Goal: Task Accomplishment & Management: Manage account settings

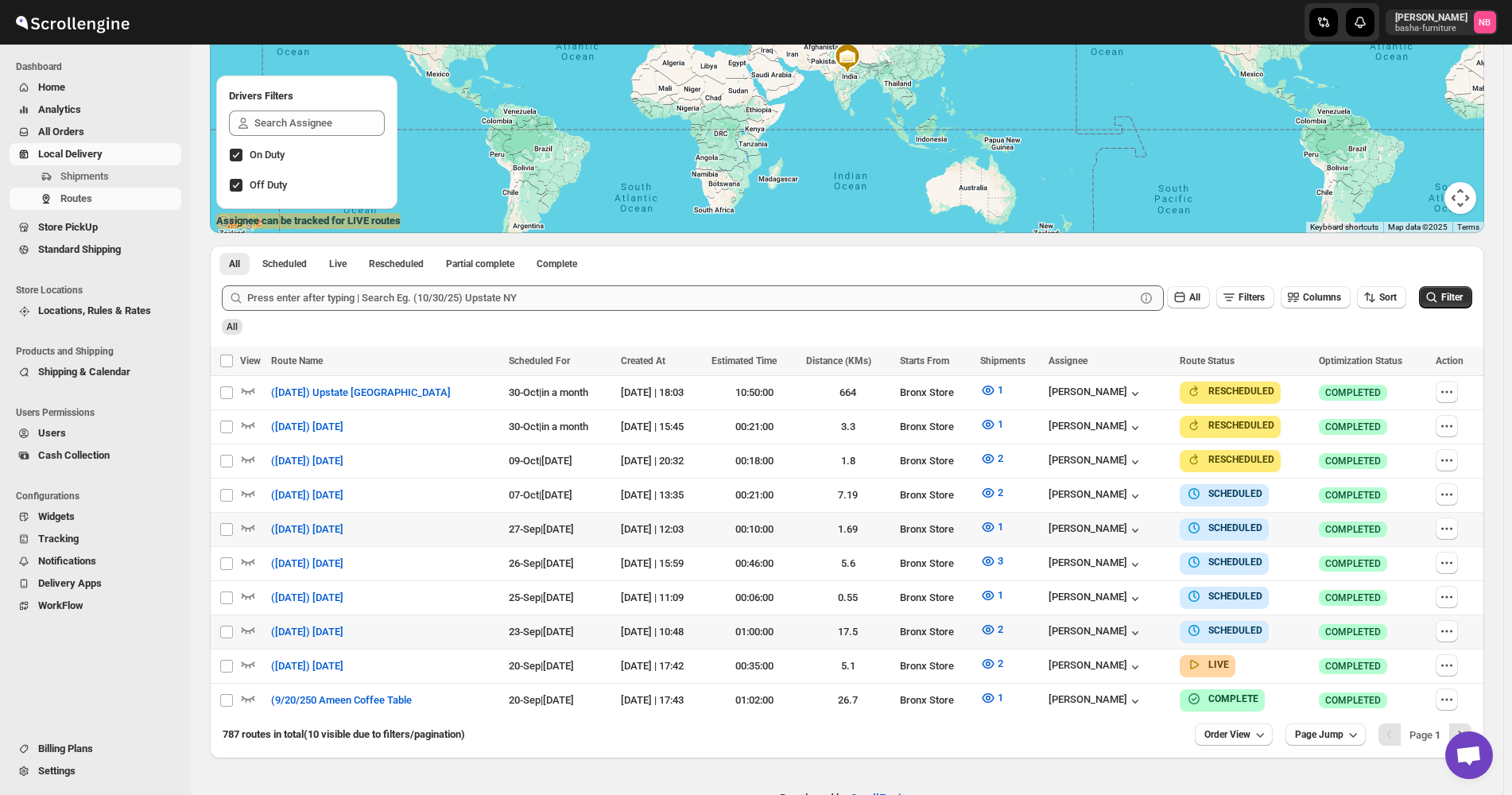
scroll to position [238, 0]
click at [110, 130] on span "All Orders" at bounding box center [108, 132] width 140 height 16
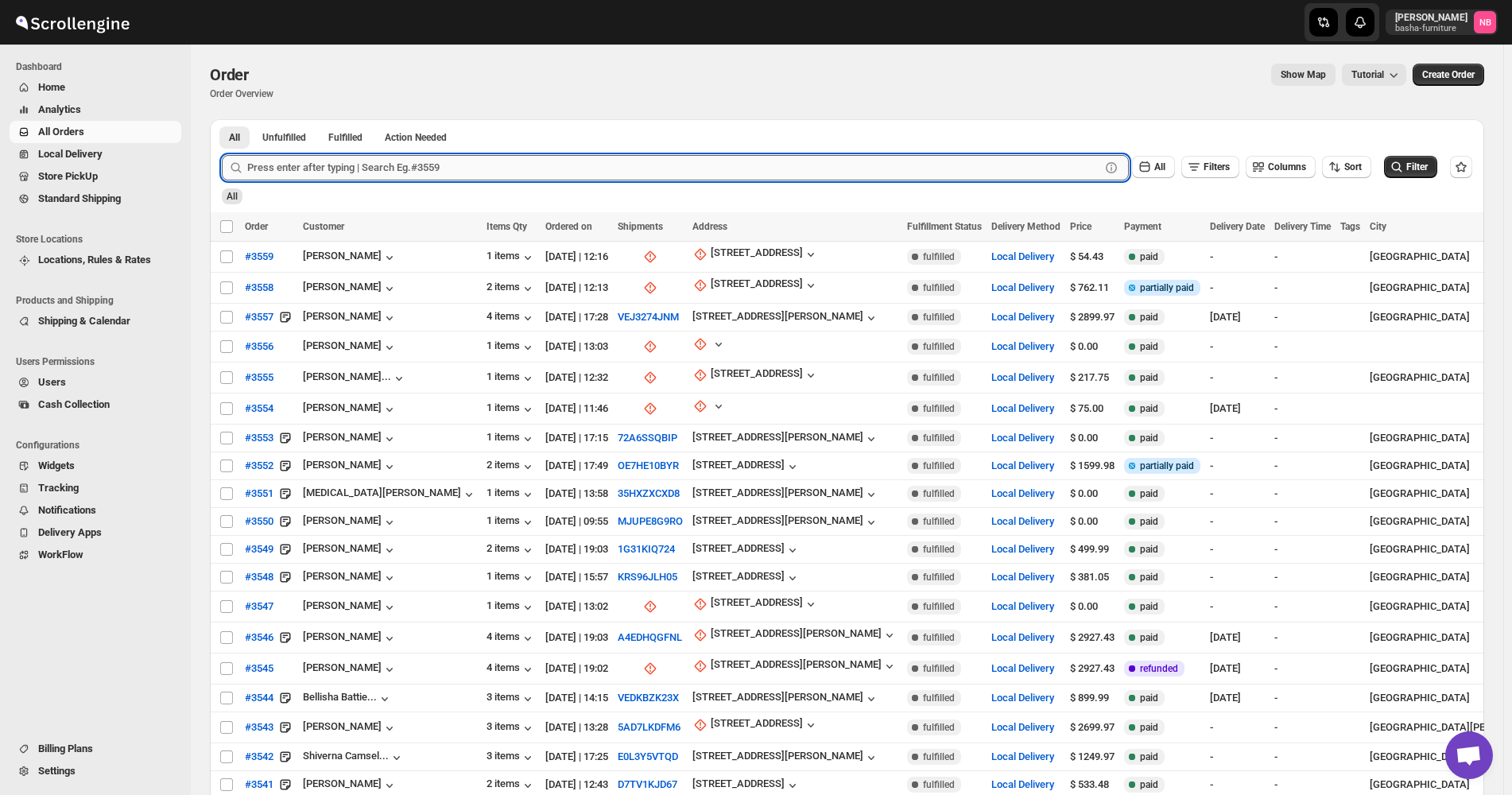
click at [424, 173] on input "text" at bounding box center [674, 167] width 853 height 25
click at [222, 119] on button "Submit" at bounding box center [244, 127] width 45 height 16
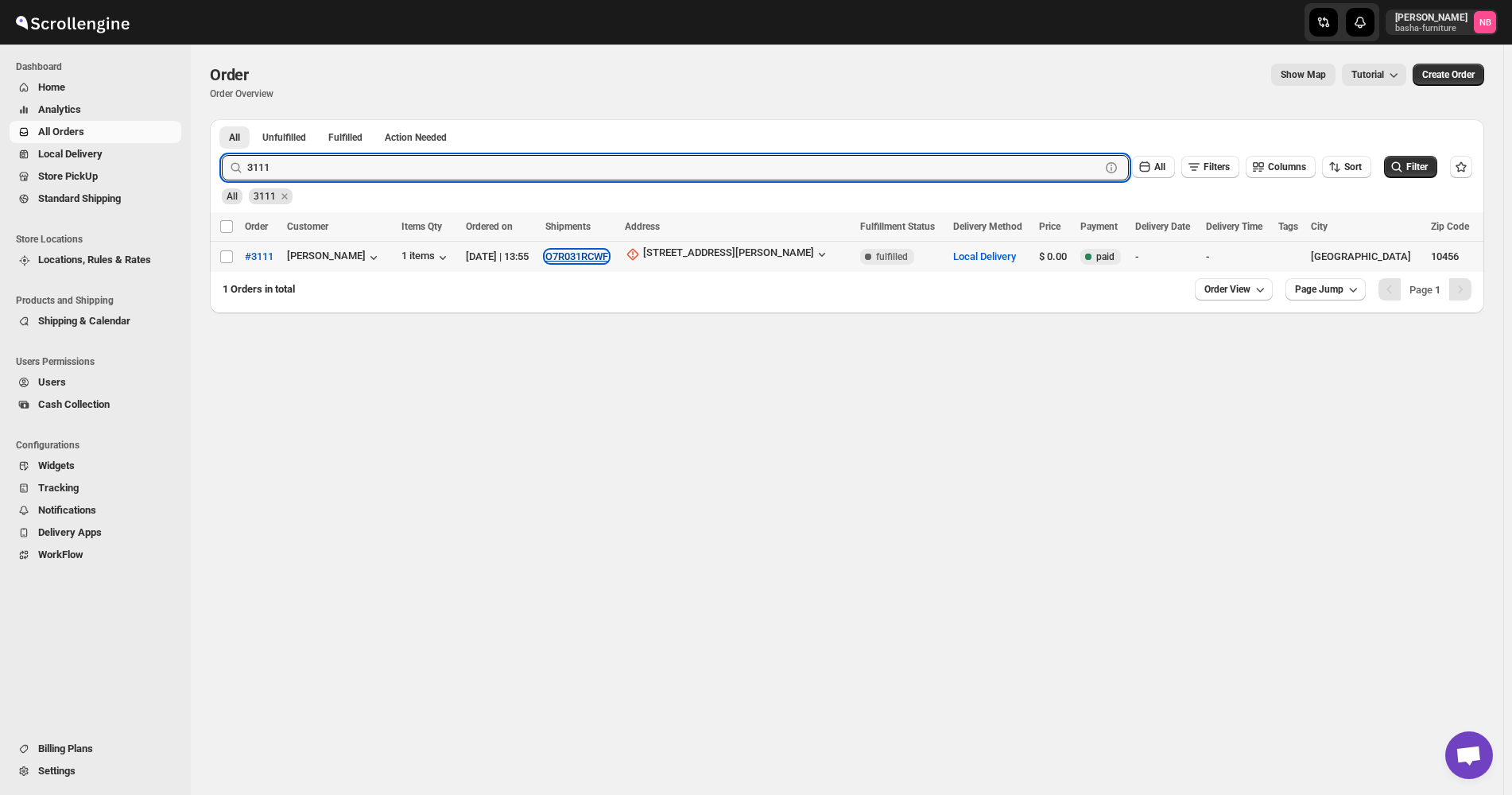
click at [608, 252] on button "O7R031RCWF" at bounding box center [577, 256] width 63 height 12
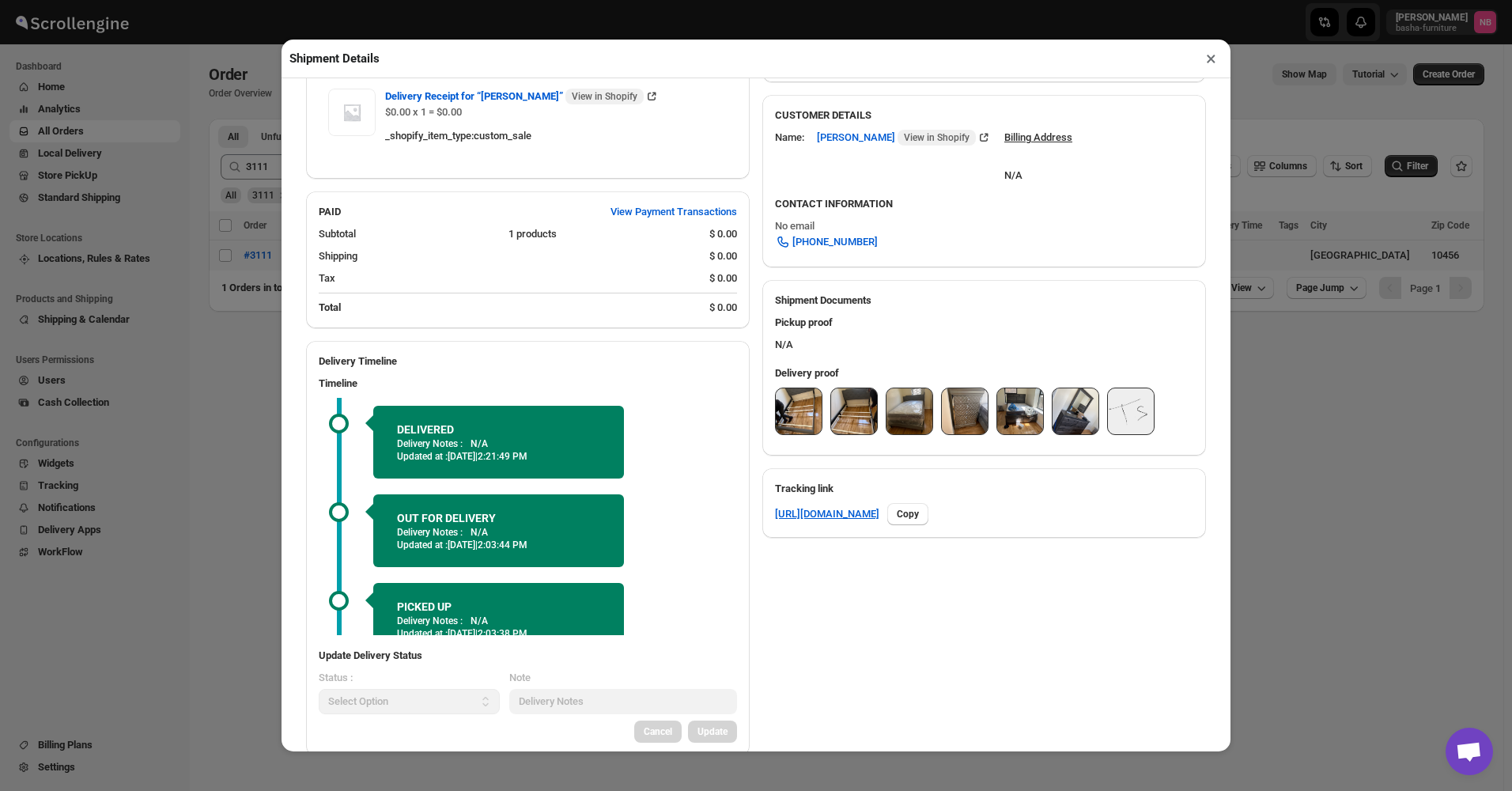
scroll to position [487, 0]
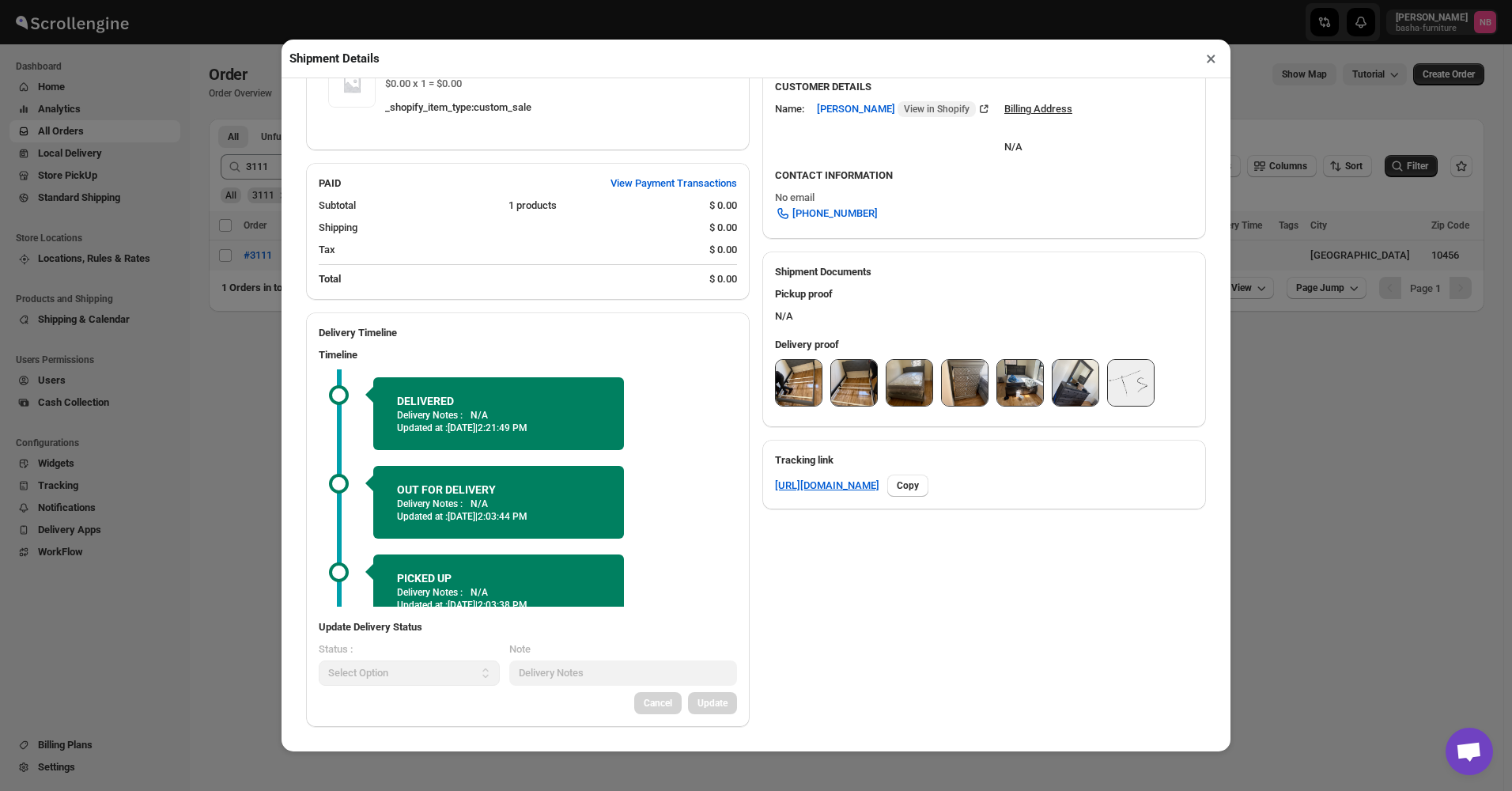
click at [780, 386] on img at bounding box center [799, 383] width 46 height 46
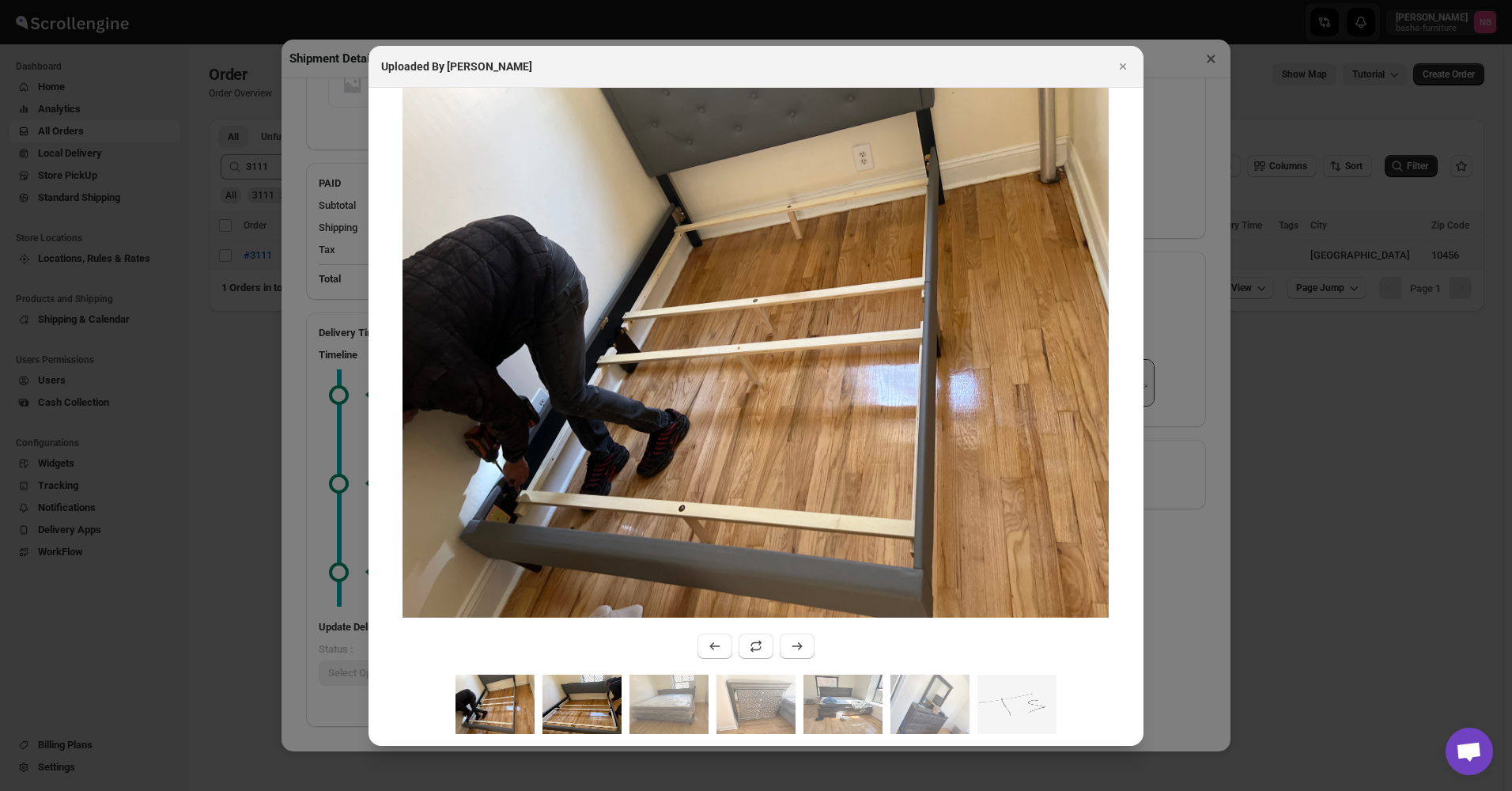
click at [570, 718] on img ":rubu:" at bounding box center [582, 703] width 79 height 59
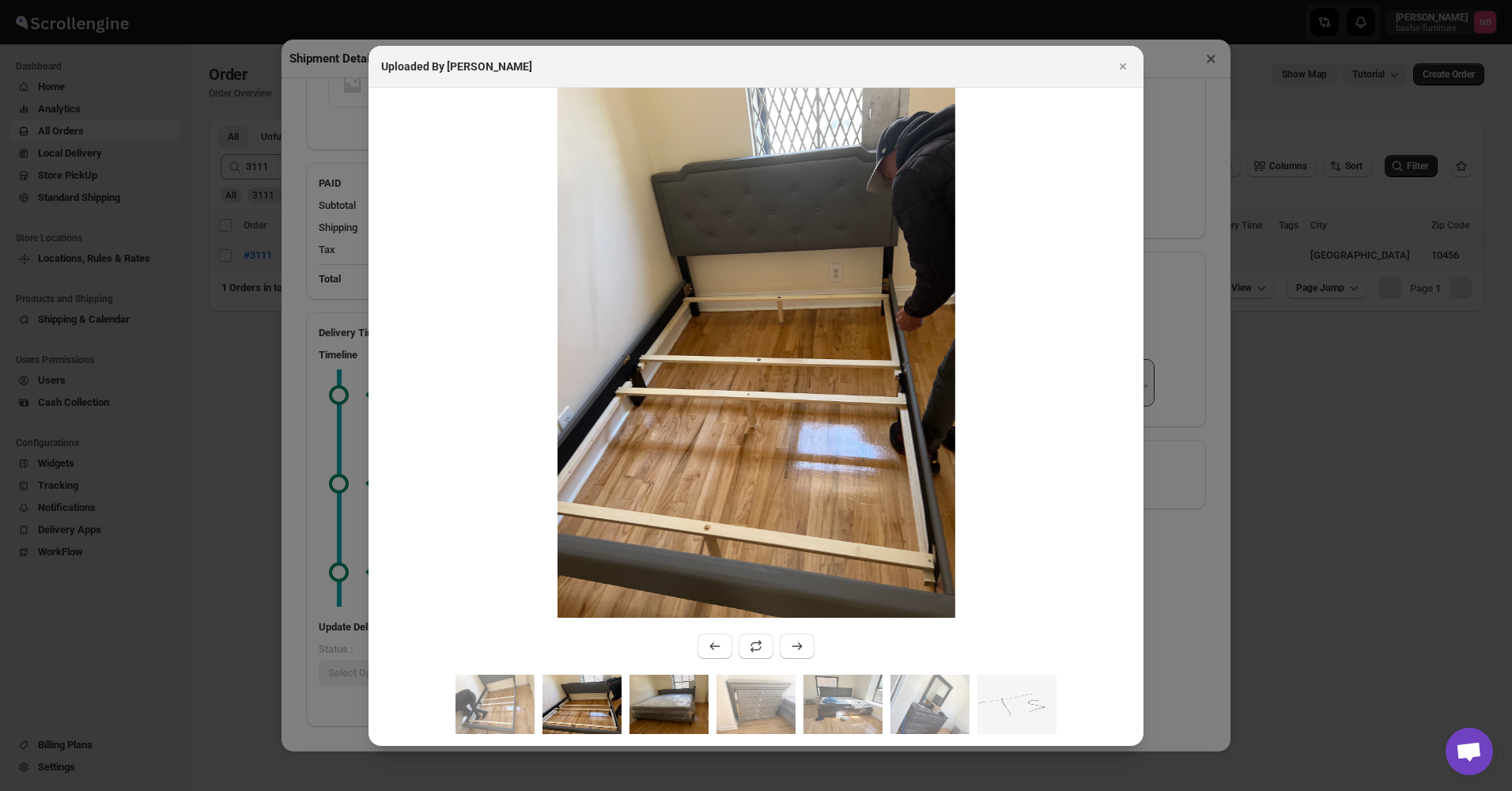
click at [654, 697] on img ":rubu:" at bounding box center [668, 703] width 79 height 59
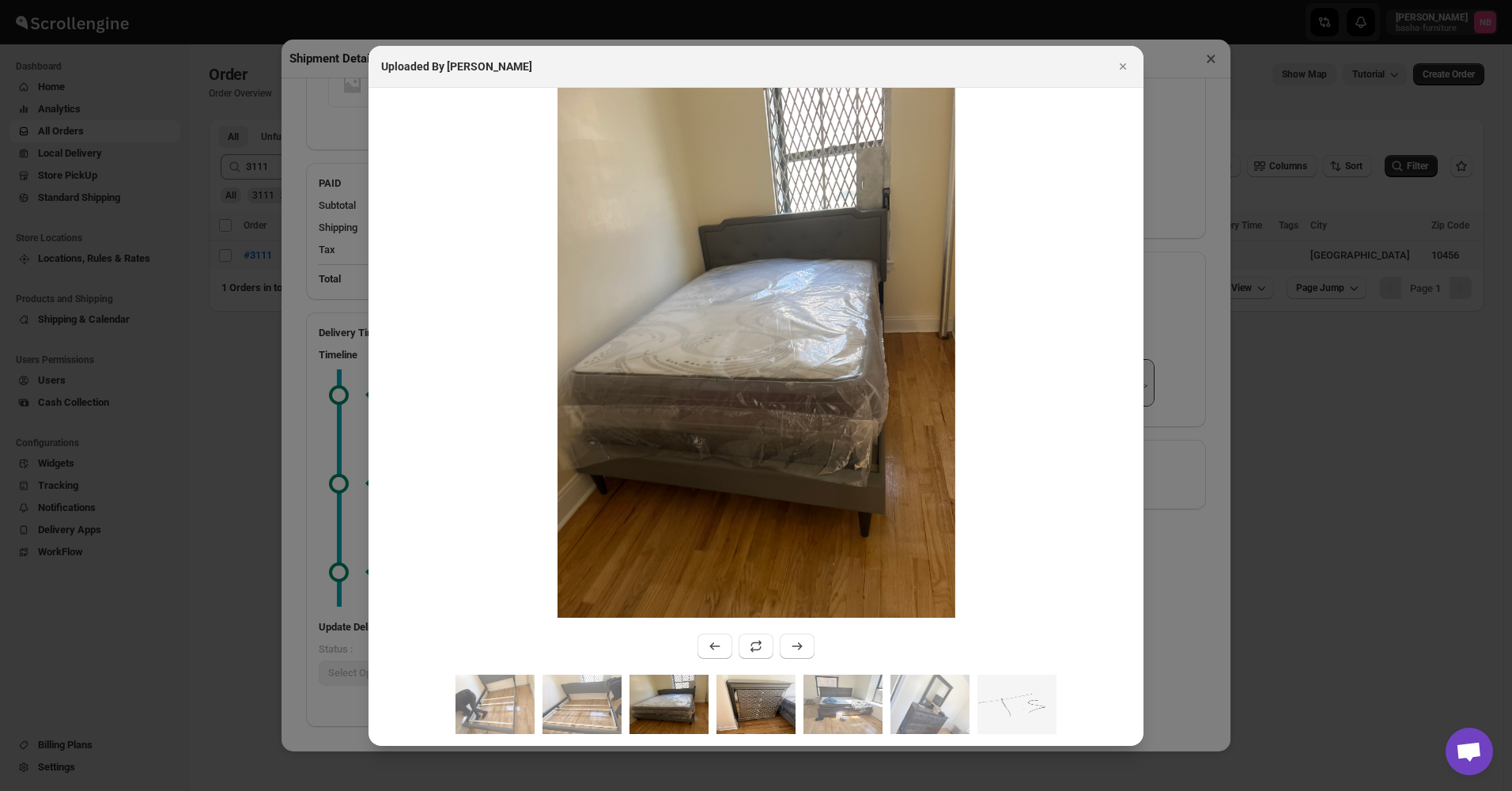
click at [750, 697] on img ":rubu:" at bounding box center [756, 703] width 79 height 59
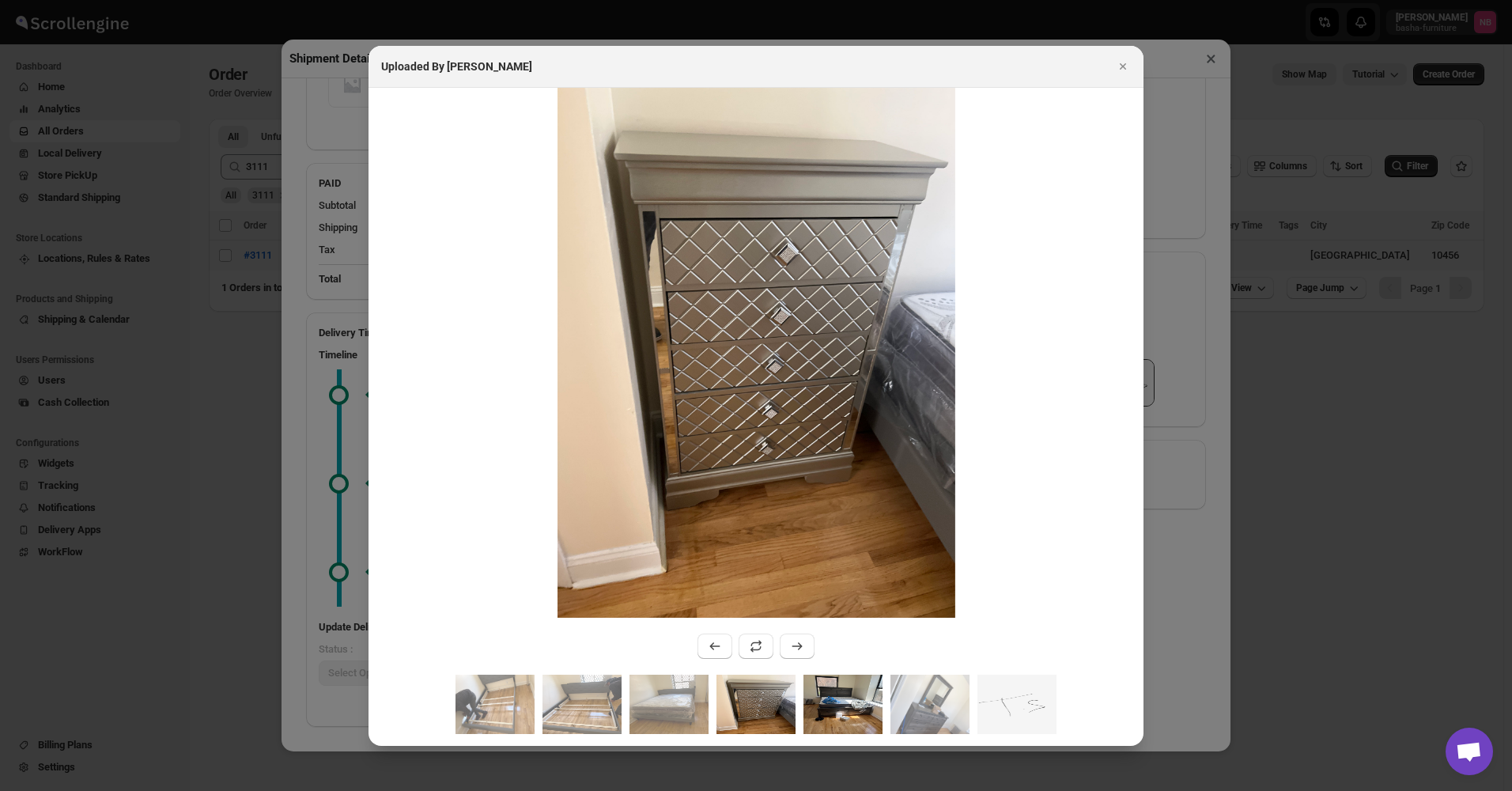
click at [828, 697] on img ":rubu:" at bounding box center [843, 703] width 79 height 59
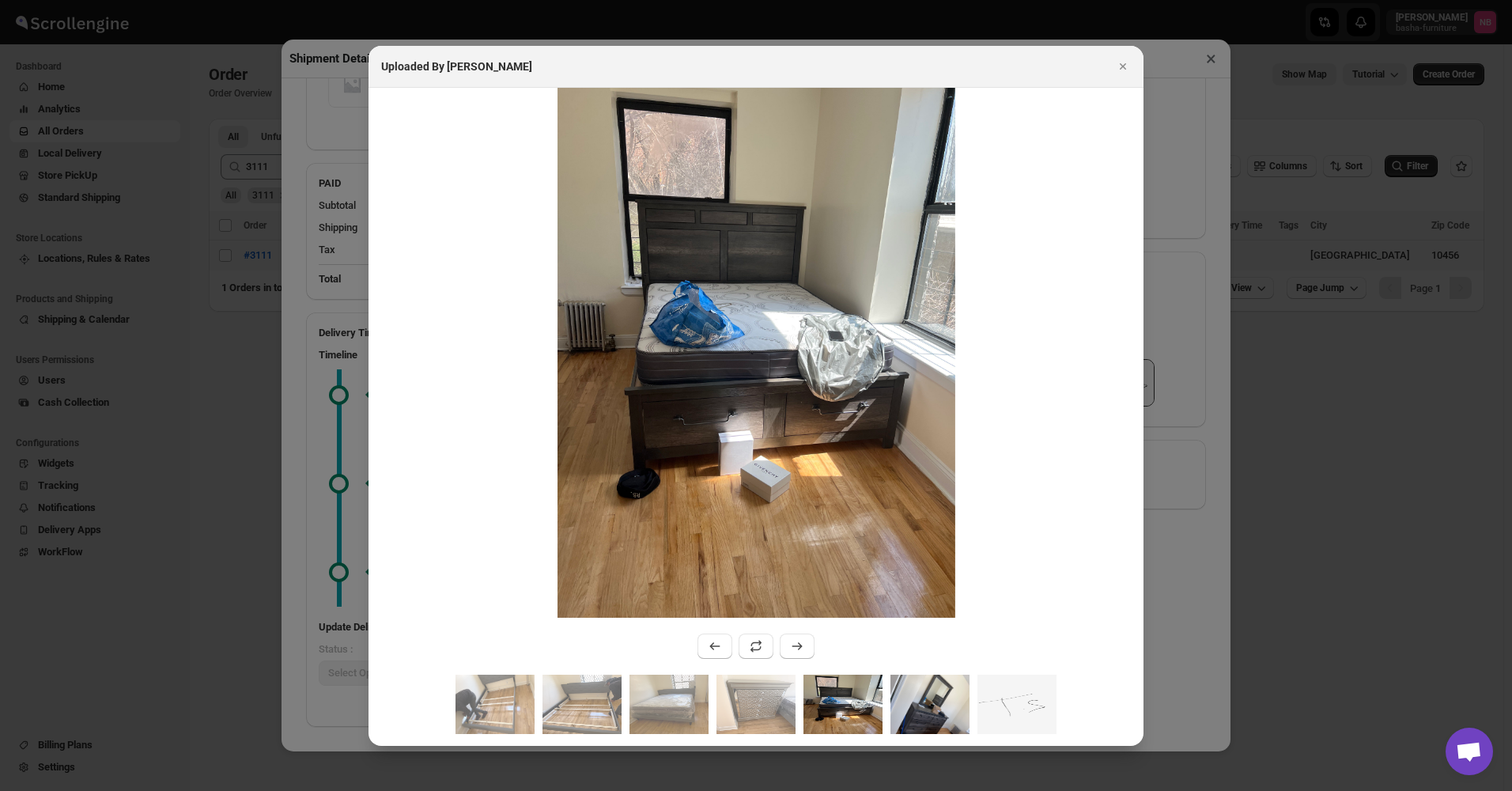
click at [935, 704] on img ":rubu:" at bounding box center [929, 703] width 79 height 59
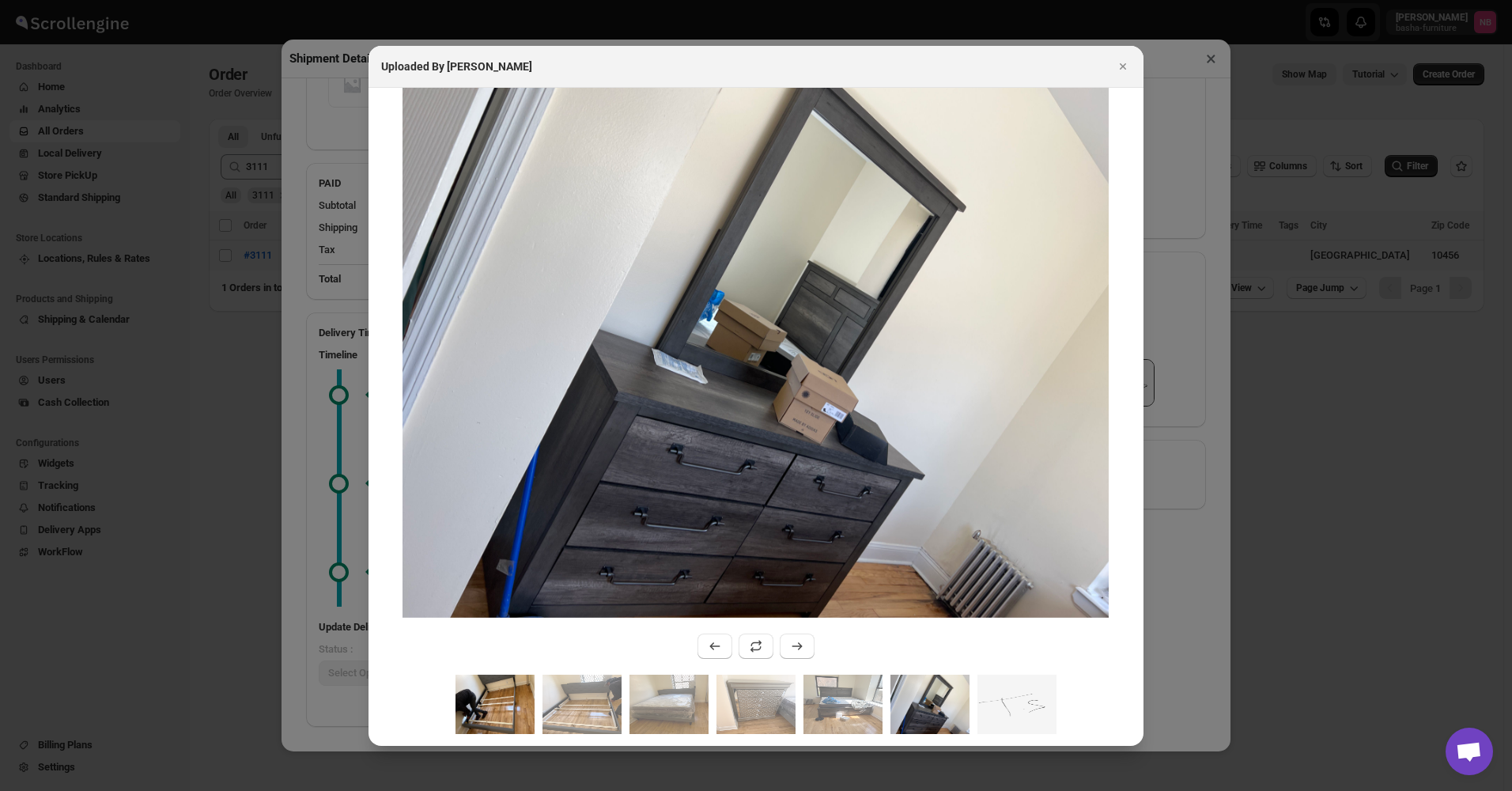
click at [493, 698] on img ":rubu:" at bounding box center [495, 703] width 79 height 59
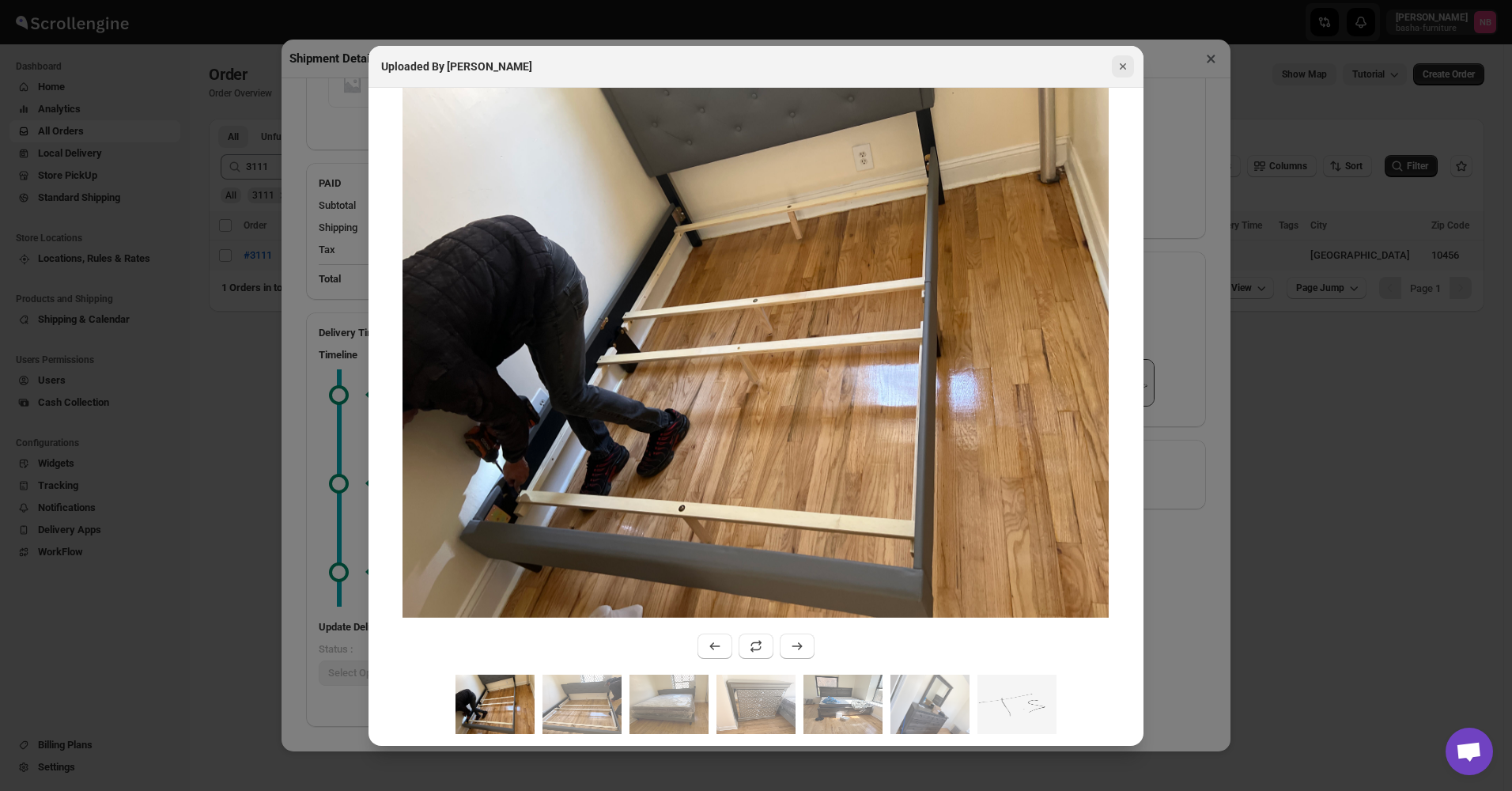
click at [1114, 70] on button "Close" at bounding box center [1123, 66] width 22 height 22
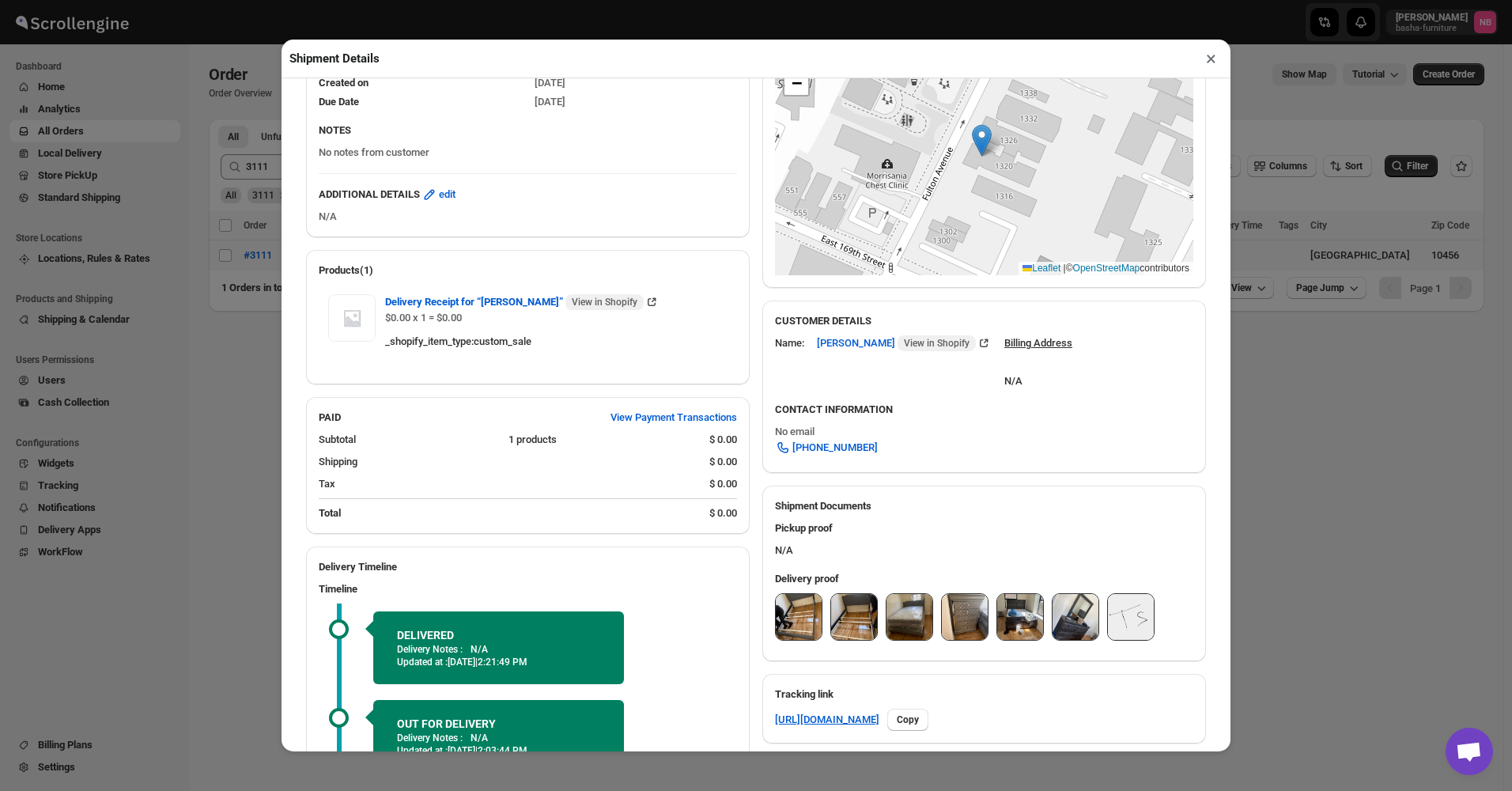
scroll to position [0, 0]
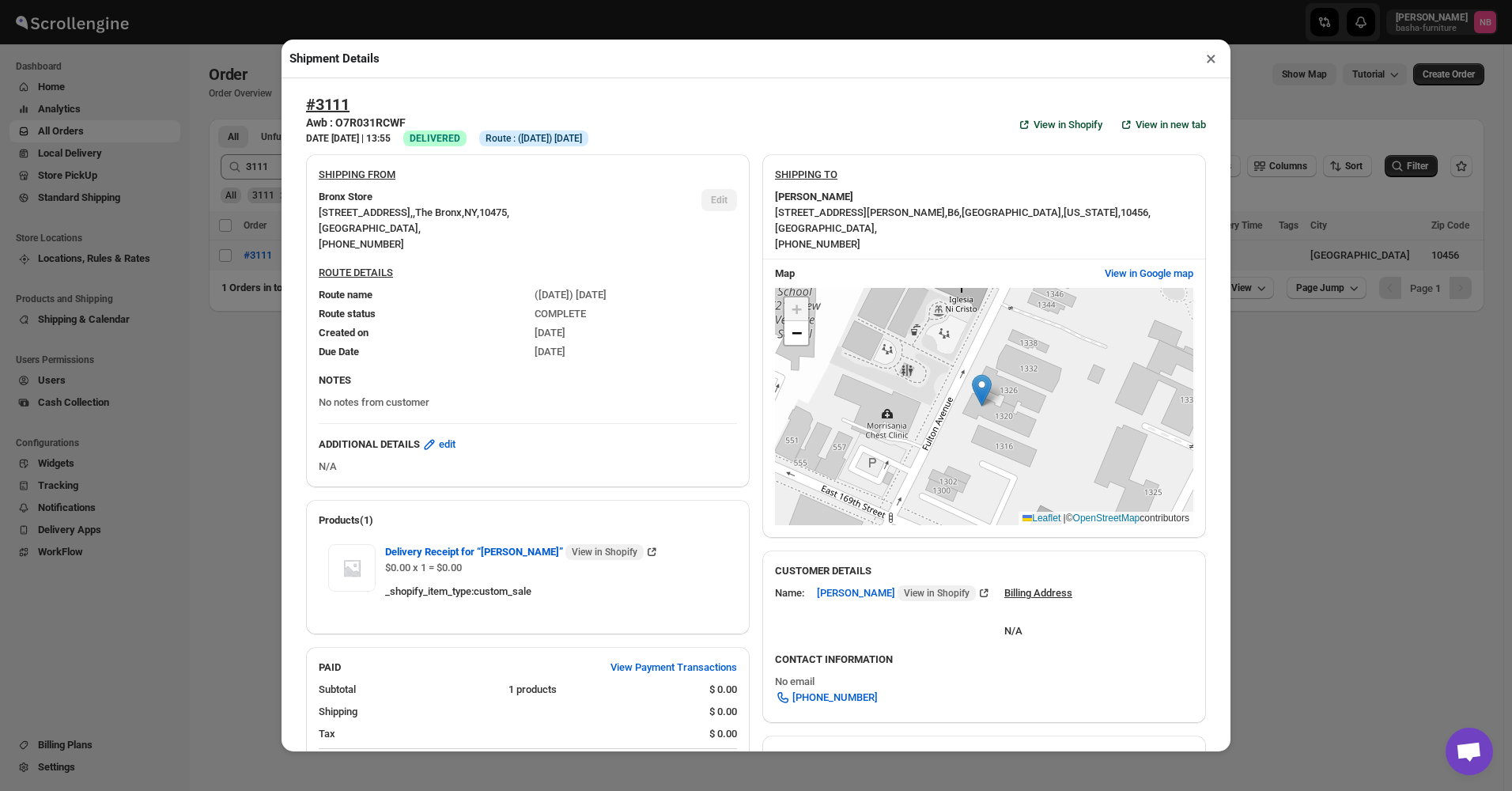
click at [240, 430] on div "Shipment Details × #3111 Awb : O7R031RCWF DATE [DATE] | 13:55 Success DELIVERED…" at bounding box center [756, 395] width 1512 height 791
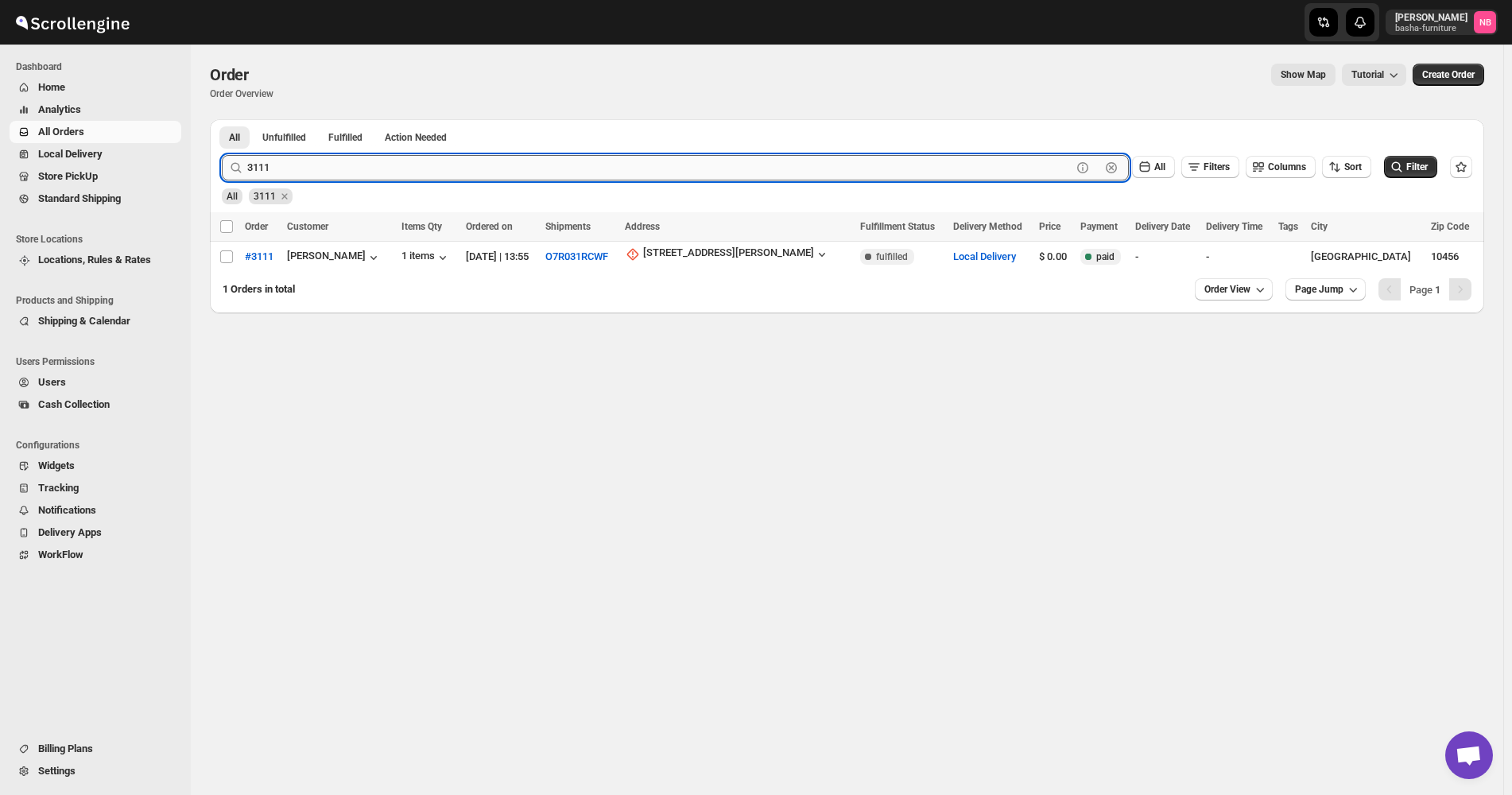
click at [333, 168] on input "3111" at bounding box center [660, 167] width 824 height 25
click at [222, 119] on button "Submit" at bounding box center [244, 127] width 45 height 16
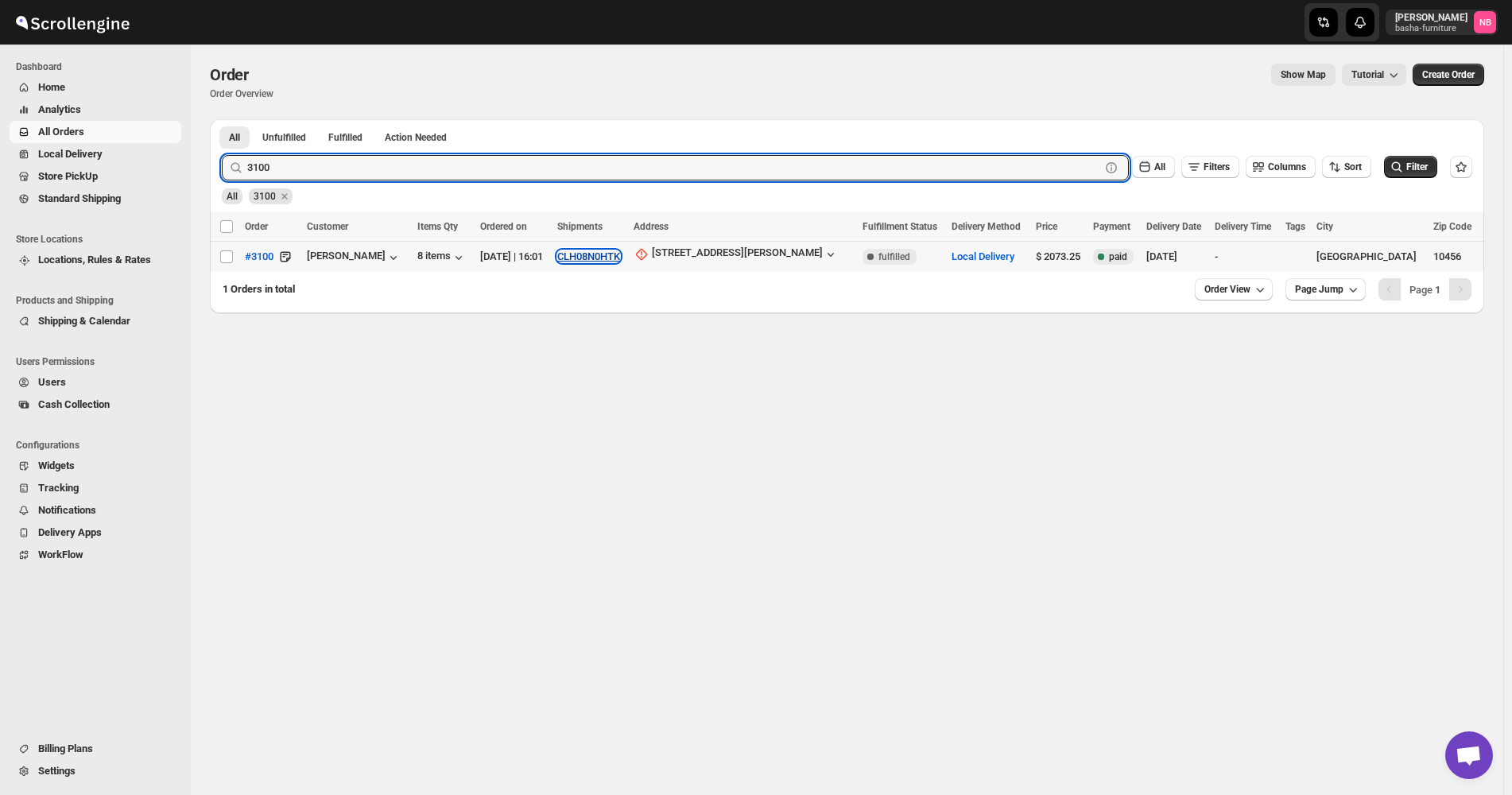
click at [620, 253] on button "CLH08N0HTK" at bounding box center [589, 256] width 63 height 12
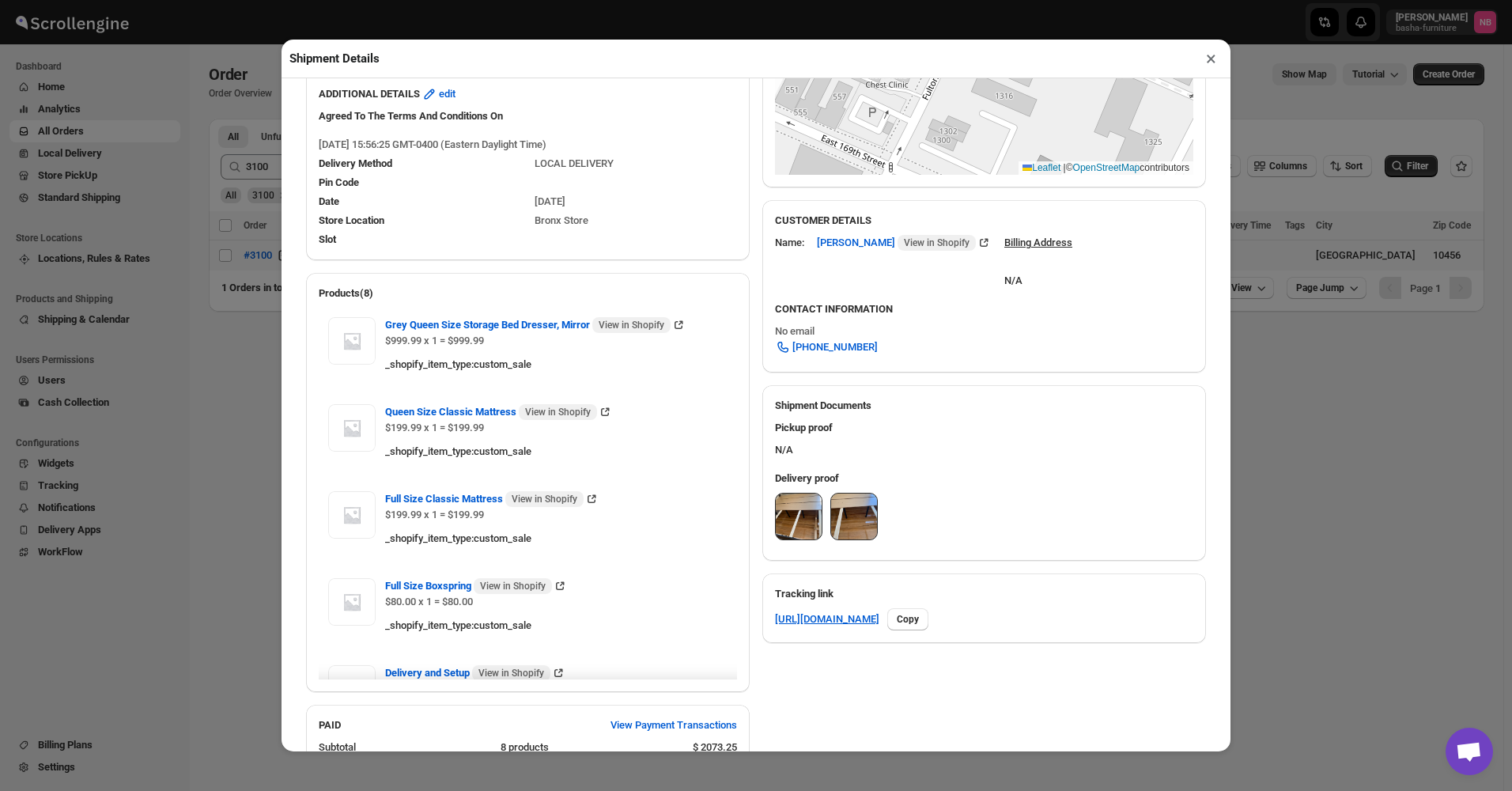
scroll to position [395, 0]
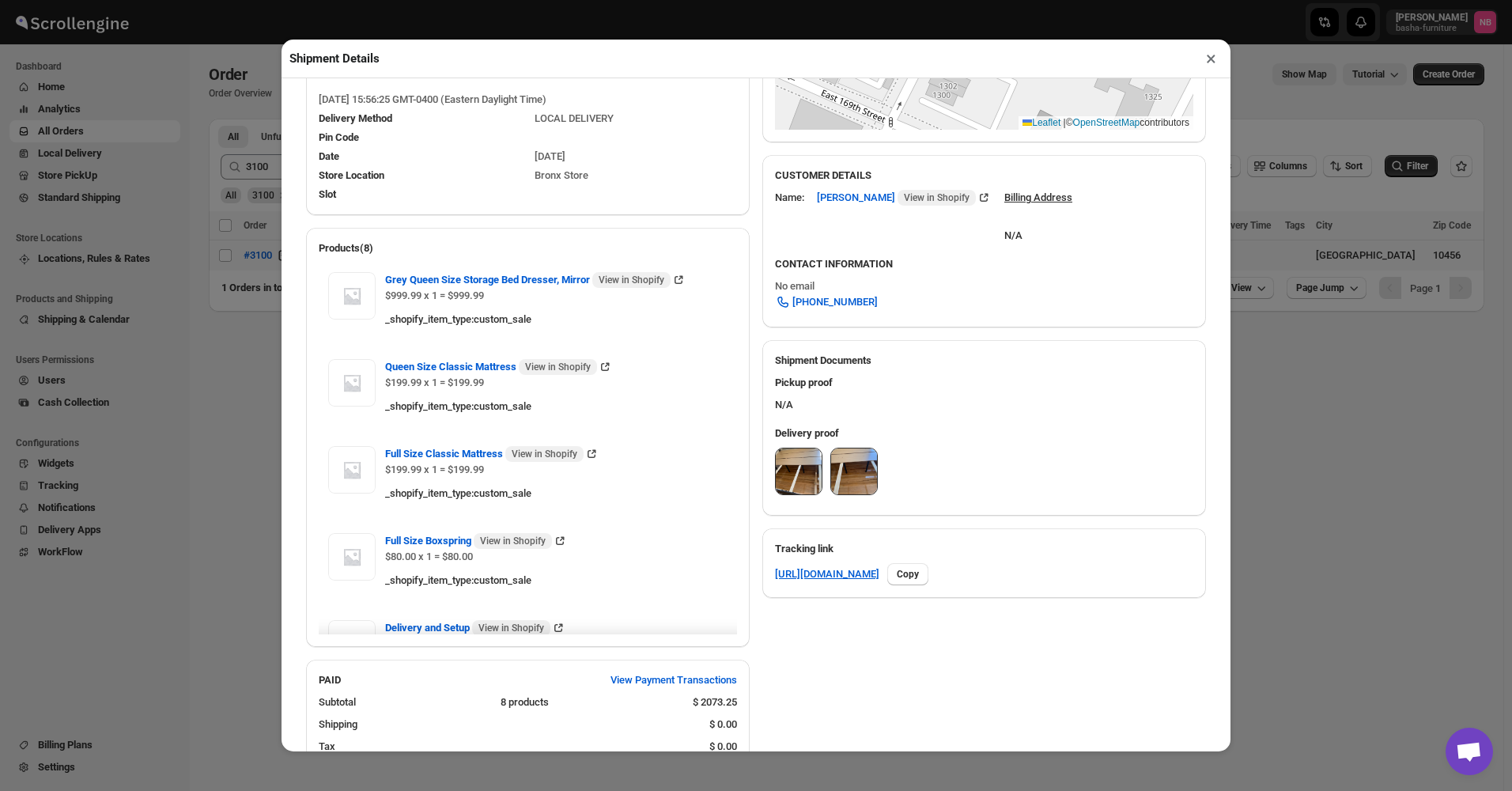
click at [799, 494] on img at bounding box center [799, 471] width 46 height 46
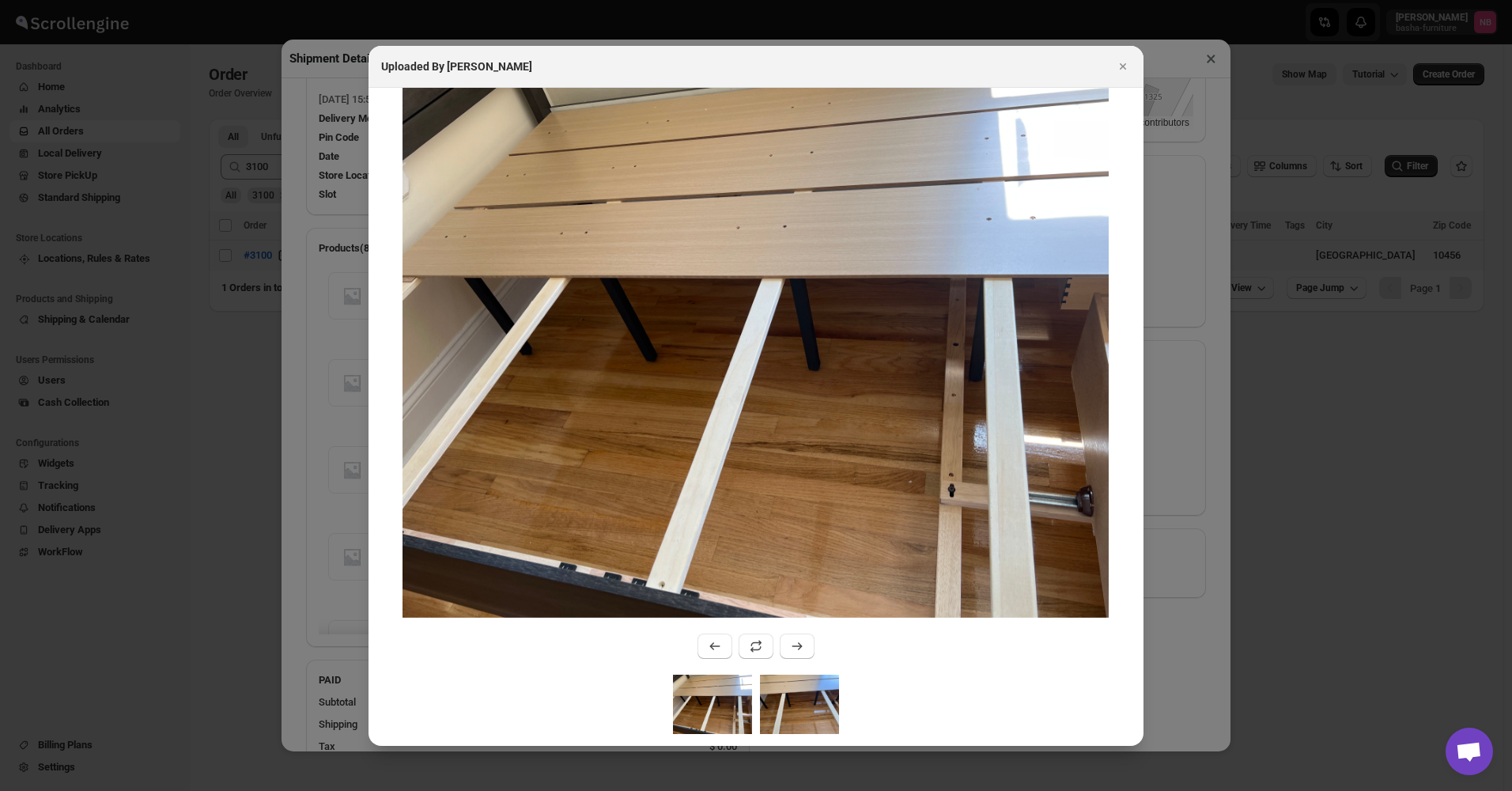
click at [794, 706] on img ":rud3:" at bounding box center [799, 703] width 79 height 59
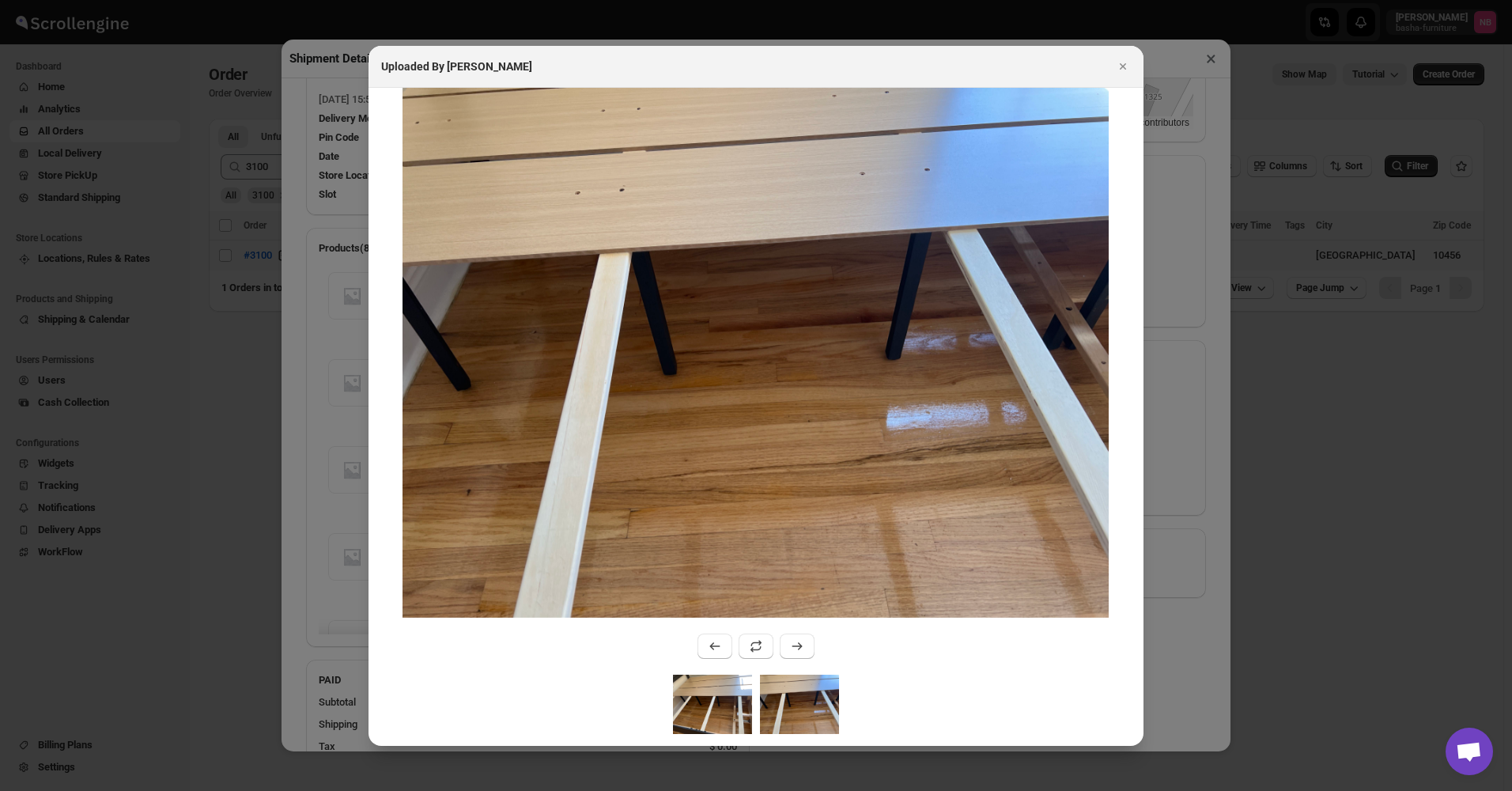
click at [712, 695] on img ":rud3:" at bounding box center [713, 703] width 79 height 59
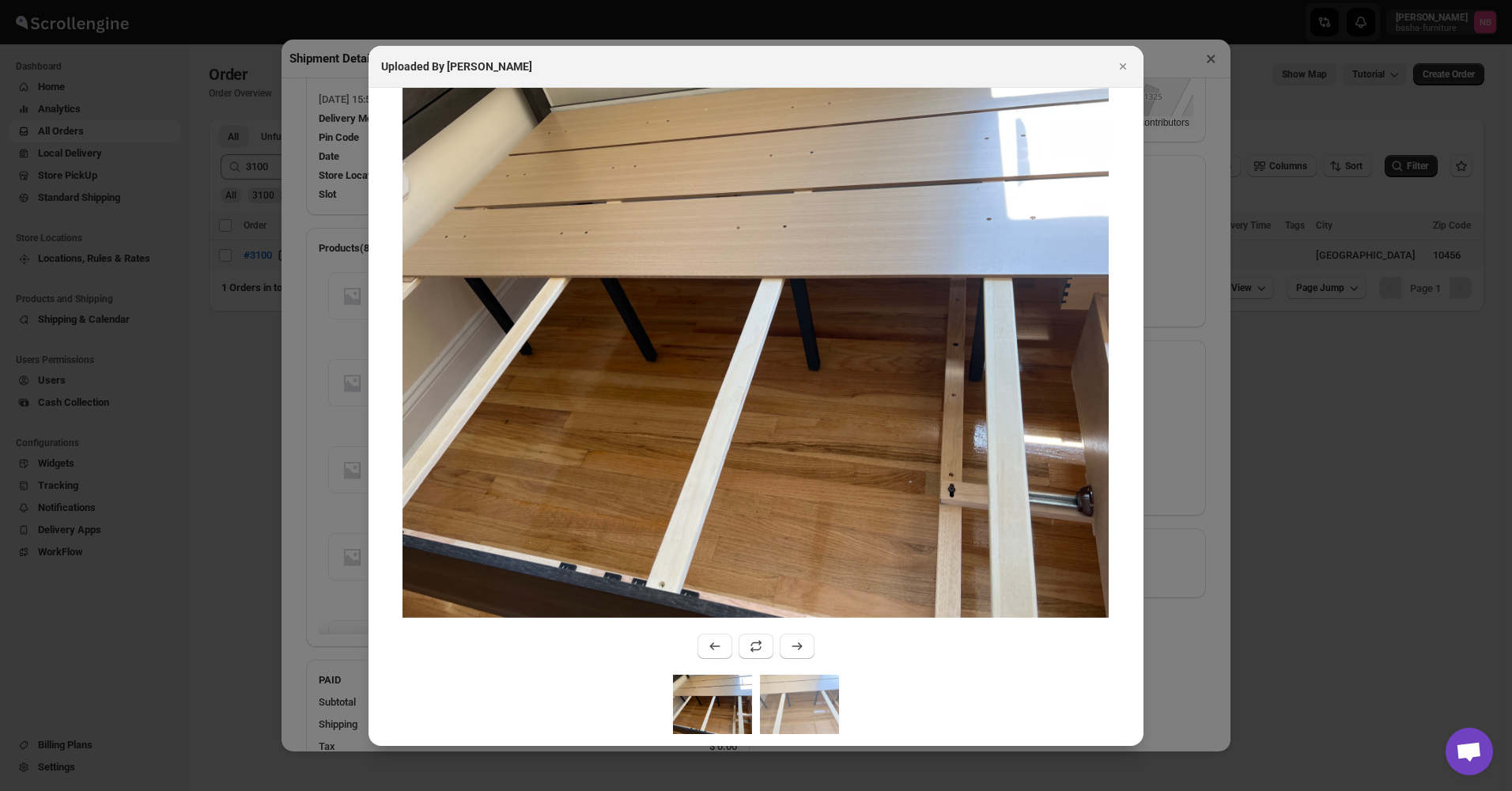
click at [958, 721] on div ":rud3:" at bounding box center [755, 709] width 775 height 71
click at [745, 704] on img ":rud3:" at bounding box center [713, 703] width 79 height 59
click at [810, 709] on img ":rud3:" at bounding box center [799, 703] width 79 height 59
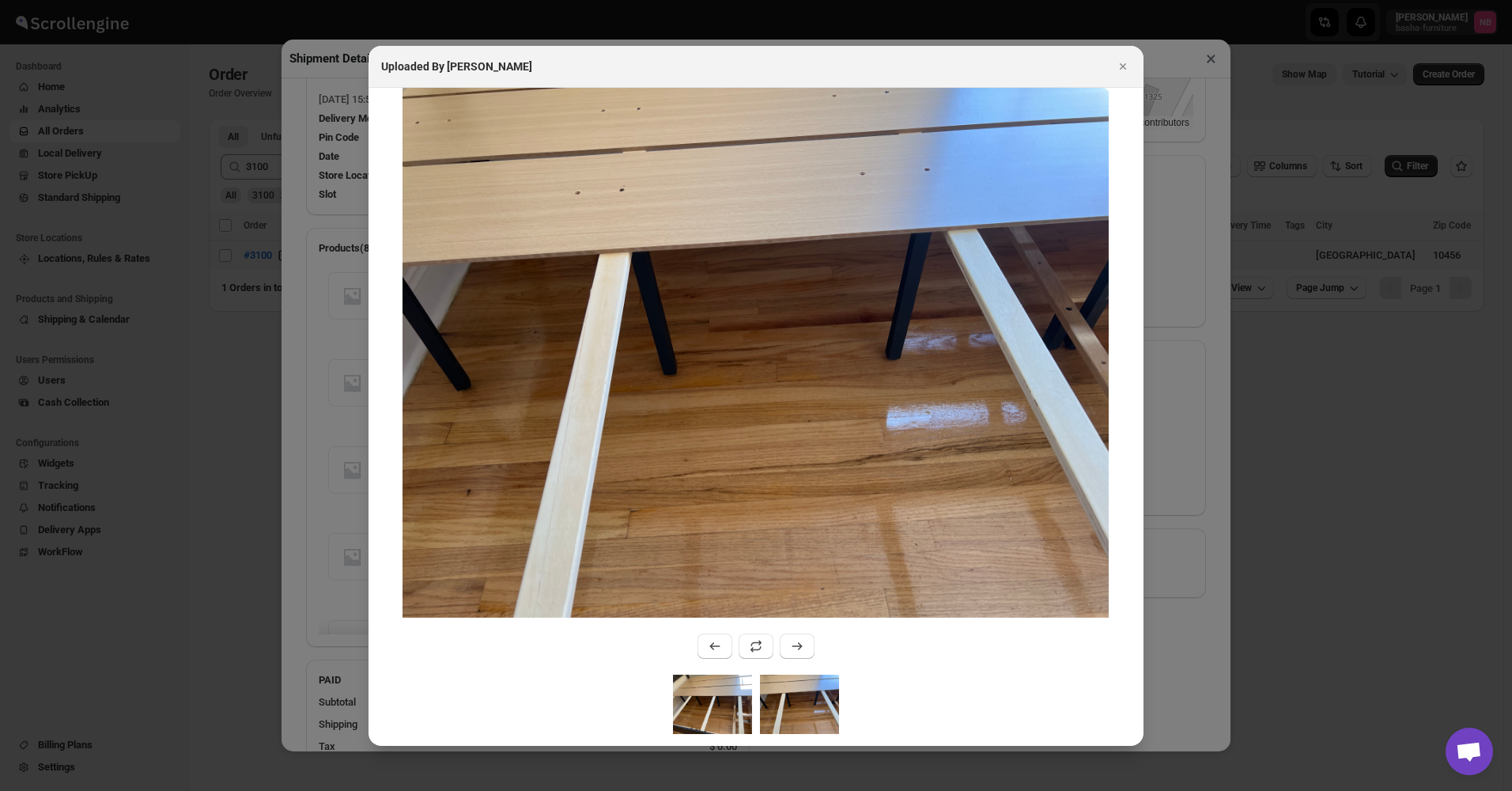
click at [705, 695] on img ":rud3:" at bounding box center [713, 703] width 79 height 59
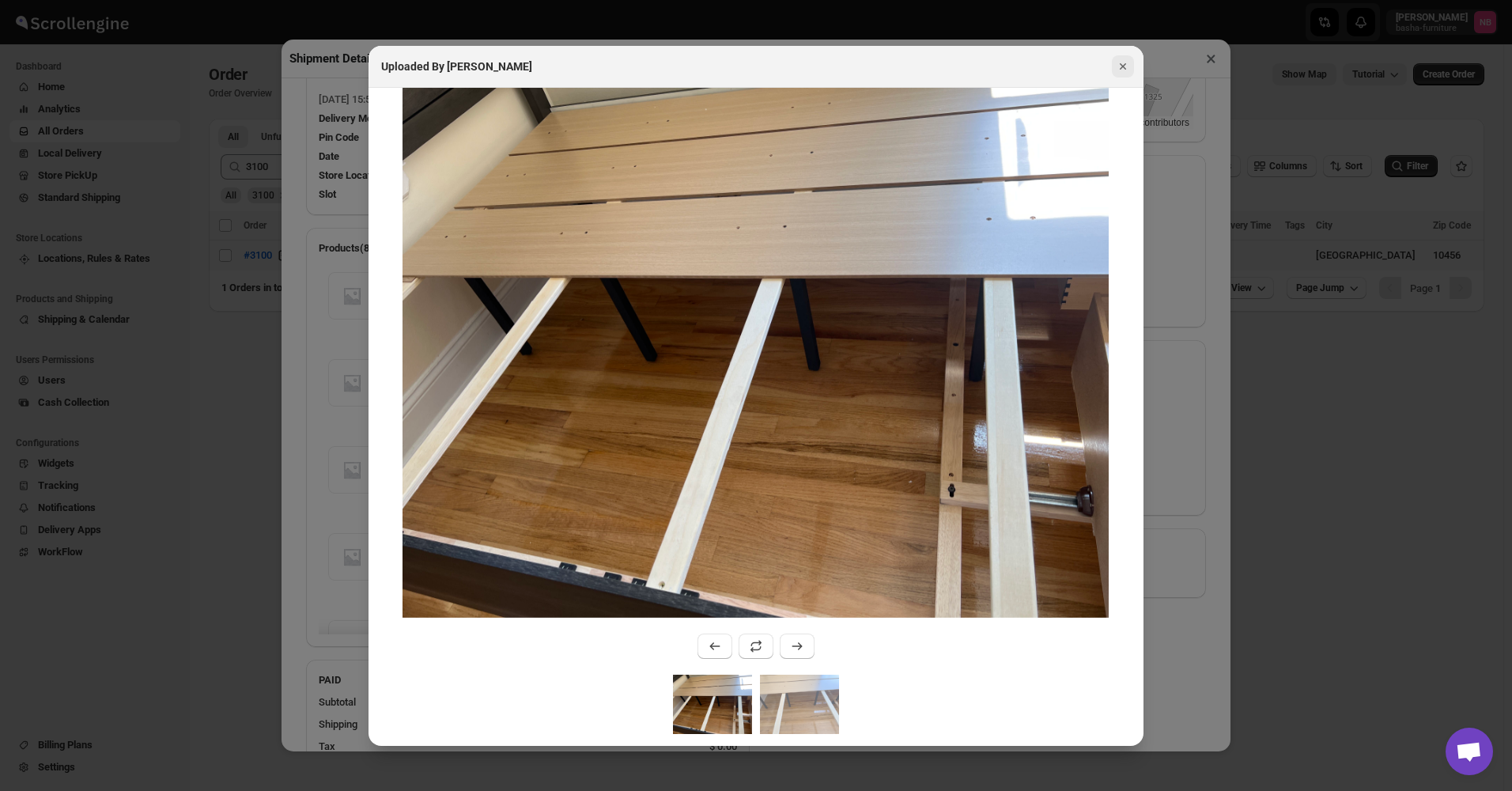
click at [1115, 70] on icon "Close" at bounding box center [1123, 66] width 16 height 16
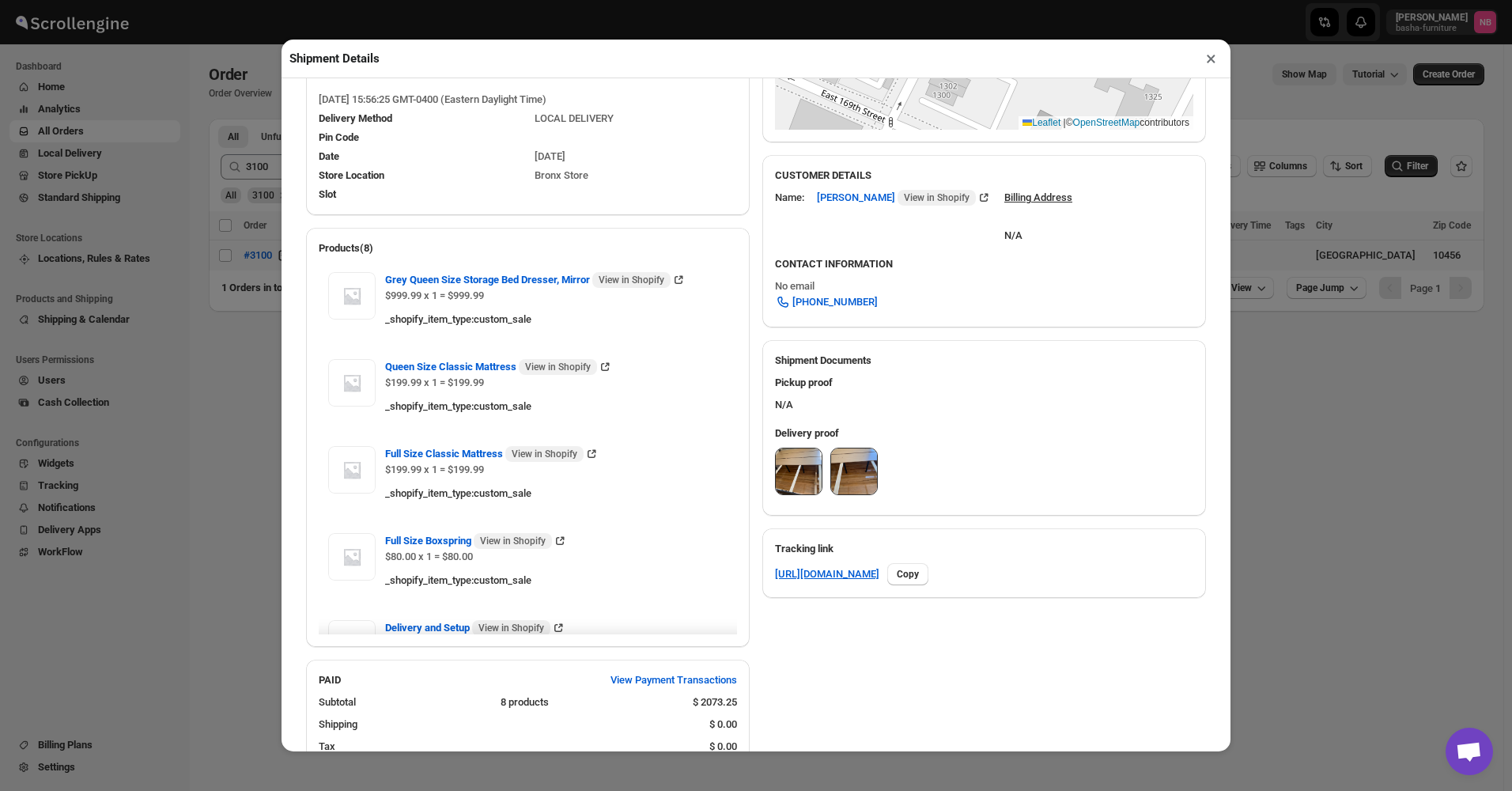
click at [940, 658] on div "SHIPPING FROM [GEOGRAPHIC_DATA] [STREET_ADDRESS] , [PHONE_NUMBER] Edit ROUTE DE…" at bounding box center [749, 484] width 912 height 1476
click at [796, 470] on img at bounding box center [799, 471] width 46 height 46
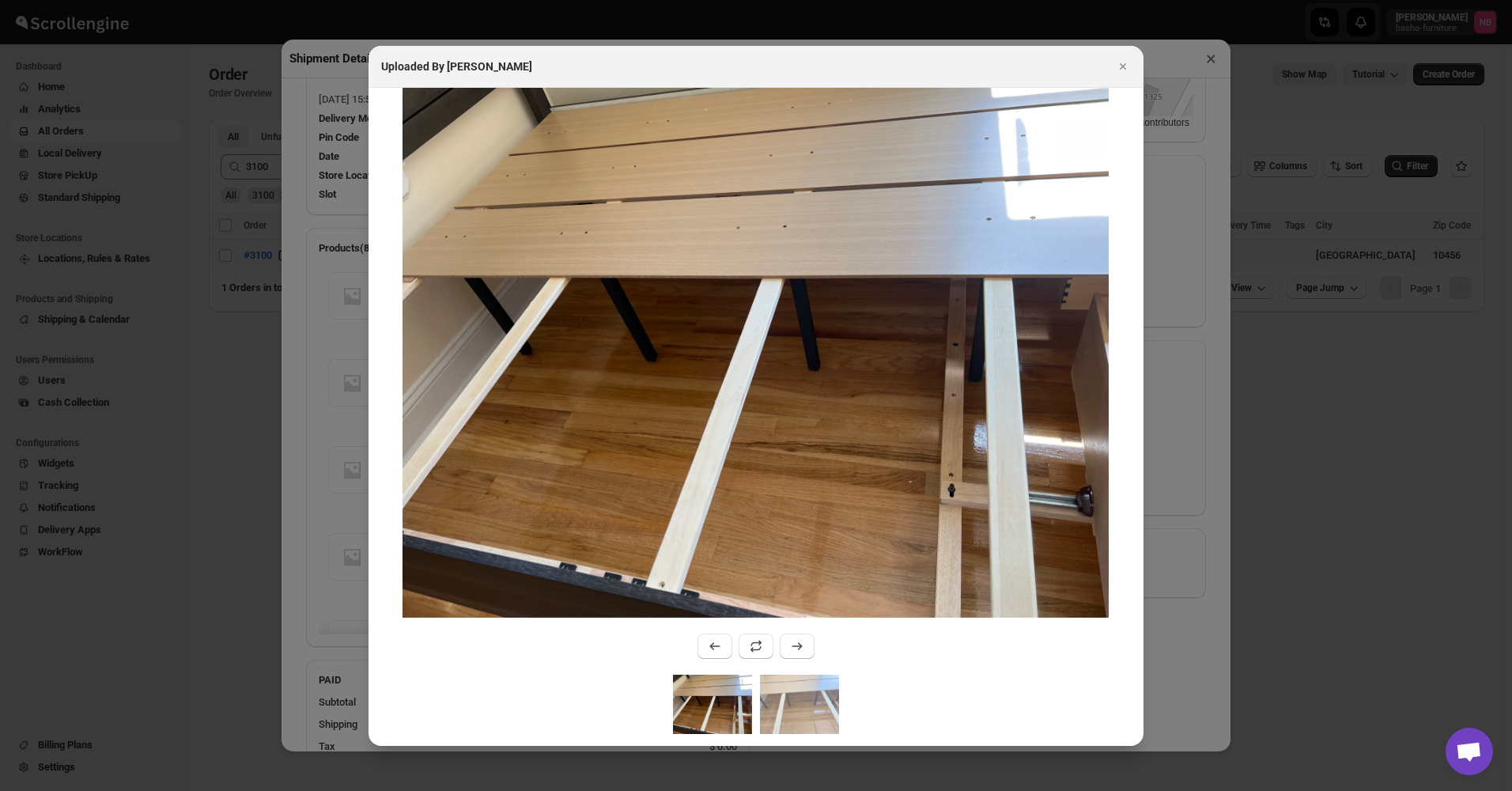
click at [836, 734] on div ":rud3:" at bounding box center [755, 709] width 775 height 71
click at [811, 706] on img ":rud3:" at bounding box center [799, 703] width 79 height 59
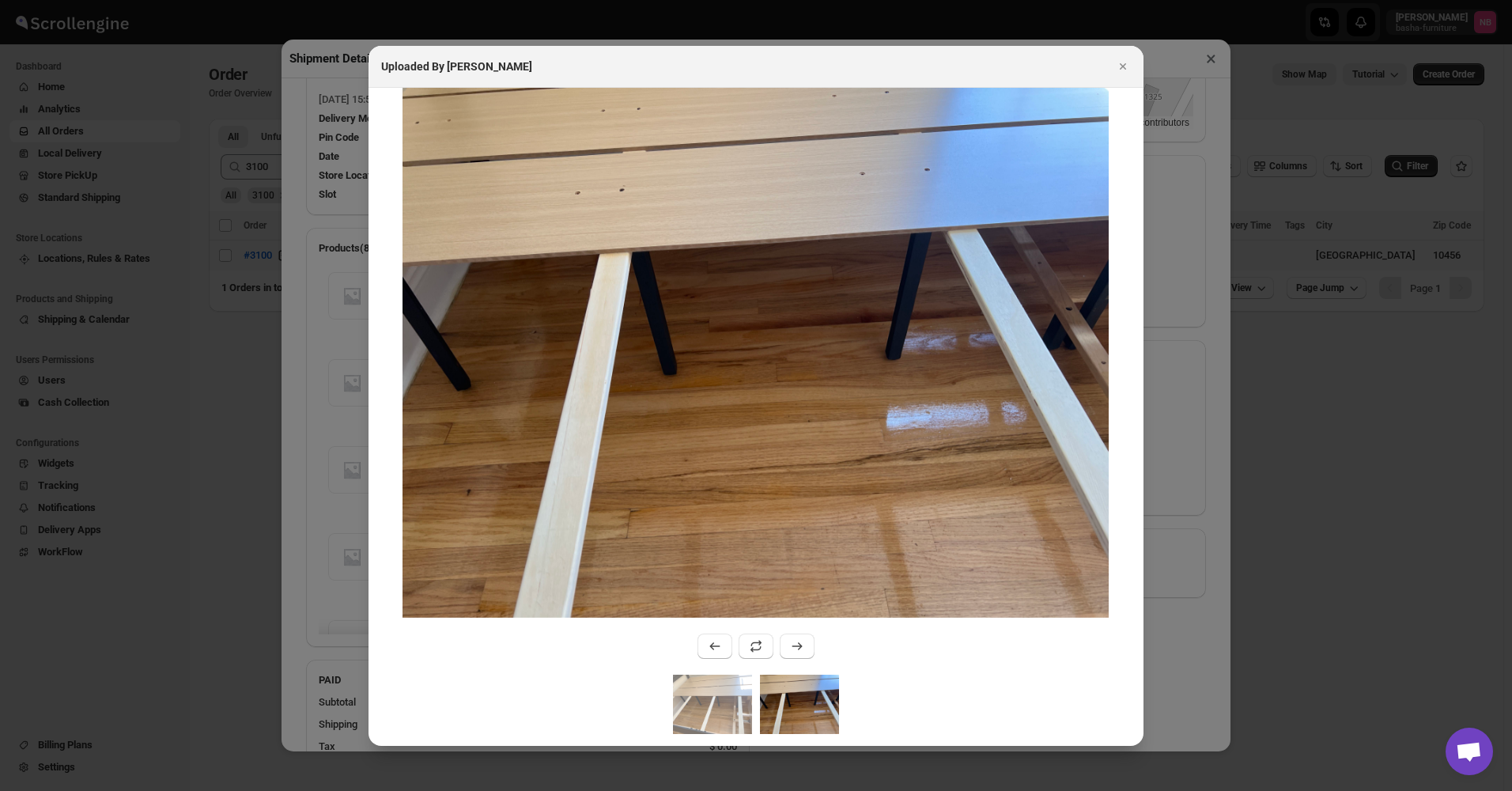
click at [835, 681] on img ":rud3:" at bounding box center [799, 703] width 79 height 59
click at [727, 690] on img ":rud3:" at bounding box center [713, 703] width 79 height 59
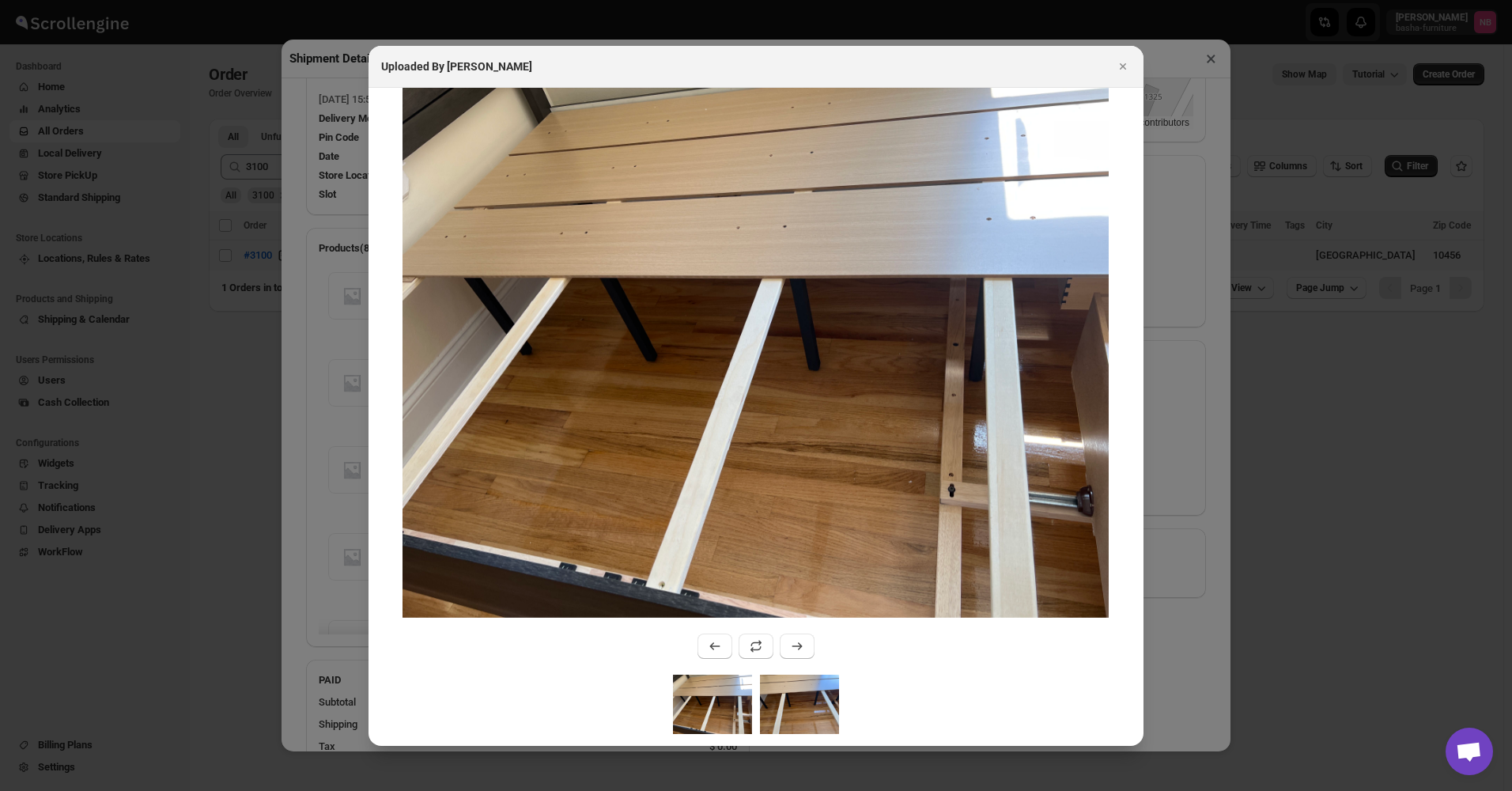
click at [819, 704] on img ":rud3:" at bounding box center [799, 703] width 79 height 59
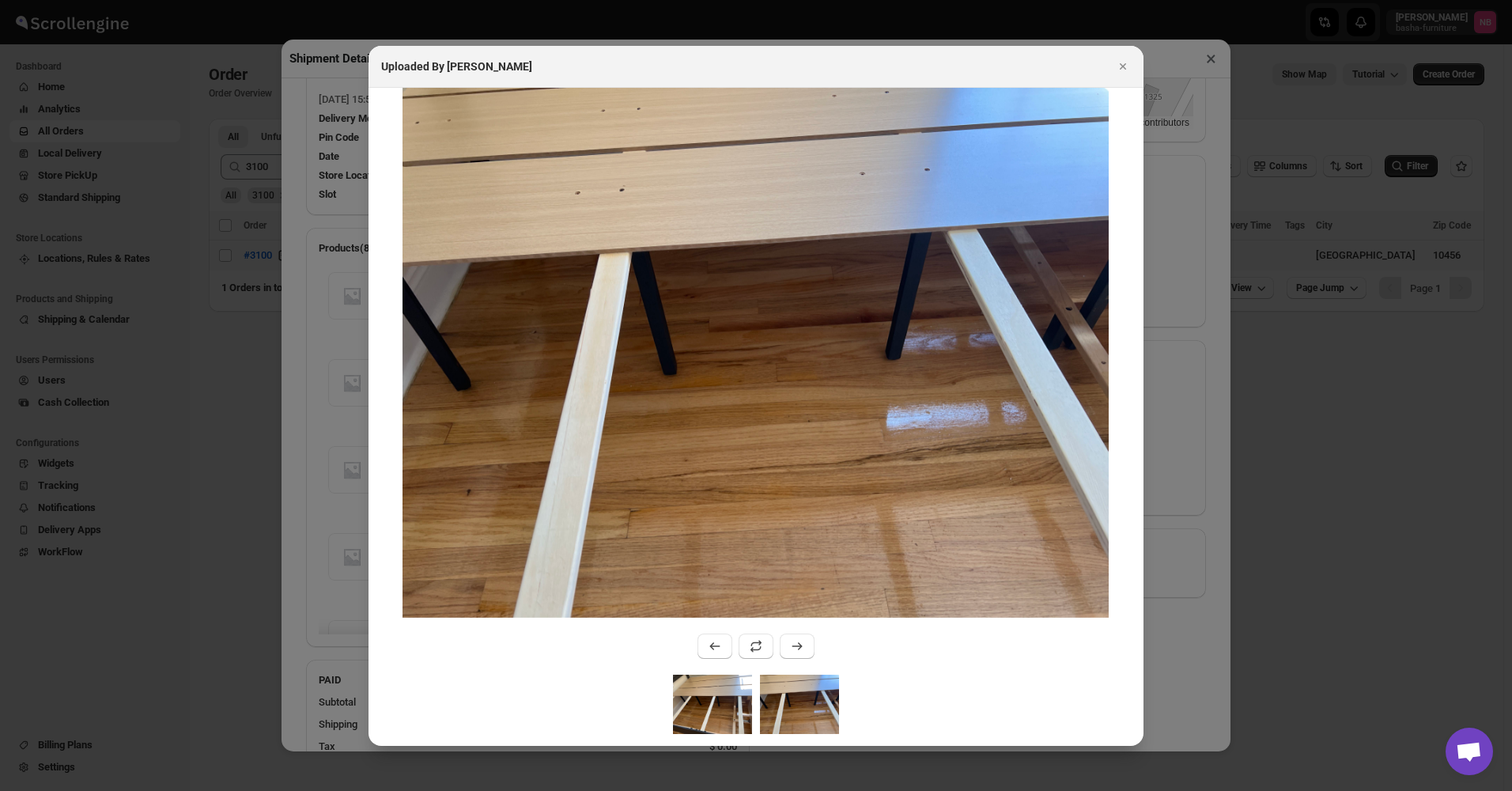
click at [701, 708] on img ":rud3:" at bounding box center [713, 703] width 79 height 59
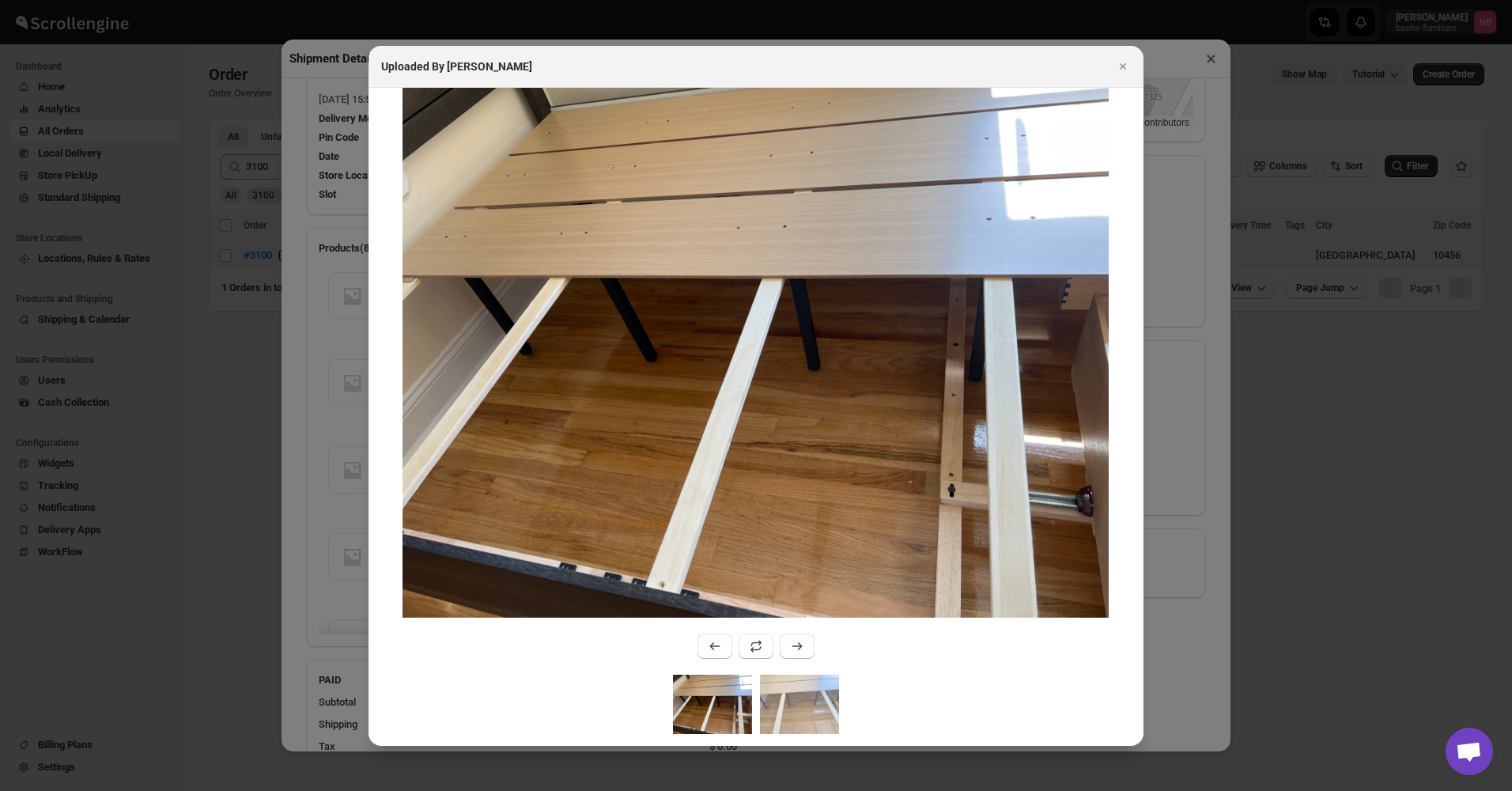
click at [723, 708] on img ":rud3:" at bounding box center [713, 703] width 79 height 59
click at [957, 712] on div ":rud3:" at bounding box center [755, 709] width 775 height 71
click at [798, 692] on img ":rud3:" at bounding box center [799, 703] width 79 height 59
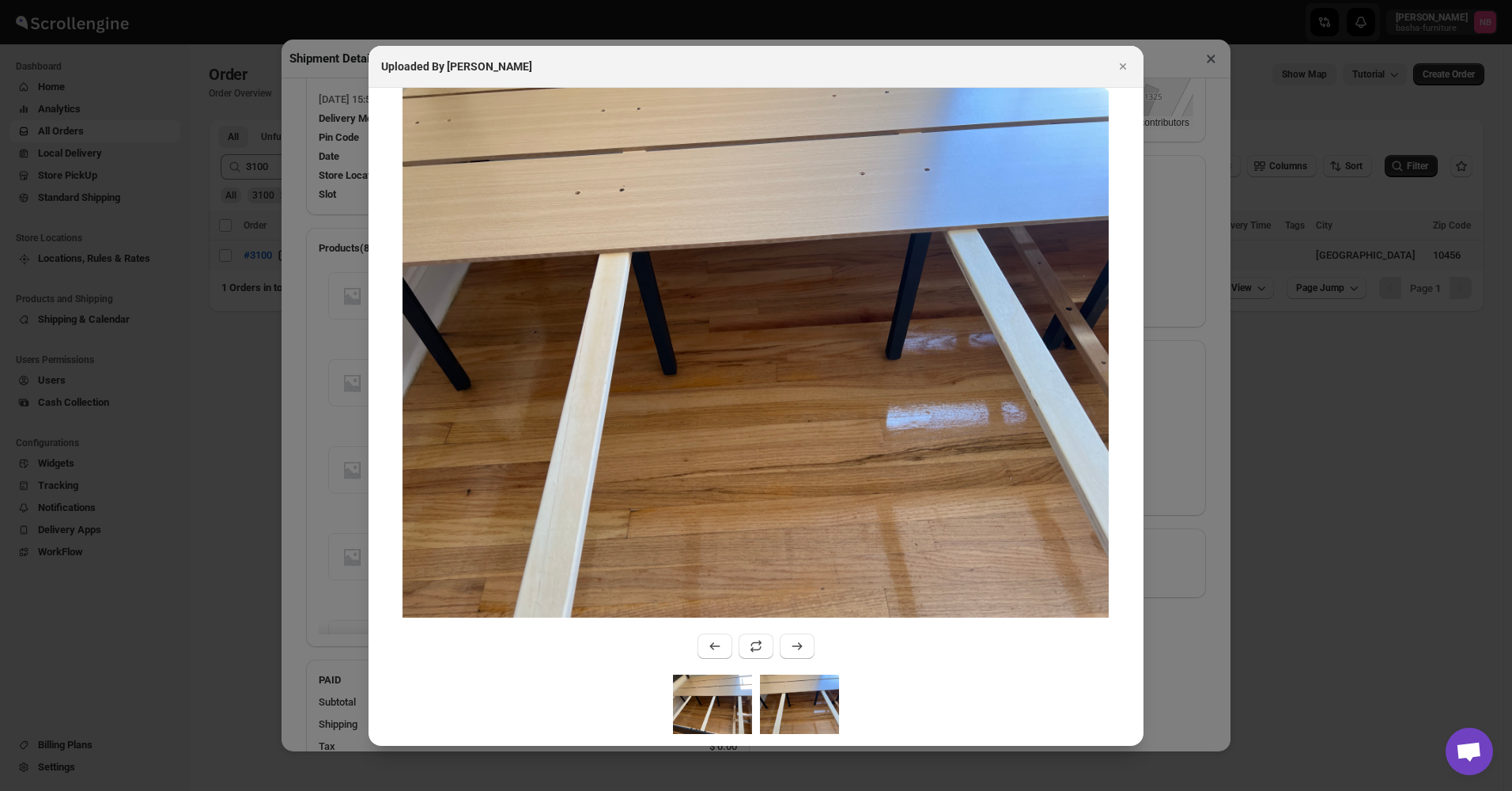
click at [716, 689] on img ":rud3:" at bounding box center [713, 703] width 79 height 59
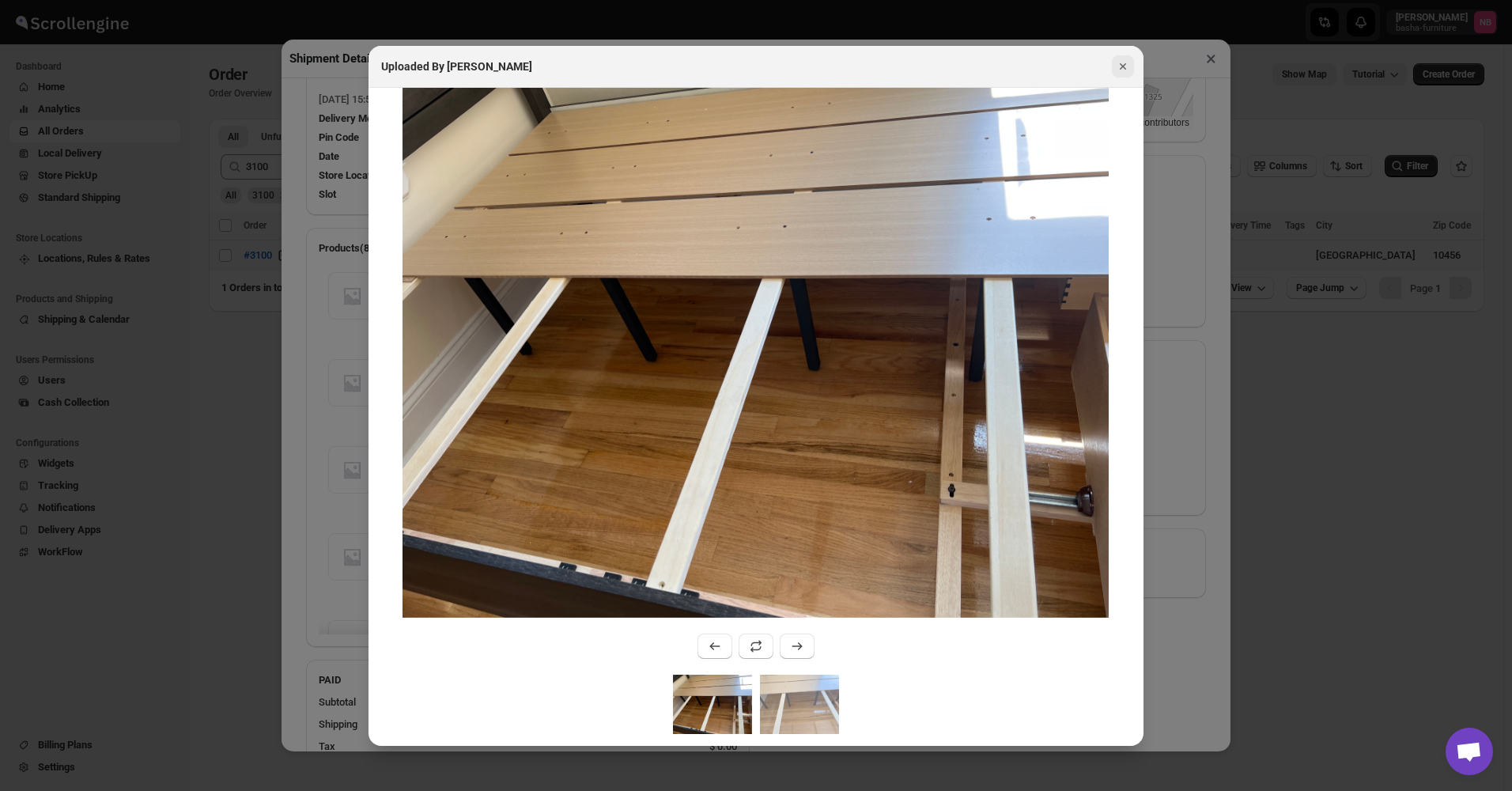
click at [1121, 69] on icon "Close" at bounding box center [1123, 66] width 7 height 7
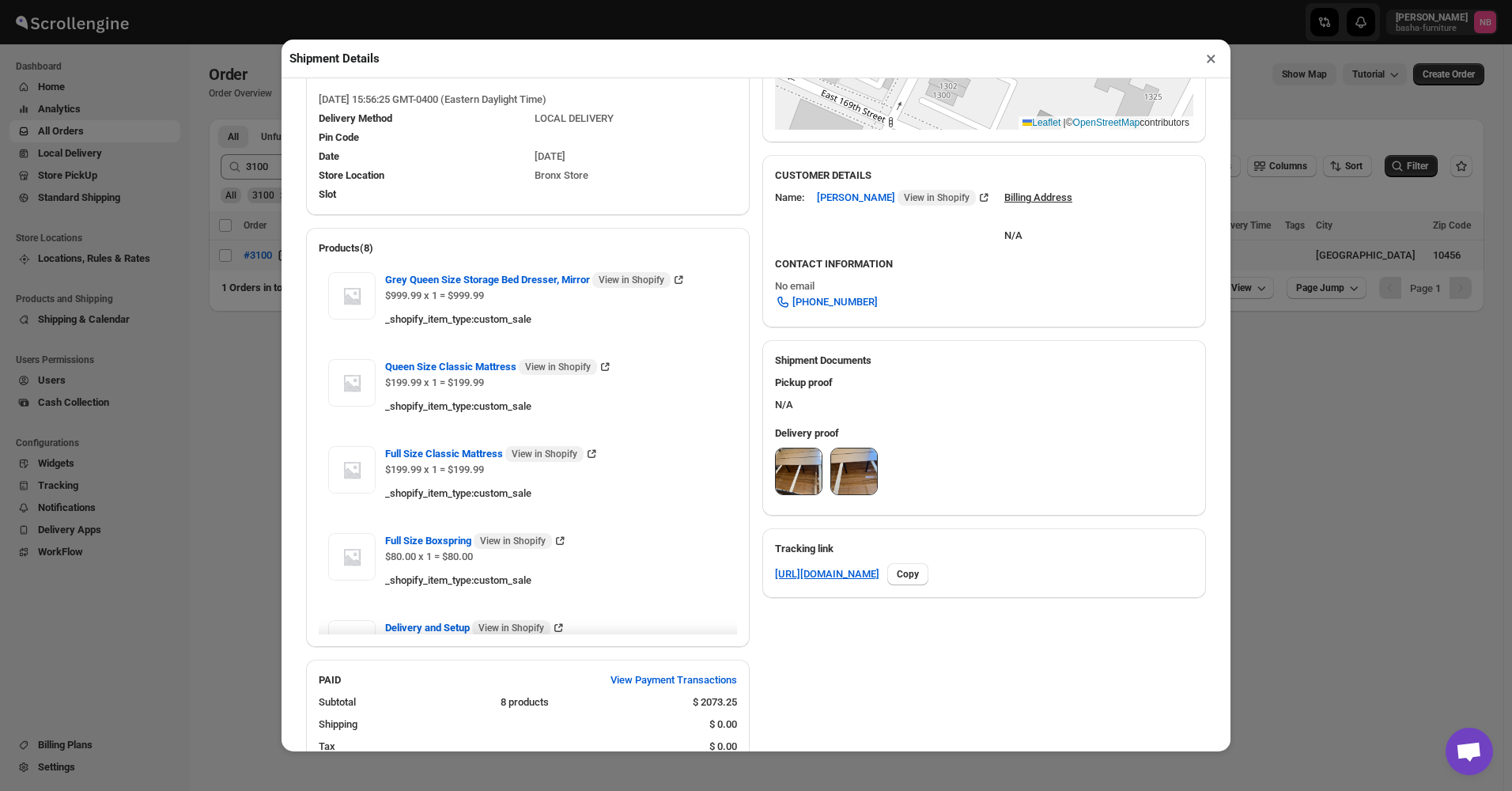
click at [803, 476] on img at bounding box center [799, 471] width 46 height 46
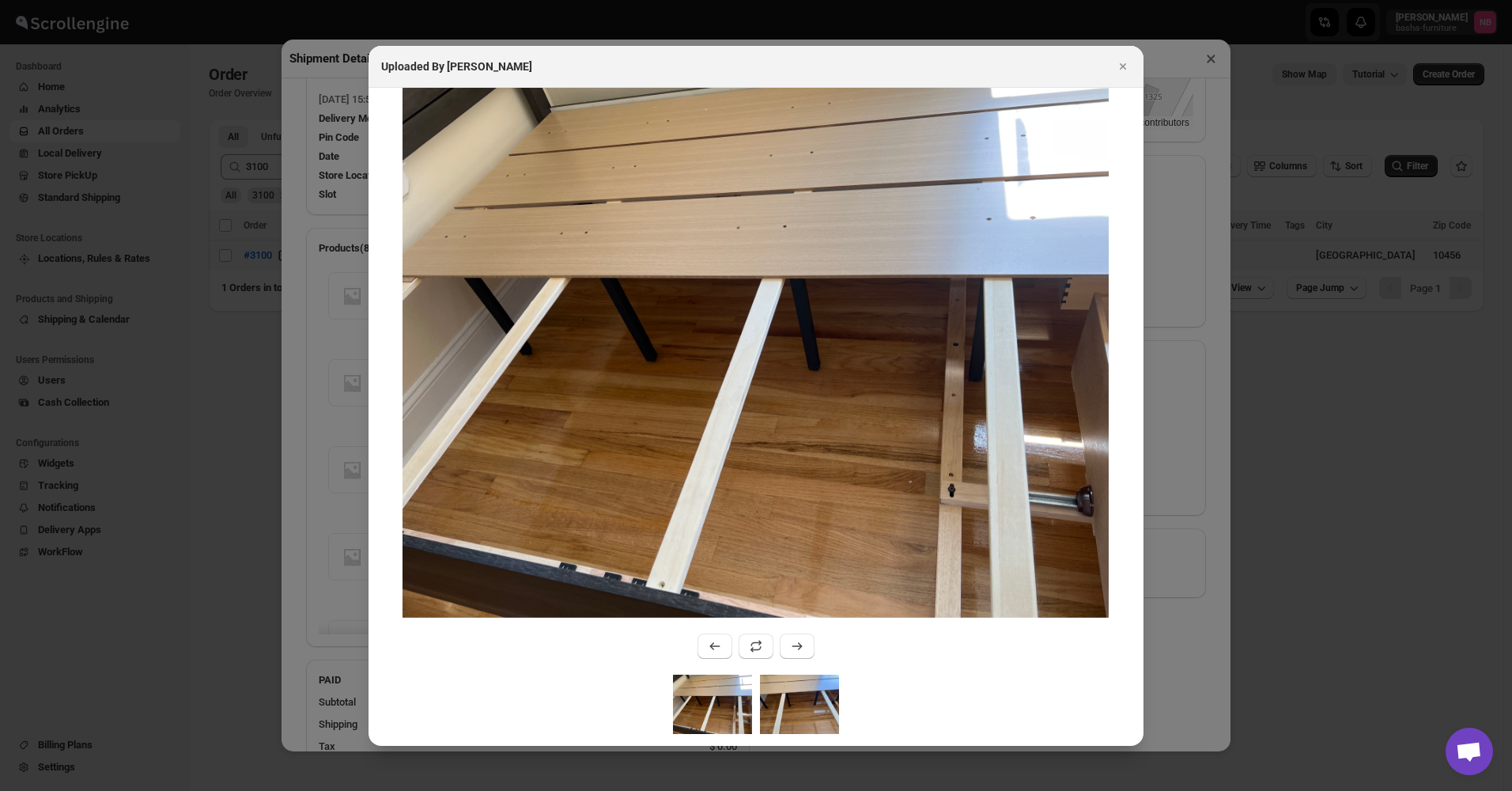
drag, startPoint x: 821, startPoint y: 697, endPoint x: 774, endPoint y: 702, distance: 47.3
click at [820, 697] on img ":rud3:" at bounding box center [799, 703] width 79 height 59
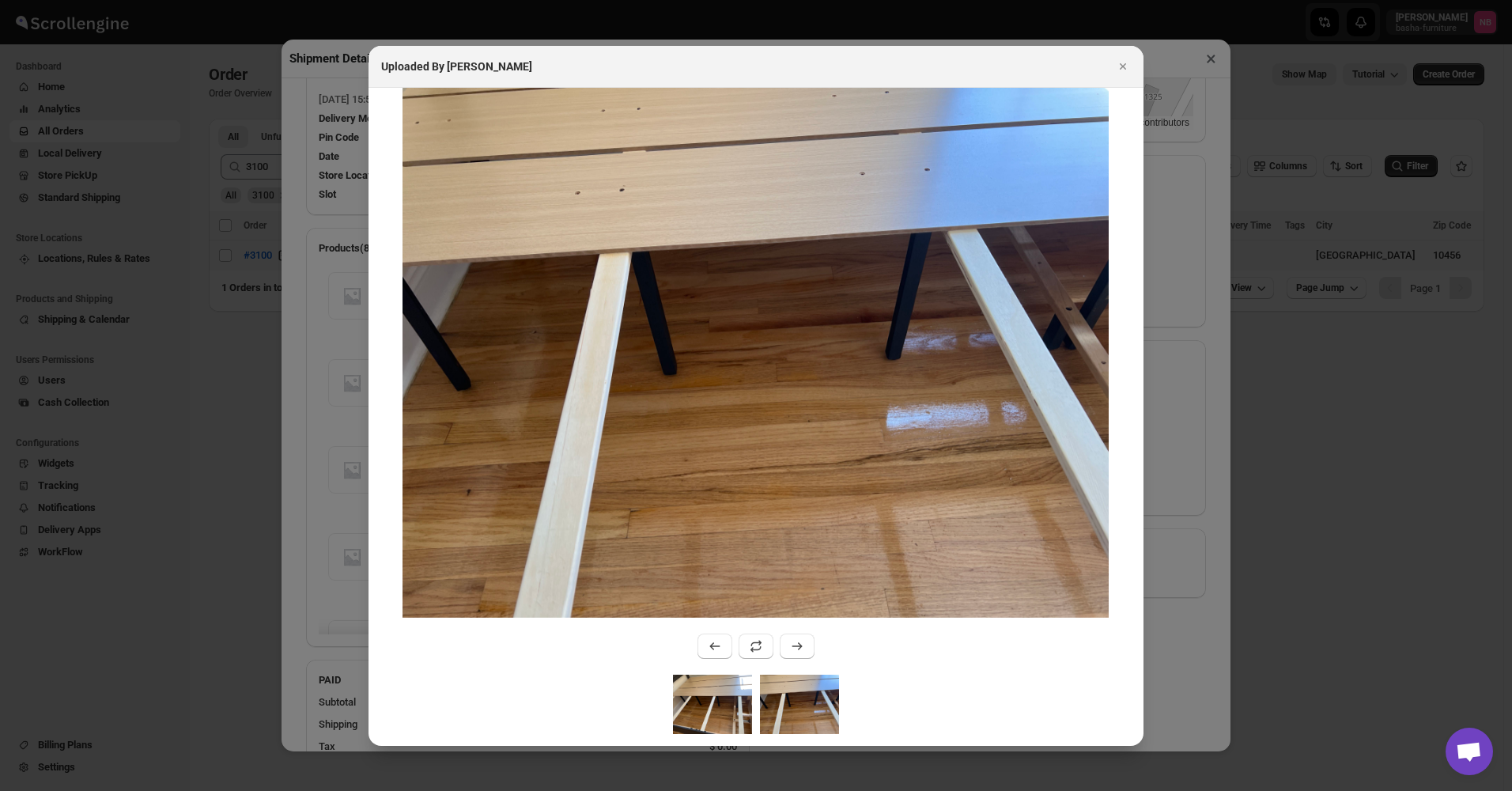
click at [741, 703] on img ":rud3:" at bounding box center [713, 703] width 79 height 59
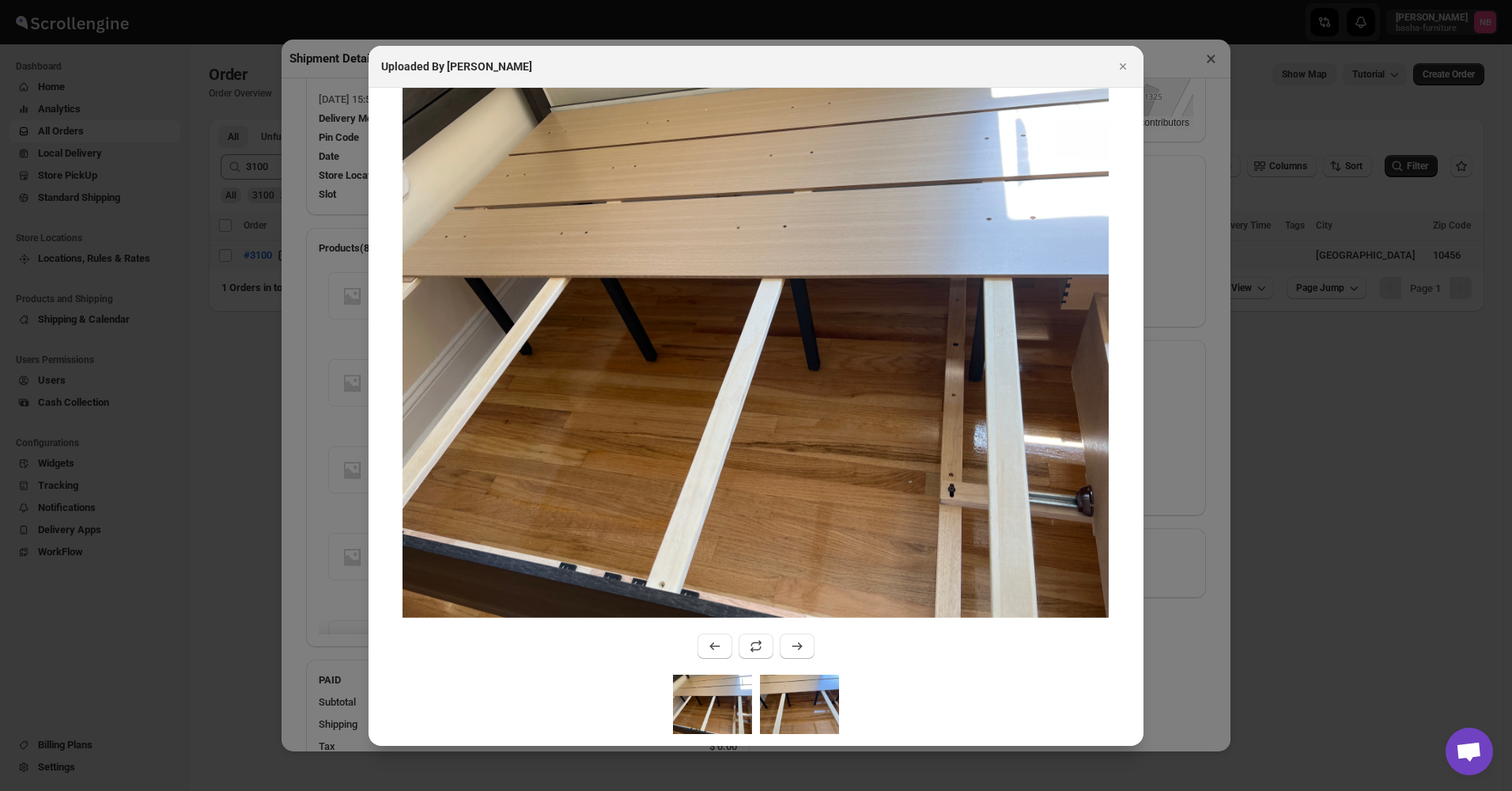
click at [790, 709] on img ":rud3:" at bounding box center [799, 703] width 79 height 59
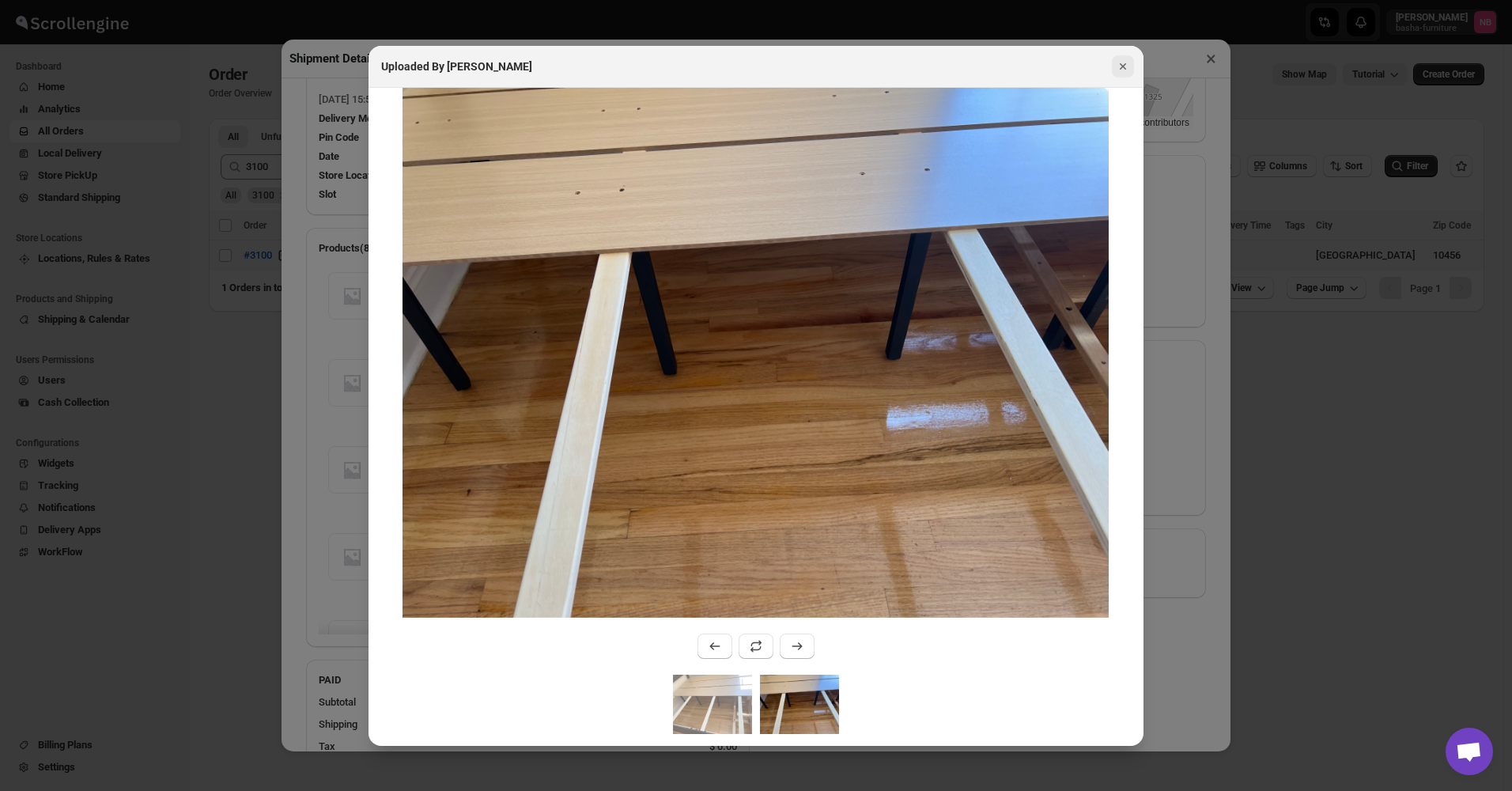
click at [1127, 63] on icon "Close" at bounding box center [1123, 66] width 16 height 16
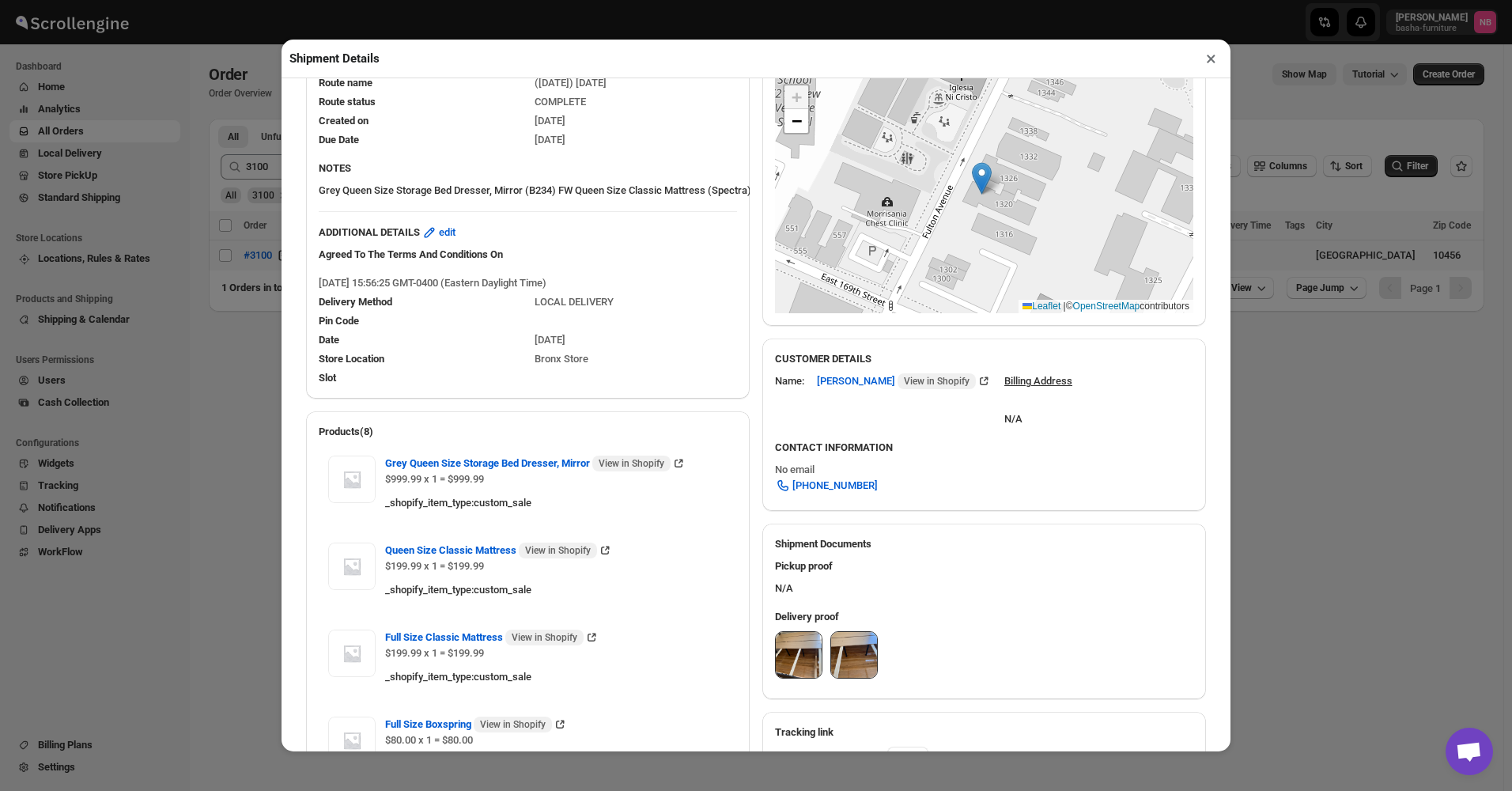
scroll to position [79, 0]
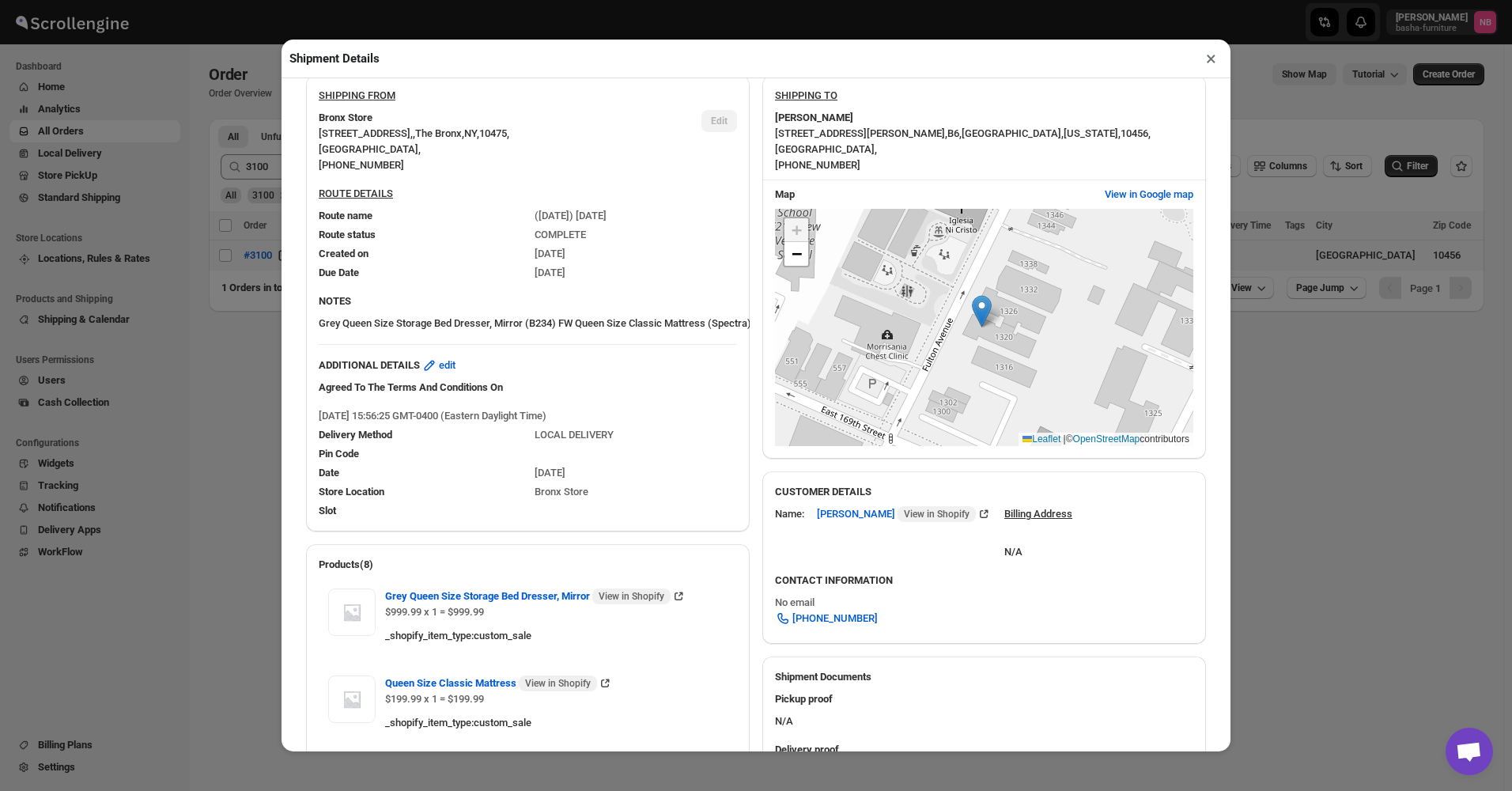
click at [747, 455] on div "SHIPPING FROM [GEOGRAPHIC_DATA] [STREET_ADDRESS] , [PHONE_NUMBER] Edit ROUTE DE…" at bounding box center [749, 800] width 912 height 1476
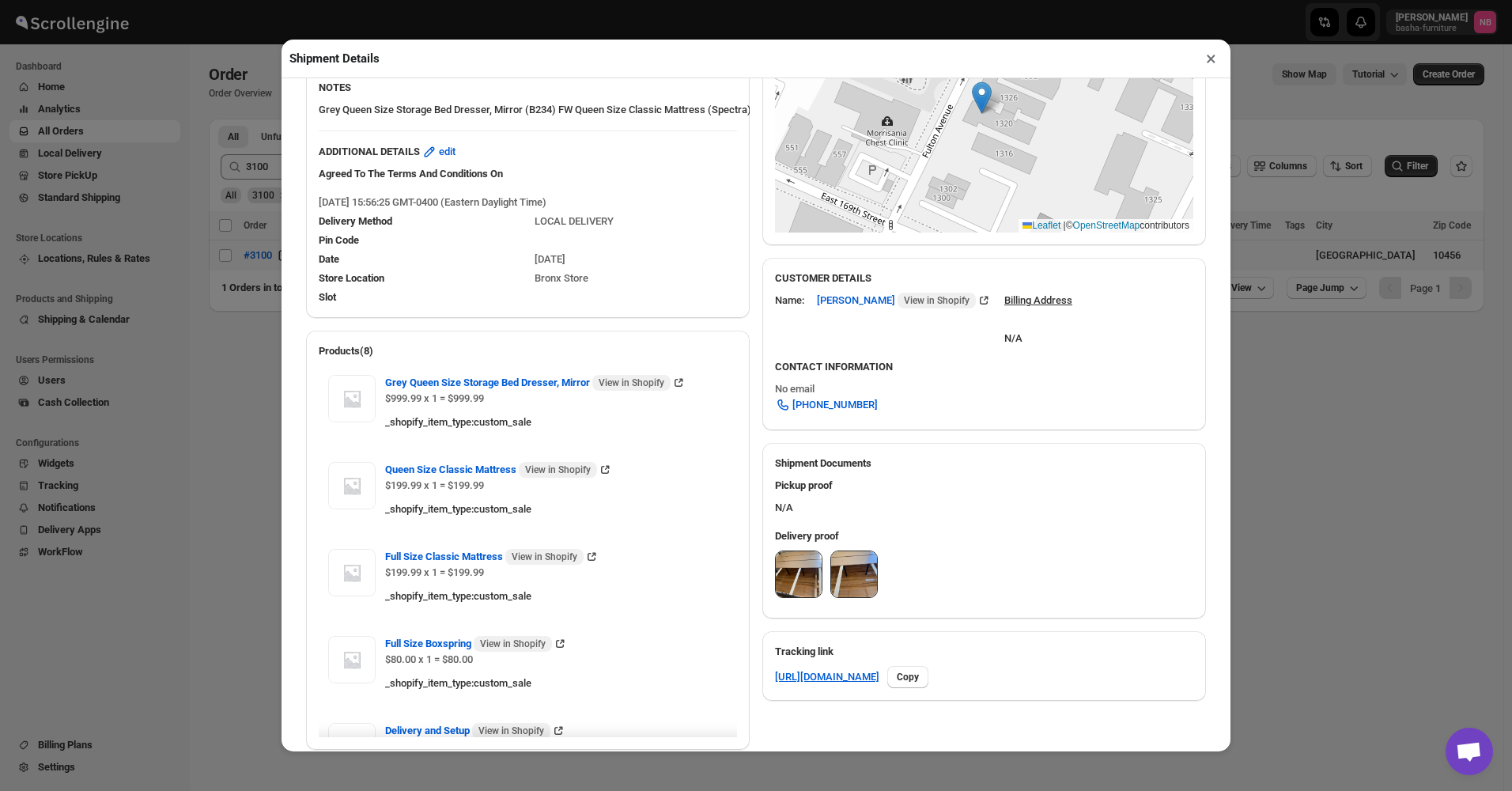
scroll to position [395, 0]
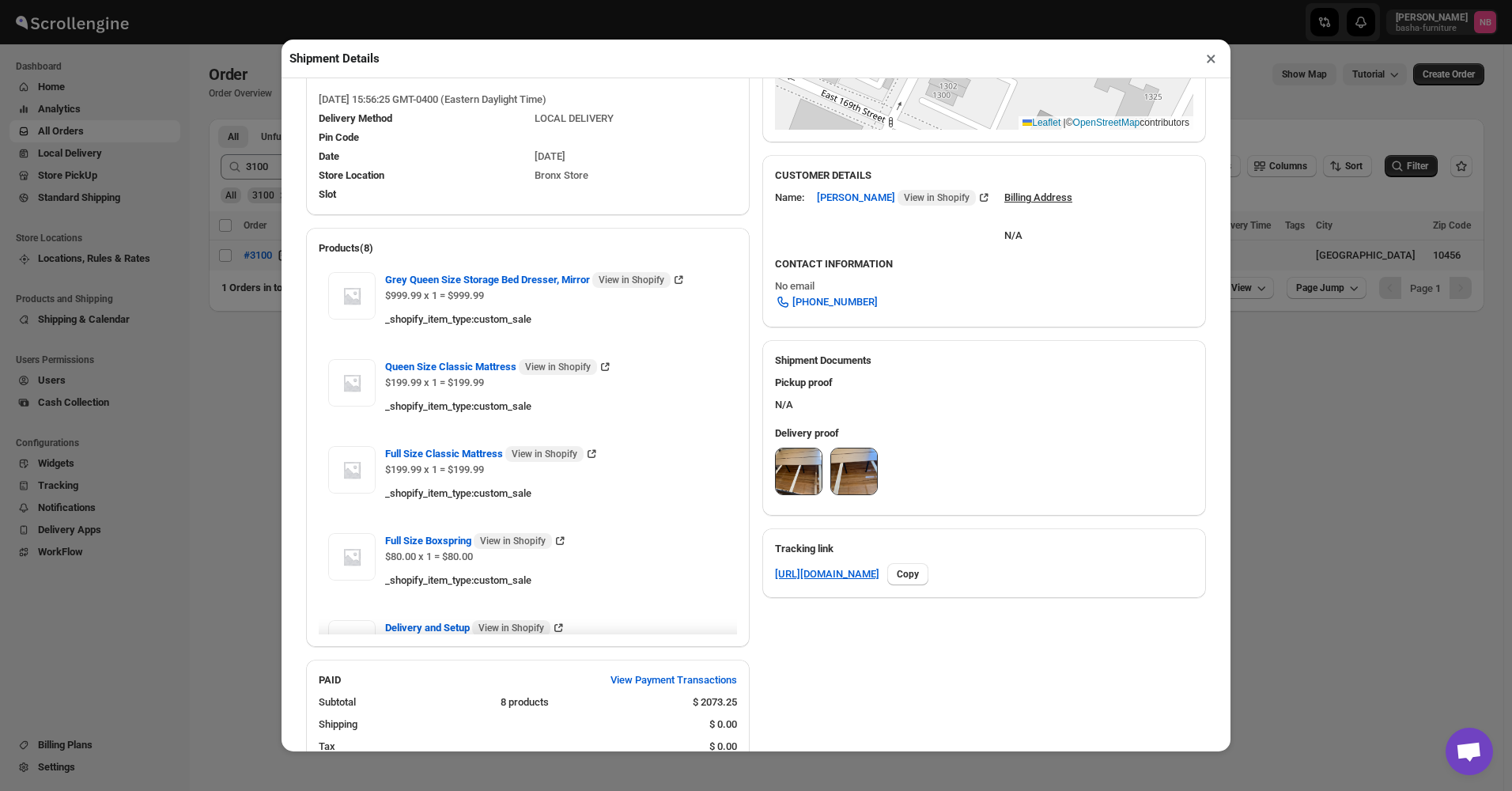
click at [785, 466] on img at bounding box center [799, 471] width 46 height 46
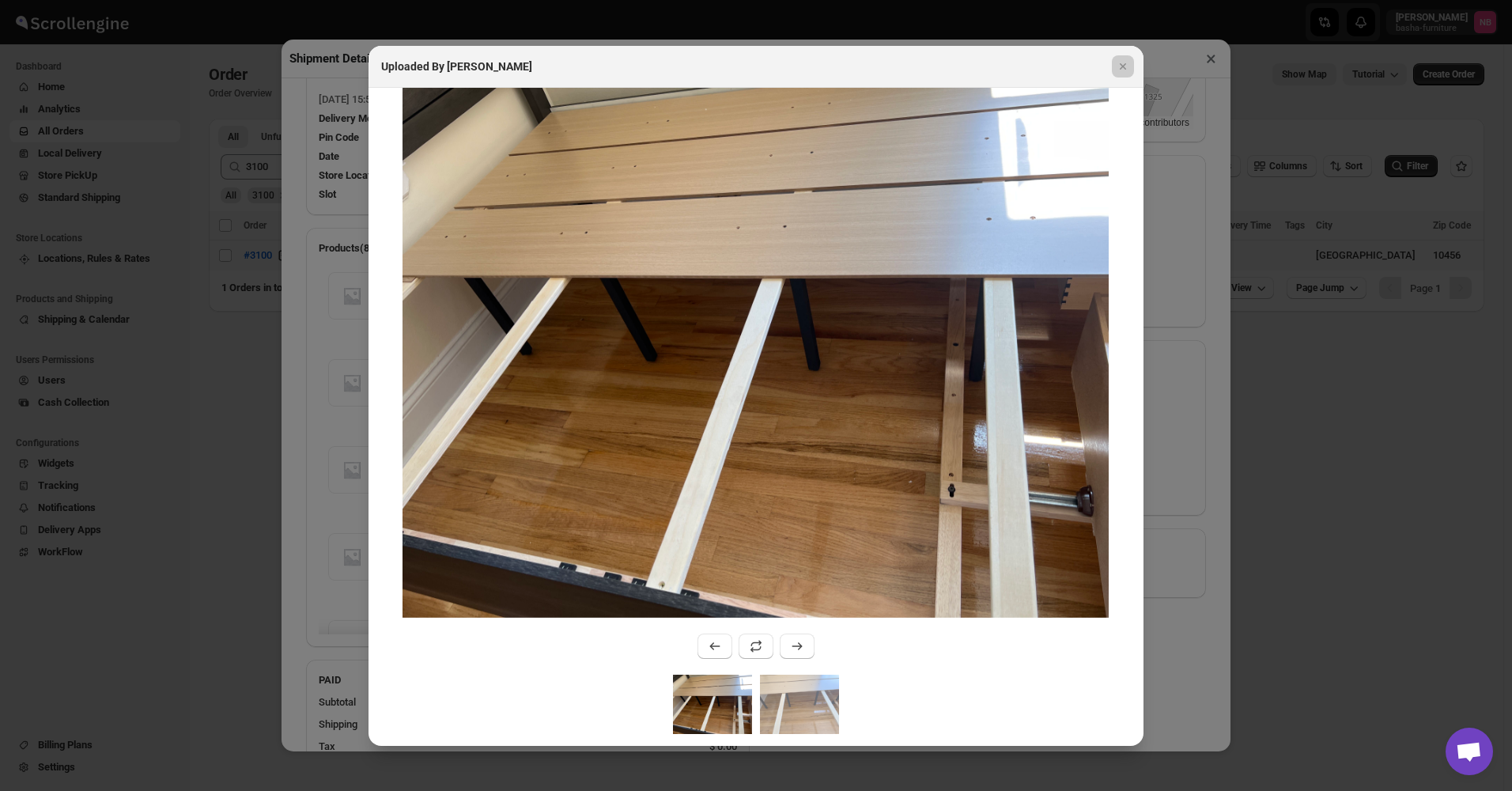
click at [785, 748] on div at bounding box center [756, 395] width 1512 height 791
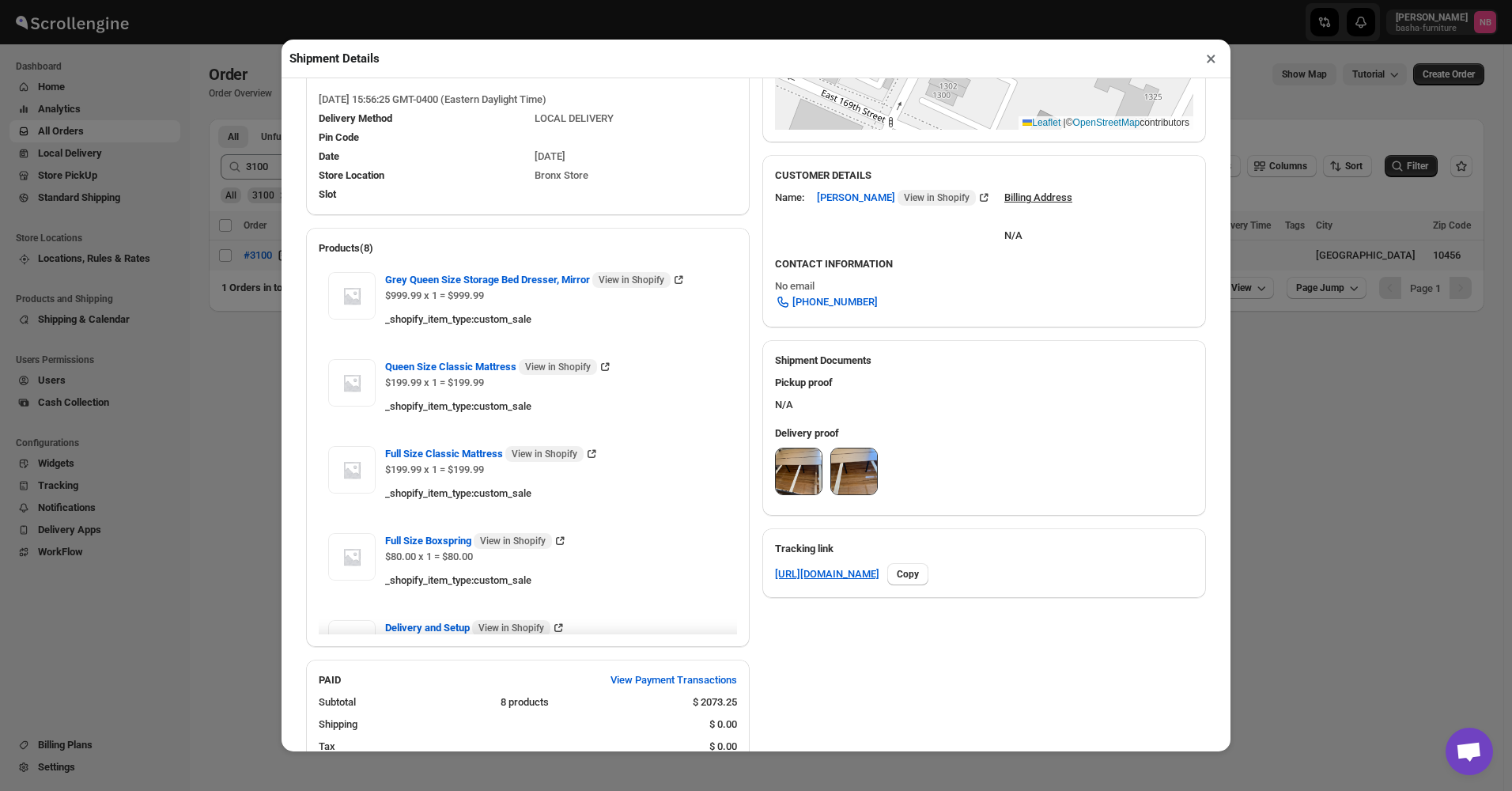
click at [790, 717] on div "SHIPPING FROM [GEOGRAPHIC_DATA] [STREET_ADDRESS] , [PHONE_NUMBER] Edit ROUTE DE…" at bounding box center [749, 484] width 912 height 1476
click at [791, 489] on img at bounding box center [799, 471] width 46 height 46
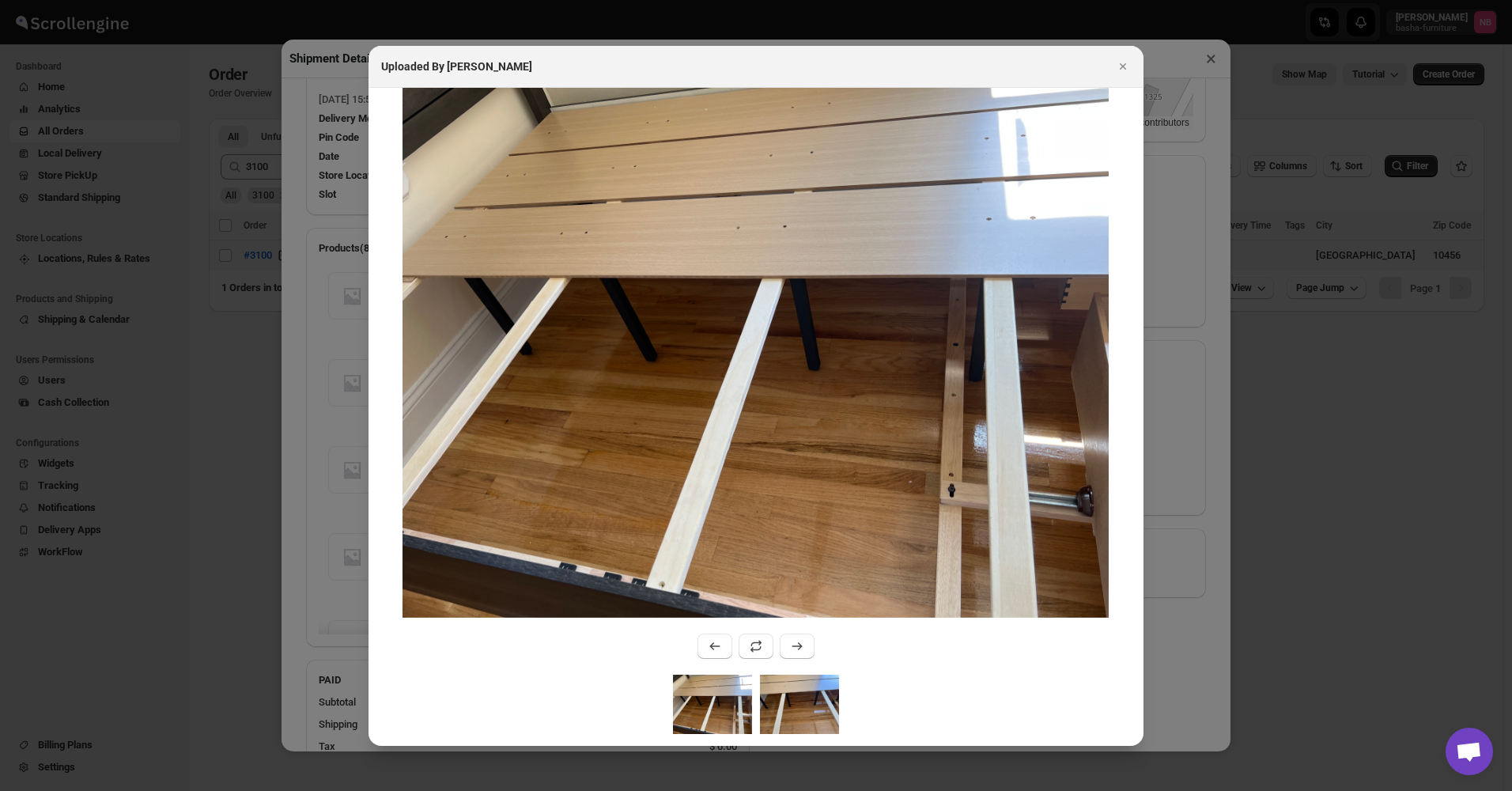
click at [783, 702] on img ":rud3:" at bounding box center [799, 703] width 79 height 59
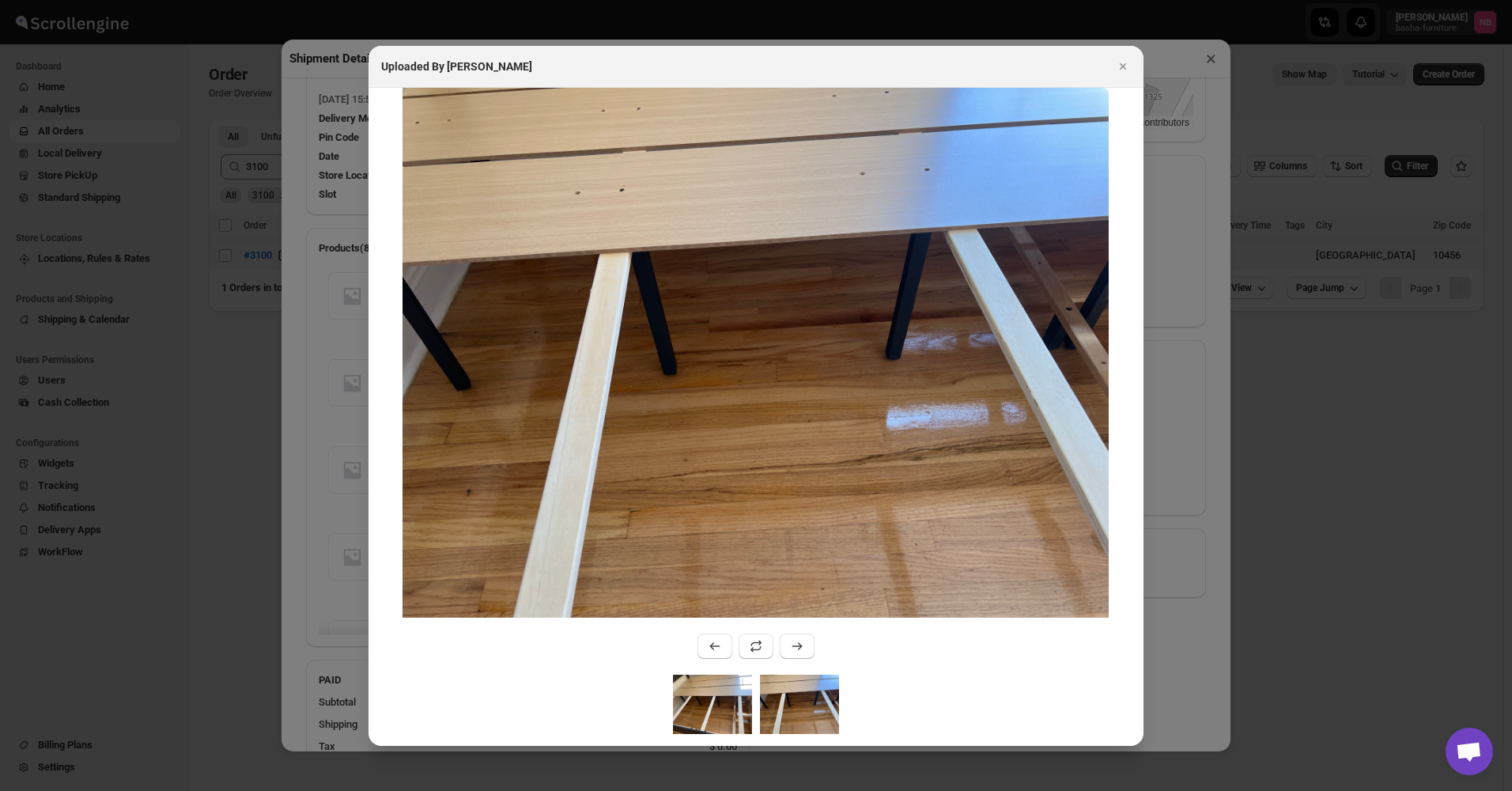
click at [700, 705] on img ":rud3:" at bounding box center [713, 703] width 79 height 59
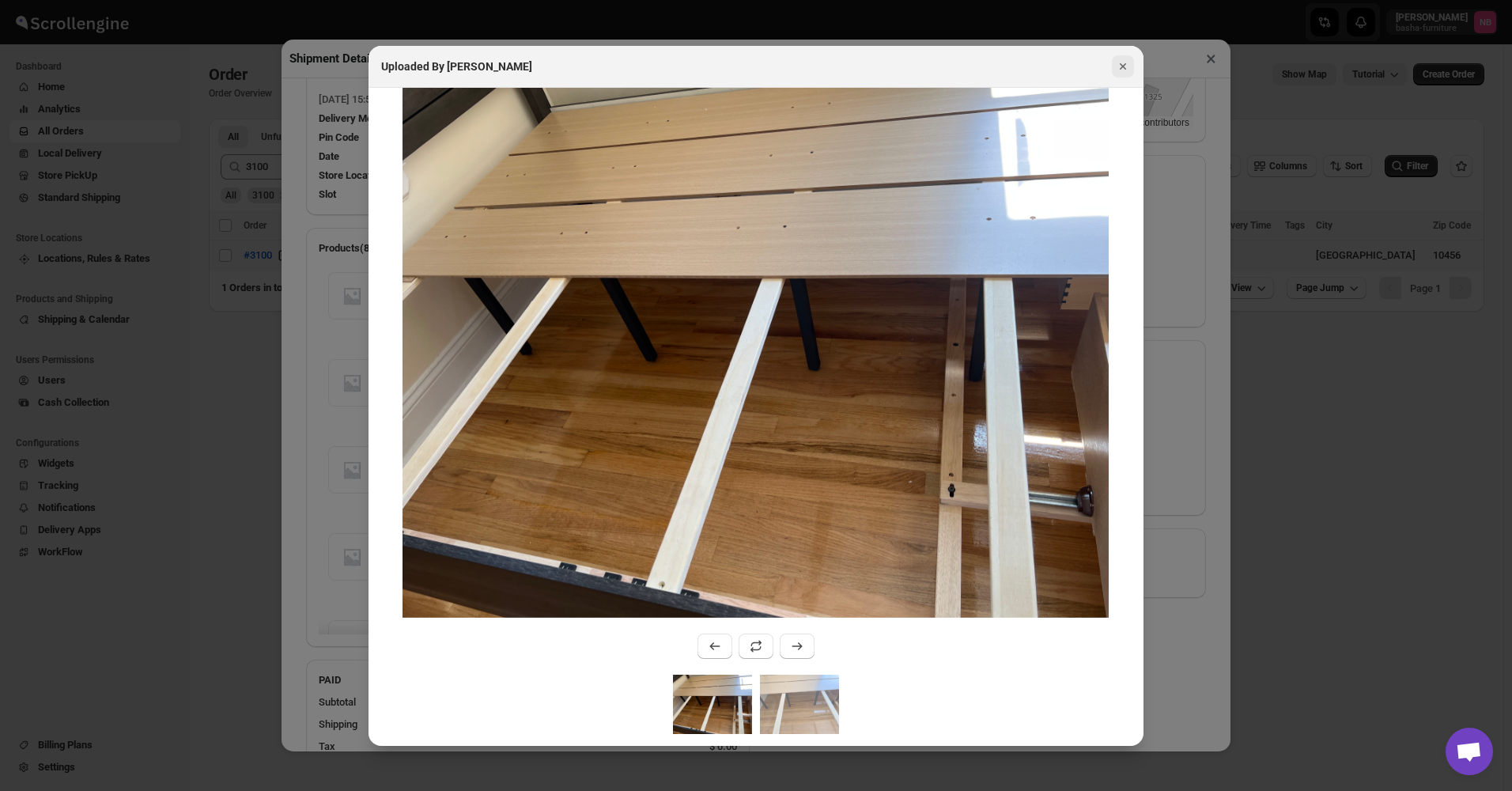
click at [1116, 67] on icon "Close" at bounding box center [1123, 66] width 16 height 16
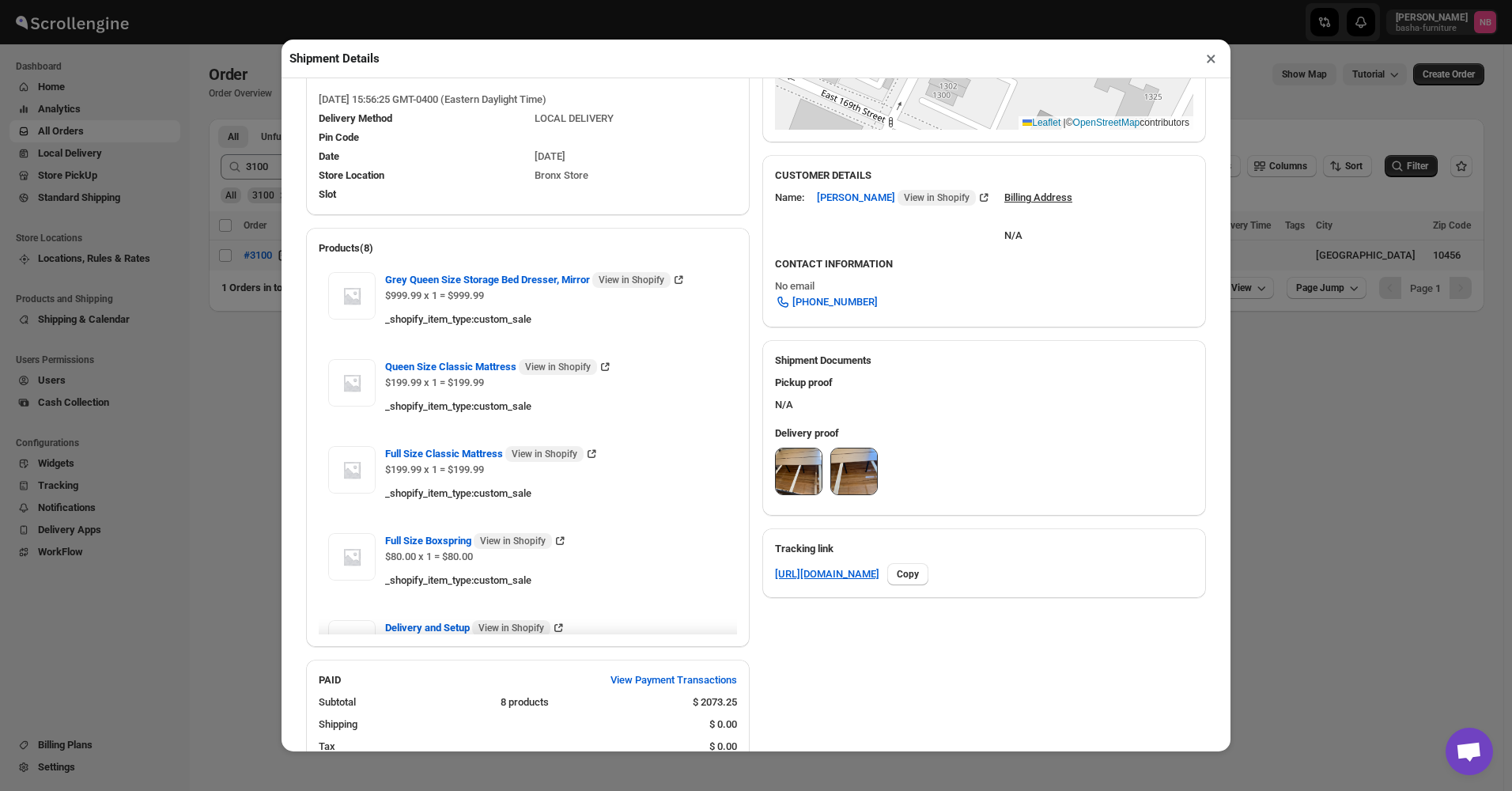
click at [839, 461] on img at bounding box center [854, 471] width 46 height 46
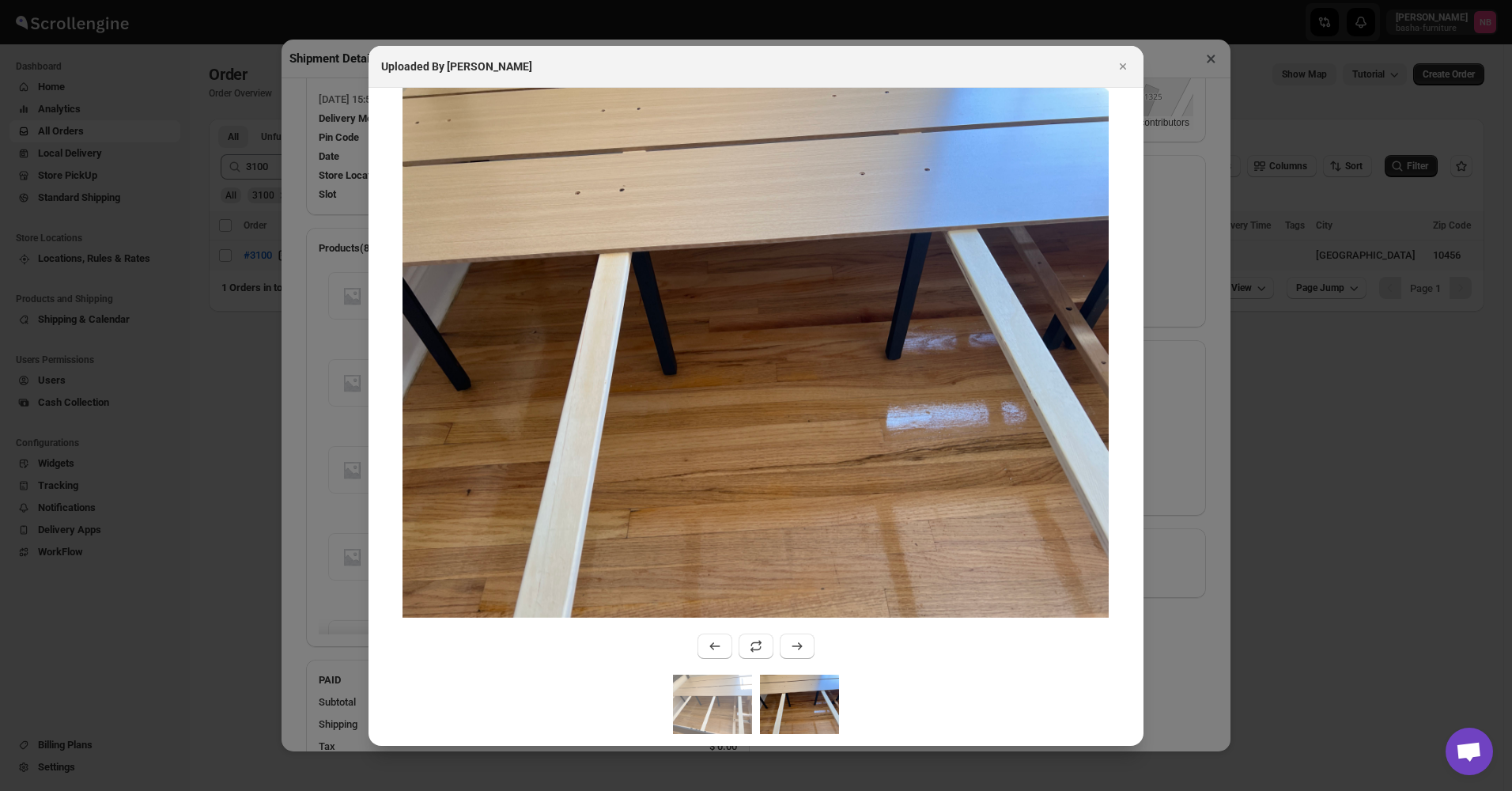
click at [683, 743] on div ":rud3:" at bounding box center [755, 709] width 775 height 71
click at [721, 694] on img ":rud3:" at bounding box center [713, 703] width 79 height 59
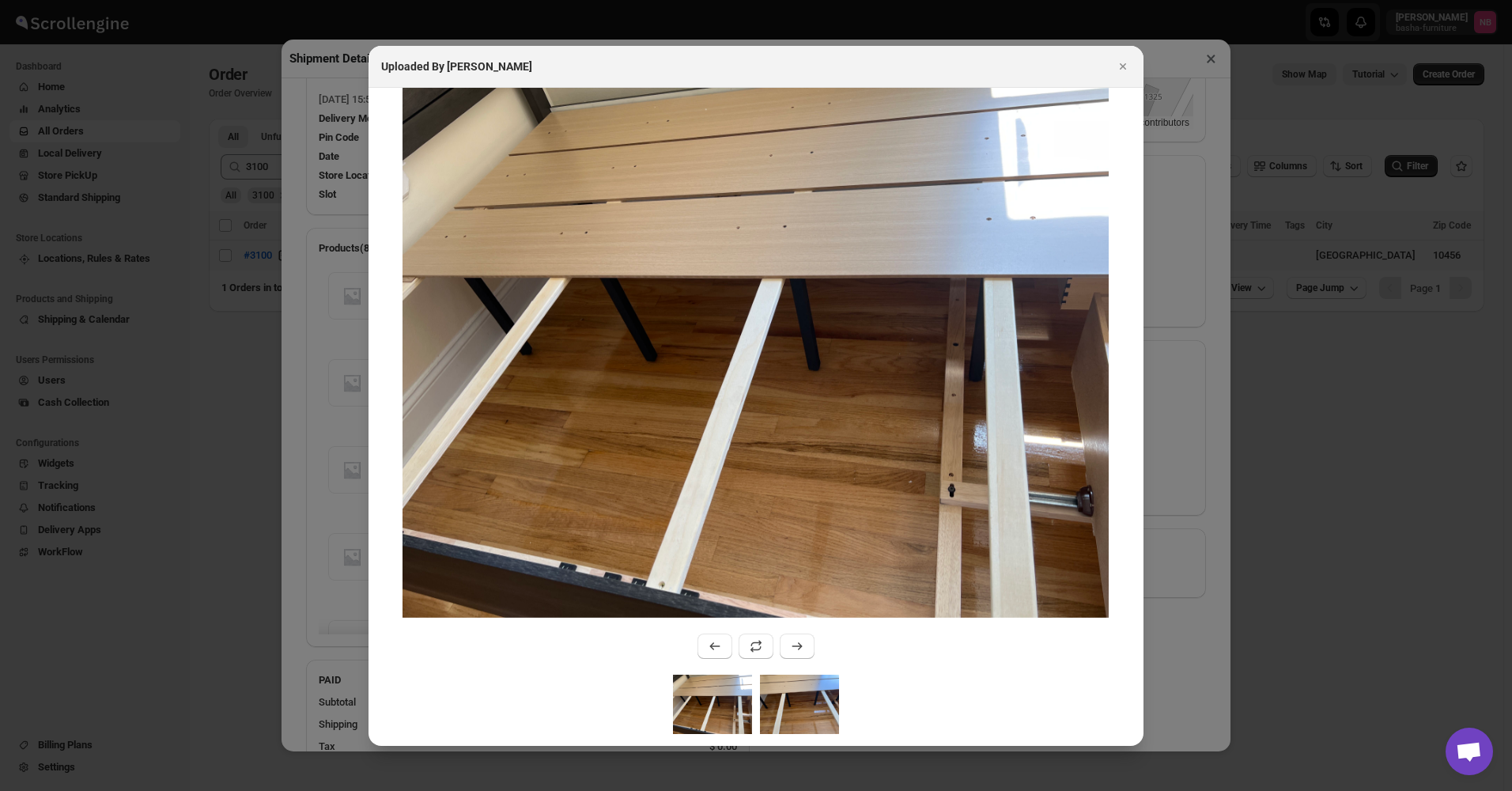
click at [821, 692] on img ":rud3:" at bounding box center [799, 703] width 79 height 59
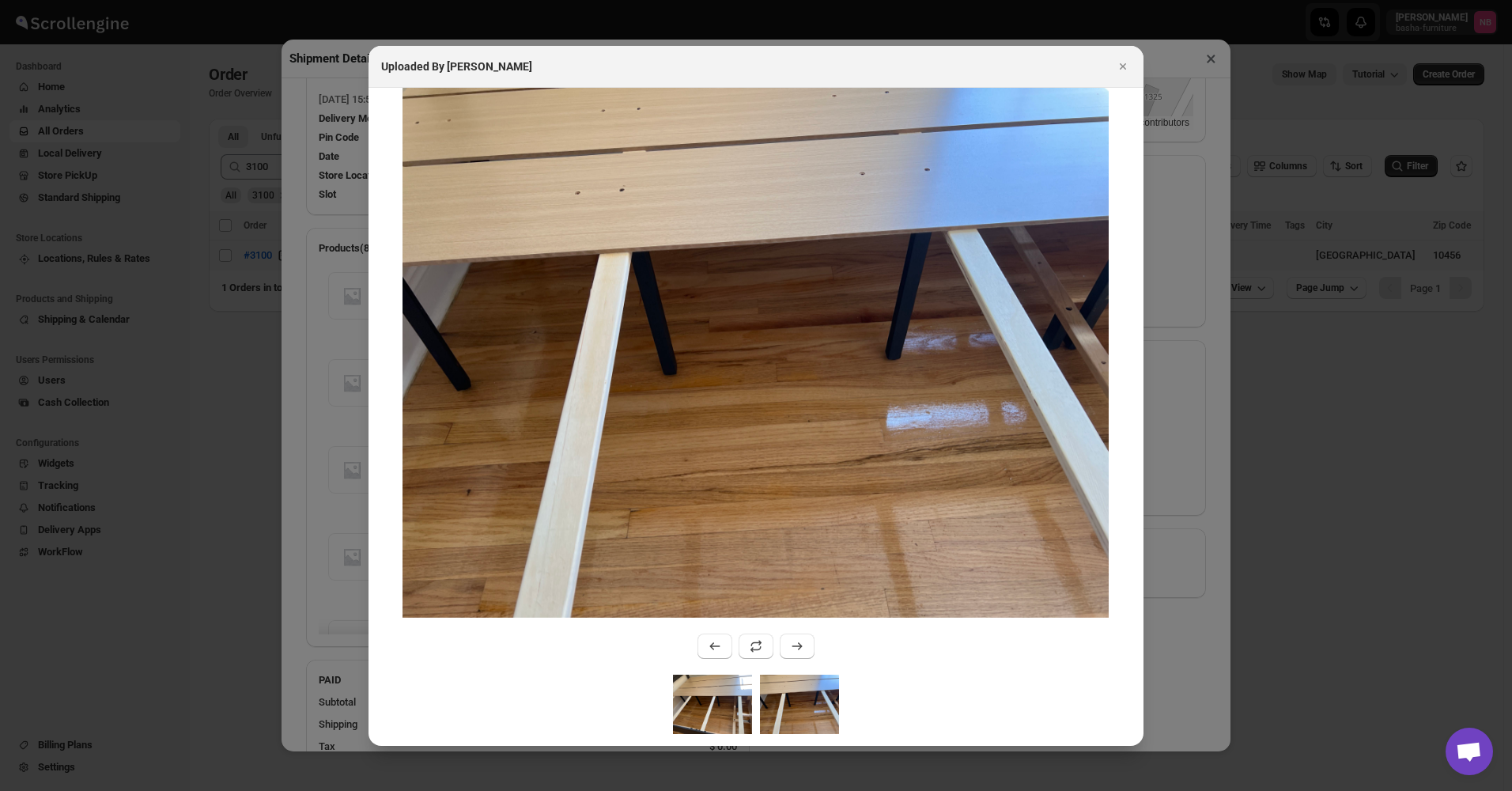
click at [710, 705] on img ":rud3:" at bounding box center [713, 703] width 79 height 59
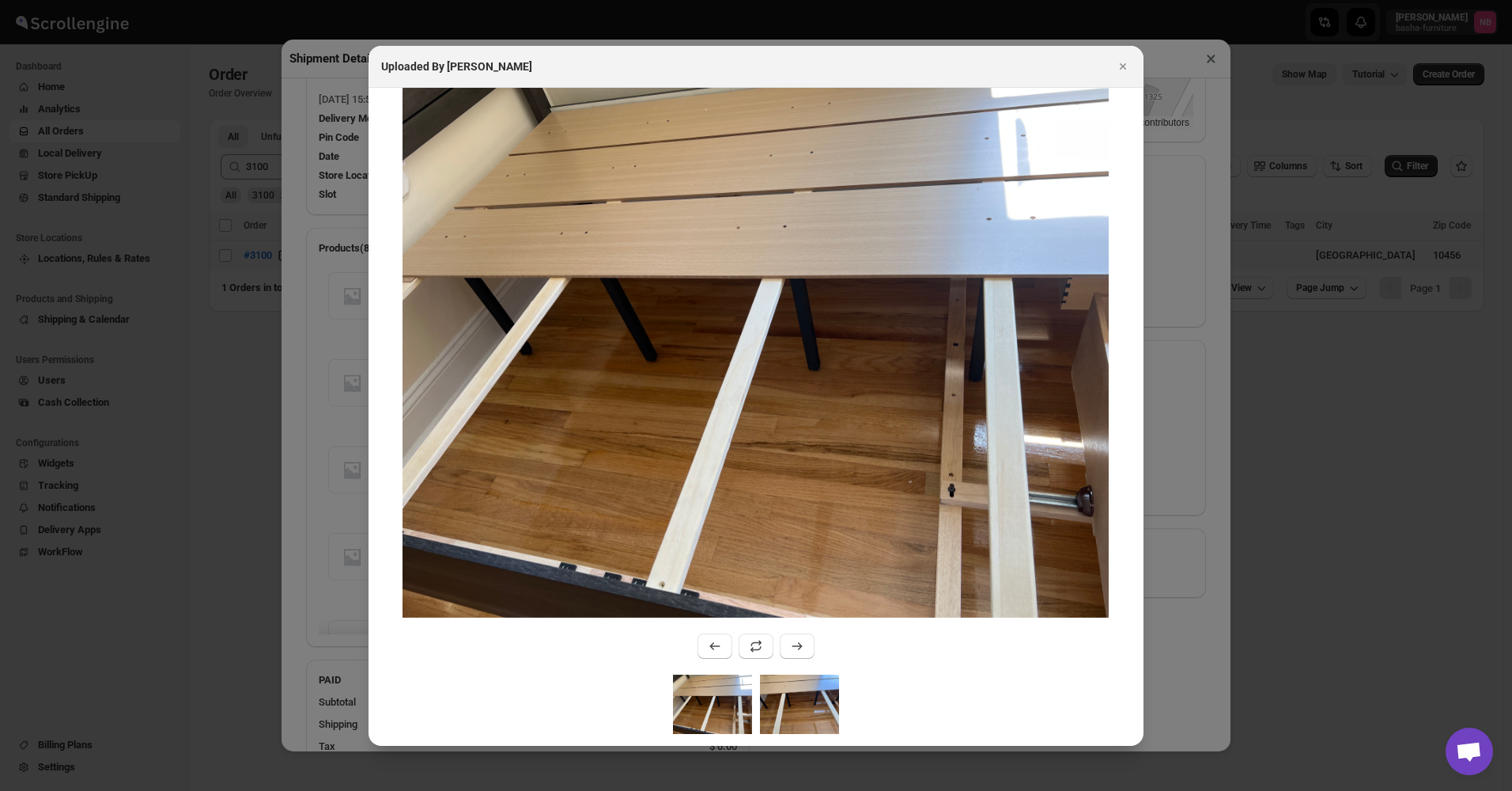
click at [806, 694] on img ":rud3:" at bounding box center [799, 703] width 79 height 59
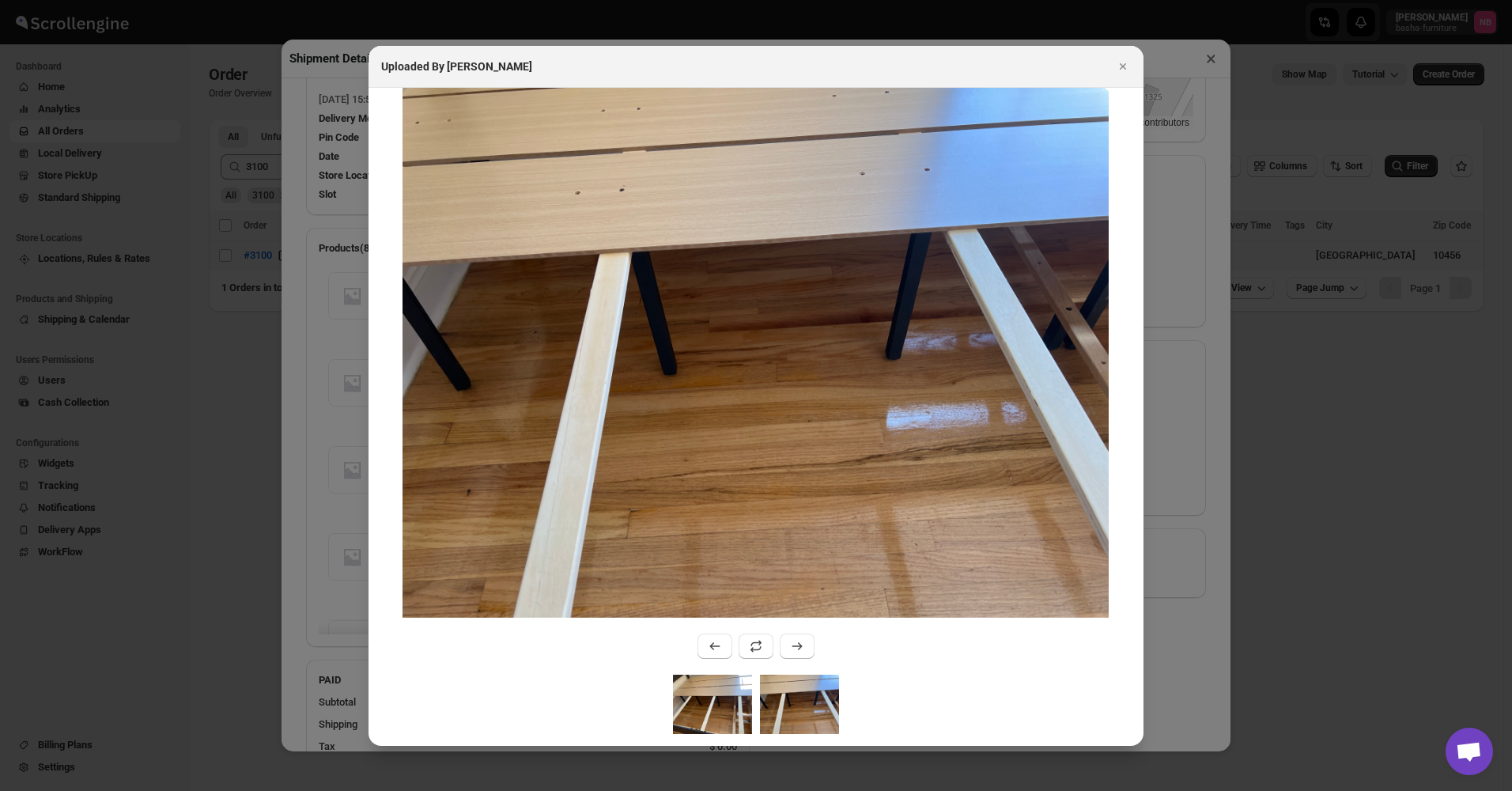
click at [744, 710] on img ":rud3:" at bounding box center [713, 703] width 79 height 59
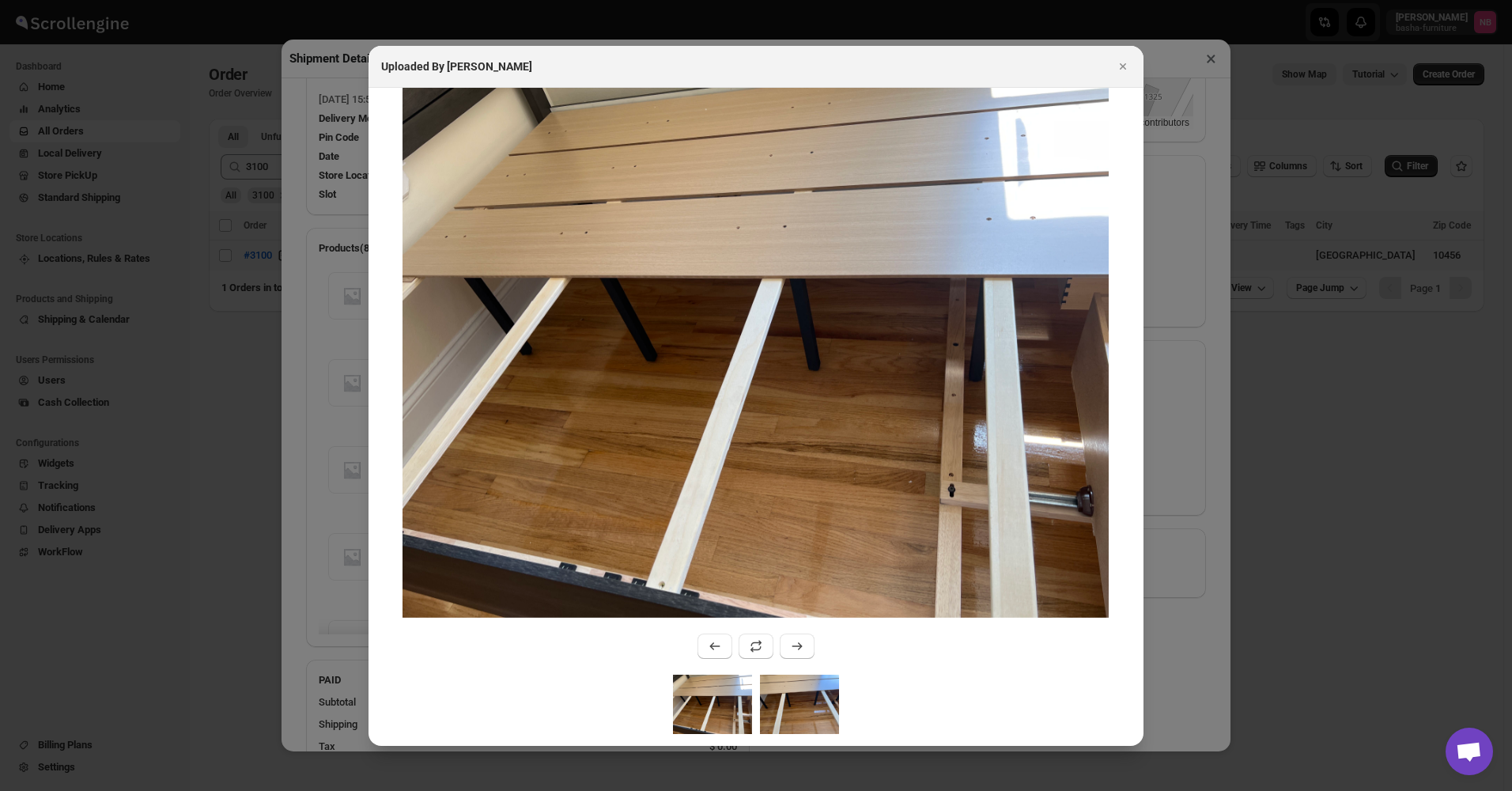
click at [807, 708] on img ":rud3:" at bounding box center [799, 703] width 79 height 59
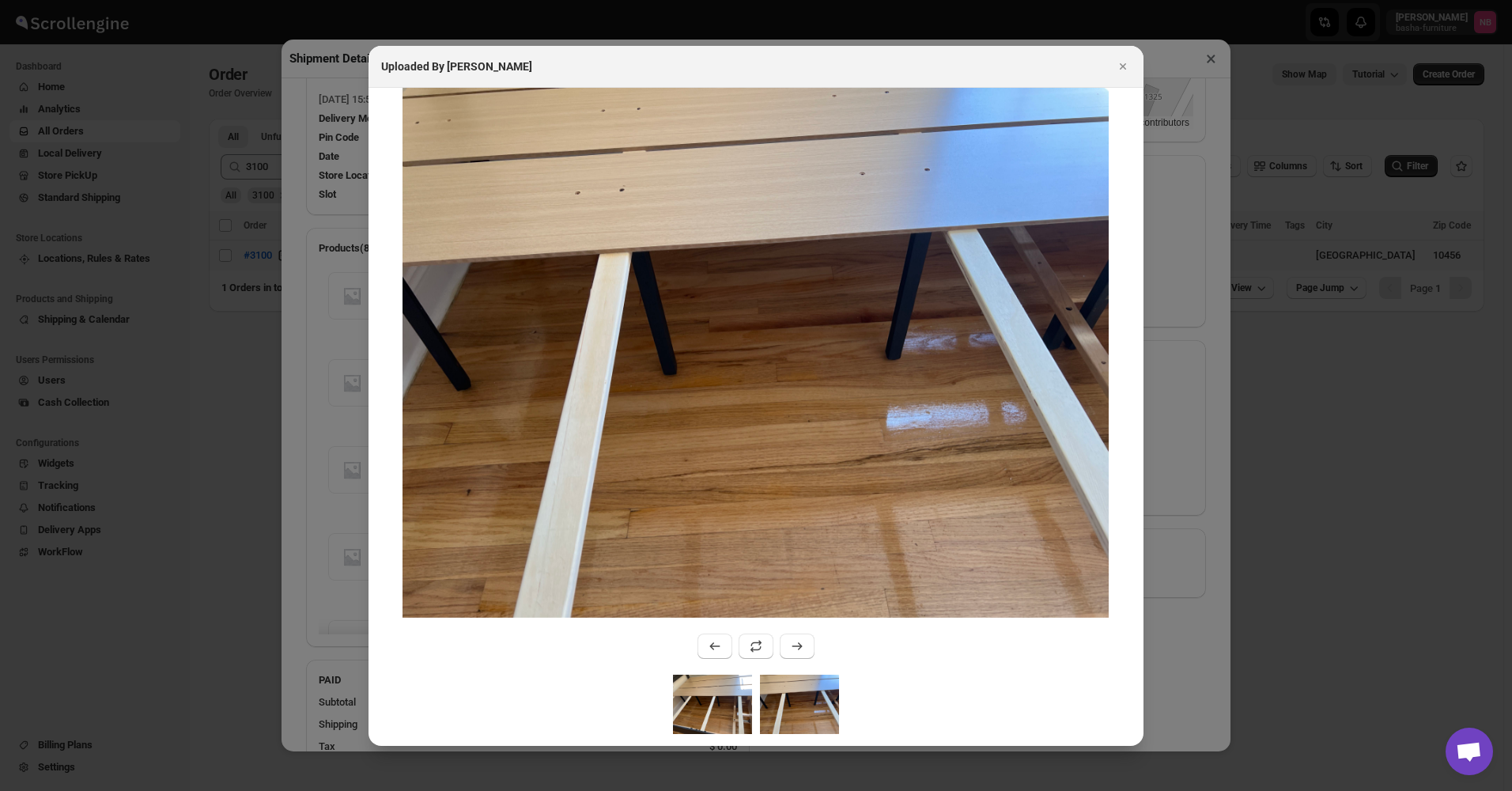
click at [746, 708] on img ":rud3:" at bounding box center [713, 703] width 79 height 59
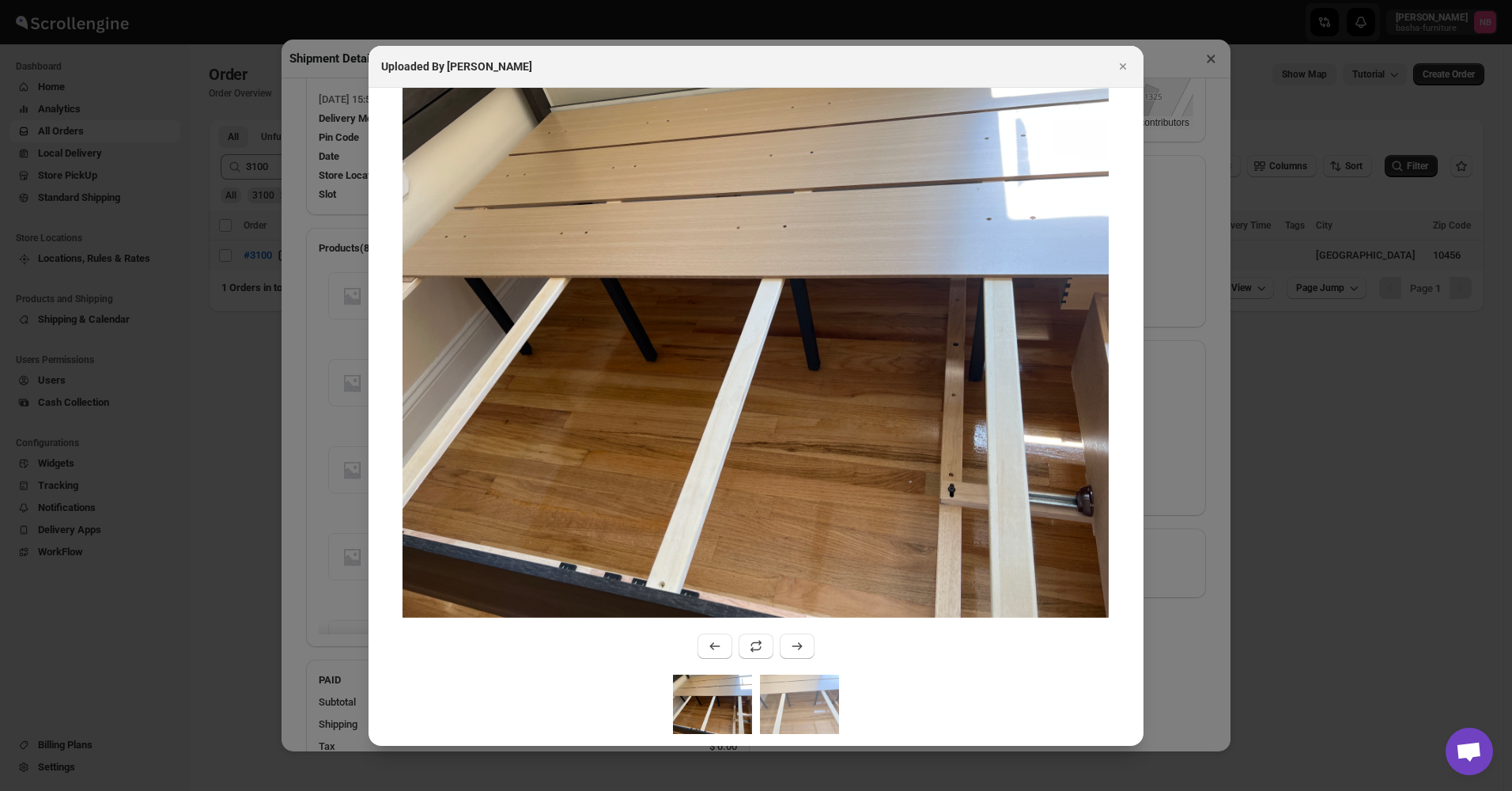
click at [713, 712] on img ":rud3:" at bounding box center [713, 703] width 79 height 59
click at [773, 717] on img ":rud3:" at bounding box center [799, 703] width 79 height 59
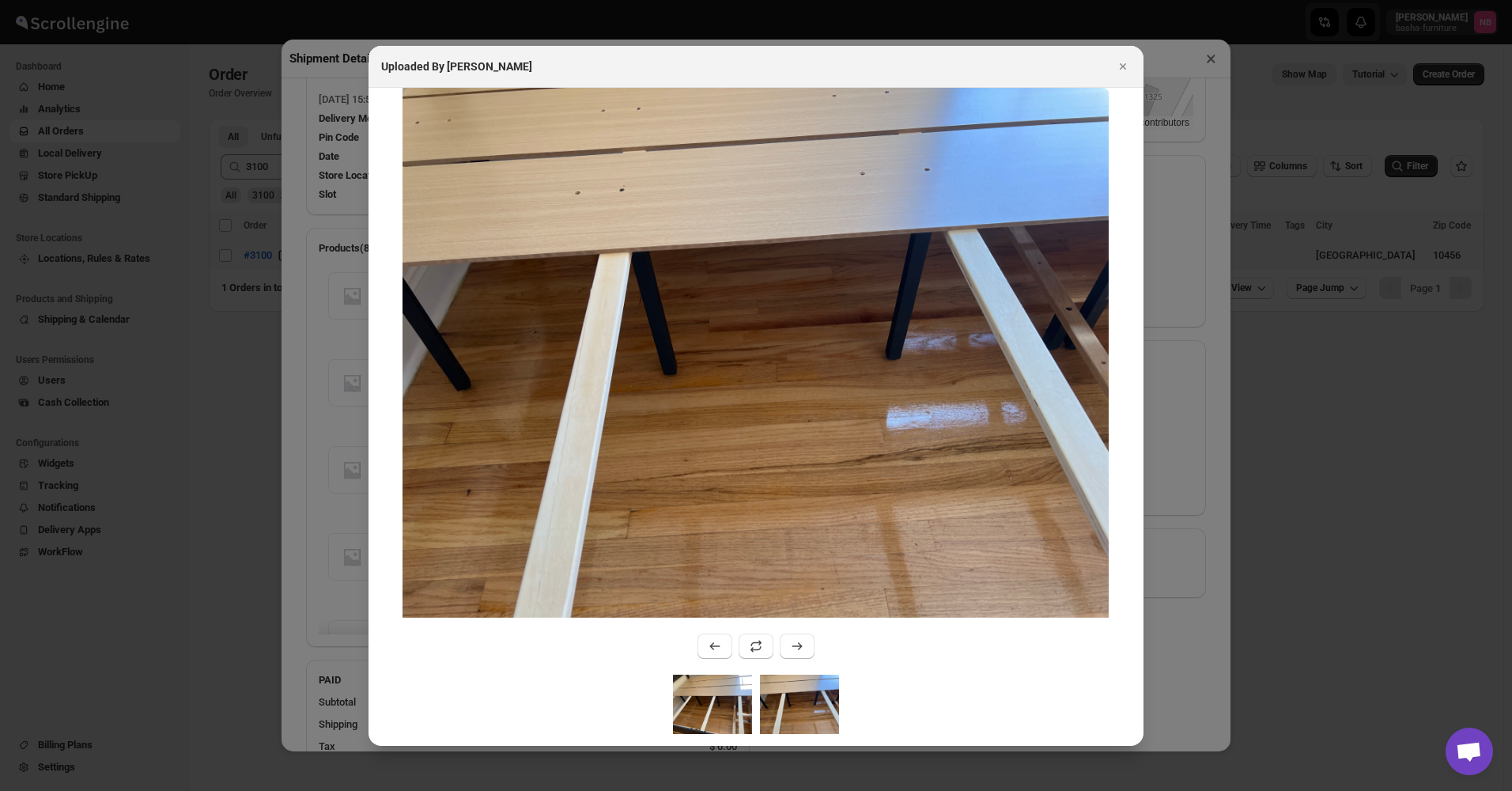
click at [722, 710] on img ":rud3:" at bounding box center [713, 703] width 79 height 59
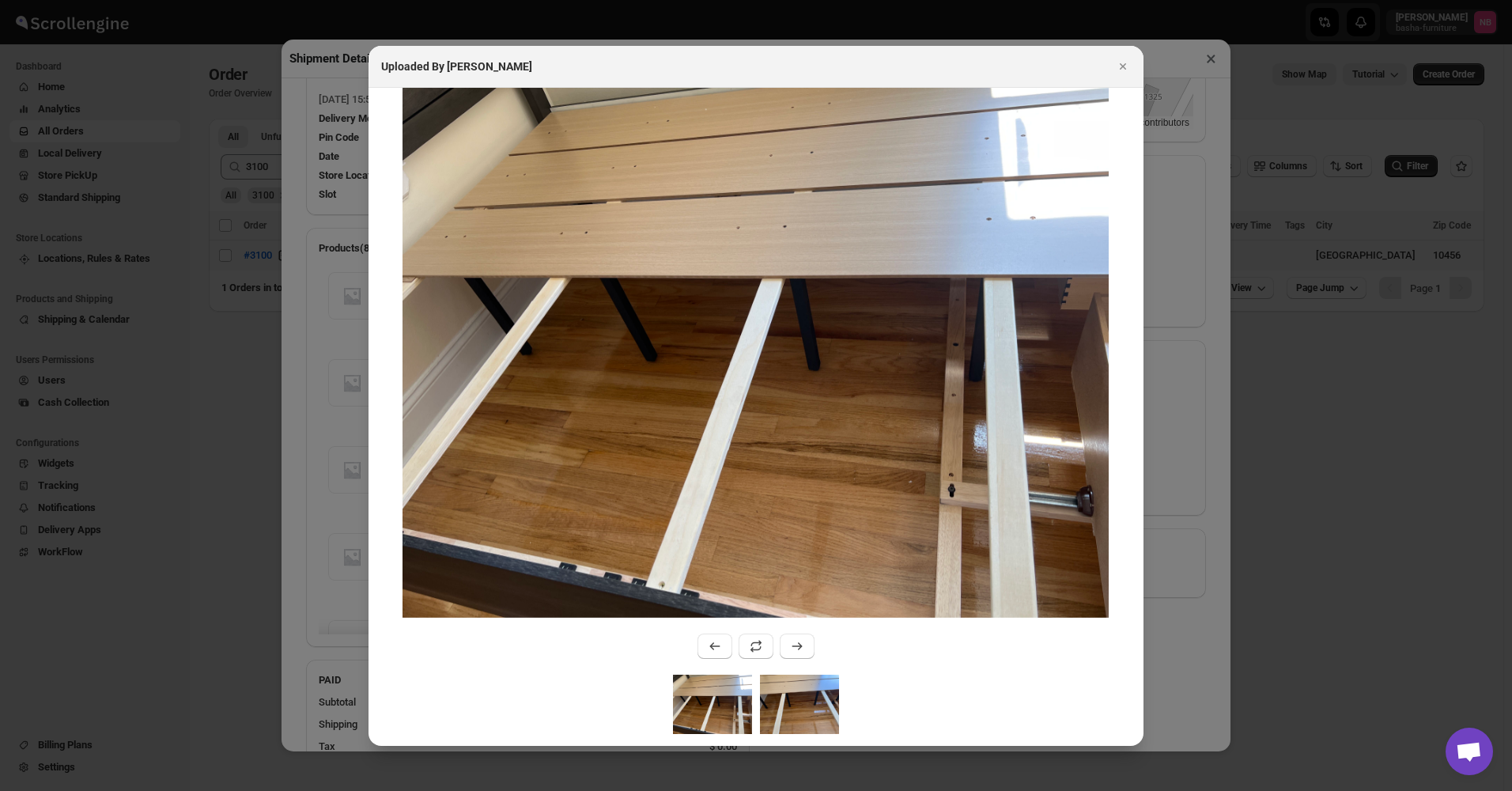
click at [772, 718] on img ":rud3:" at bounding box center [799, 703] width 79 height 59
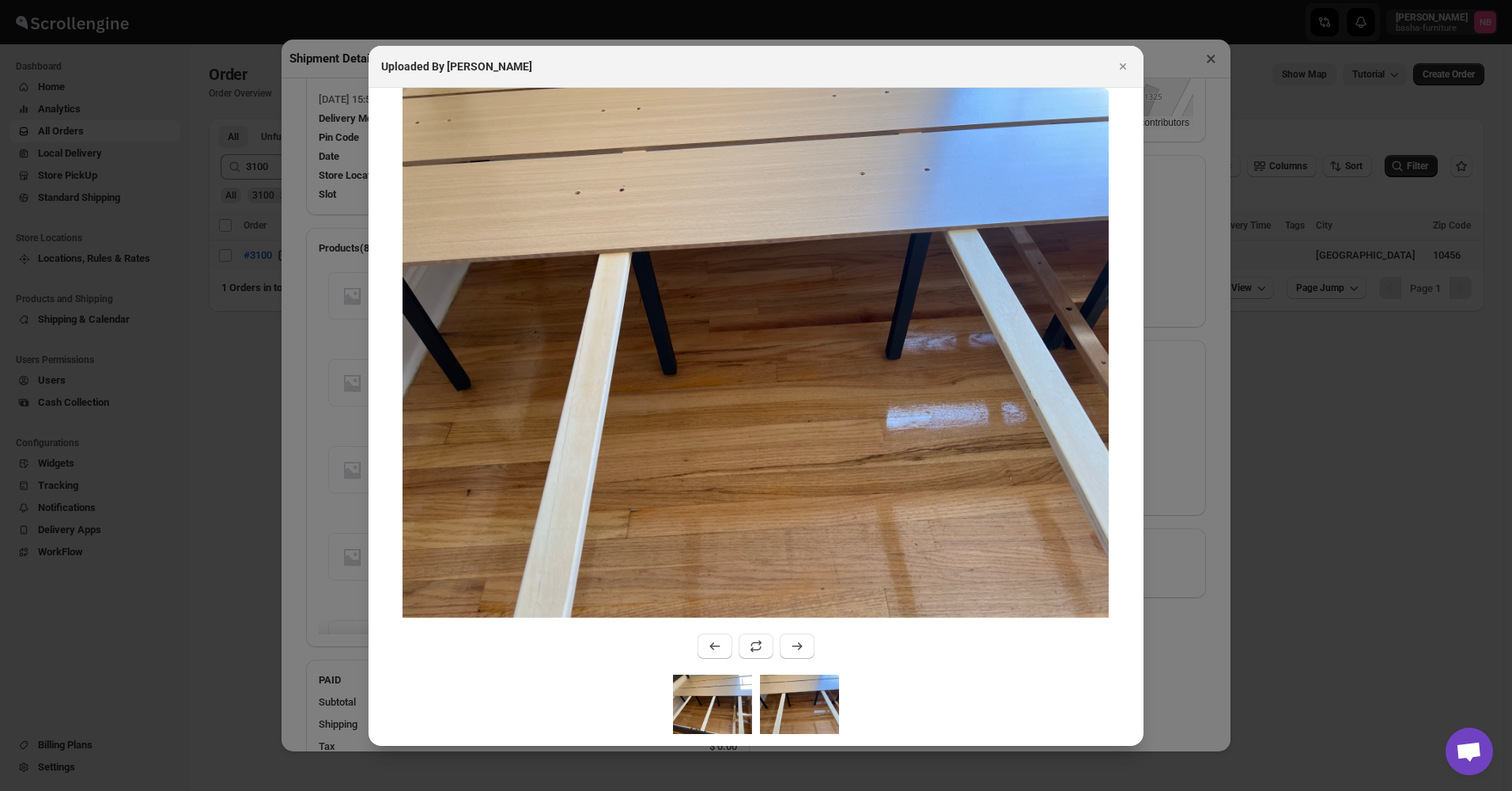
click at [736, 706] on img ":rud3:" at bounding box center [713, 703] width 79 height 59
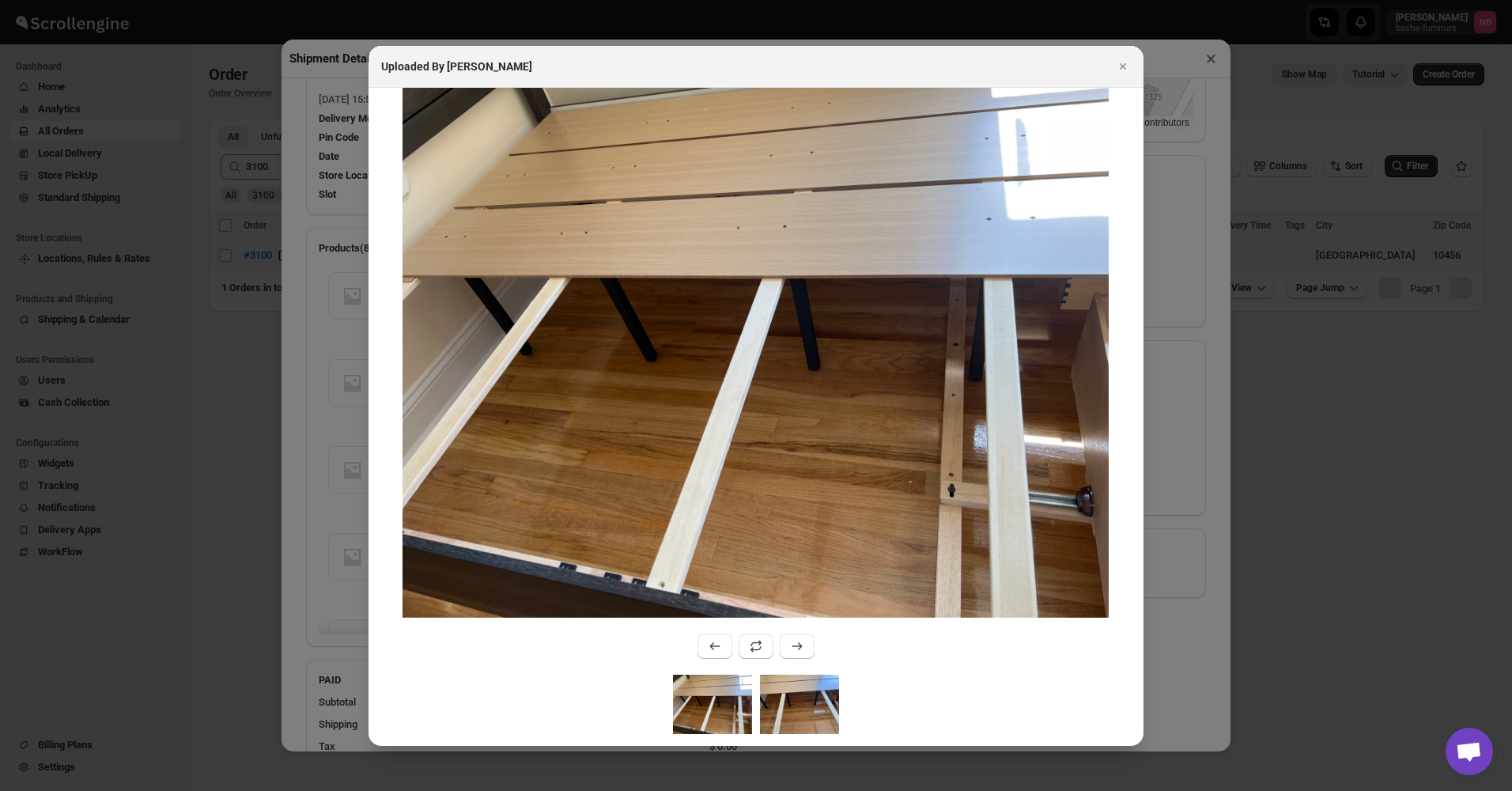
click at [811, 721] on img ":rud3:" at bounding box center [799, 703] width 79 height 59
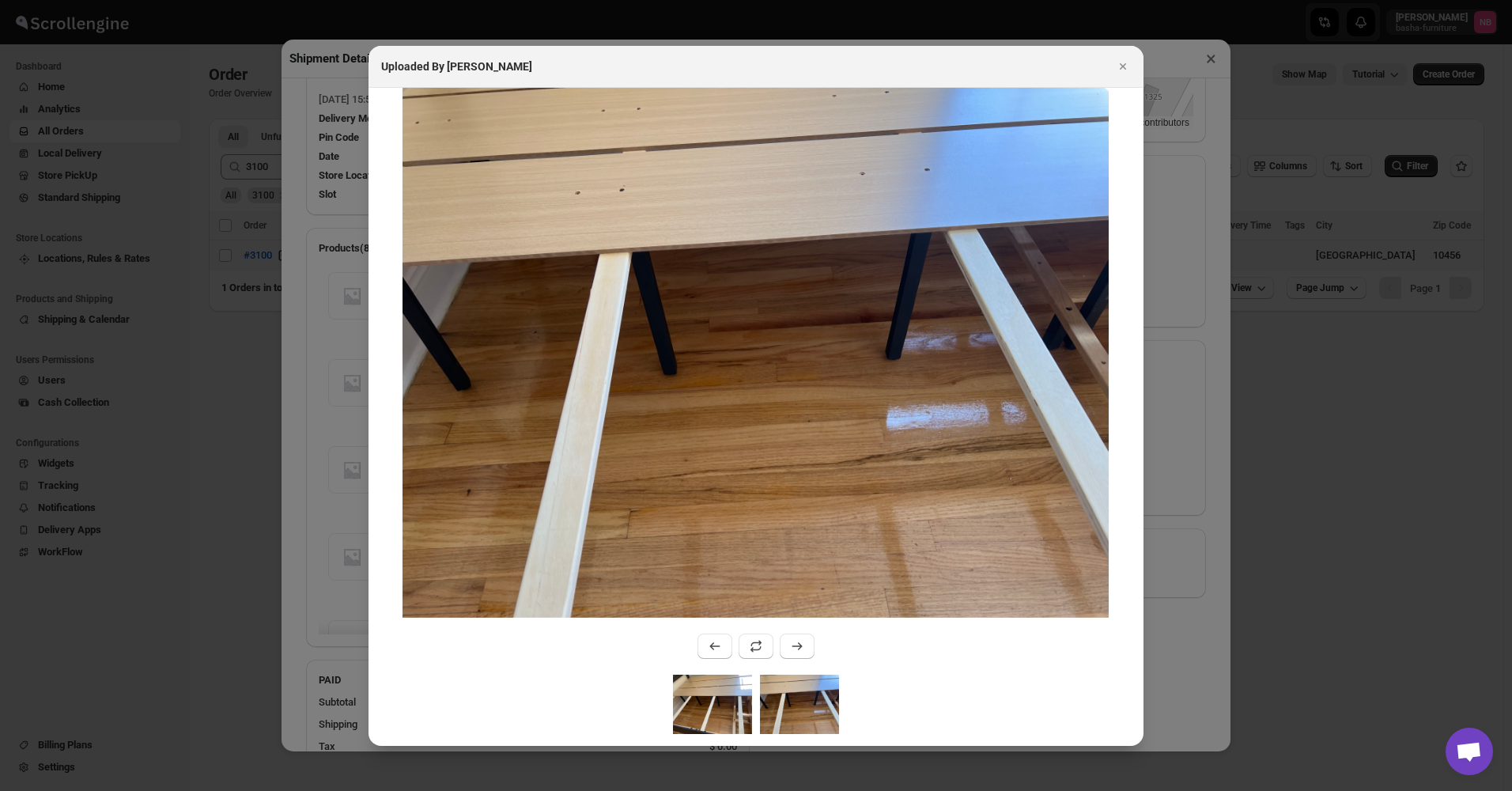
click at [707, 708] on img ":rud3:" at bounding box center [713, 703] width 79 height 59
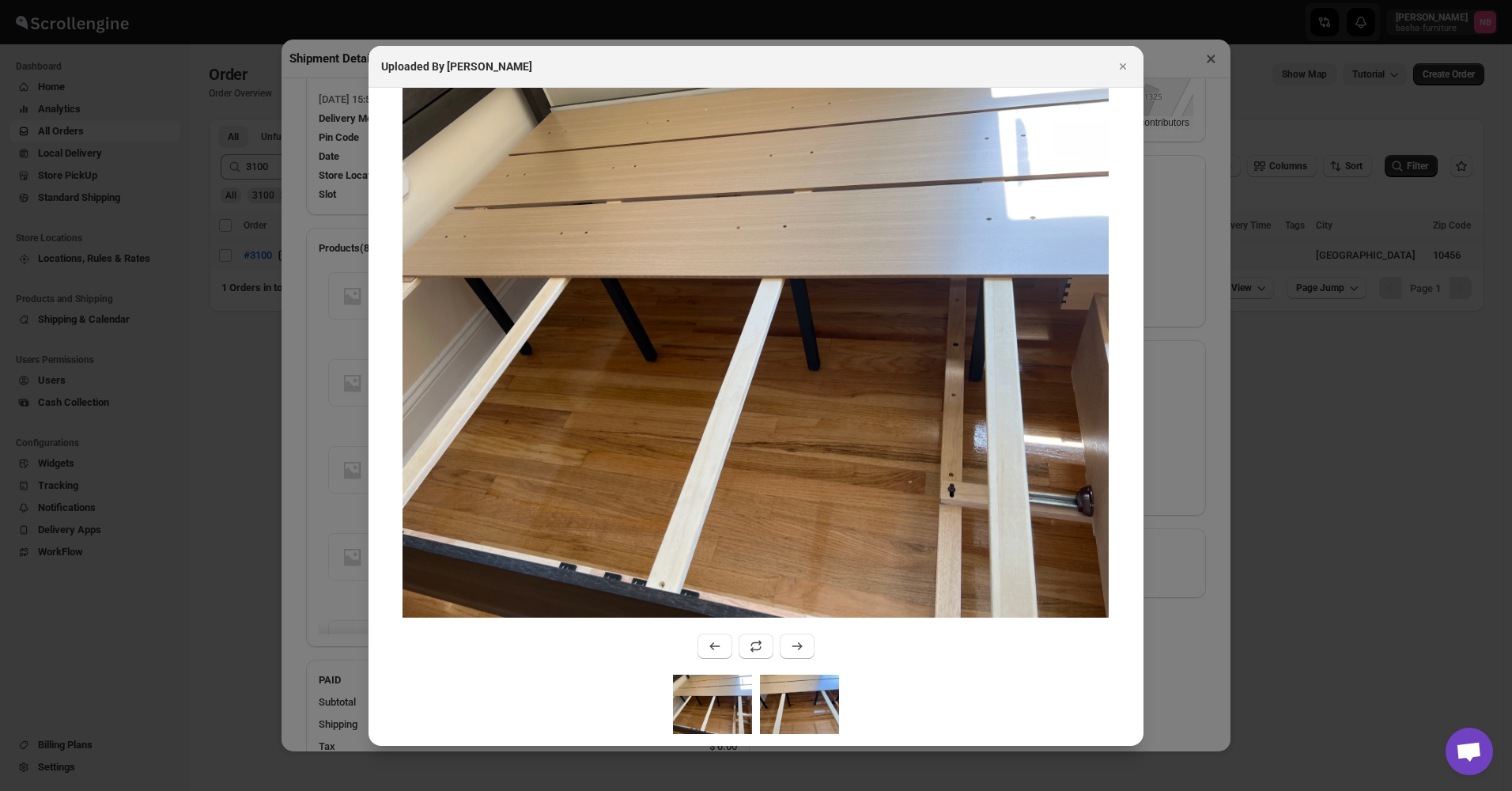
click at [777, 699] on img ":rud3:" at bounding box center [799, 703] width 79 height 59
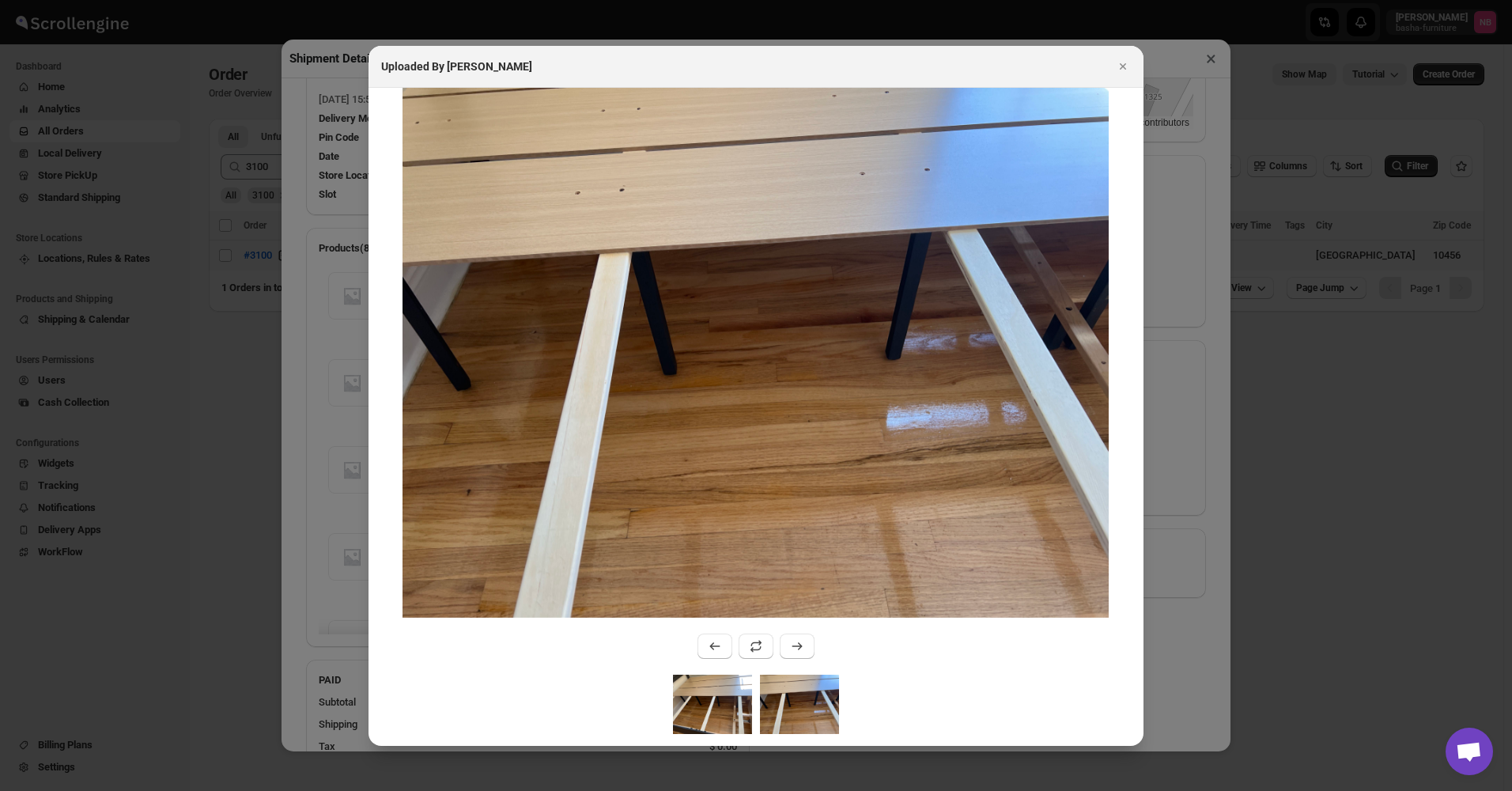
click at [700, 699] on img ":rud3:" at bounding box center [713, 703] width 79 height 59
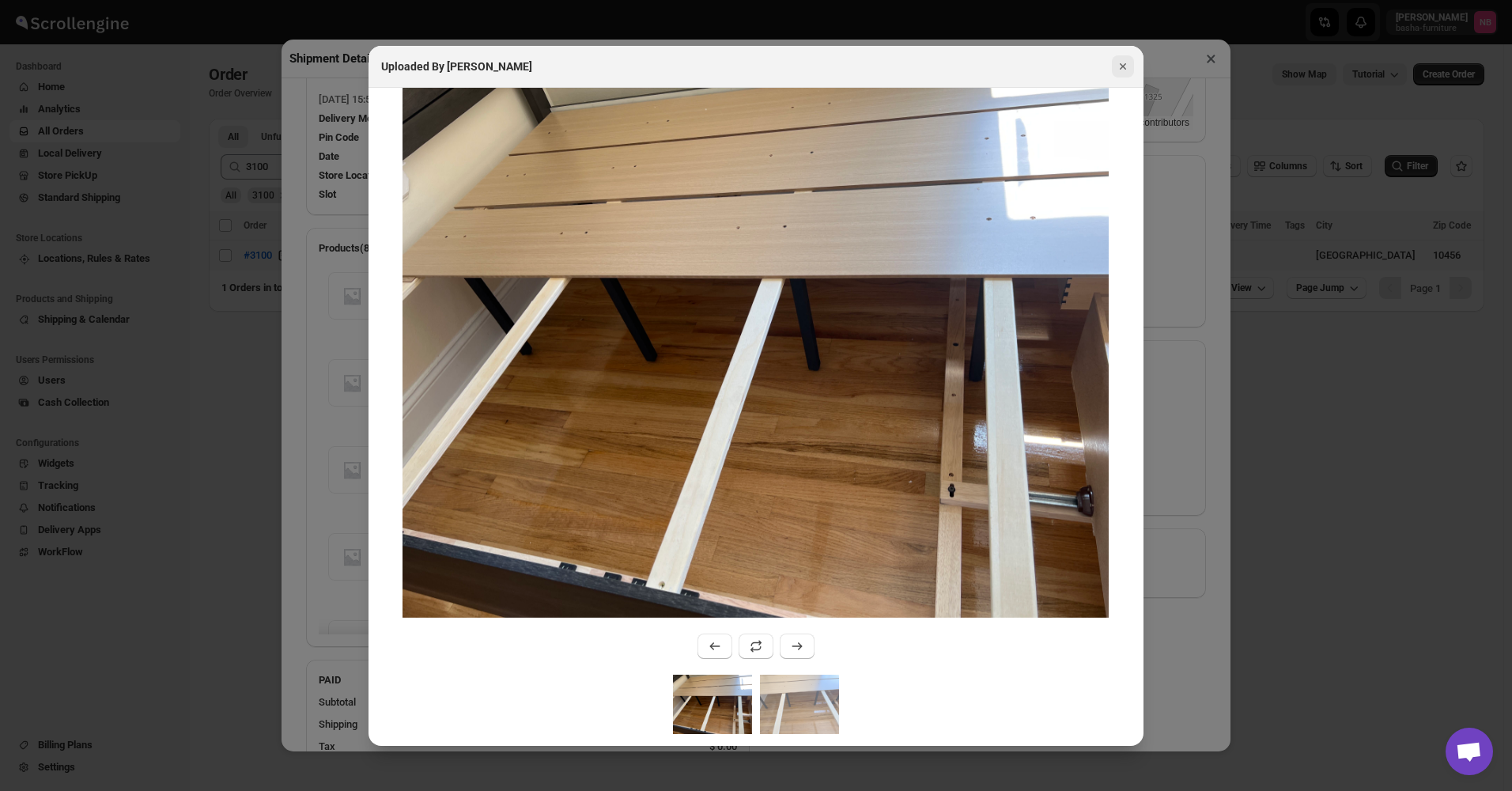
click at [1123, 69] on icon "Close" at bounding box center [1123, 66] width 16 height 16
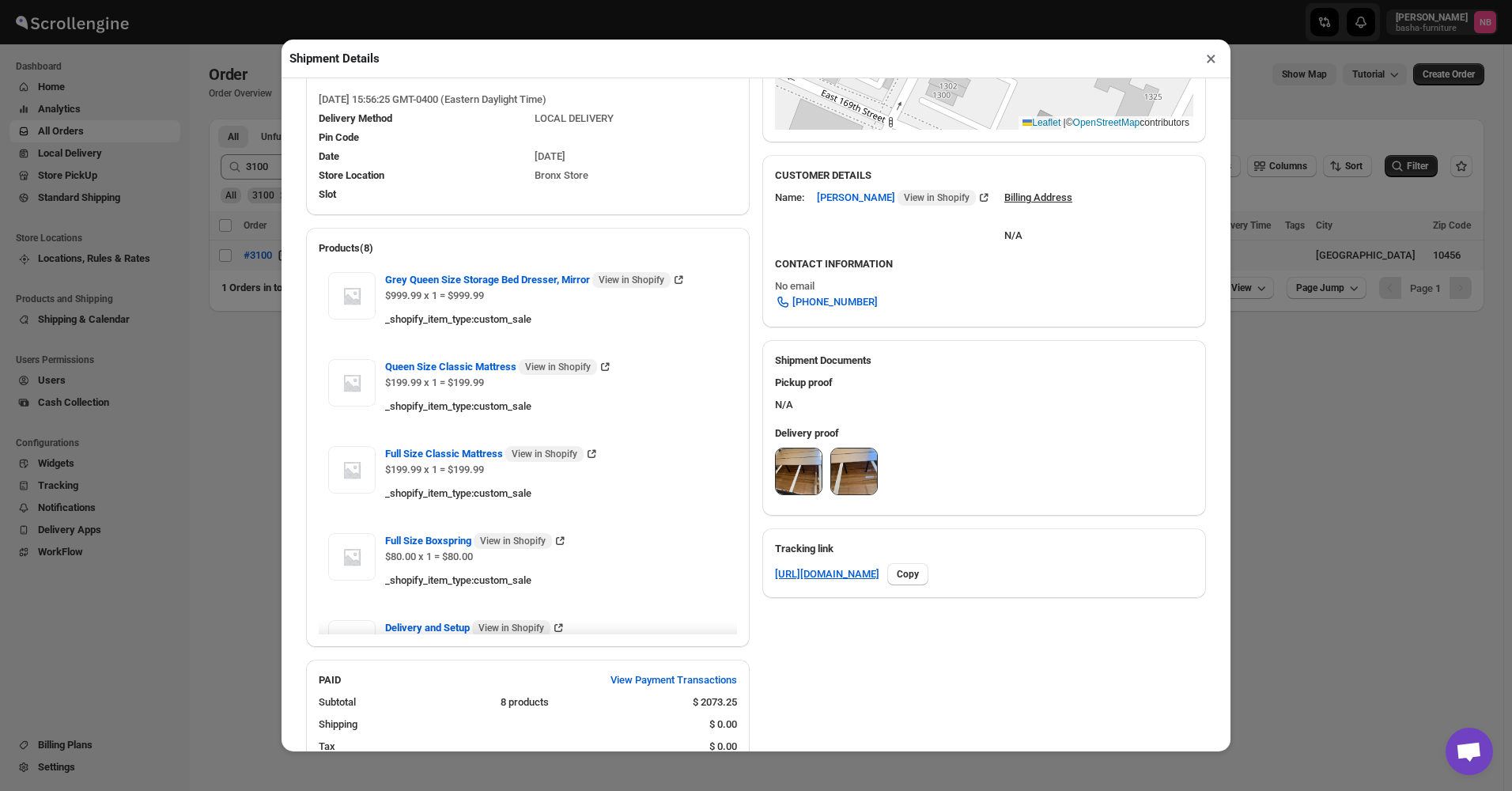
click at [856, 461] on img at bounding box center [854, 471] width 46 height 46
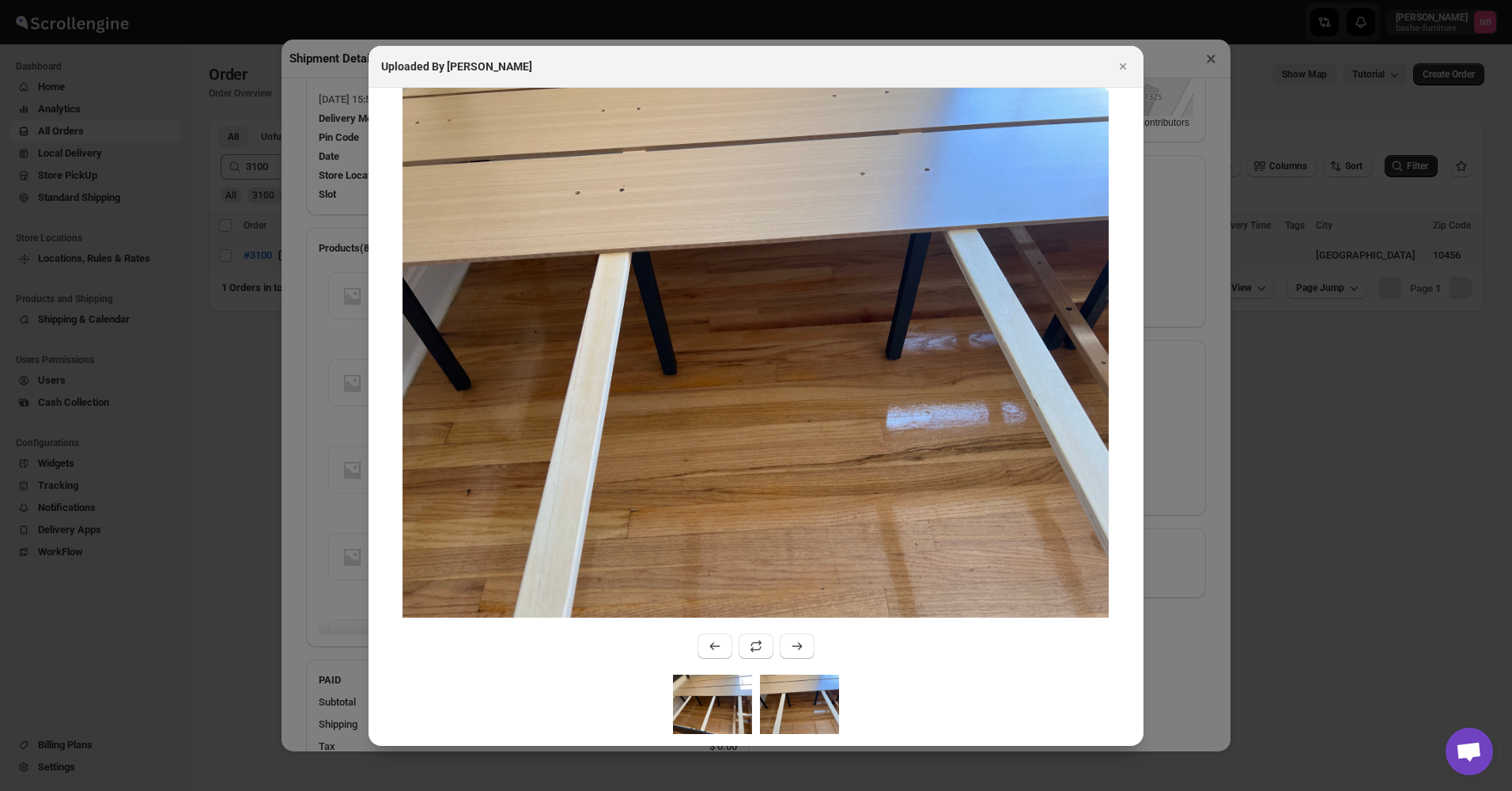
click at [703, 681] on img ":rud3:" at bounding box center [713, 703] width 79 height 59
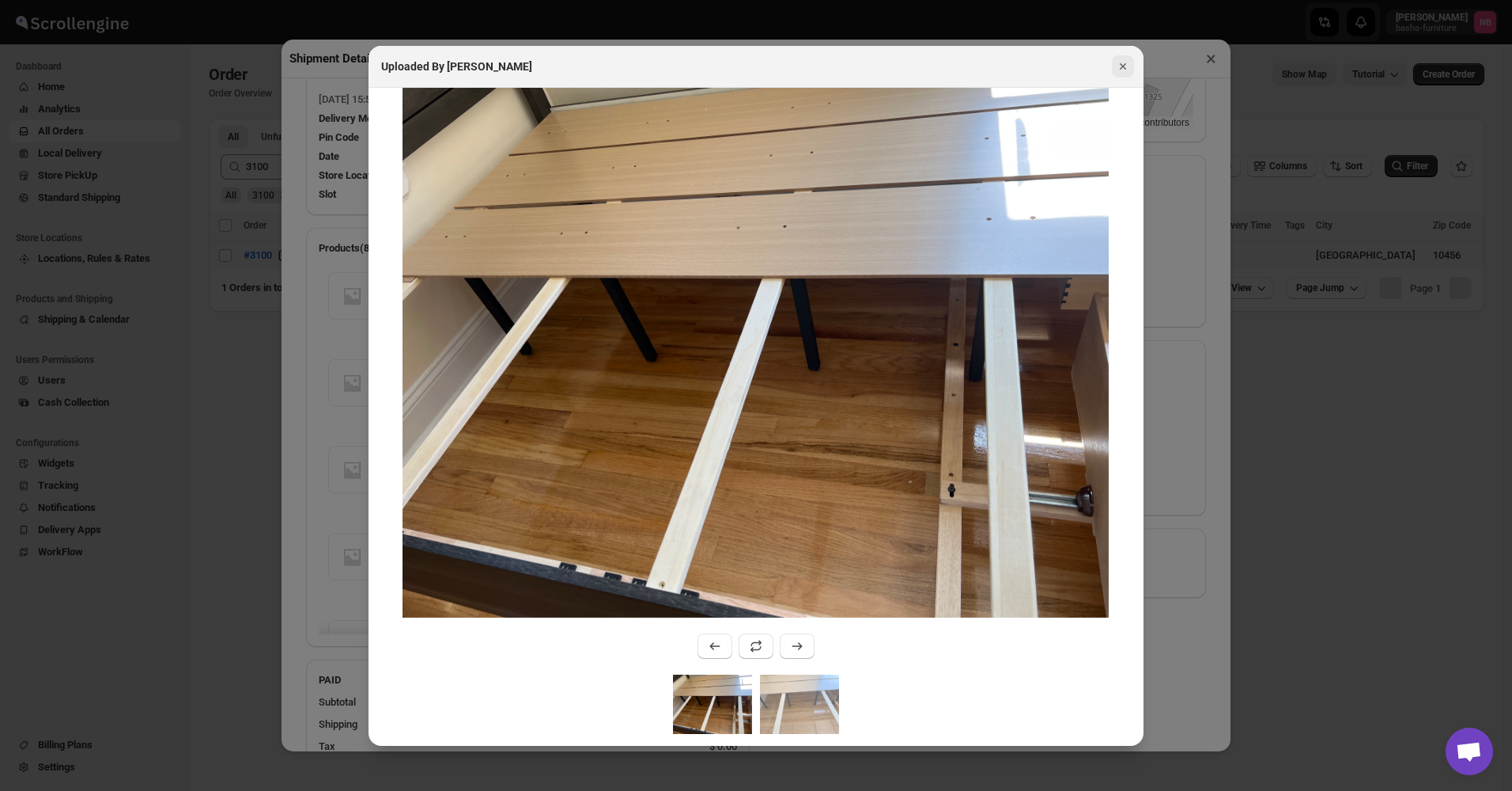
click at [1123, 69] on icon "Close" at bounding box center [1123, 66] width 16 height 16
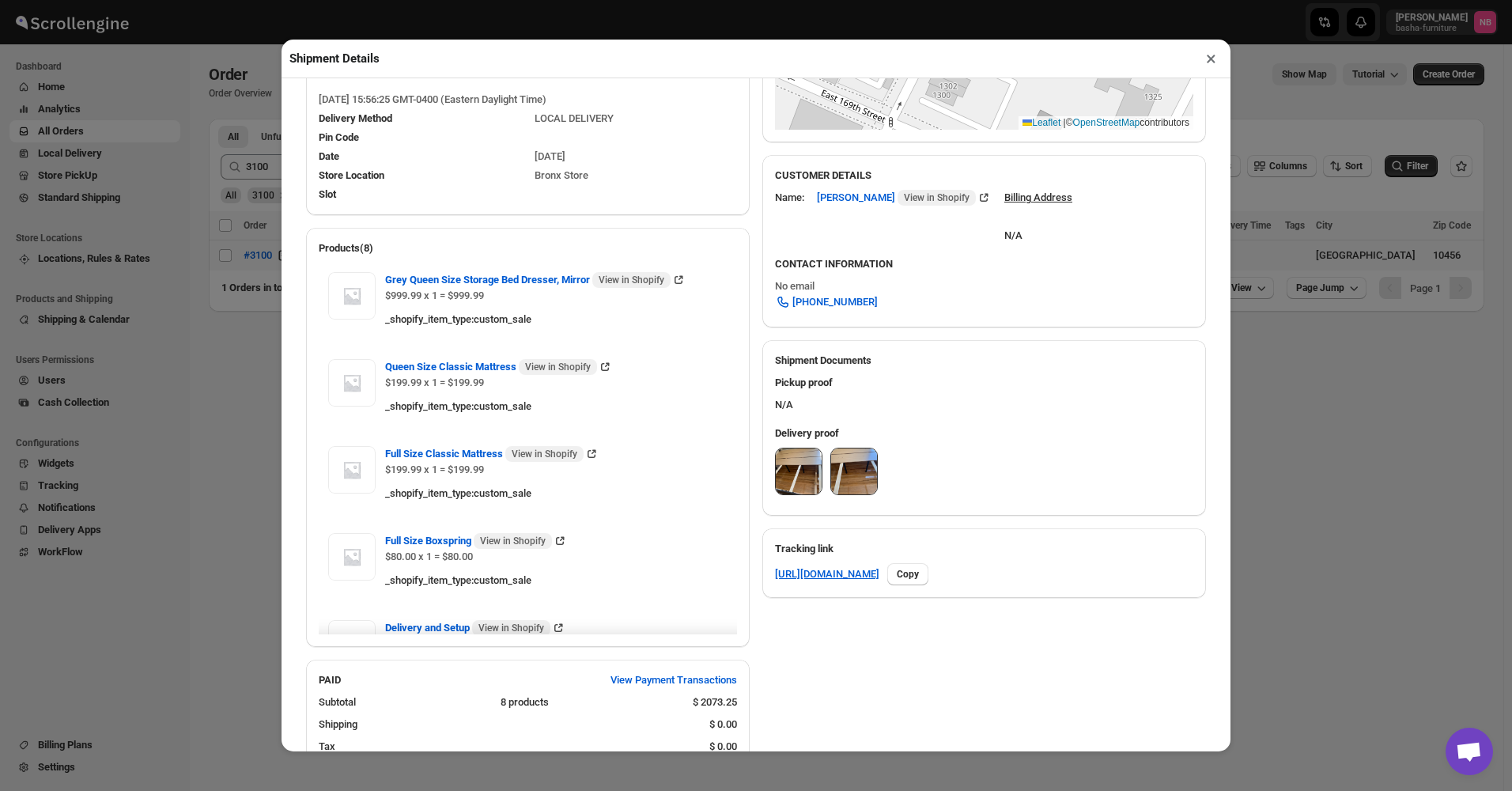
click at [858, 483] on img at bounding box center [854, 471] width 46 height 46
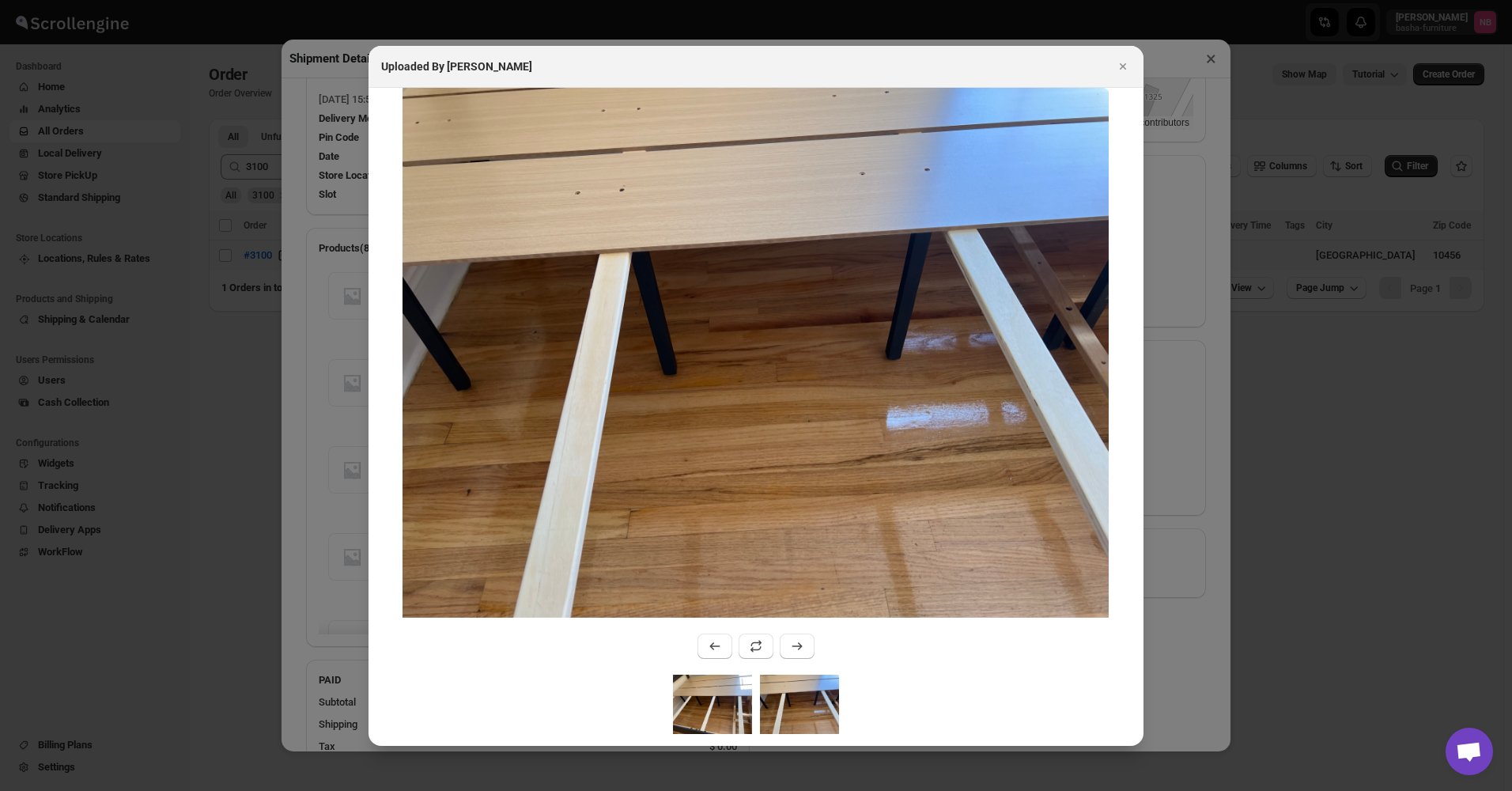
click at [722, 703] on img ":rud3:" at bounding box center [713, 703] width 79 height 59
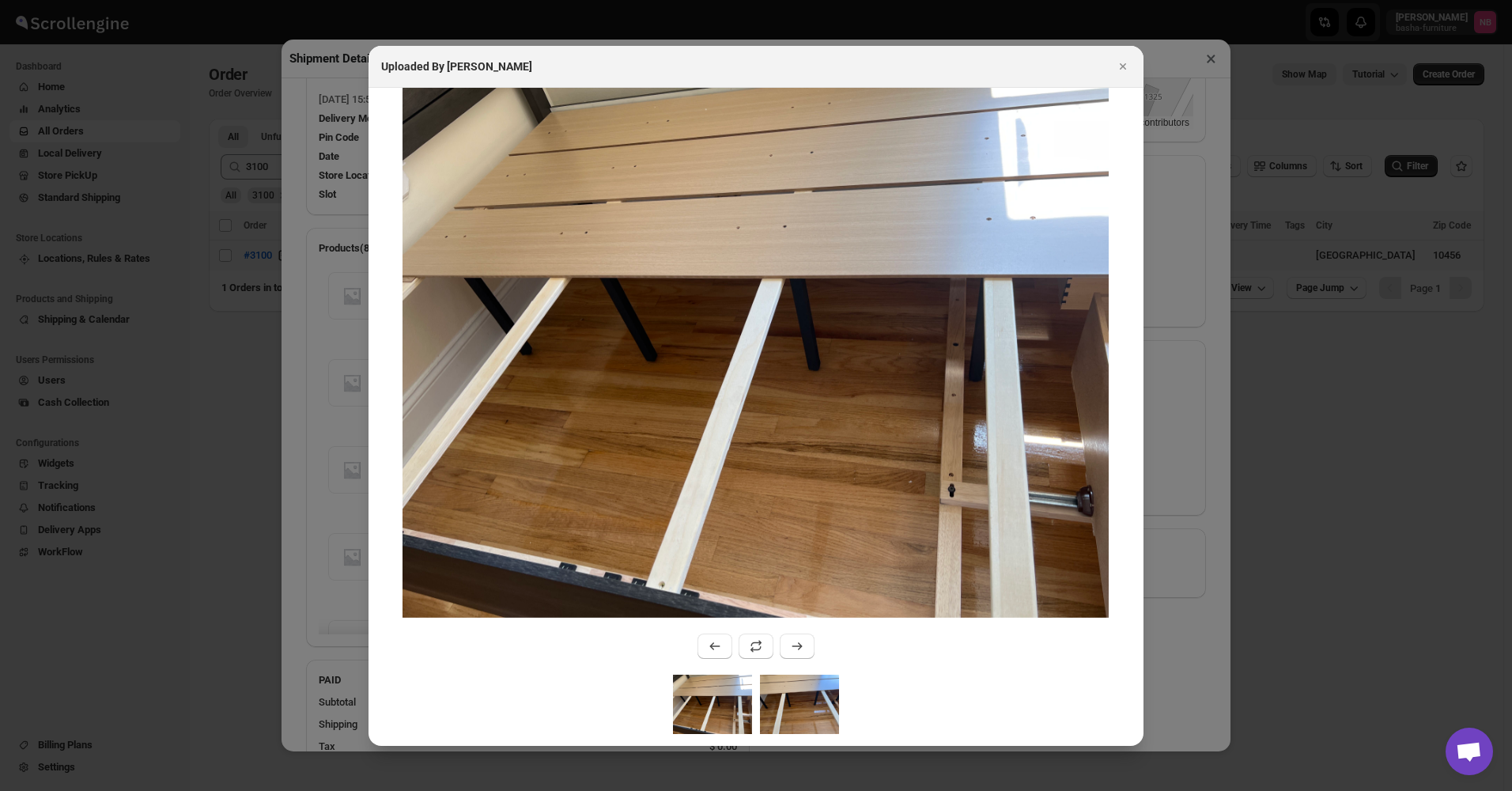
click at [799, 703] on img ":rud3:" at bounding box center [799, 703] width 79 height 59
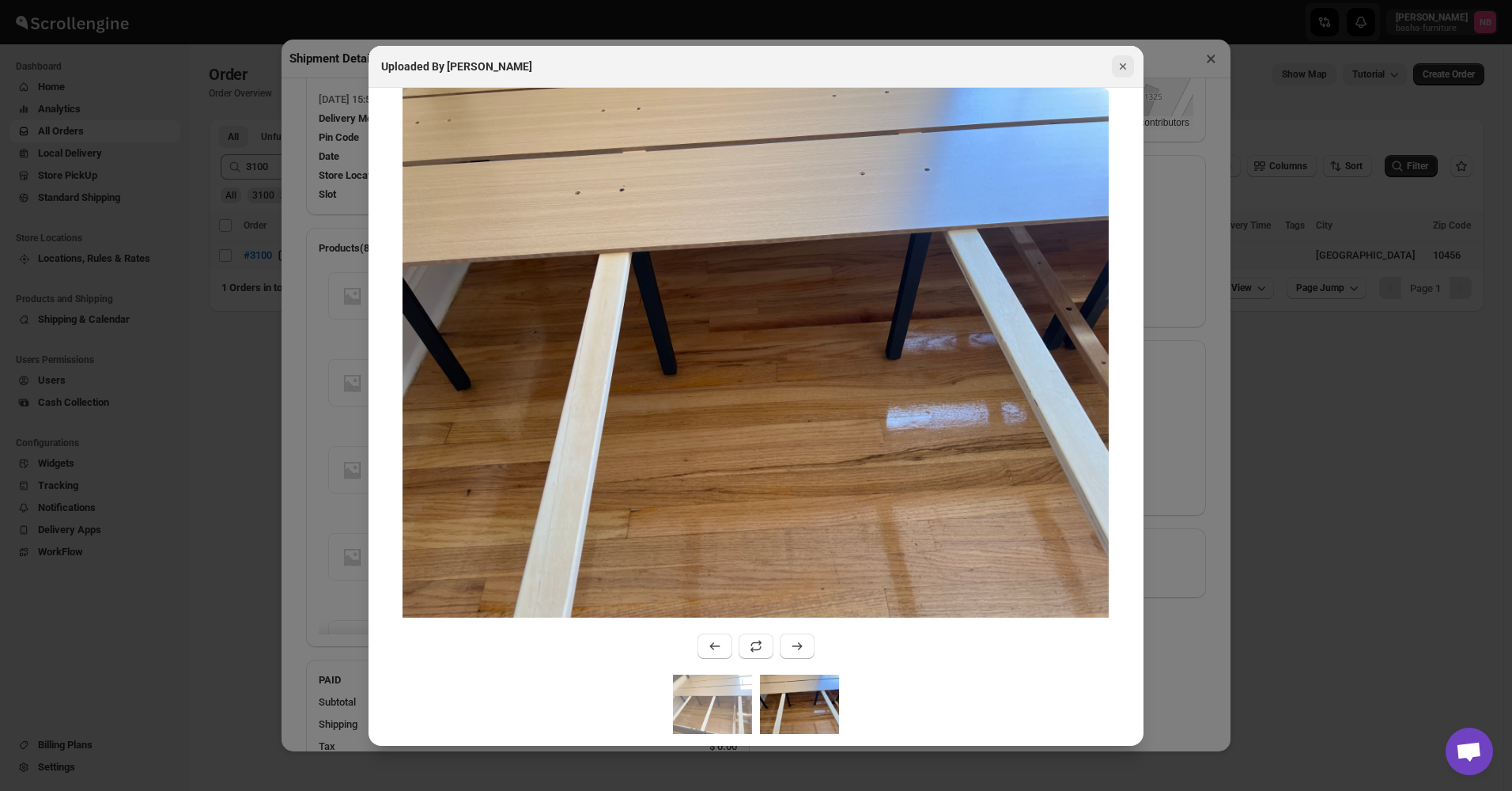
click at [1122, 69] on icon "Close" at bounding box center [1123, 66] width 16 height 16
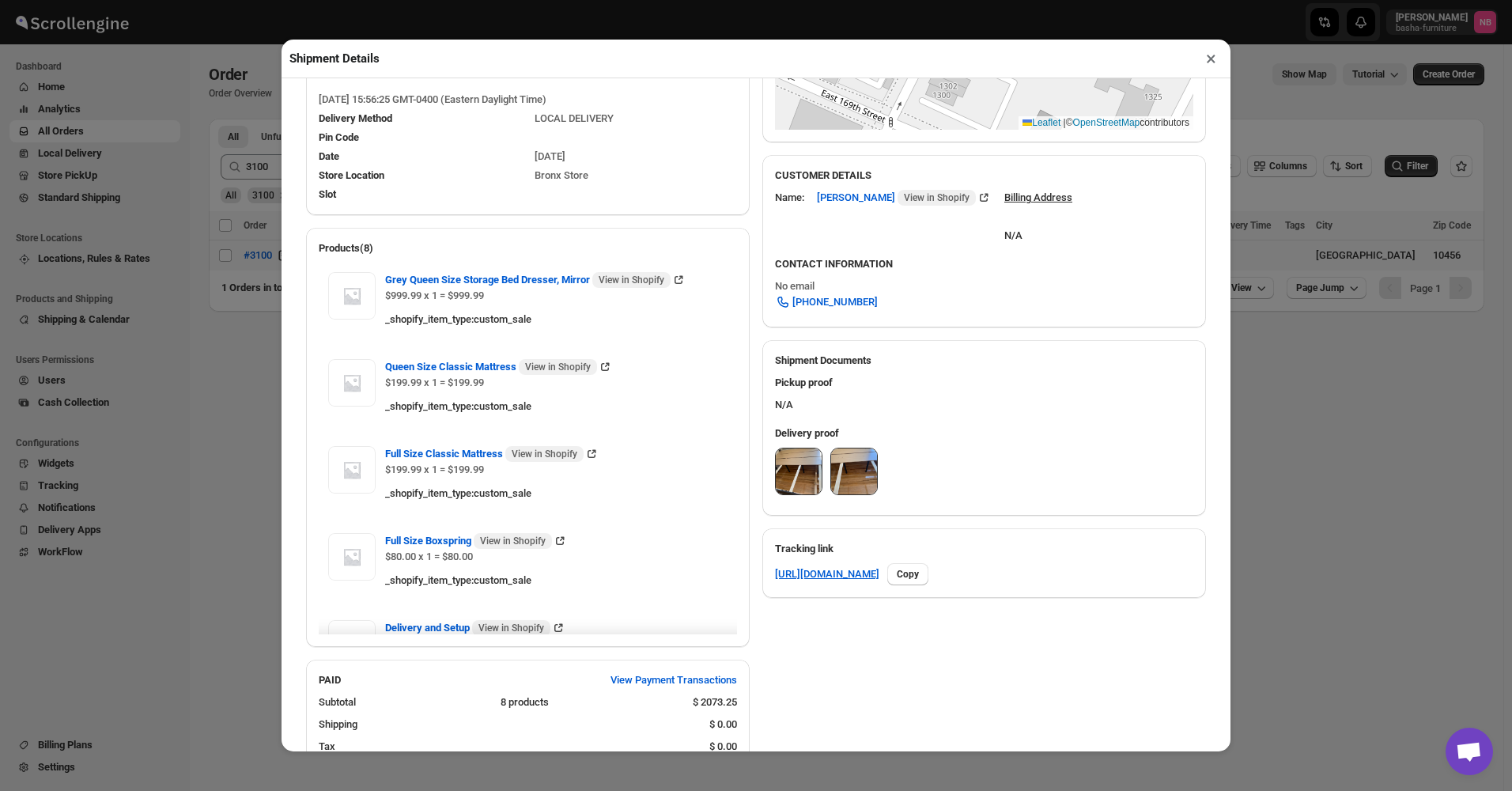
click at [1204, 515] on section "#3100 Awb : CLH08N0HTK DATE [DATE] | 16:01 Success DELIVERED Info Route : ([DAT…" at bounding box center [756, 461] width 925 height 1548
click at [871, 488] on img at bounding box center [854, 471] width 46 height 46
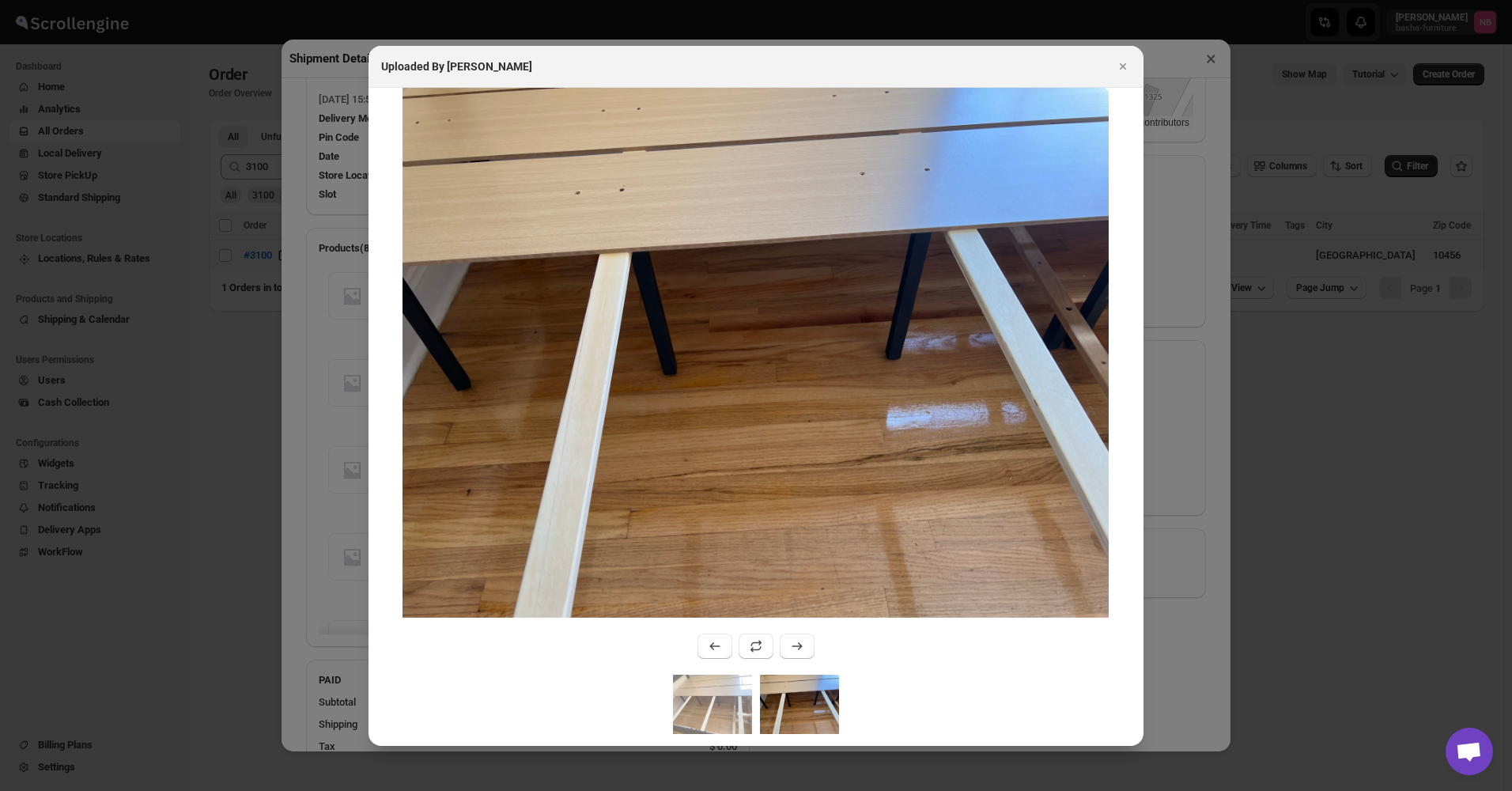
click at [1158, 655] on div at bounding box center [756, 395] width 1512 height 791
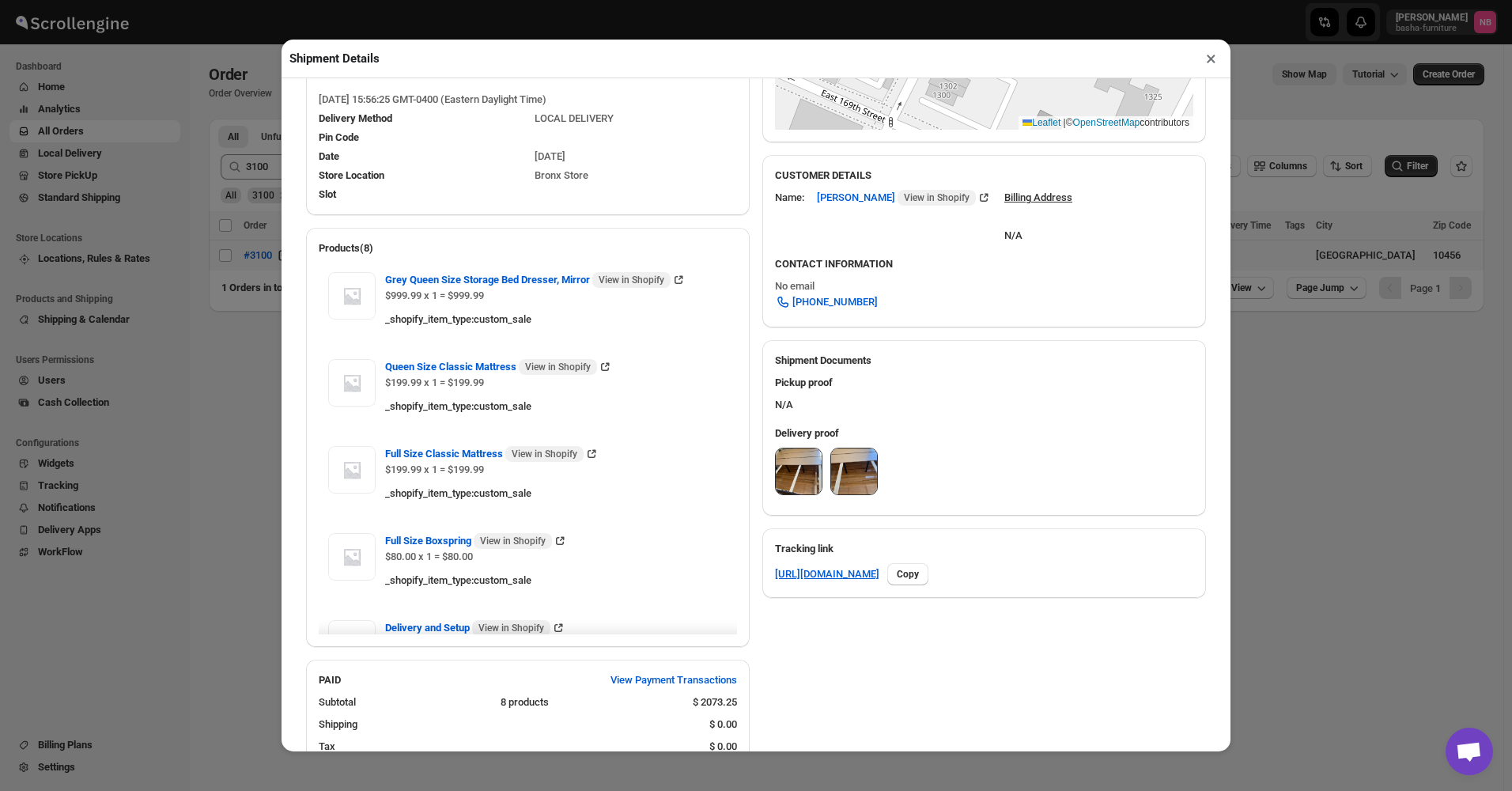
click at [767, 490] on div "Delivery proof" at bounding box center [984, 467] width 443 height 97
click at [779, 479] on img at bounding box center [799, 471] width 46 height 46
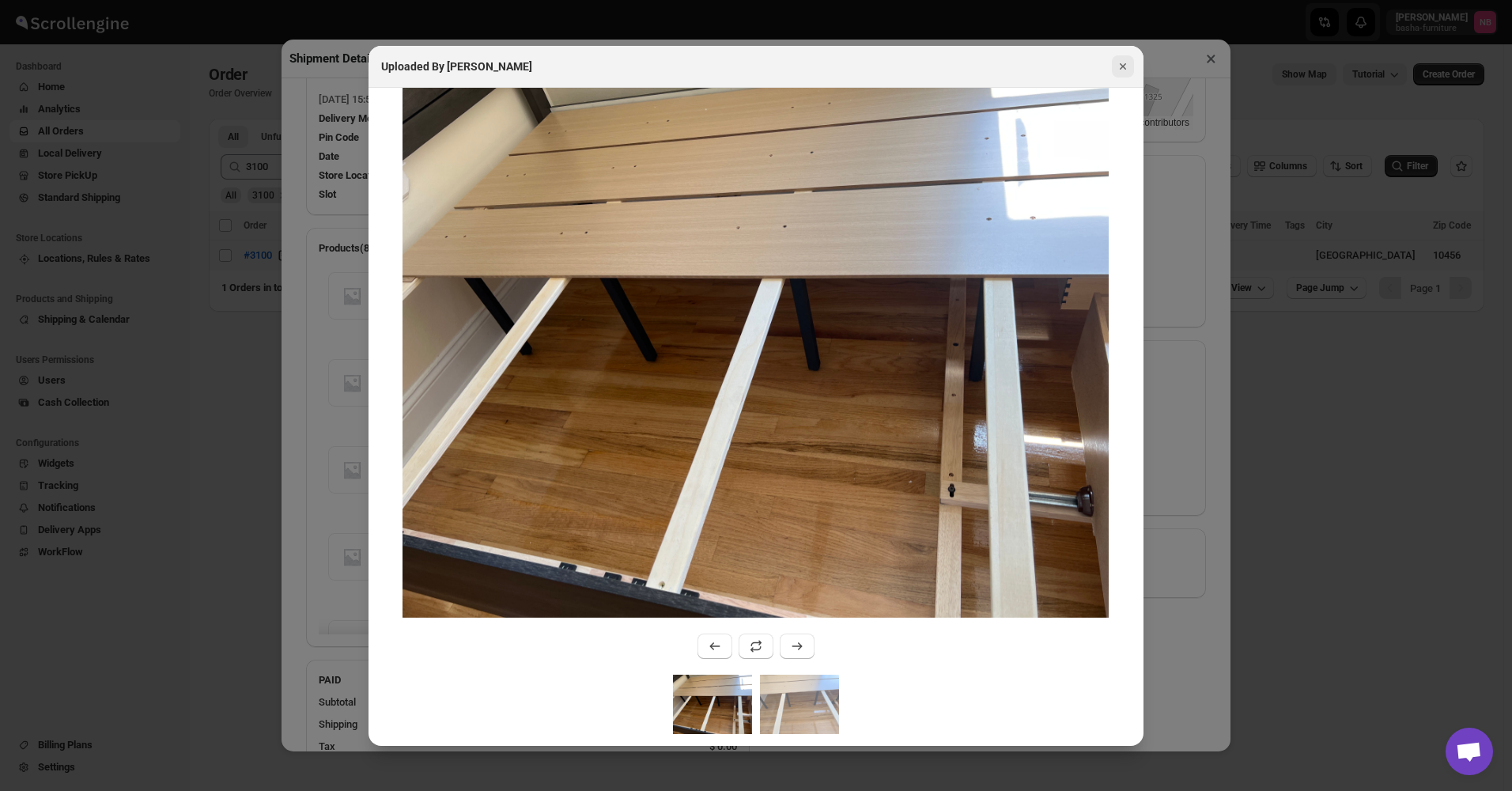
click at [1121, 69] on icon "Close" at bounding box center [1123, 66] width 7 height 7
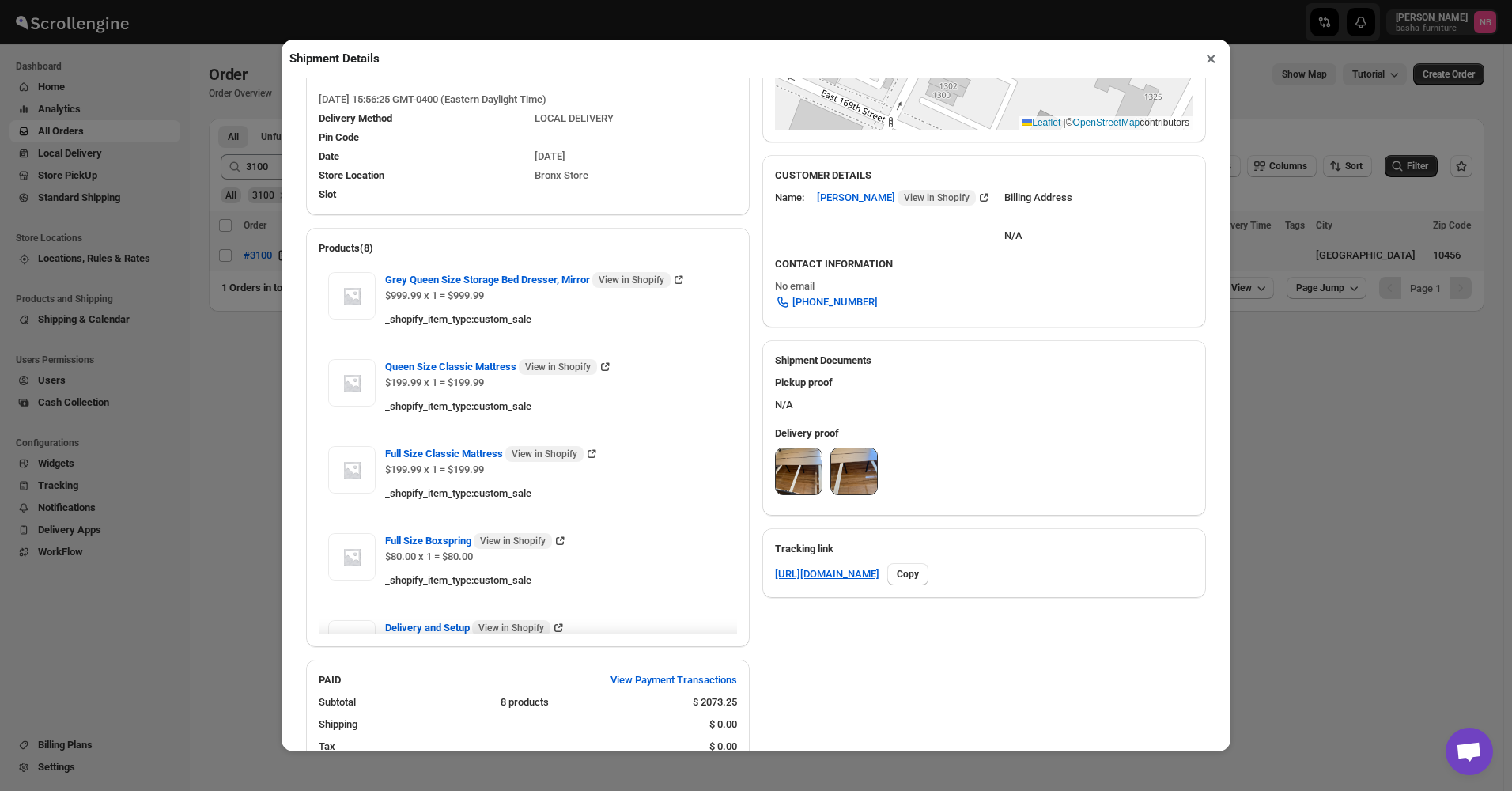
click at [839, 477] on img at bounding box center [854, 471] width 46 height 46
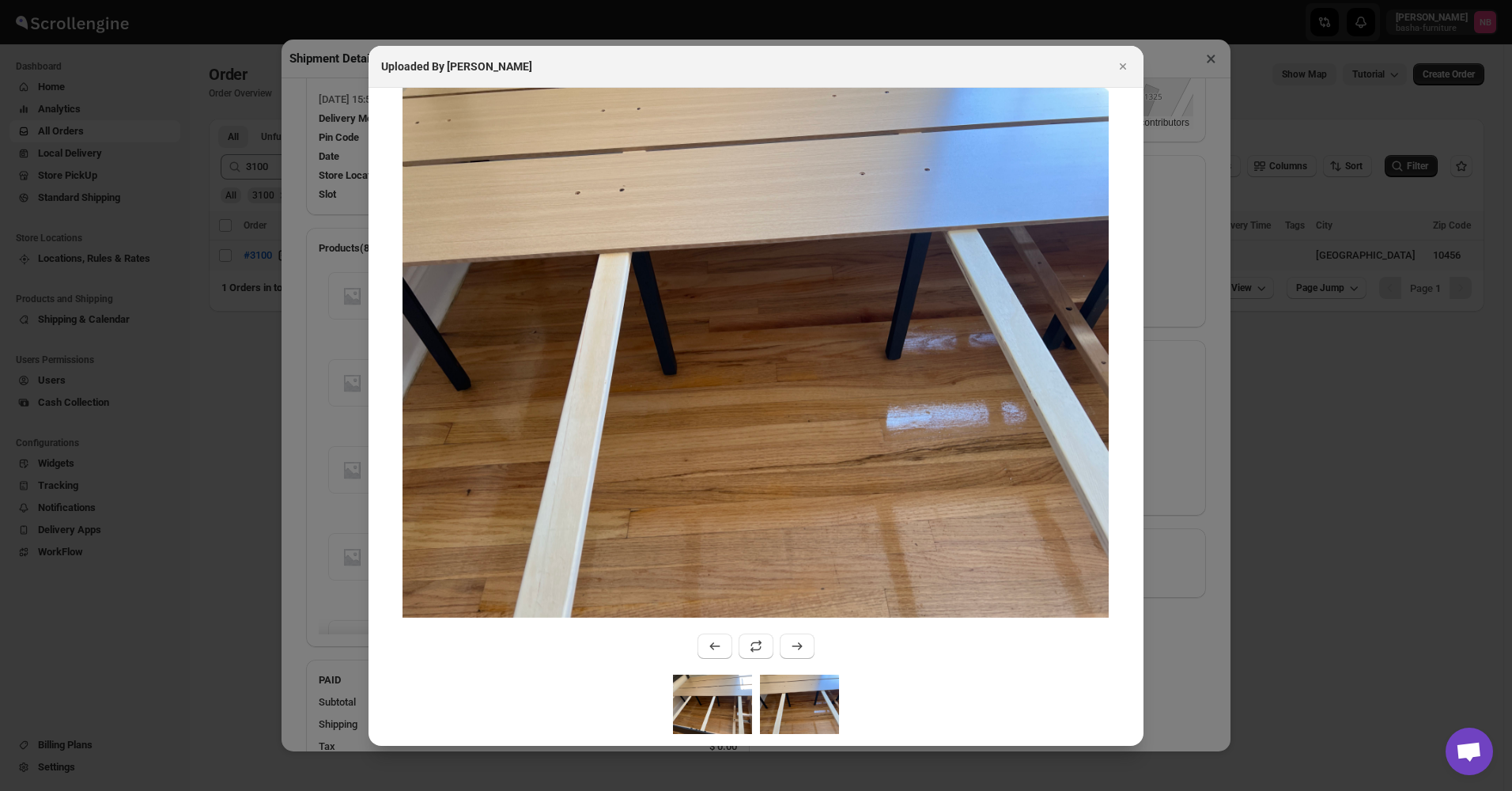
click at [725, 721] on img ":rud3:" at bounding box center [713, 703] width 79 height 59
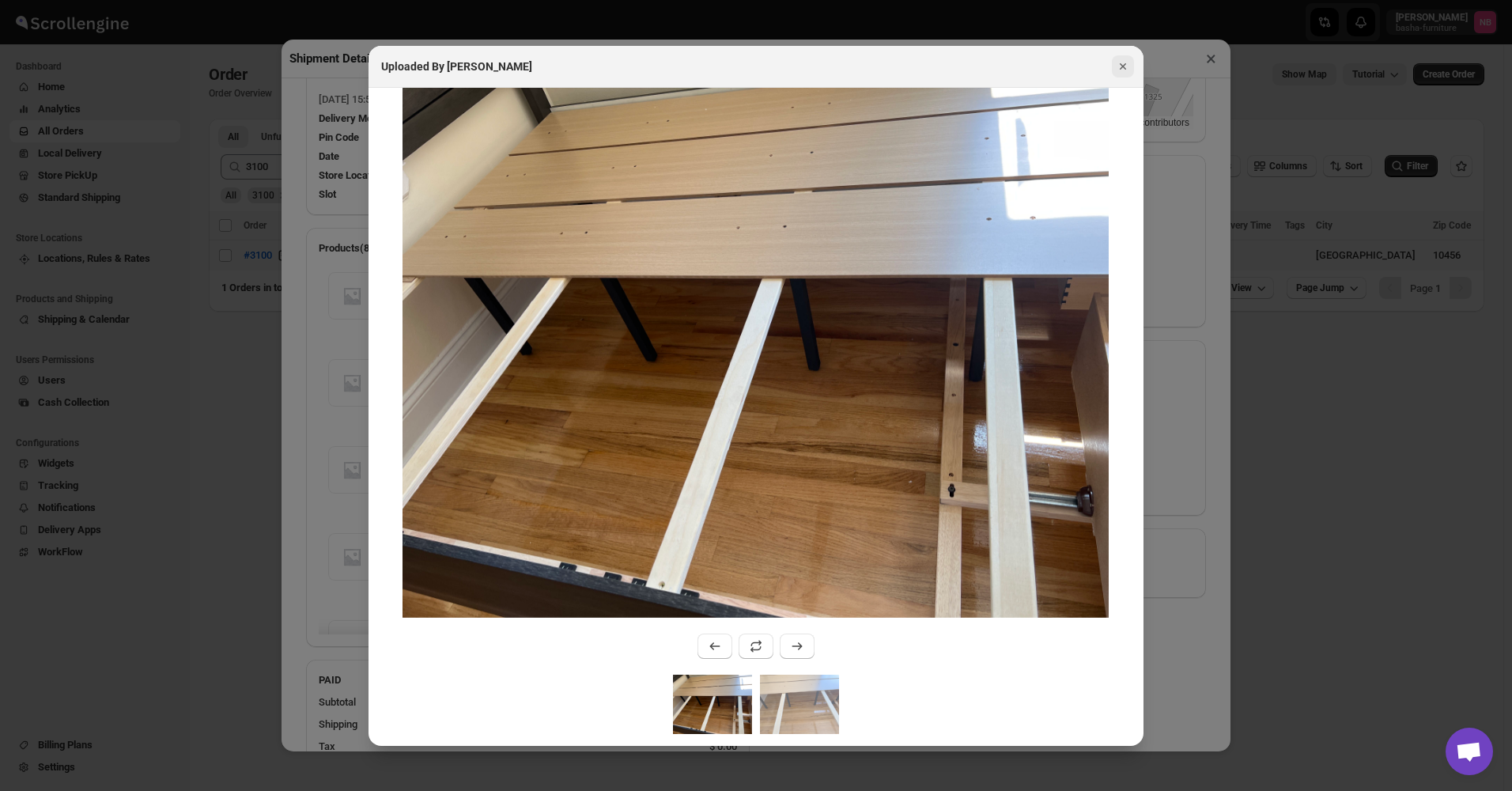
click at [1123, 70] on icon "Close" at bounding box center [1123, 66] width 16 height 16
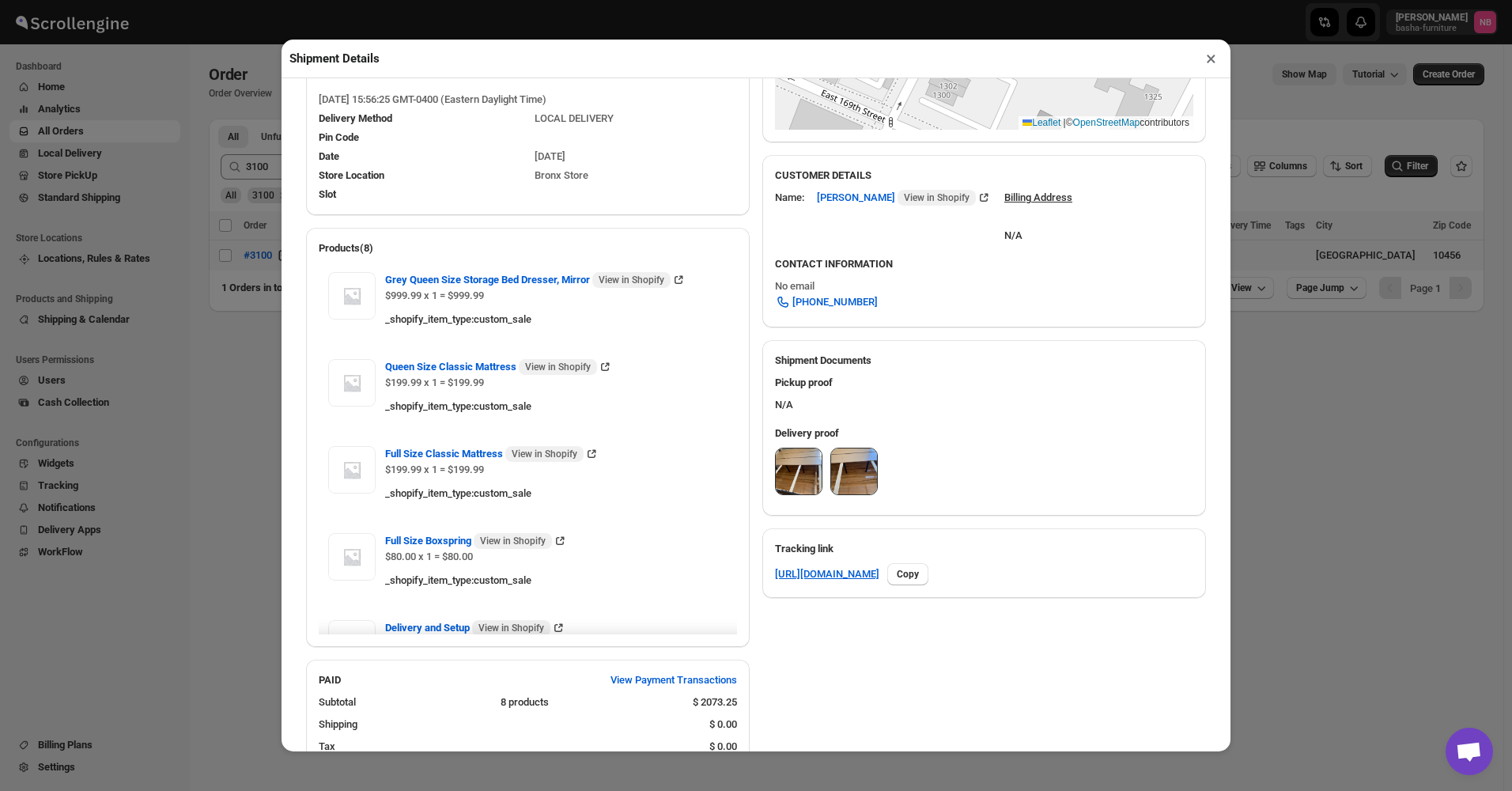
click at [748, 510] on div "SHIPPING FROM [GEOGRAPHIC_DATA] [STREET_ADDRESS] , [PHONE_NUMBER] Edit ROUTE DE…" at bounding box center [749, 484] width 912 height 1476
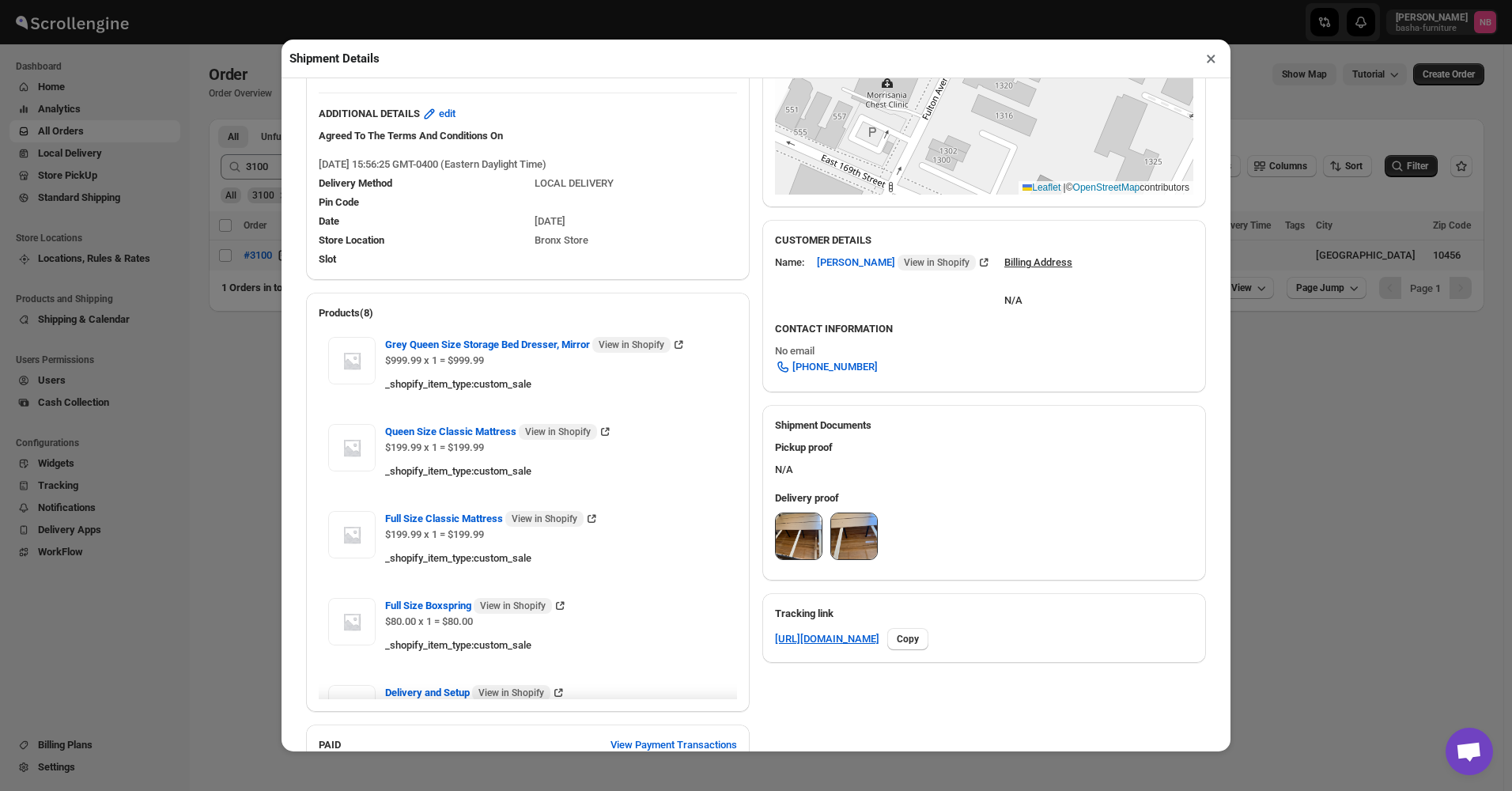
scroll to position [317, 0]
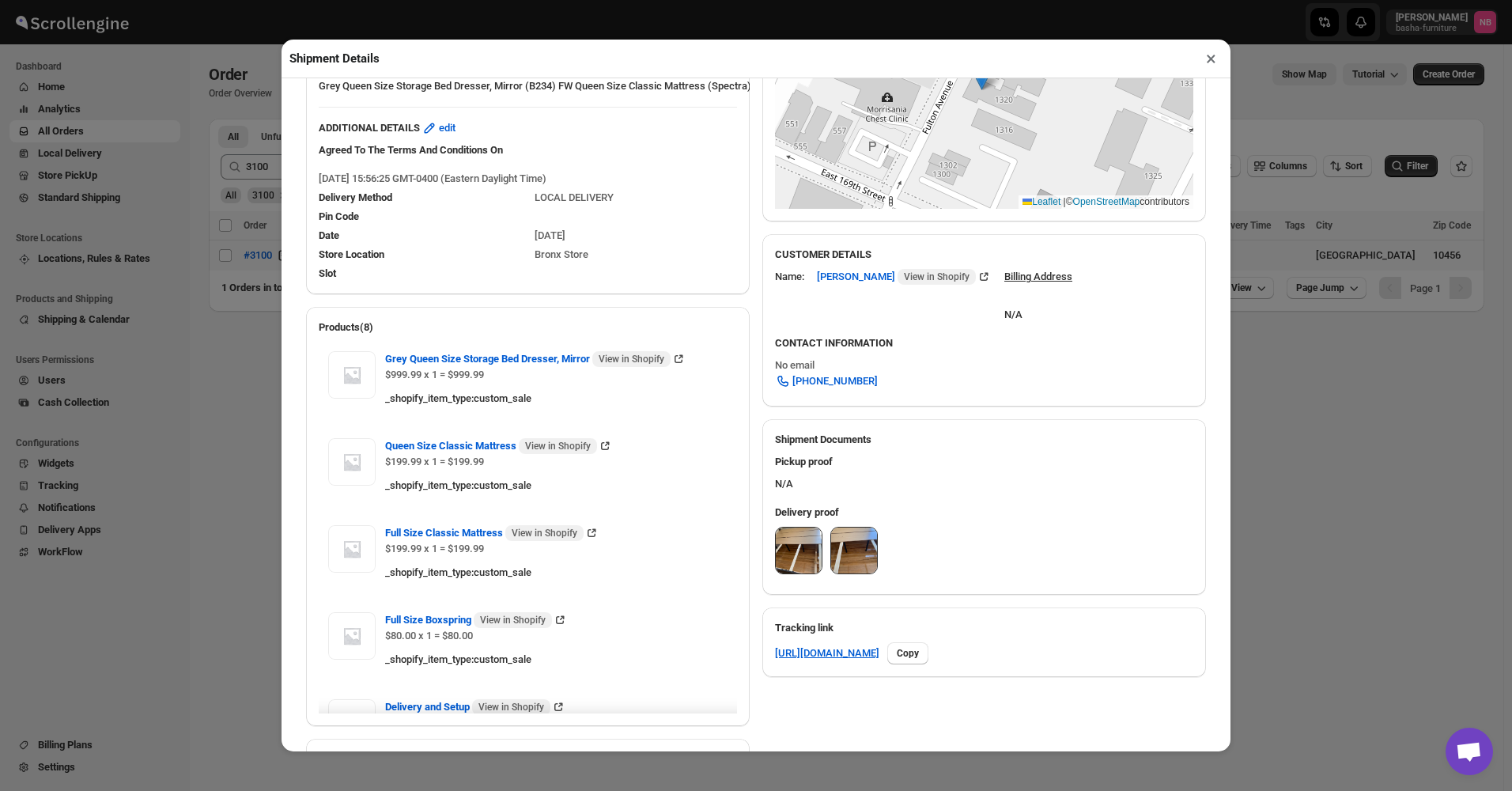
click at [787, 569] on img at bounding box center [799, 551] width 46 height 46
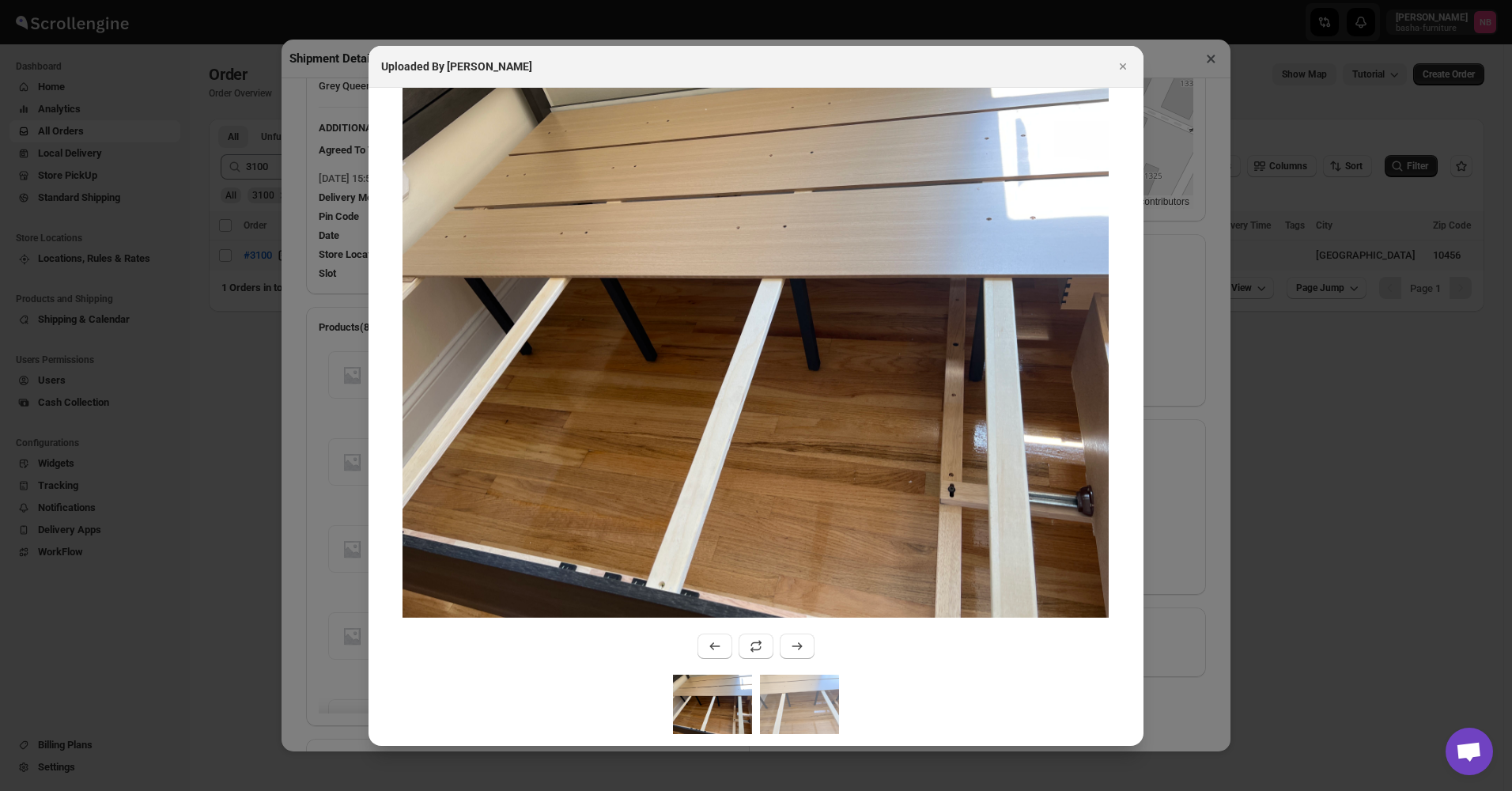
click at [917, 514] on img ":rud3:" at bounding box center [755, 353] width 706 height 530
click at [802, 731] on img ":rud3:" at bounding box center [799, 703] width 79 height 59
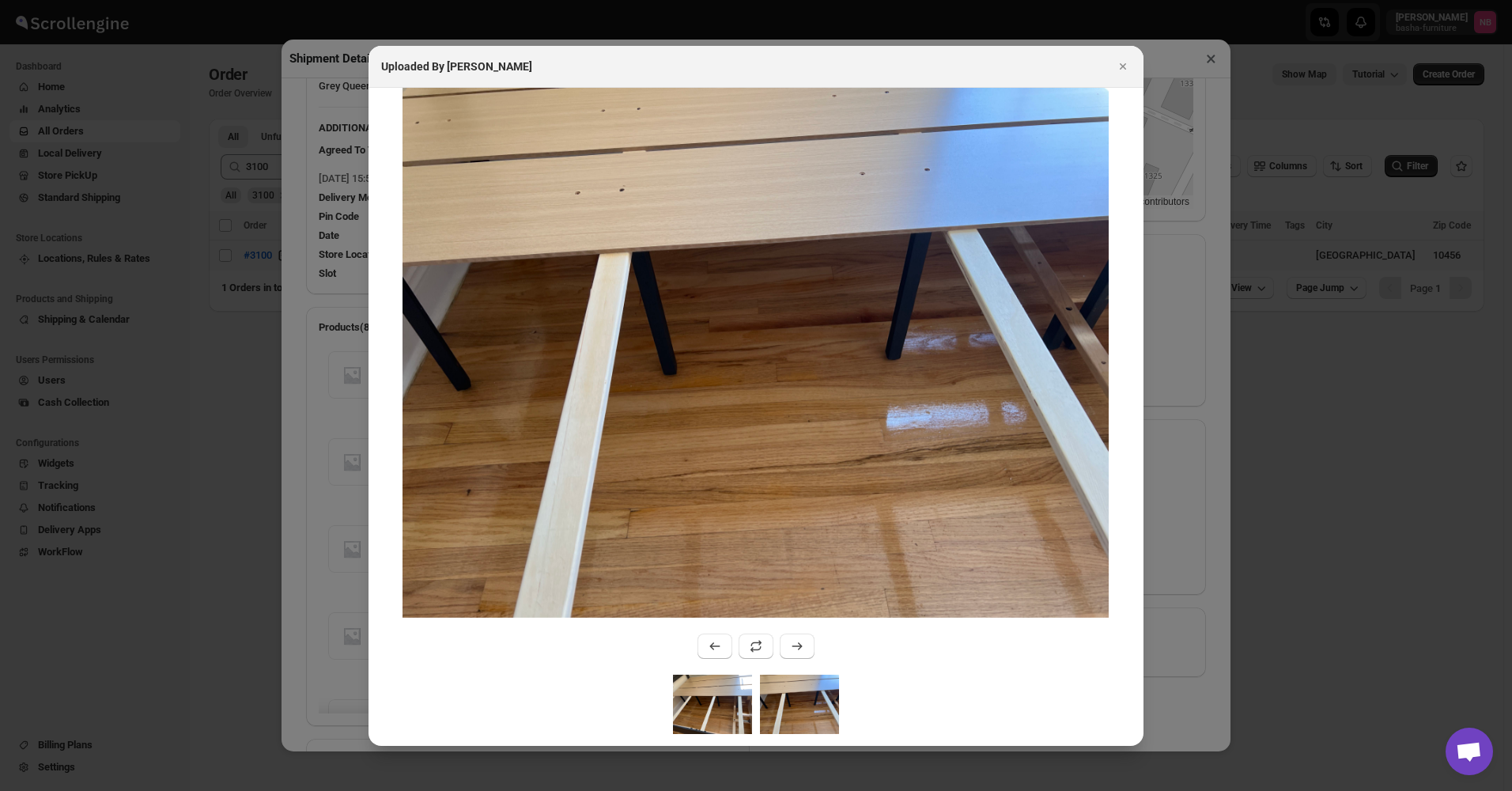
click at [709, 705] on img ":rud3:" at bounding box center [713, 703] width 79 height 59
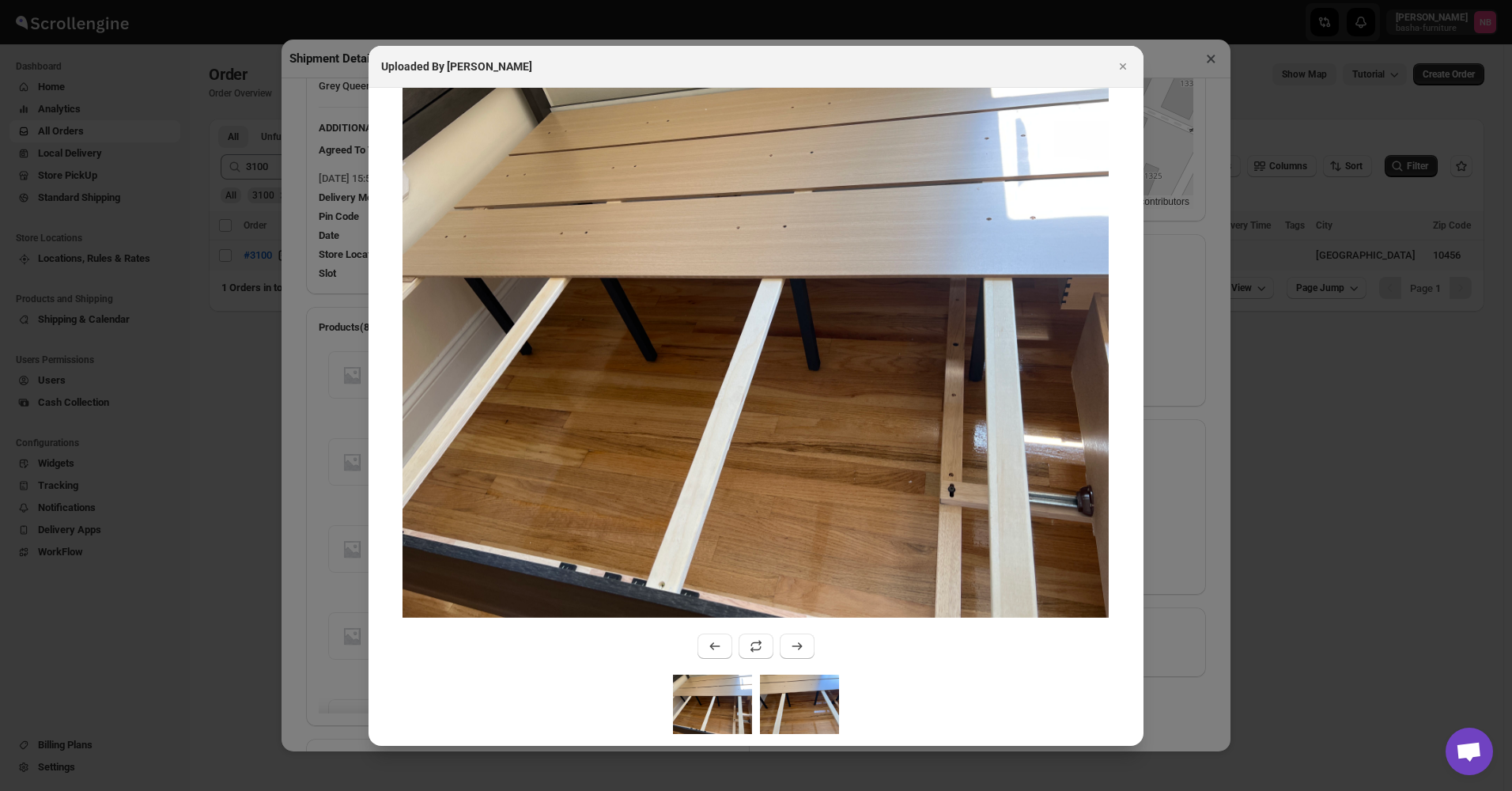
click at [808, 685] on img ":rud3:" at bounding box center [799, 703] width 79 height 59
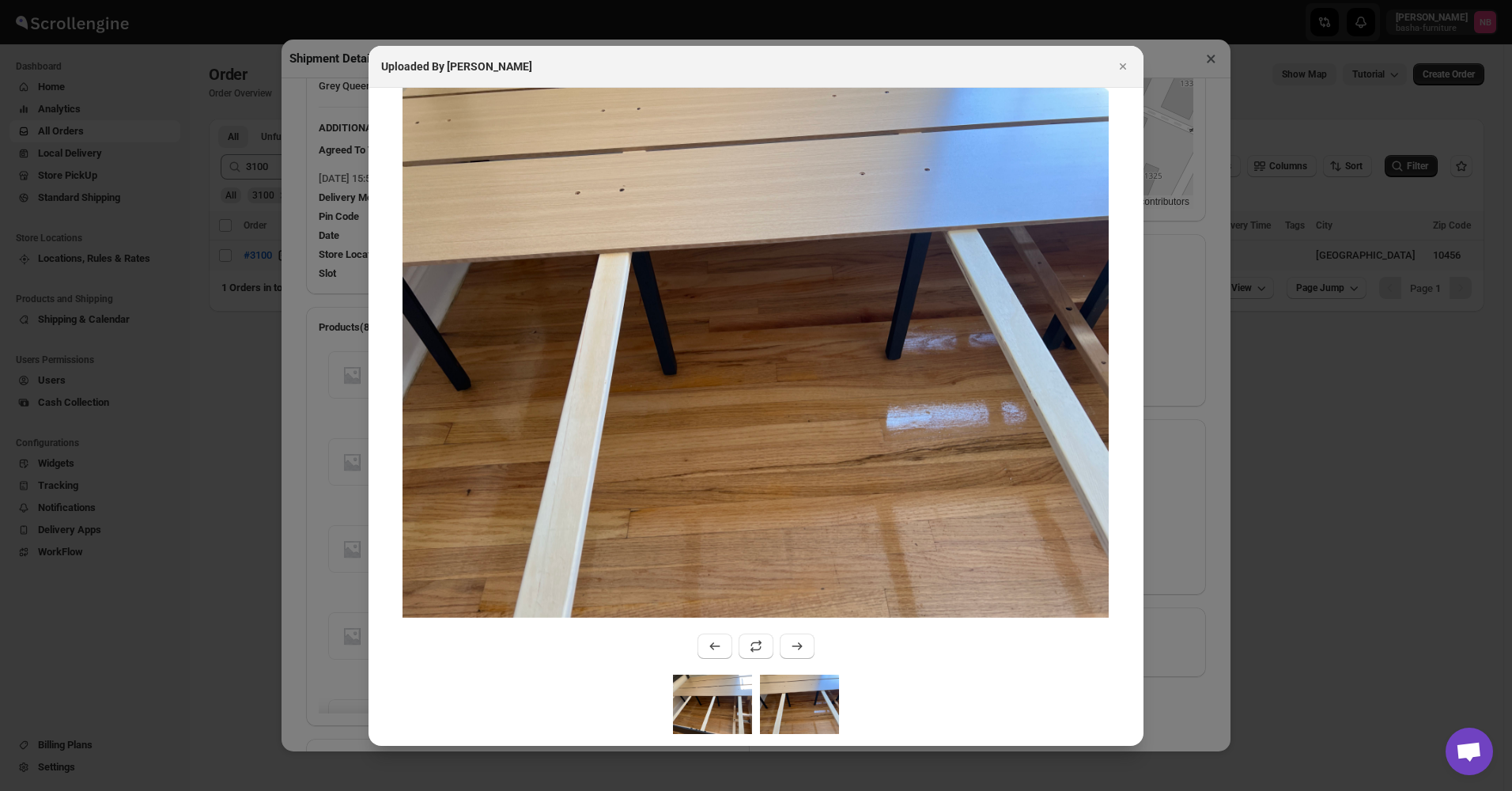
click at [695, 717] on img ":rud3:" at bounding box center [713, 703] width 79 height 59
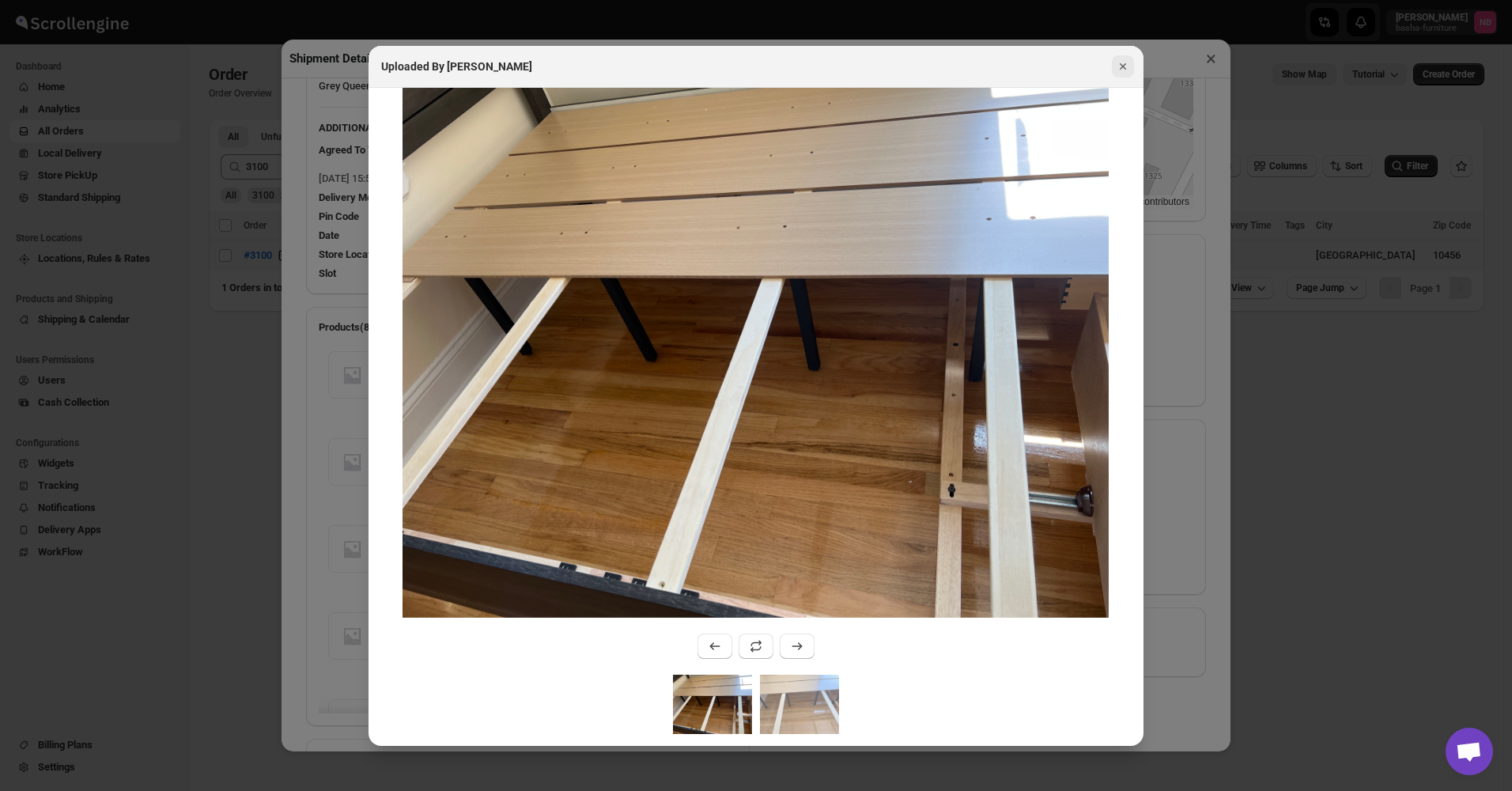
click at [1123, 70] on icon "Close" at bounding box center [1123, 66] width 16 height 16
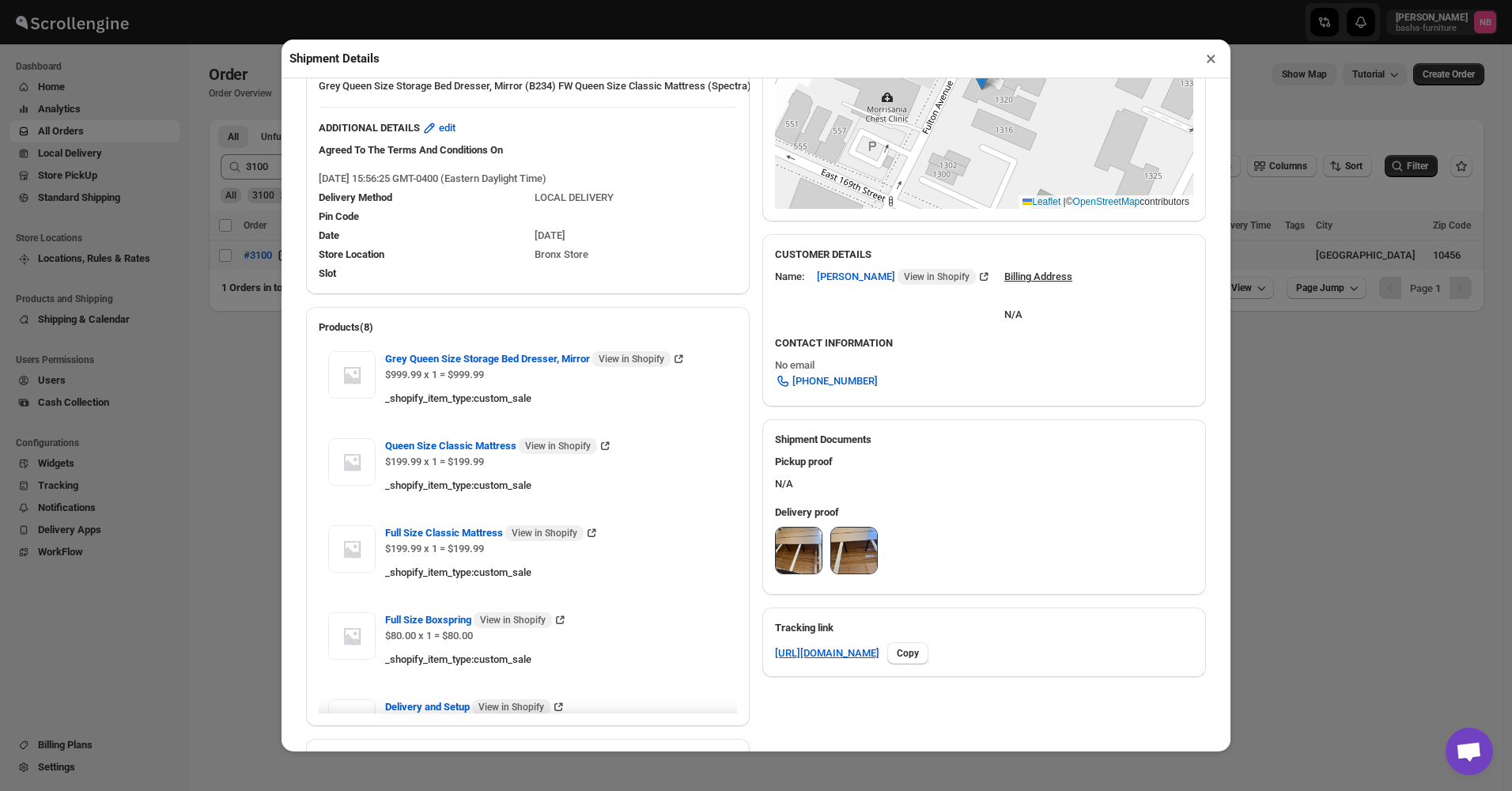
click at [1212, 65] on button "×" at bounding box center [1211, 58] width 23 height 22
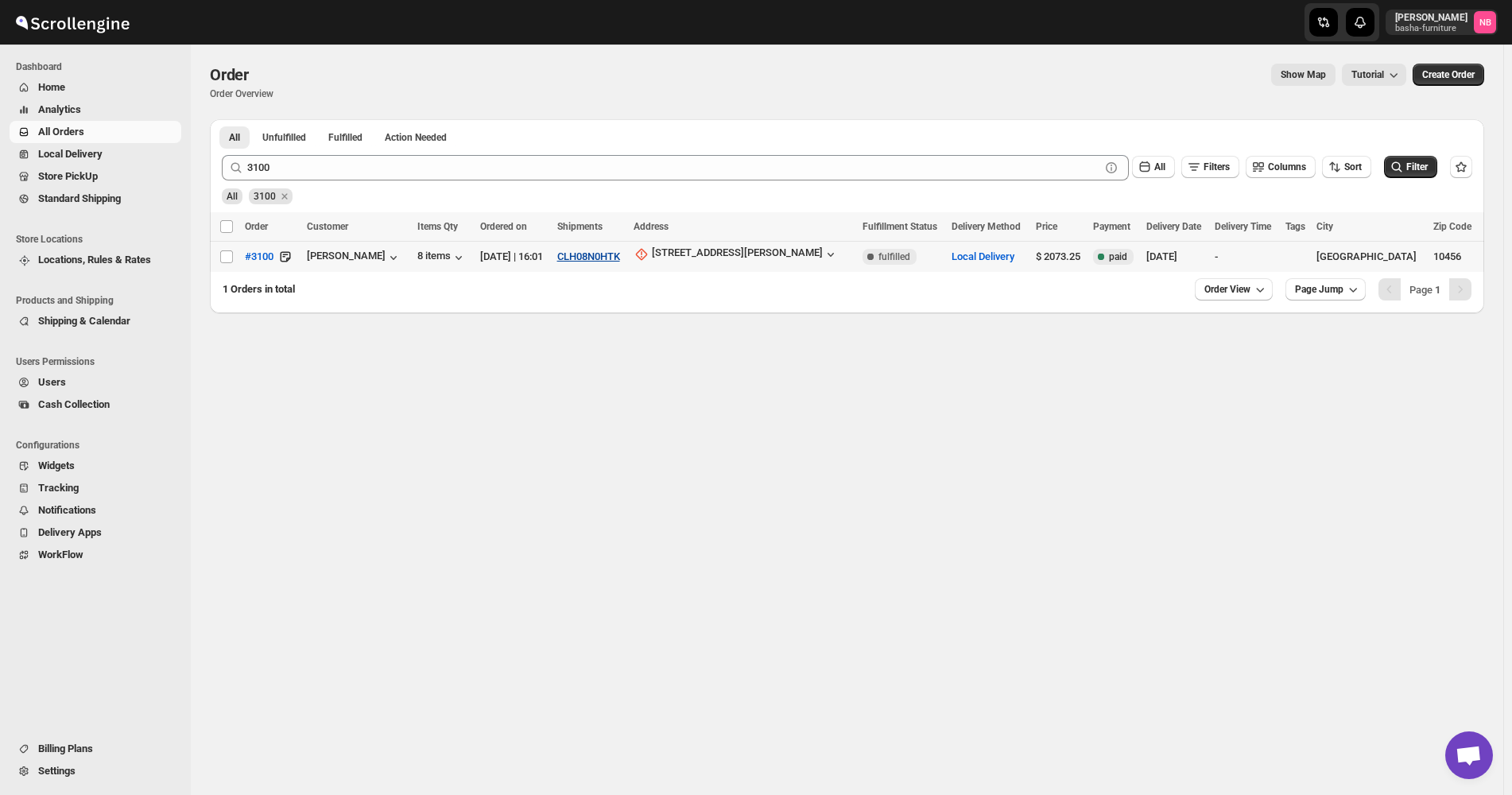
click at [625, 260] on div "CLH08N0HTK" at bounding box center [591, 257] width 67 height 16
click at [620, 250] on button "CLH08N0HTK" at bounding box center [589, 256] width 63 height 12
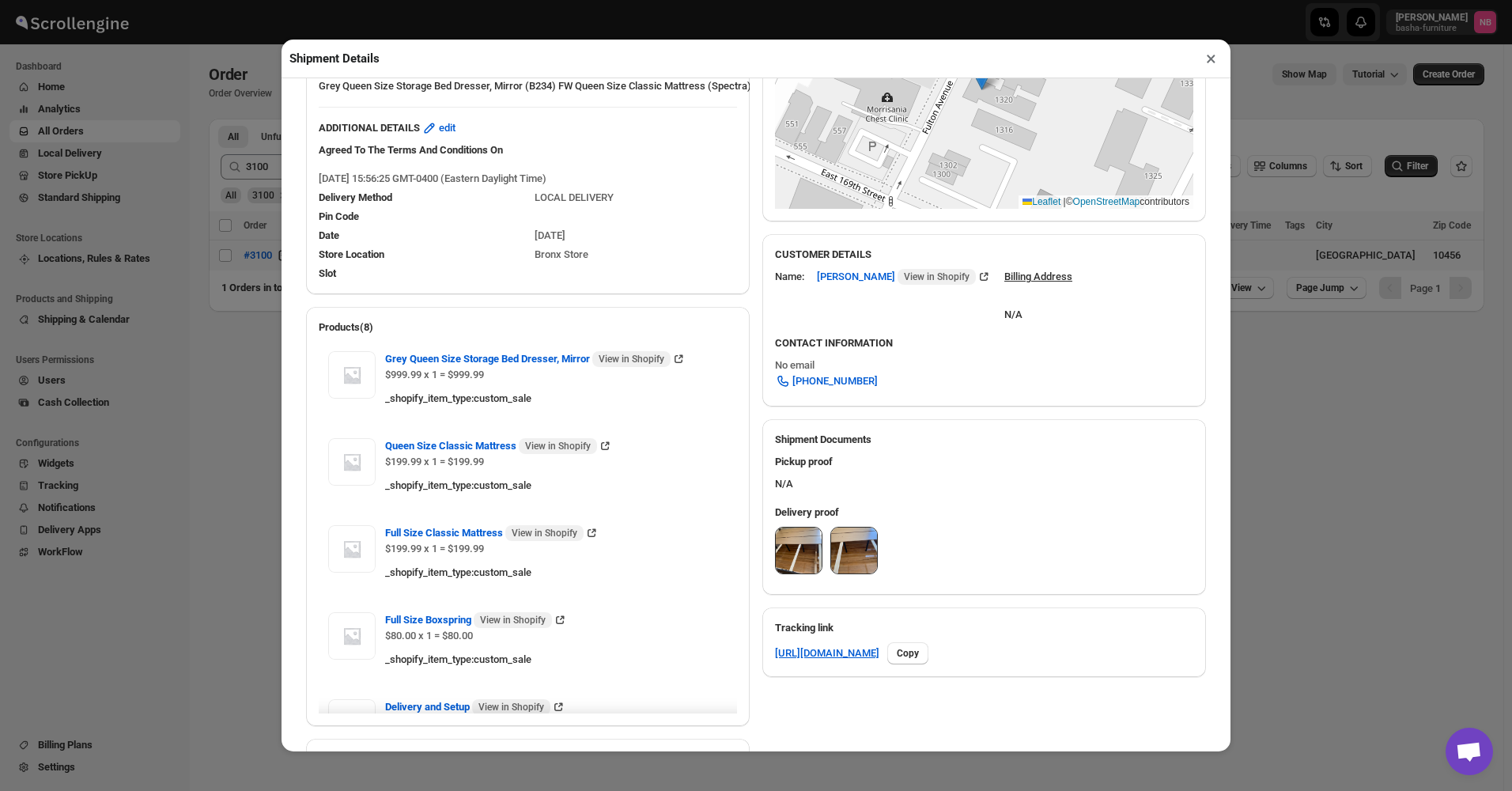
click at [1208, 67] on button "×" at bounding box center [1211, 58] width 23 height 22
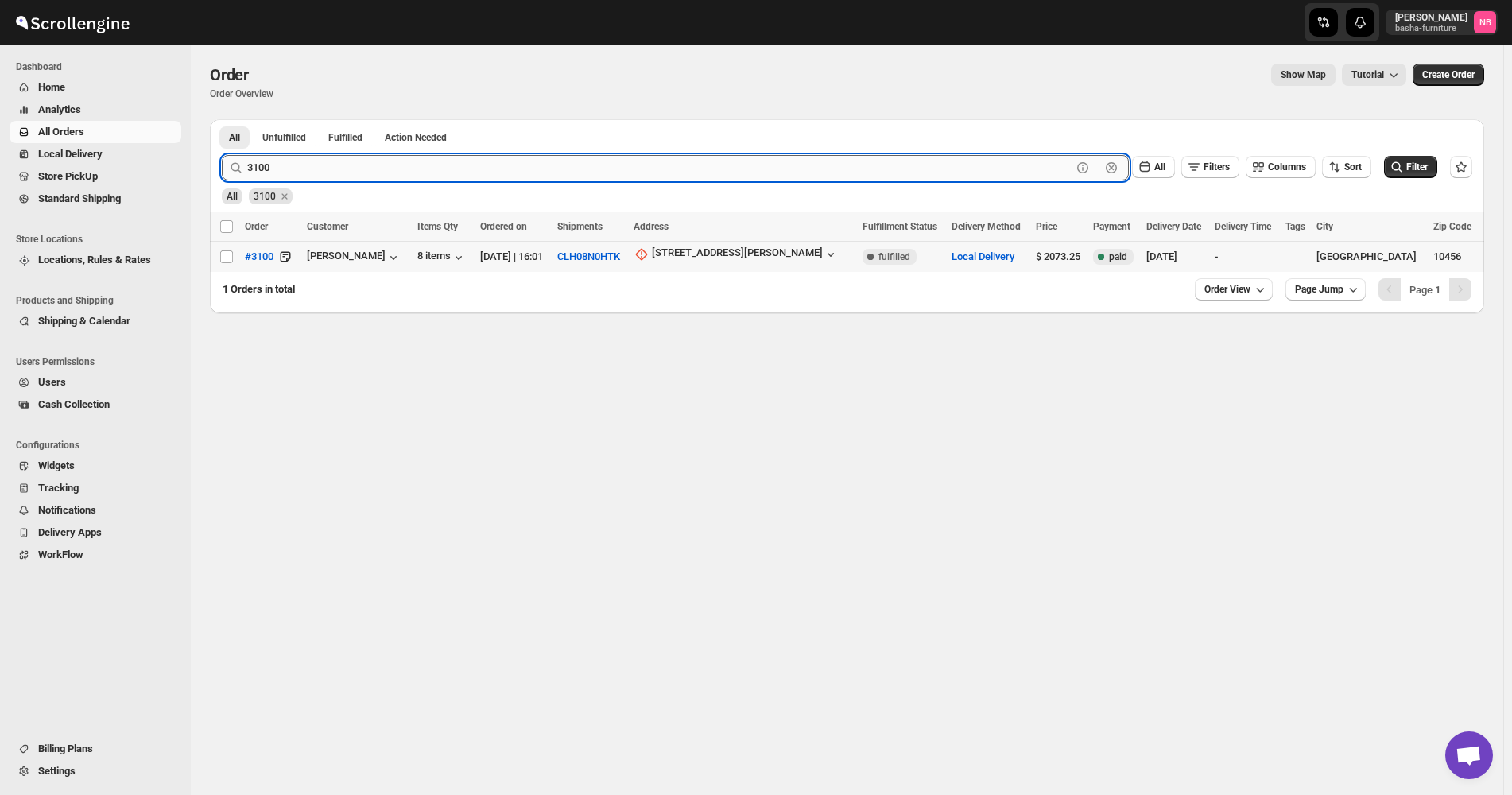
click at [397, 170] on input "3100" at bounding box center [660, 167] width 824 height 25
type input "2"
click at [222, 119] on button "Submit" at bounding box center [244, 127] width 45 height 16
click at [608, 257] on button "O7R031RCWF" at bounding box center [577, 256] width 63 height 12
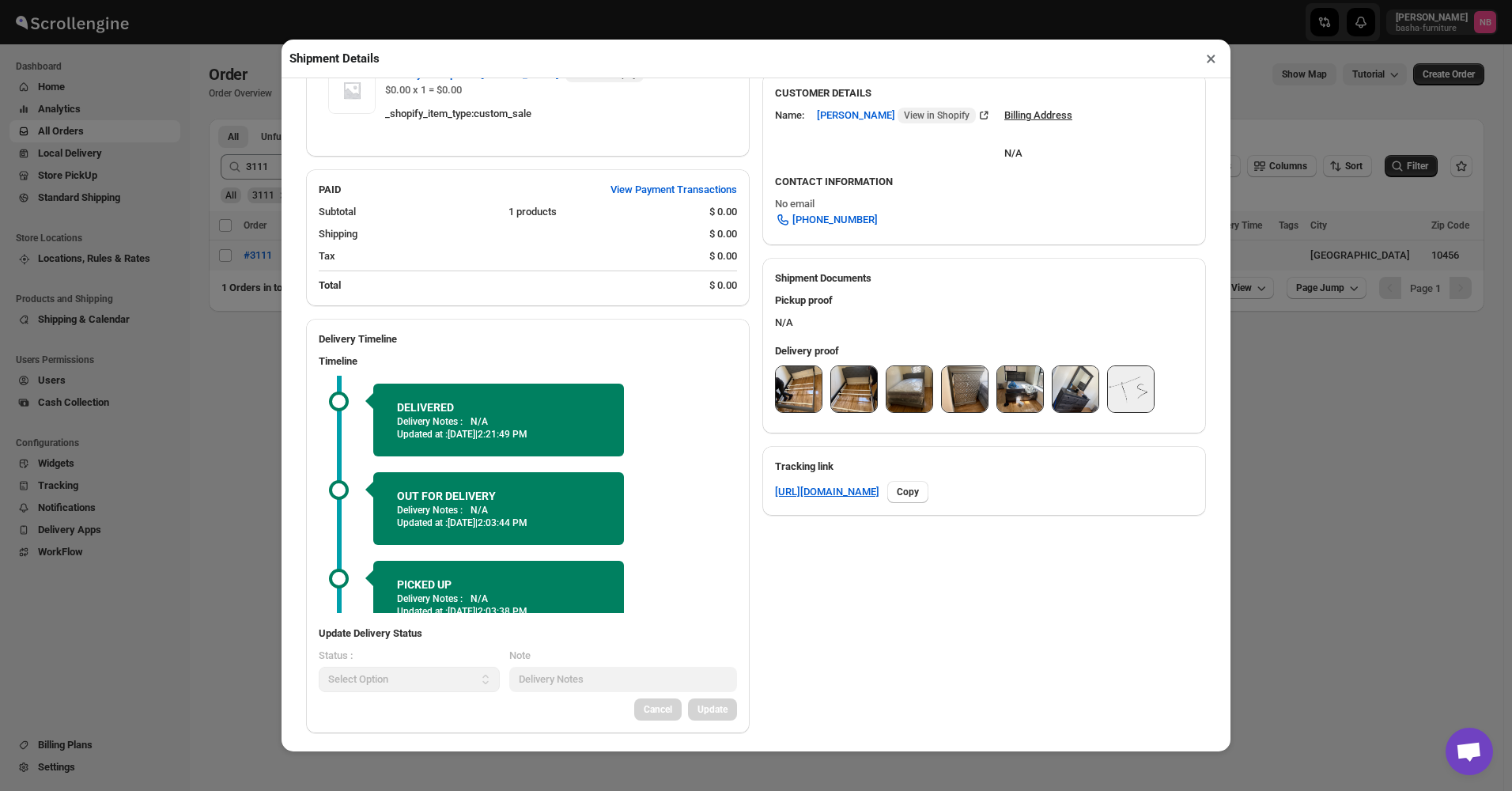
scroll to position [487, 0]
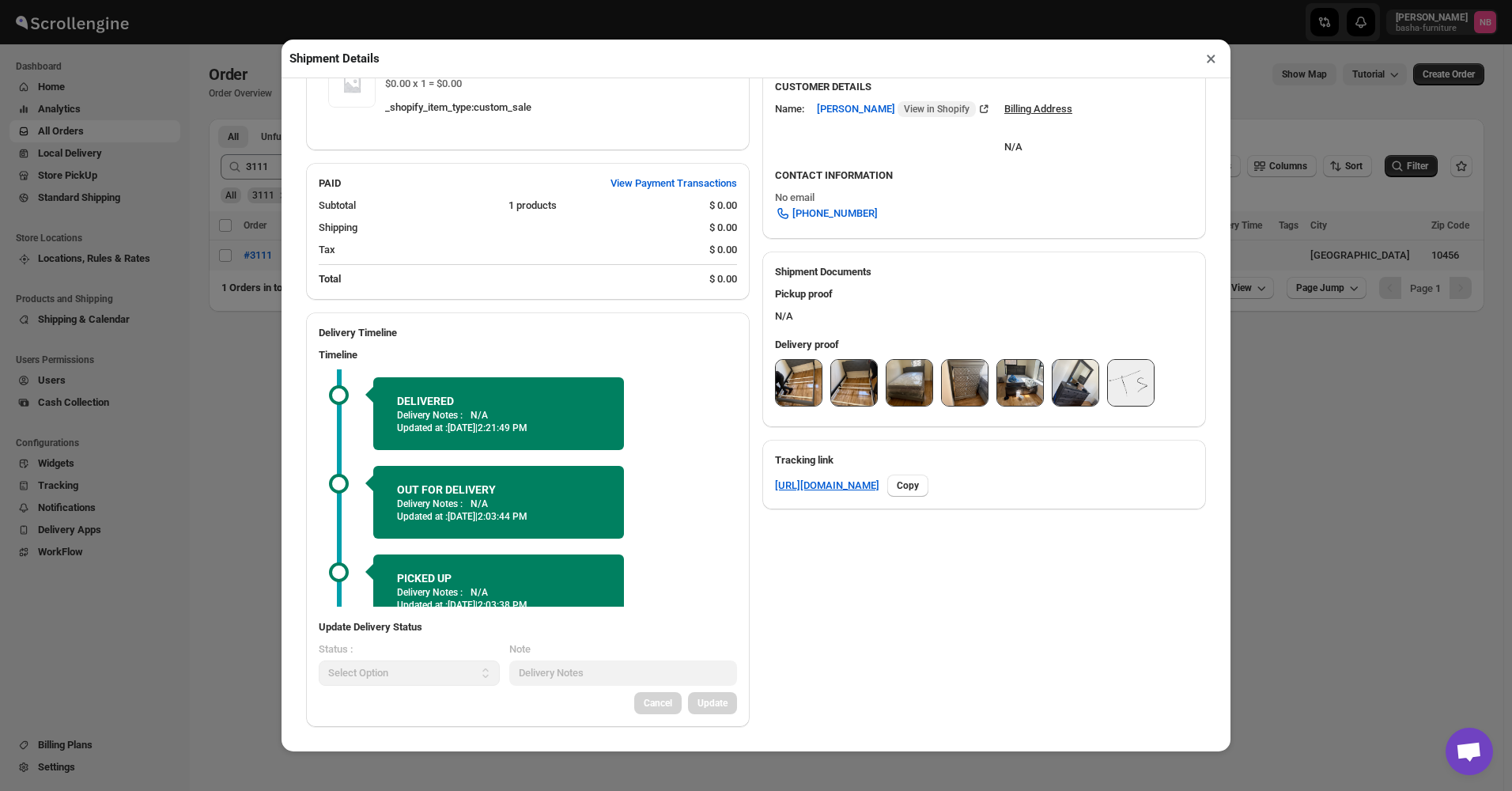
click at [1026, 373] on img at bounding box center [1020, 383] width 46 height 46
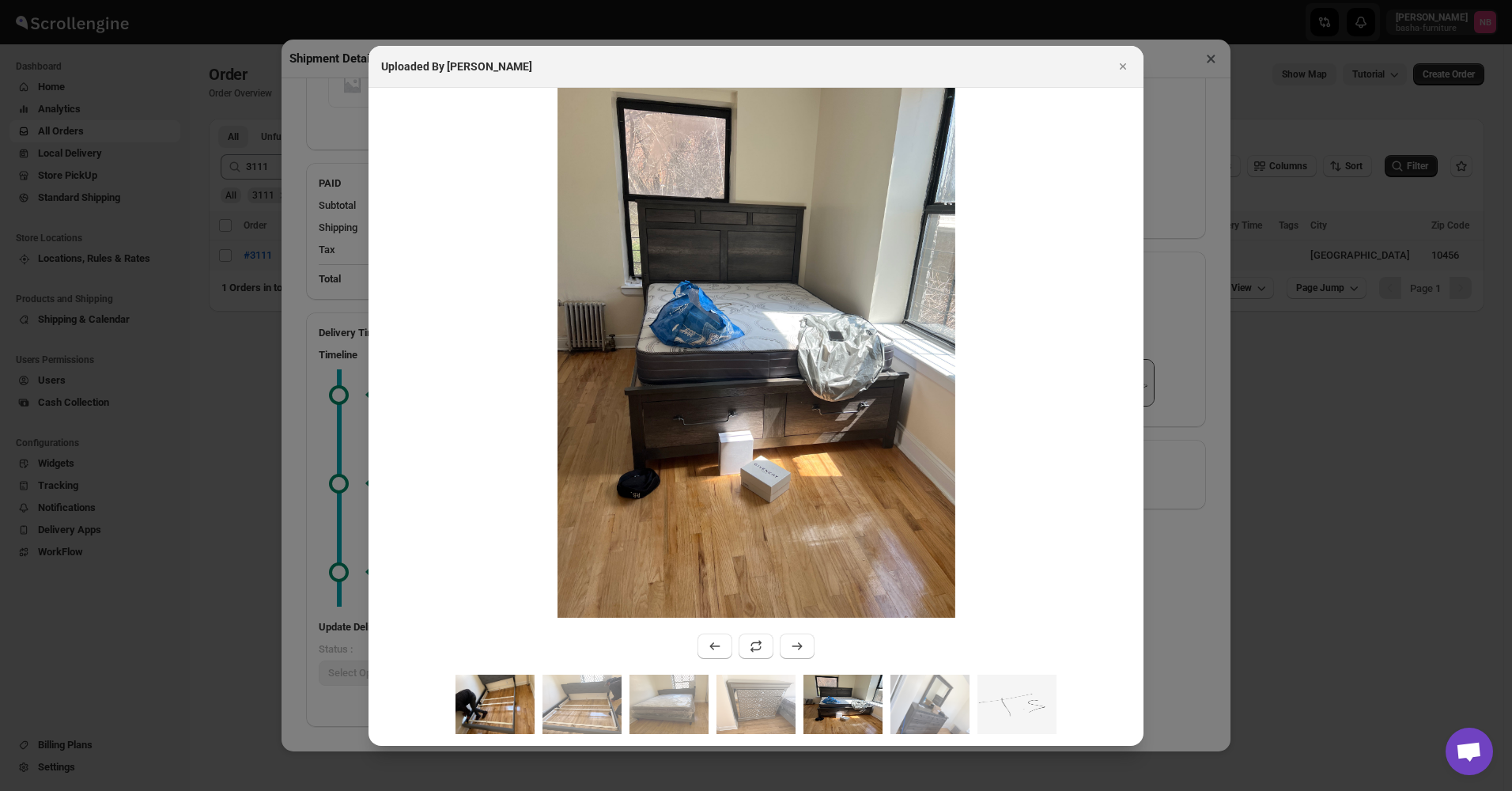
click at [509, 704] on img ":ruf4:" at bounding box center [495, 703] width 79 height 59
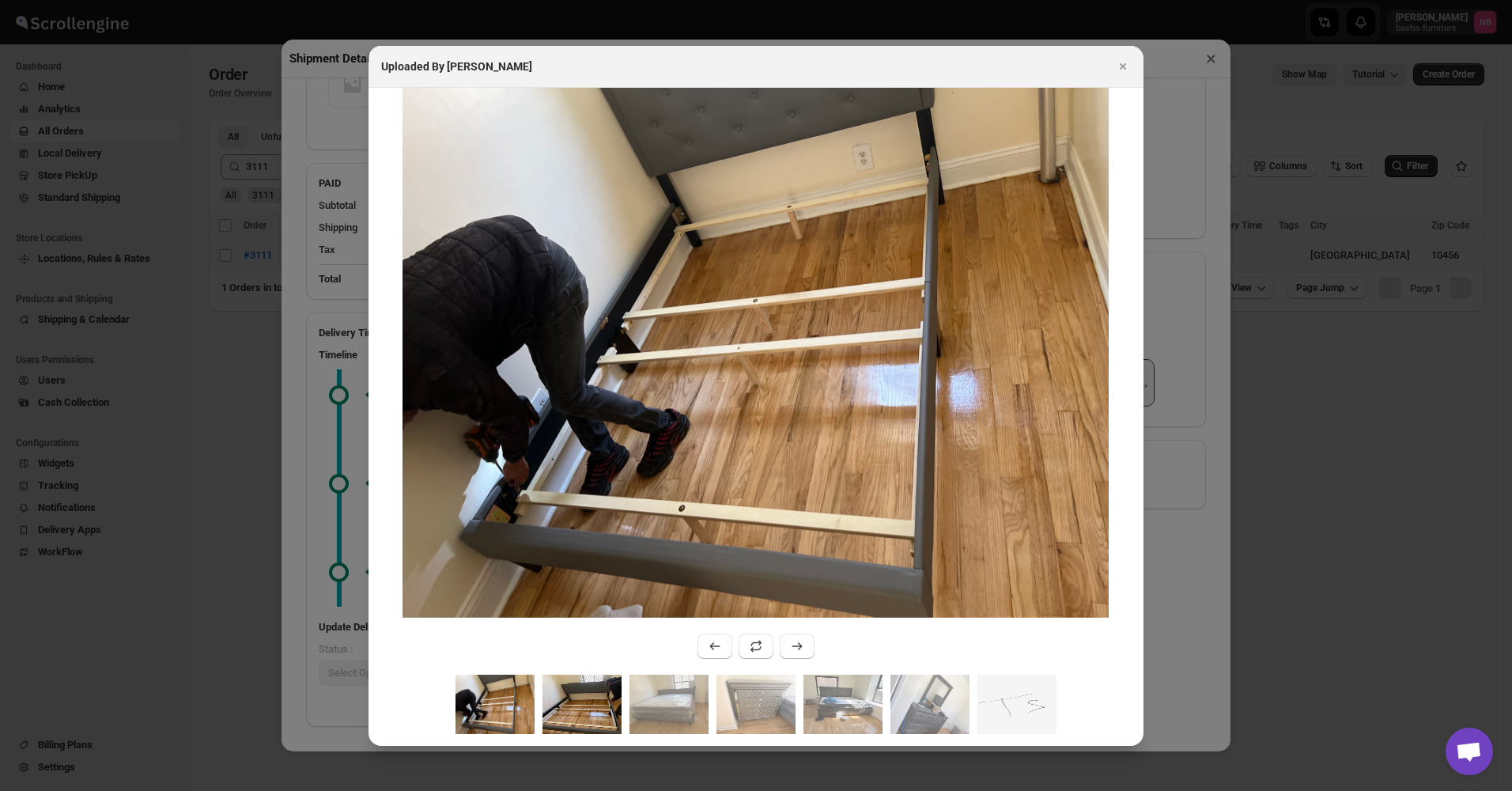
click at [569, 700] on img ":ruf4:" at bounding box center [582, 703] width 79 height 59
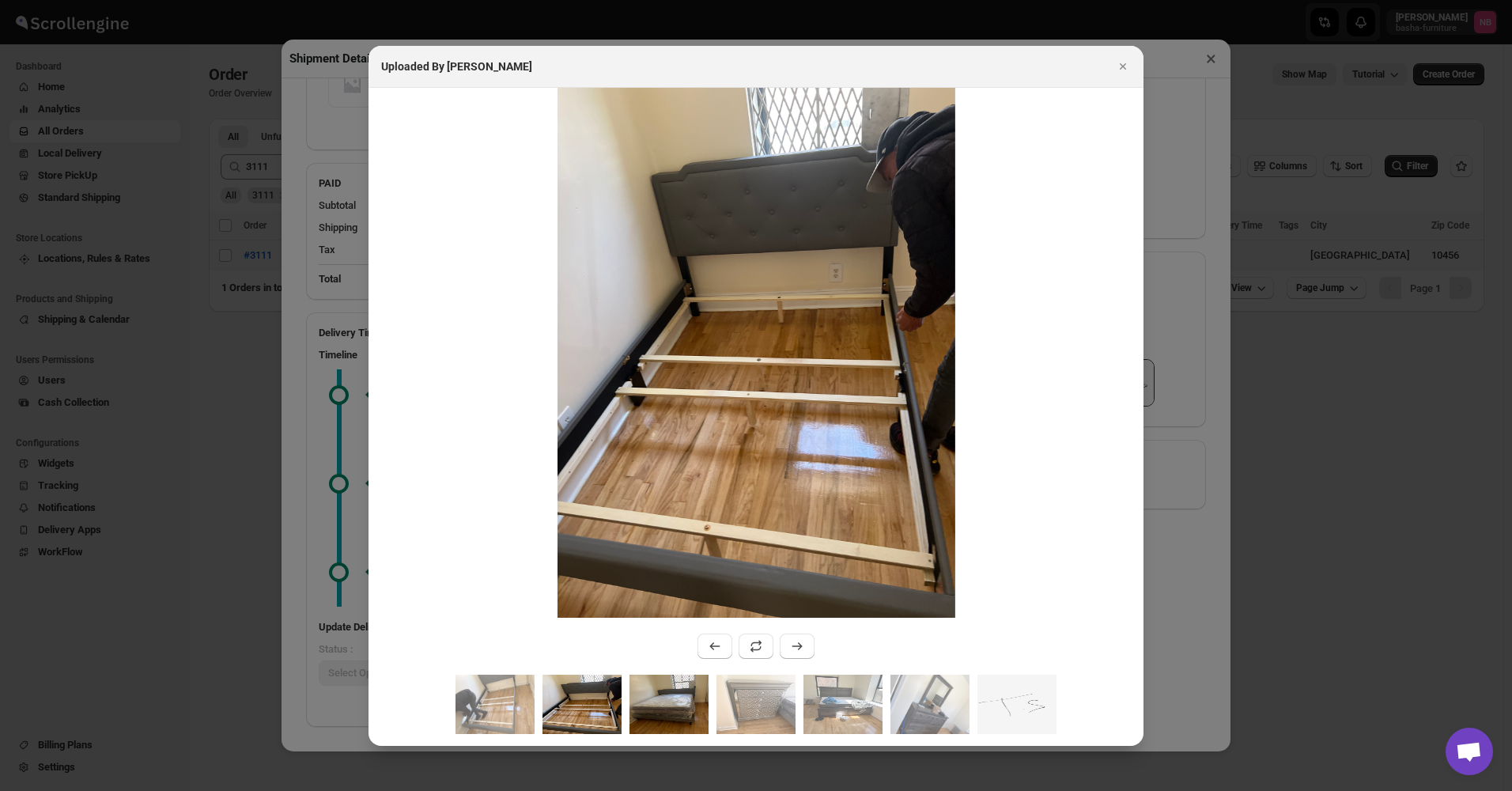
click at [659, 705] on img ":ruf4:" at bounding box center [668, 703] width 79 height 59
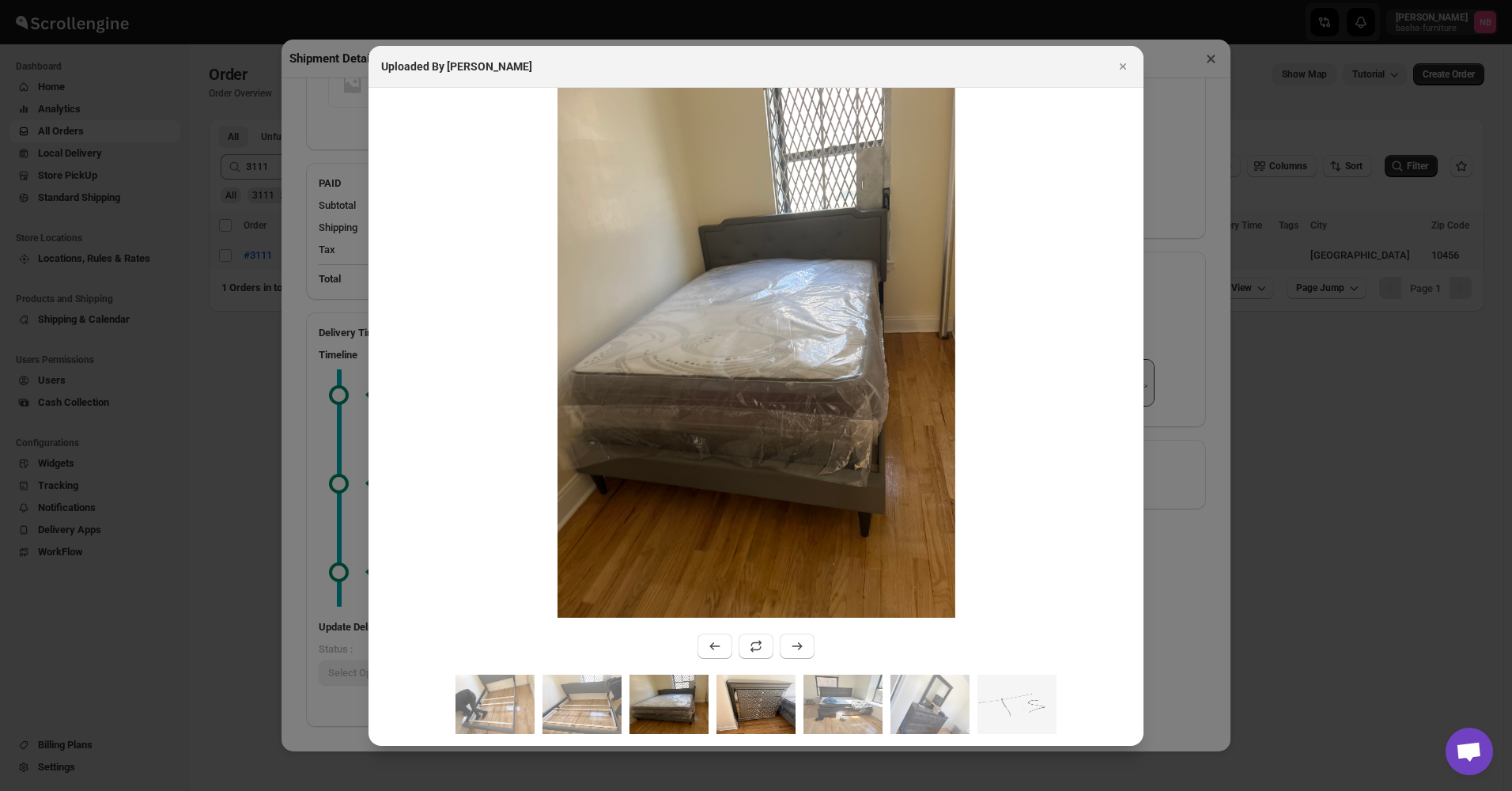
click at [722, 708] on img ":ruf4:" at bounding box center [756, 703] width 79 height 59
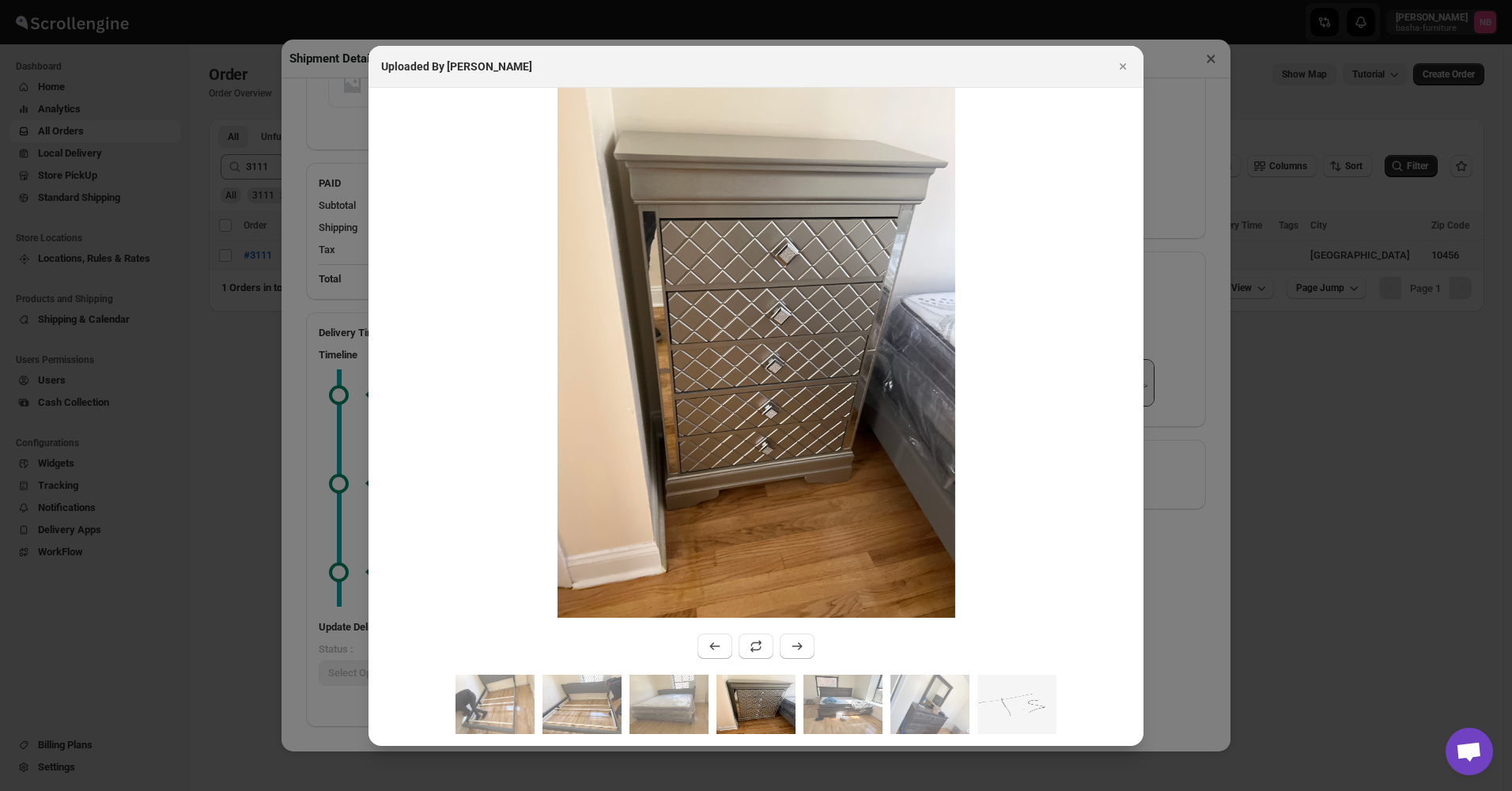
click at [791, 708] on img ":ruf4:" at bounding box center [756, 703] width 79 height 59
click at [883, 713] on div ":ruf4:" at bounding box center [755, 709] width 775 height 71
click at [913, 710] on img ":ruf4:" at bounding box center [929, 703] width 79 height 59
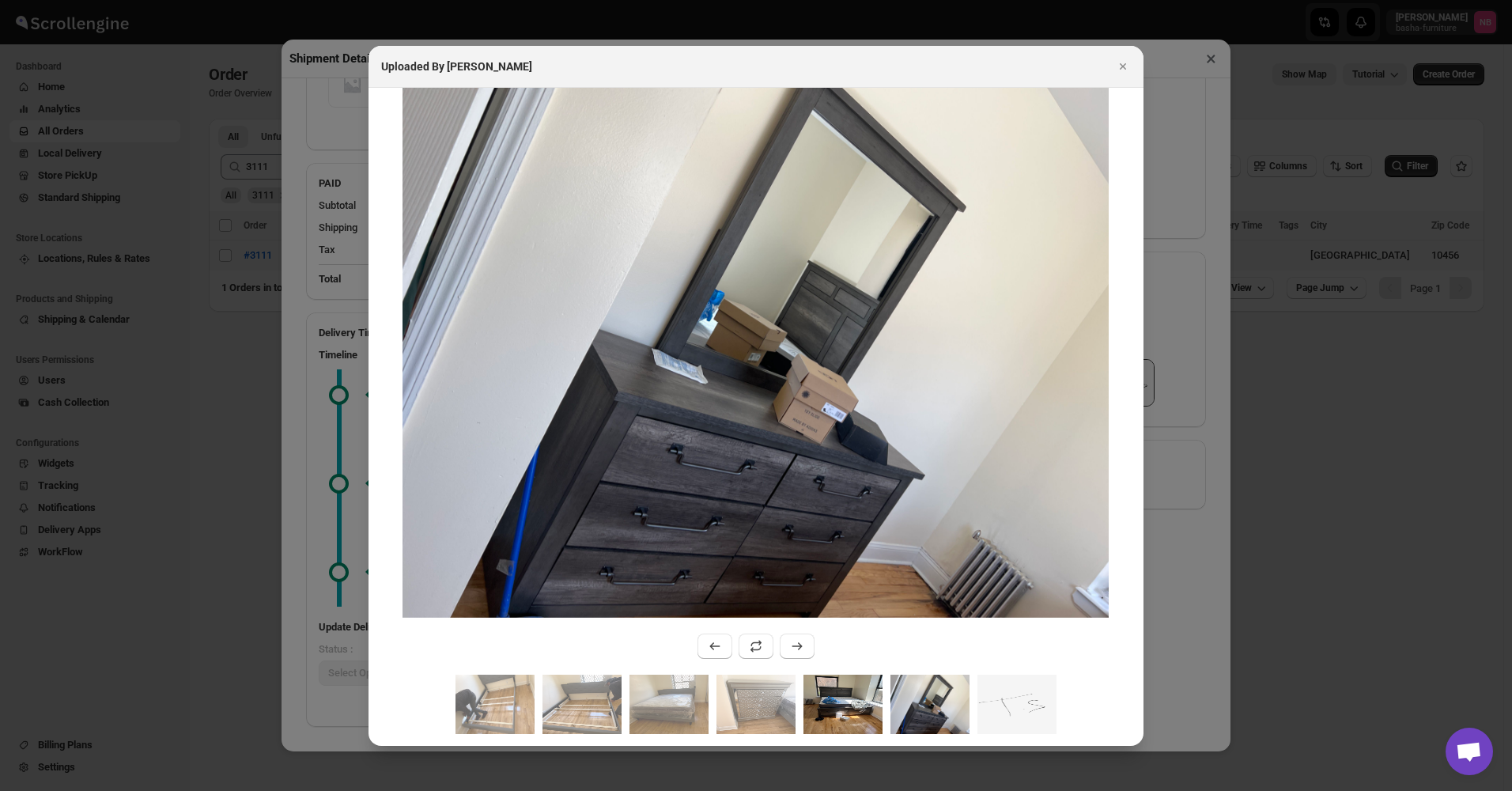
click at [846, 712] on img ":ruf4:" at bounding box center [843, 703] width 79 height 59
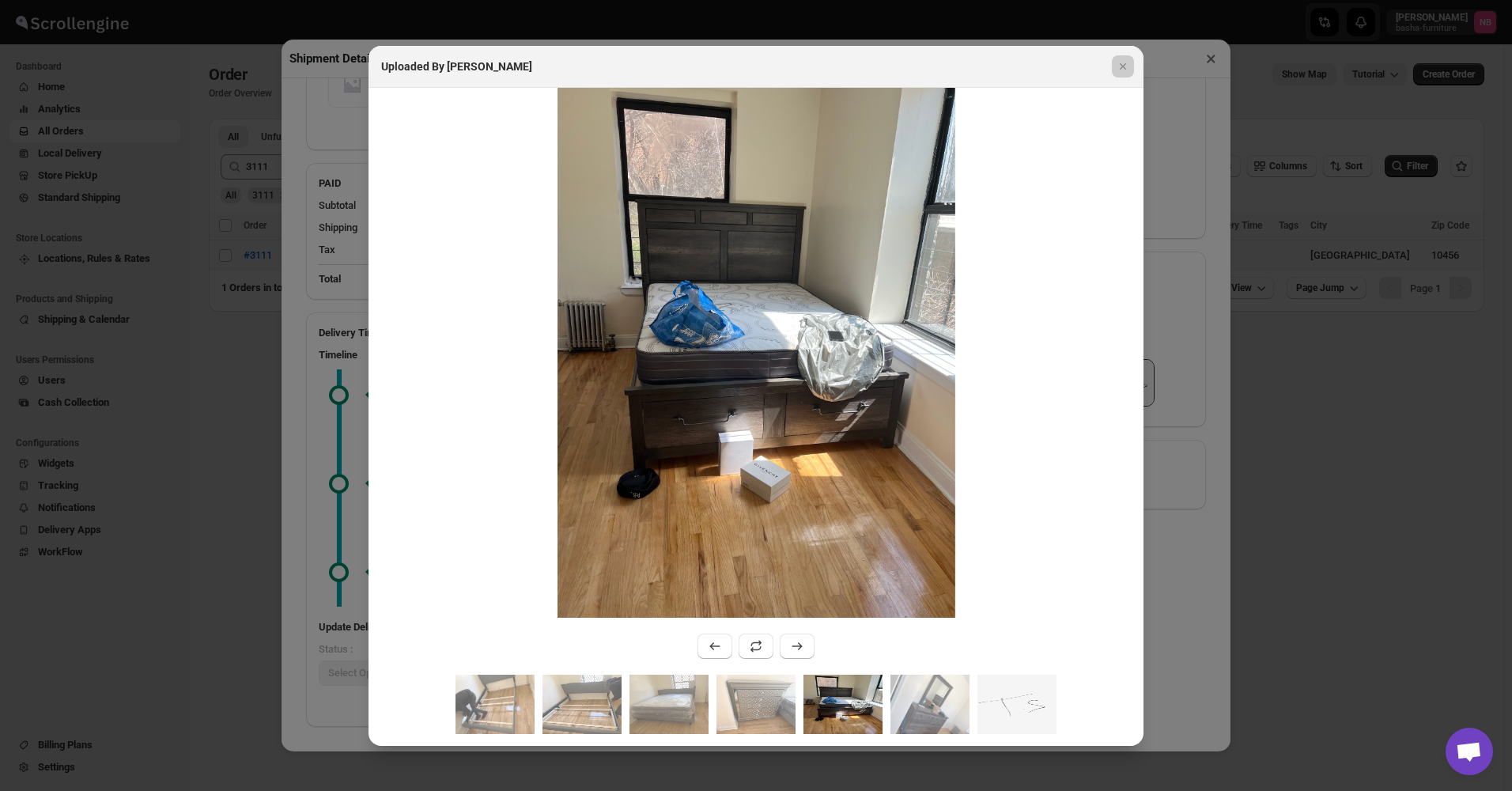
click at [1307, 370] on div at bounding box center [756, 395] width 1512 height 791
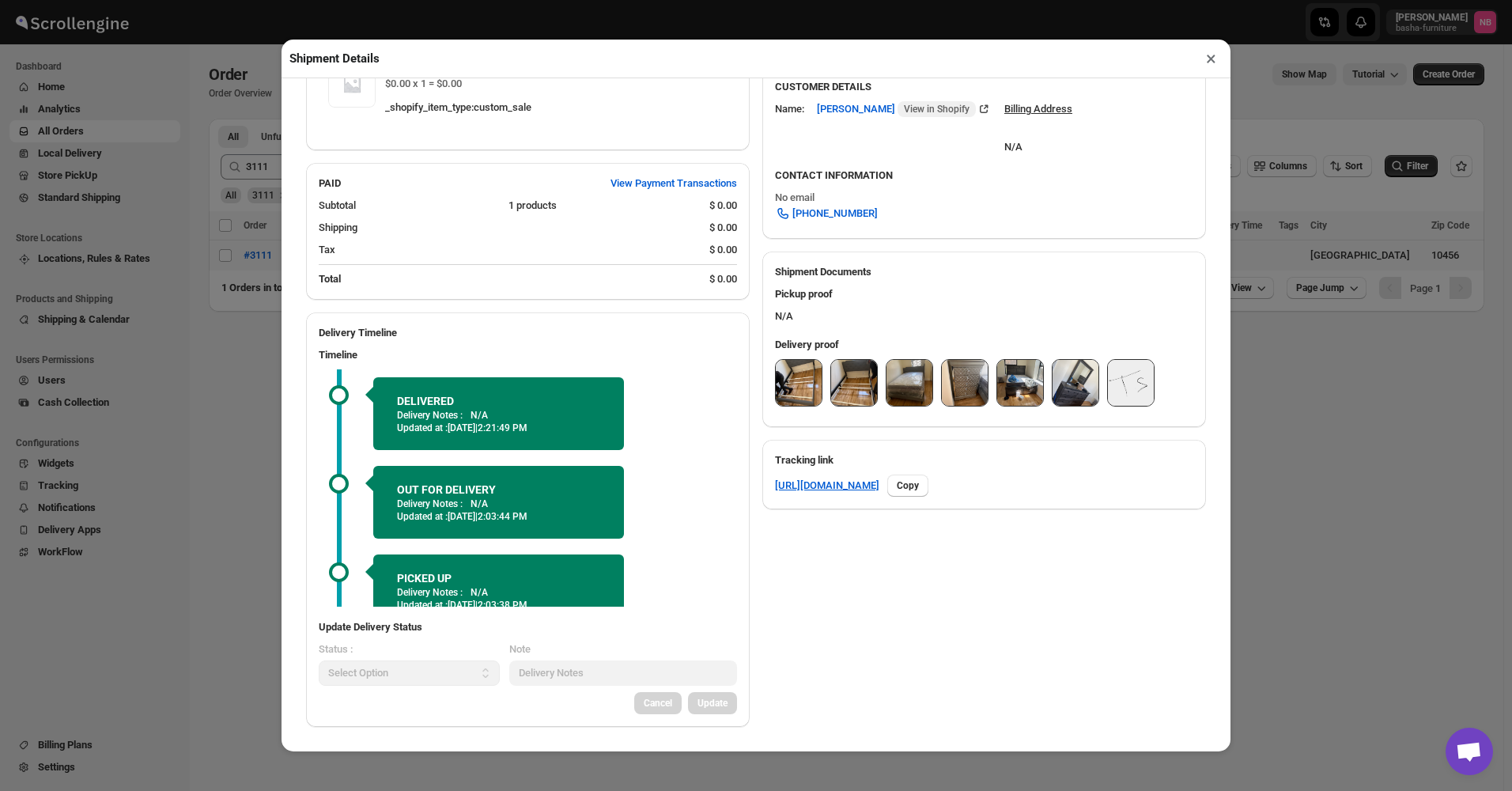
click at [1285, 403] on div "Shipment Details × #3111 Awb : O7R031RCWF DATE [DATE] | 13:55 Success DELIVERED…" at bounding box center [756, 395] width 1512 height 791
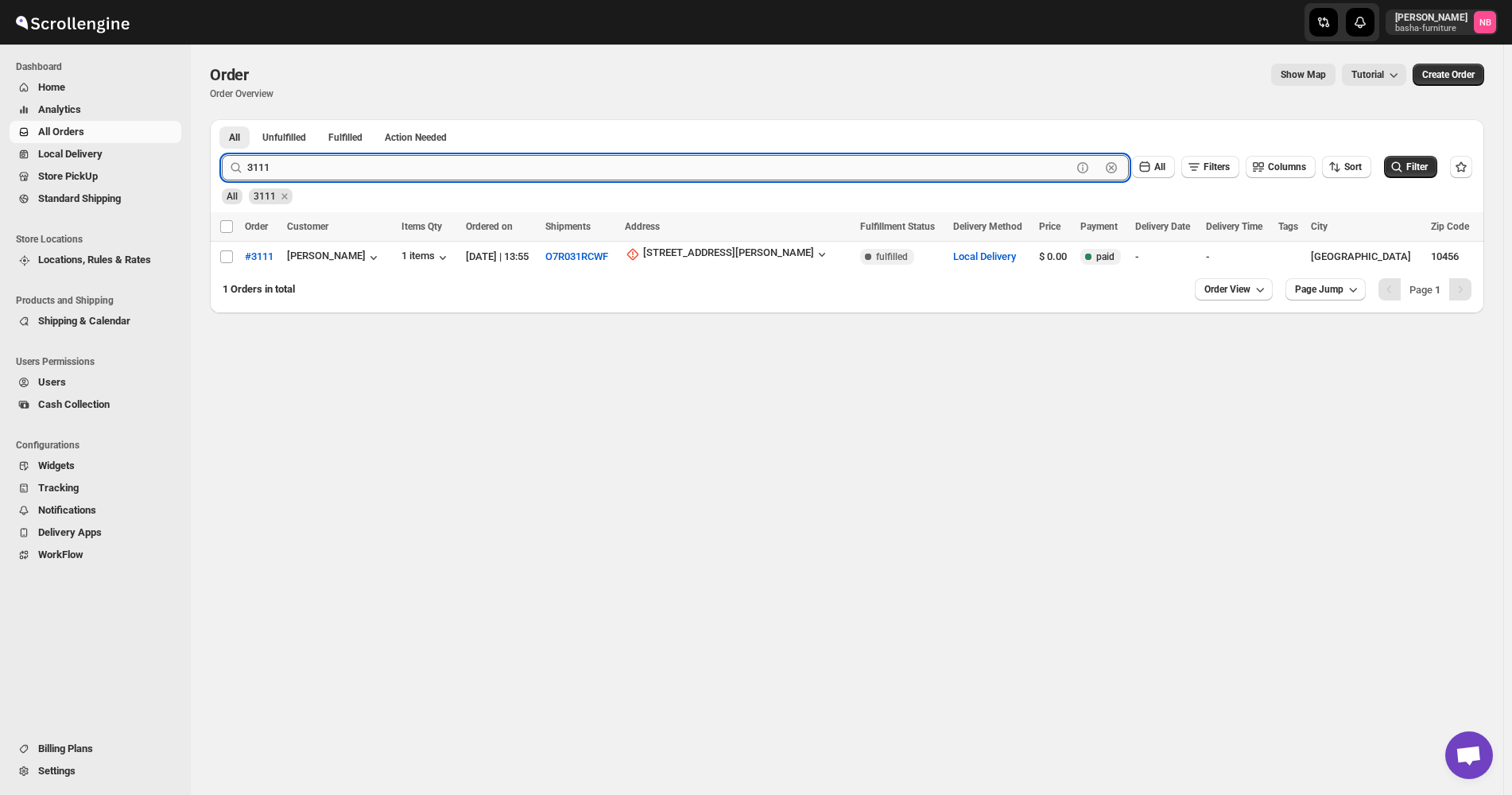
click at [355, 164] on input "3111" at bounding box center [660, 167] width 824 height 25
type input "3100"
click at [222, 119] on button "Submit" at bounding box center [244, 127] width 45 height 16
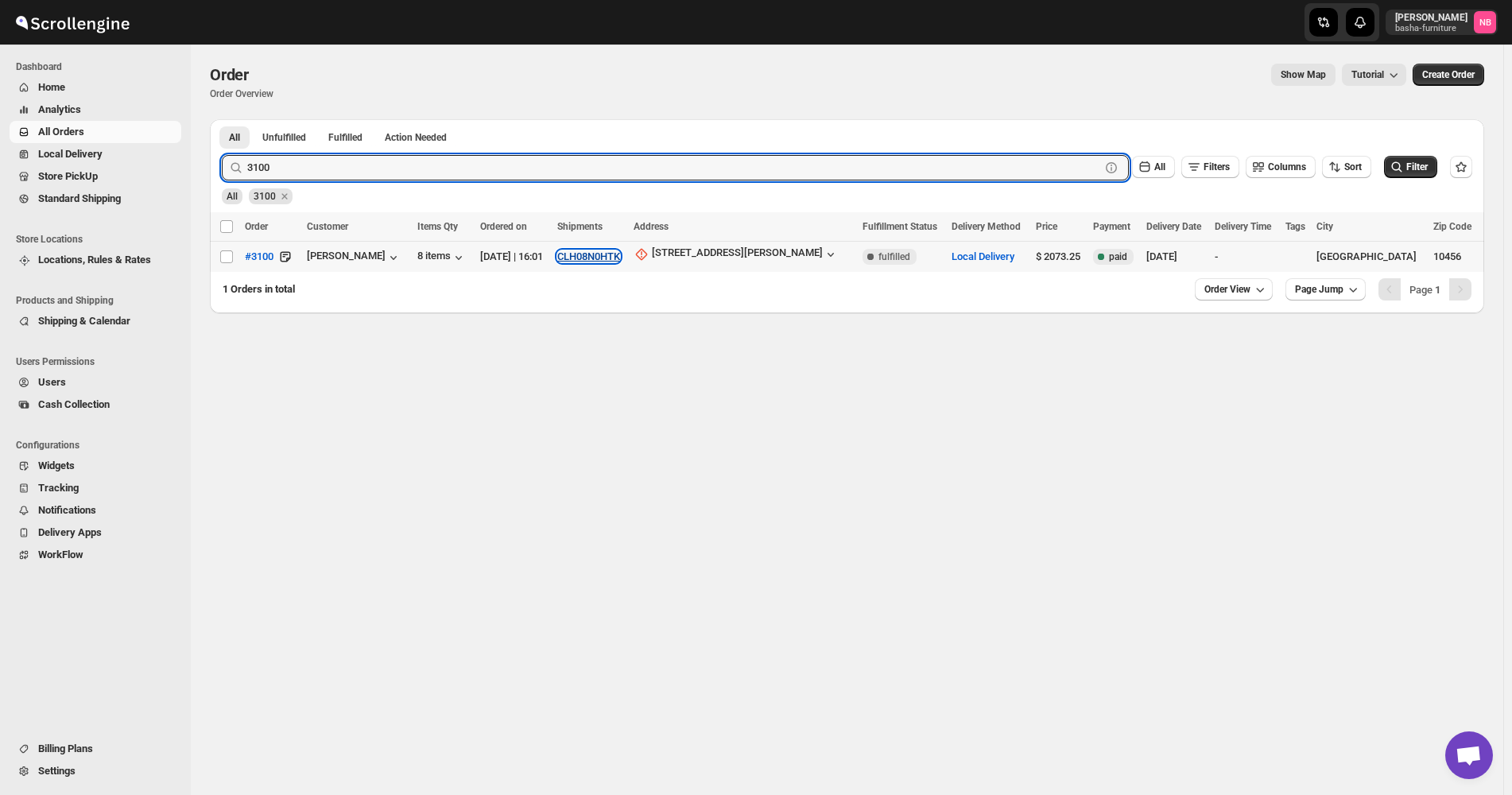
click at [604, 251] on button "CLH08N0HTK" at bounding box center [589, 256] width 63 height 12
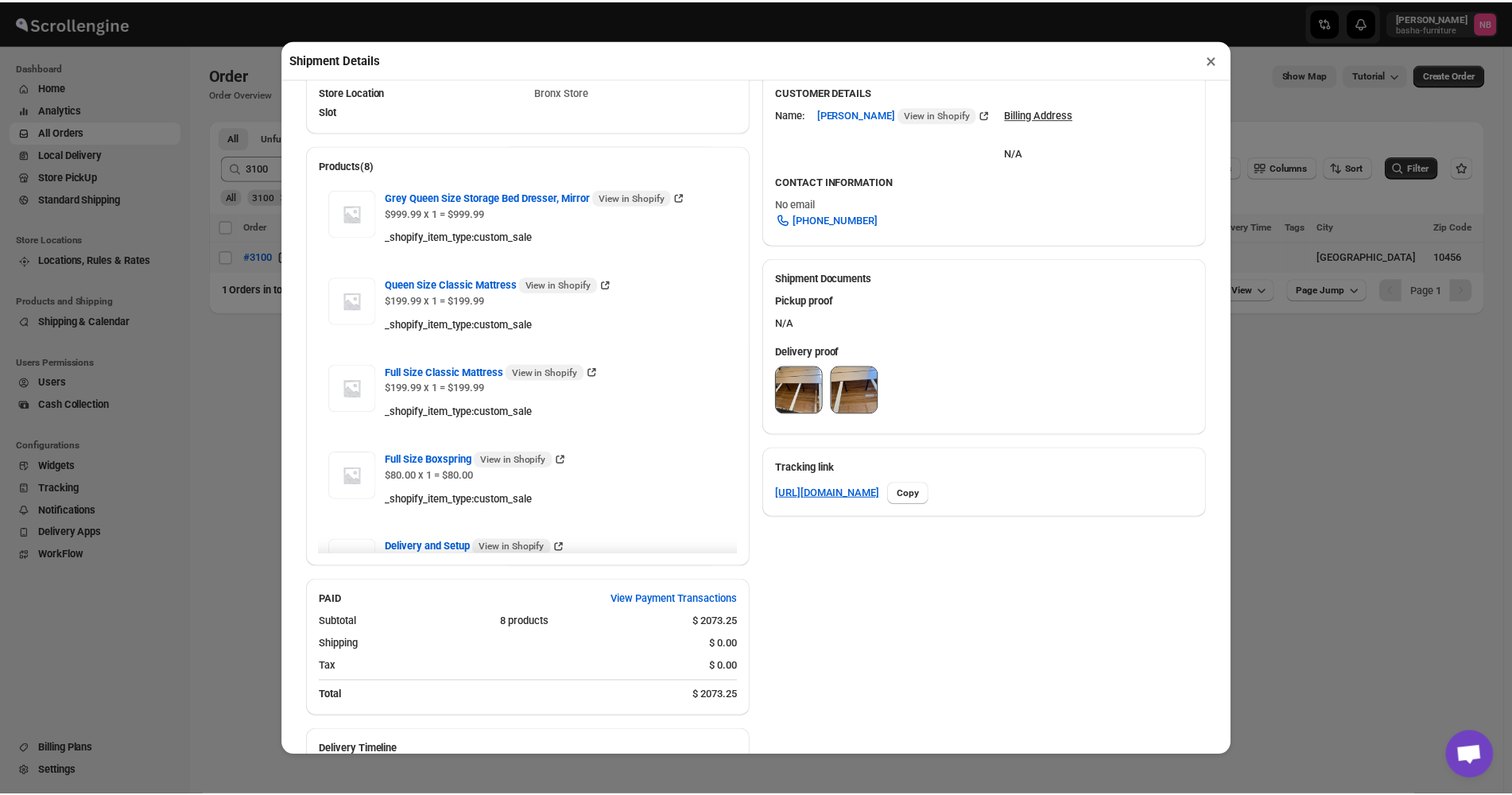
scroll to position [557, 0]
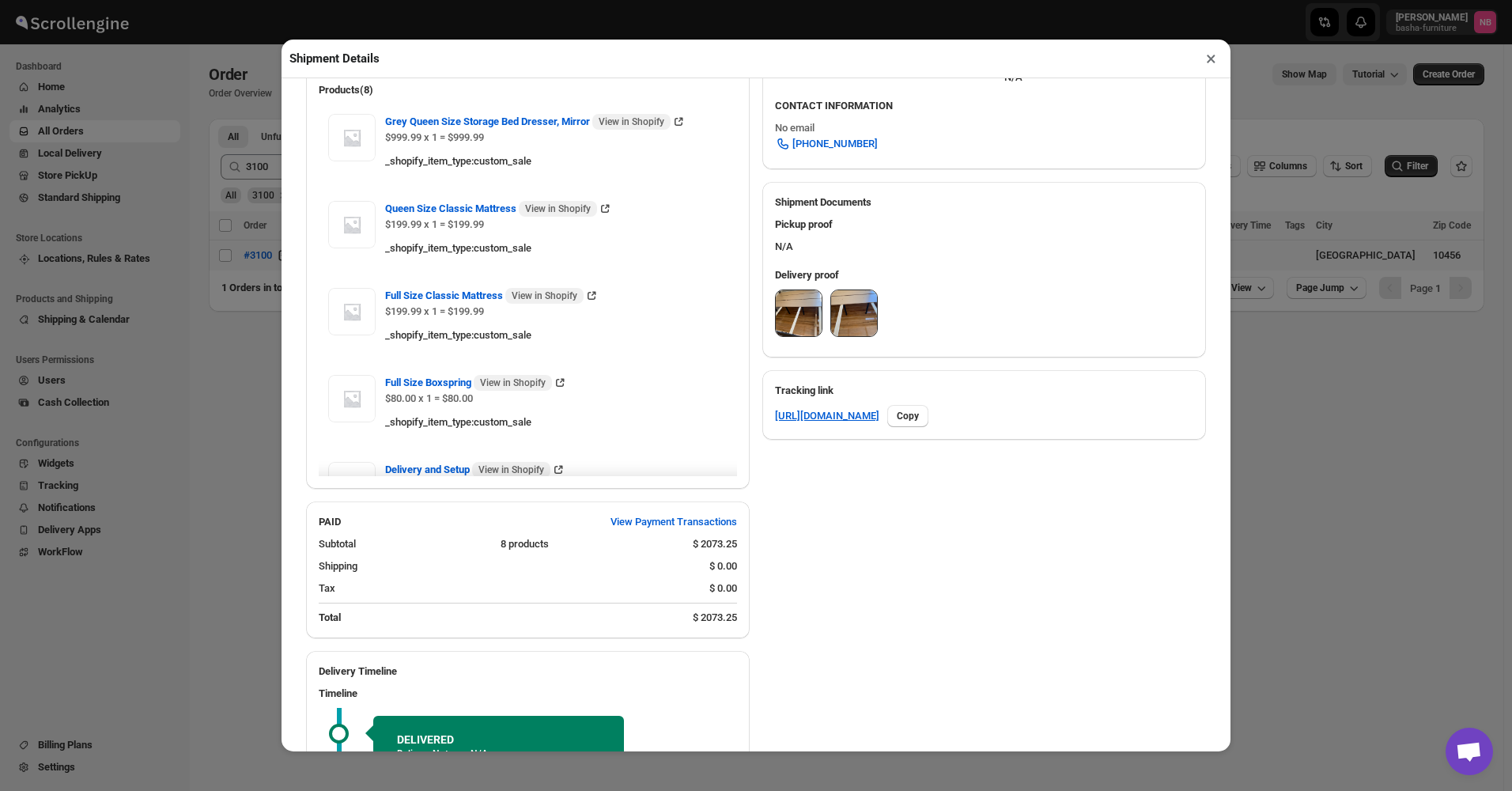
click at [839, 327] on img at bounding box center [854, 313] width 46 height 46
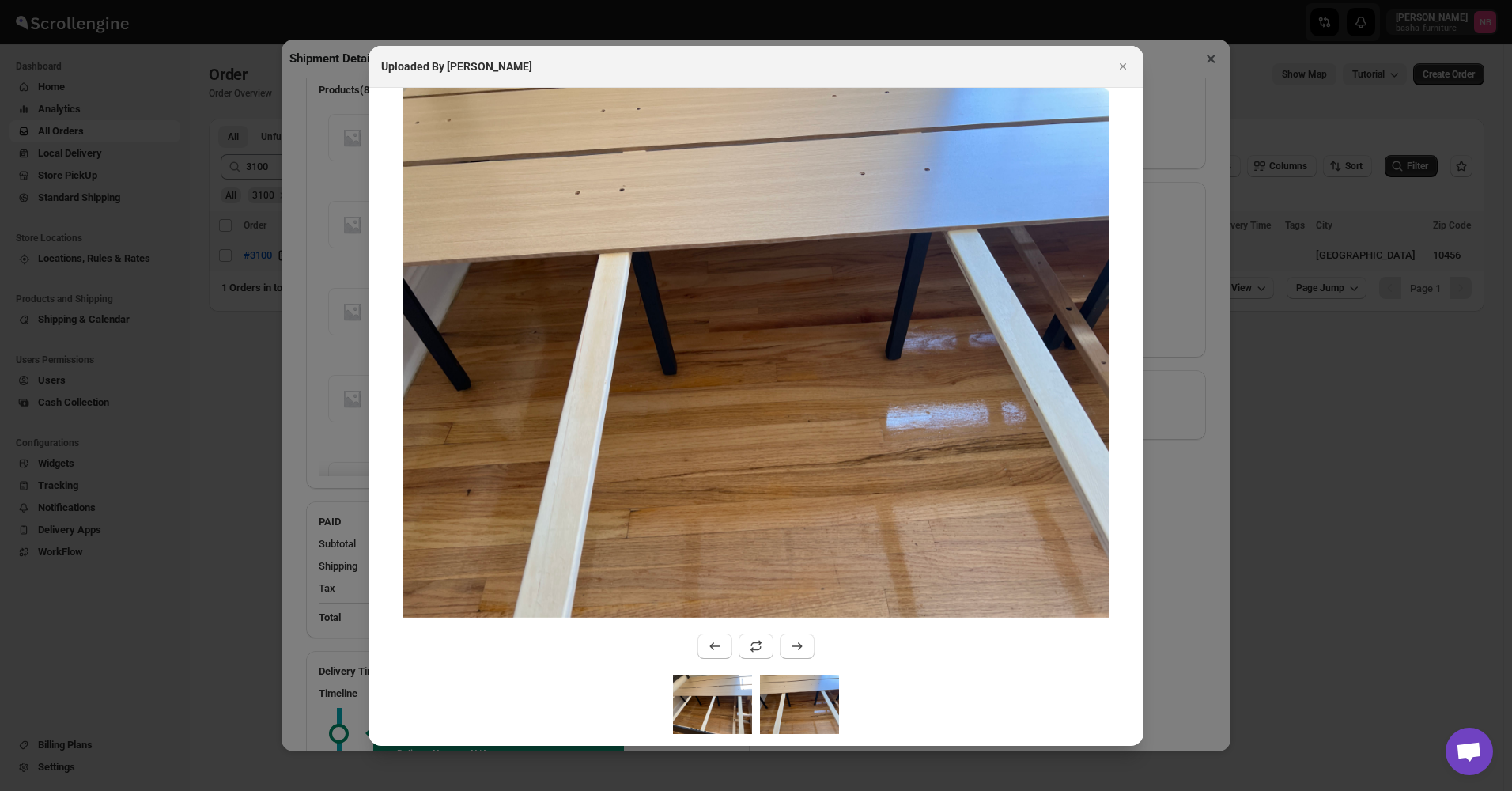
click at [730, 720] on img ":rug9:" at bounding box center [713, 703] width 79 height 59
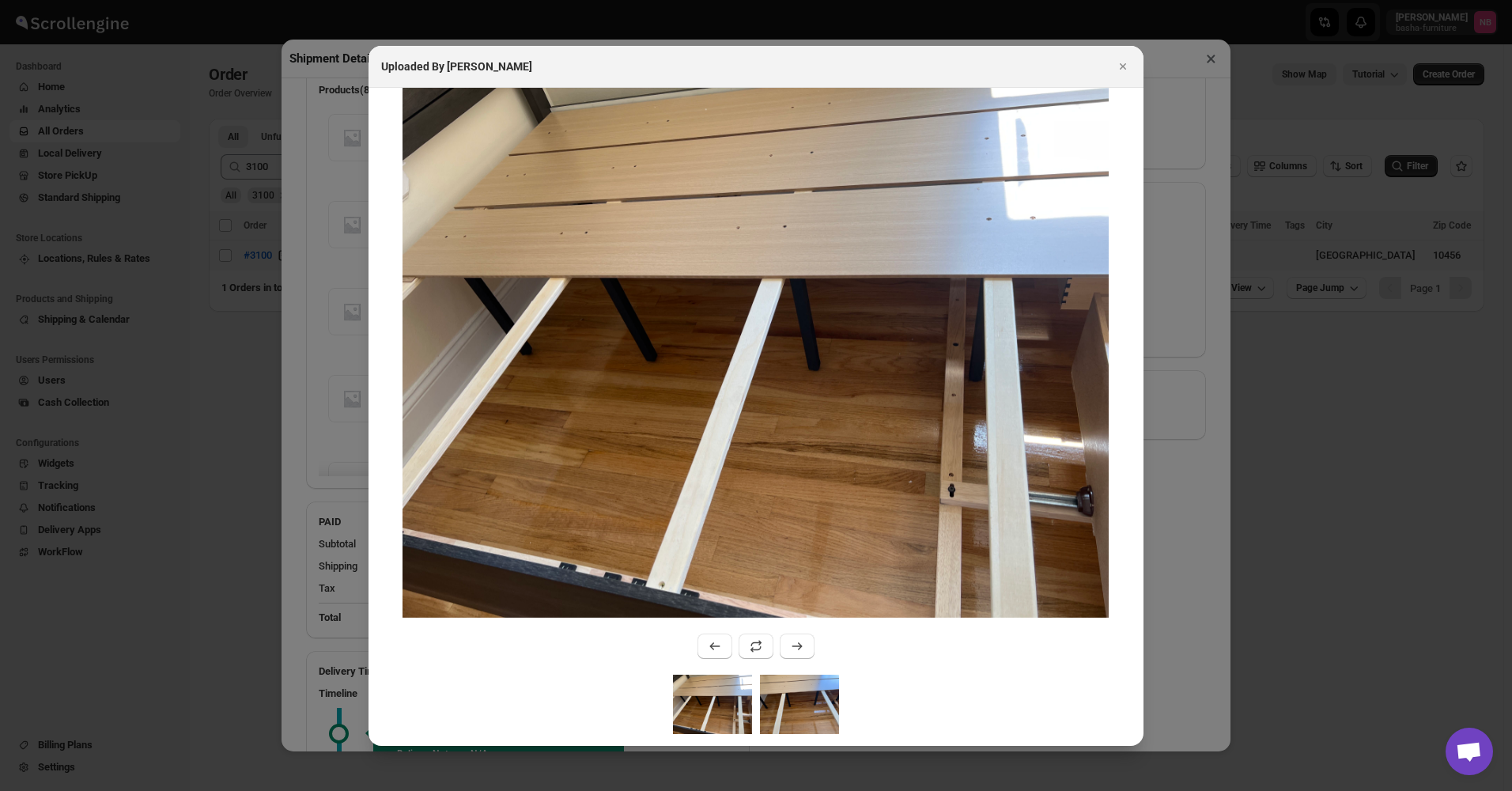
click at [808, 712] on img ":rug9:" at bounding box center [799, 703] width 79 height 59
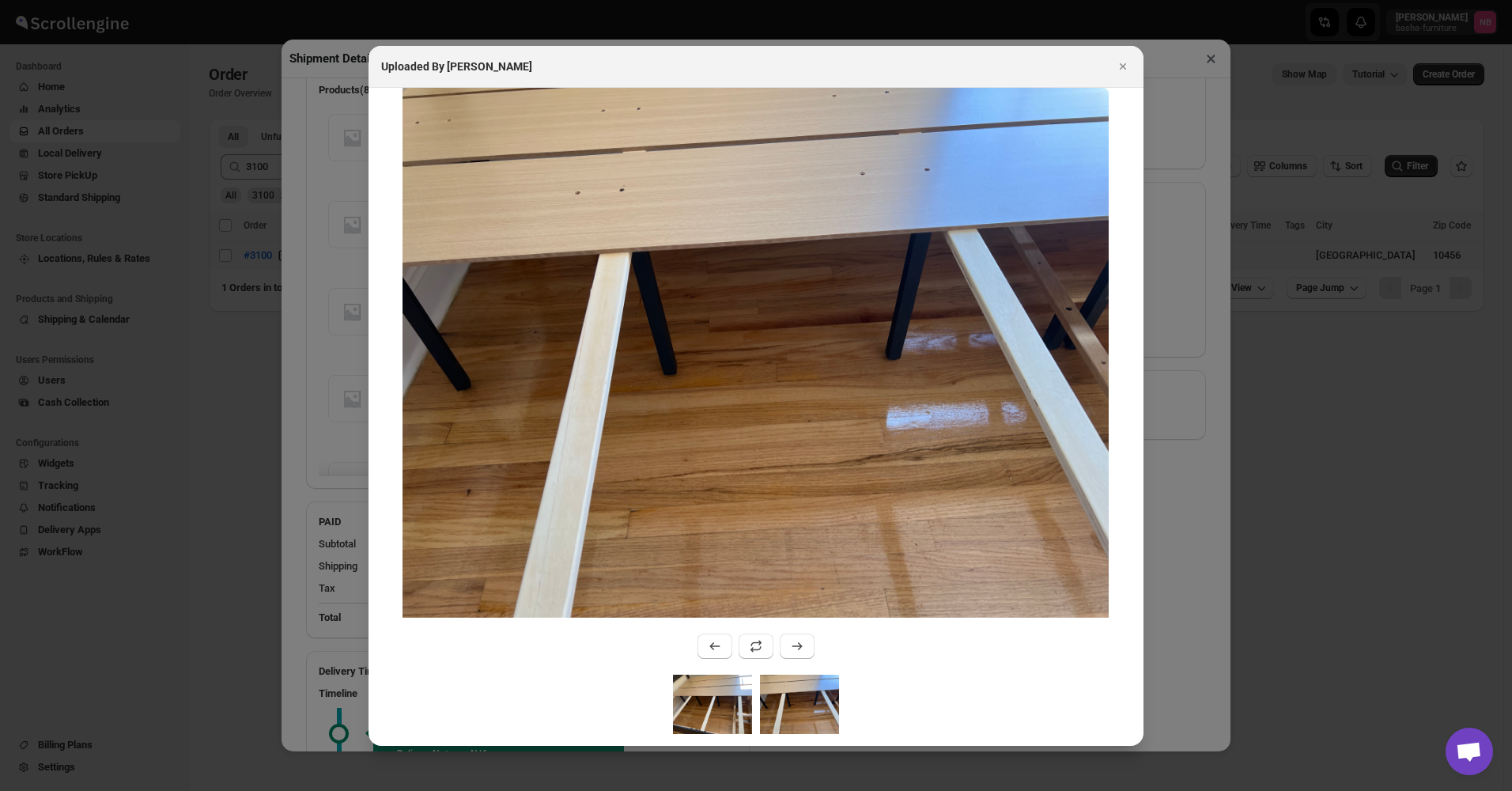
click at [711, 715] on img ":rug9:" at bounding box center [713, 703] width 79 height 59
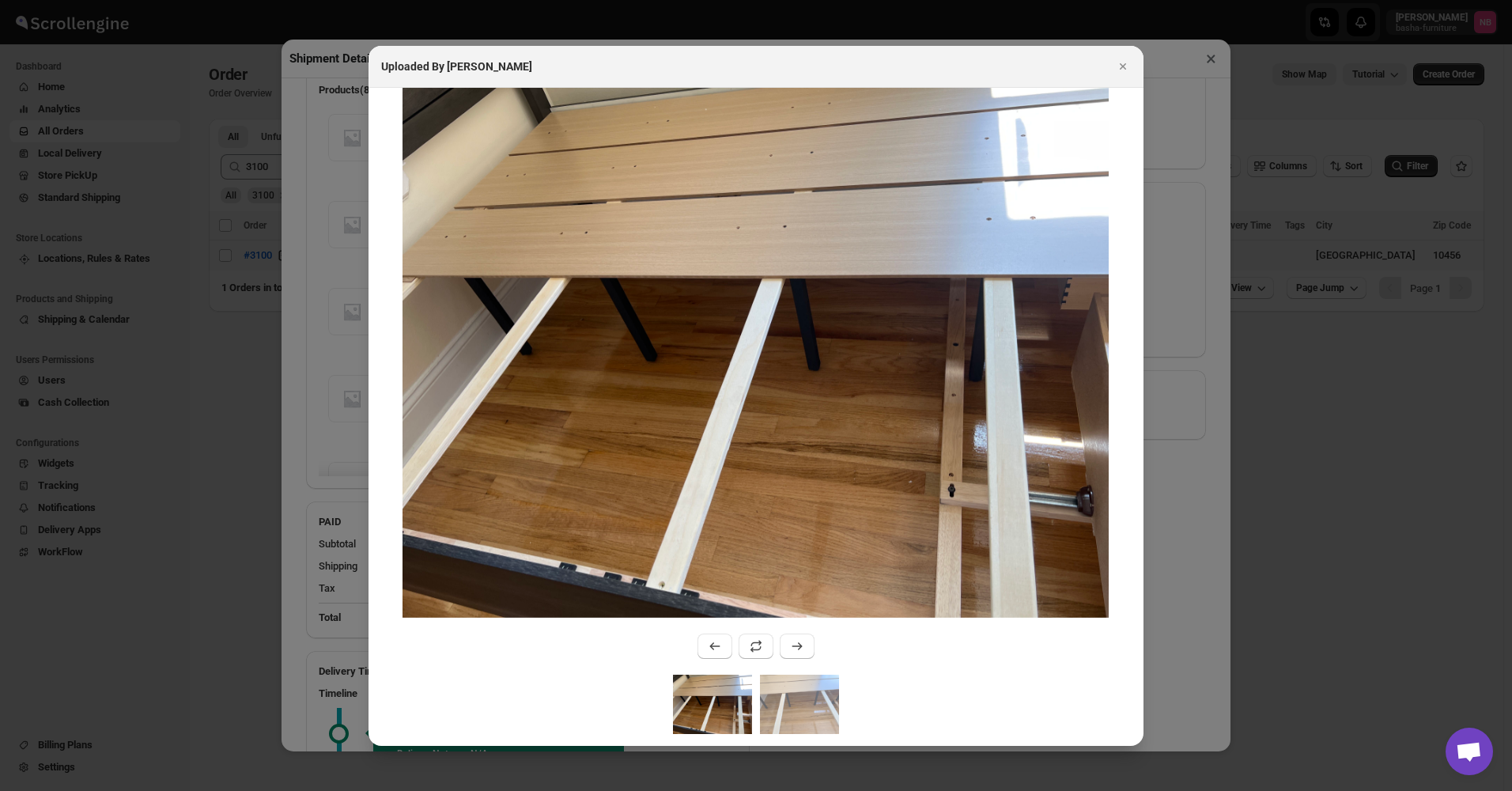
click at [709, 715] on img ":rug9:" at bounding box center [713, 703] width 79 height 59
click at [254, 48] on div at bounding box center [756, 395] width 1512 height 791
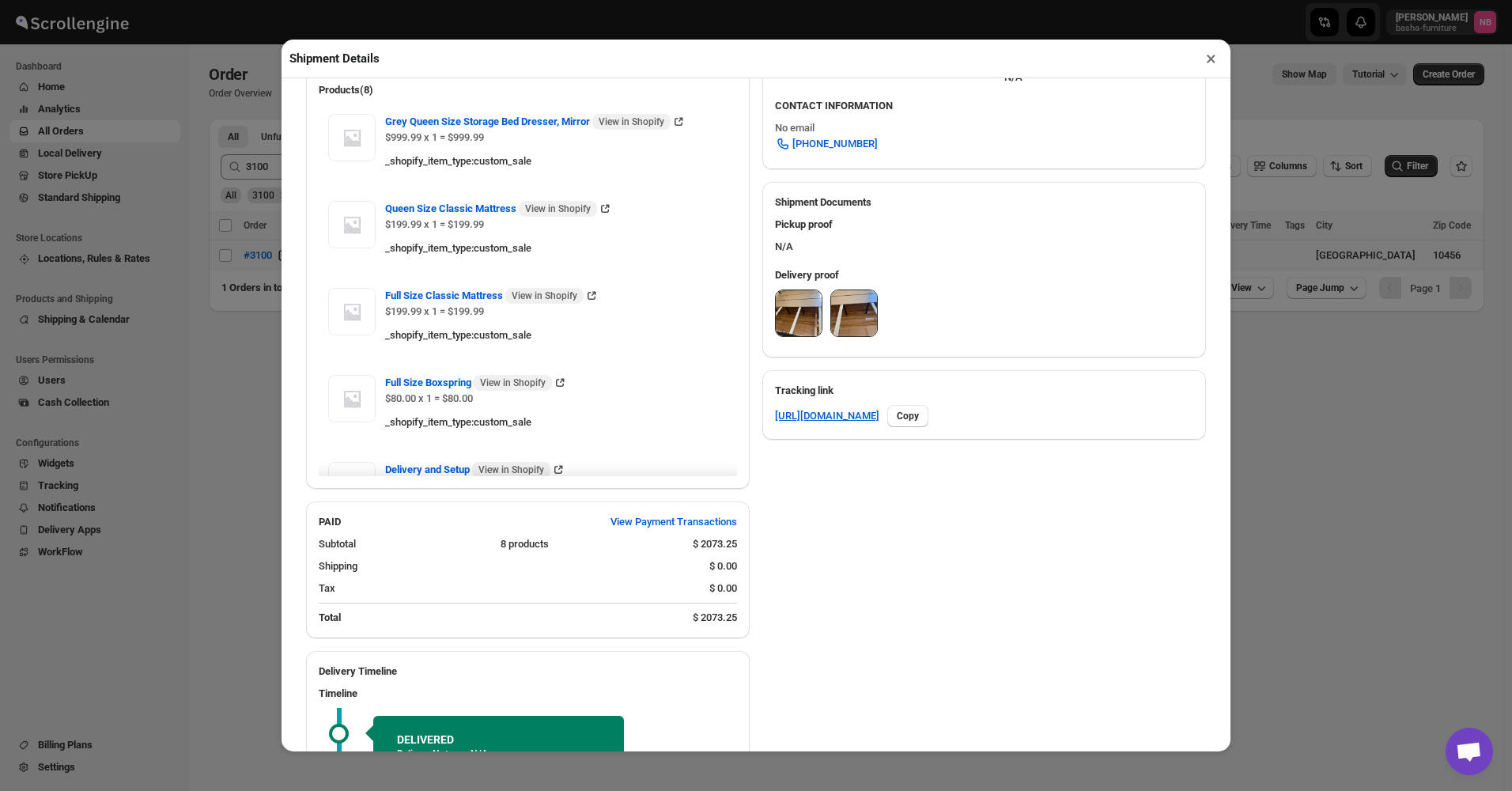
click at [250, 103] on div "Shipment Details × #3100 Awb : CLH08N0HTK DATE [DATE] | 16:01 Success DELIVERED…" at bounding box center [756, 395] width 1512 height 791
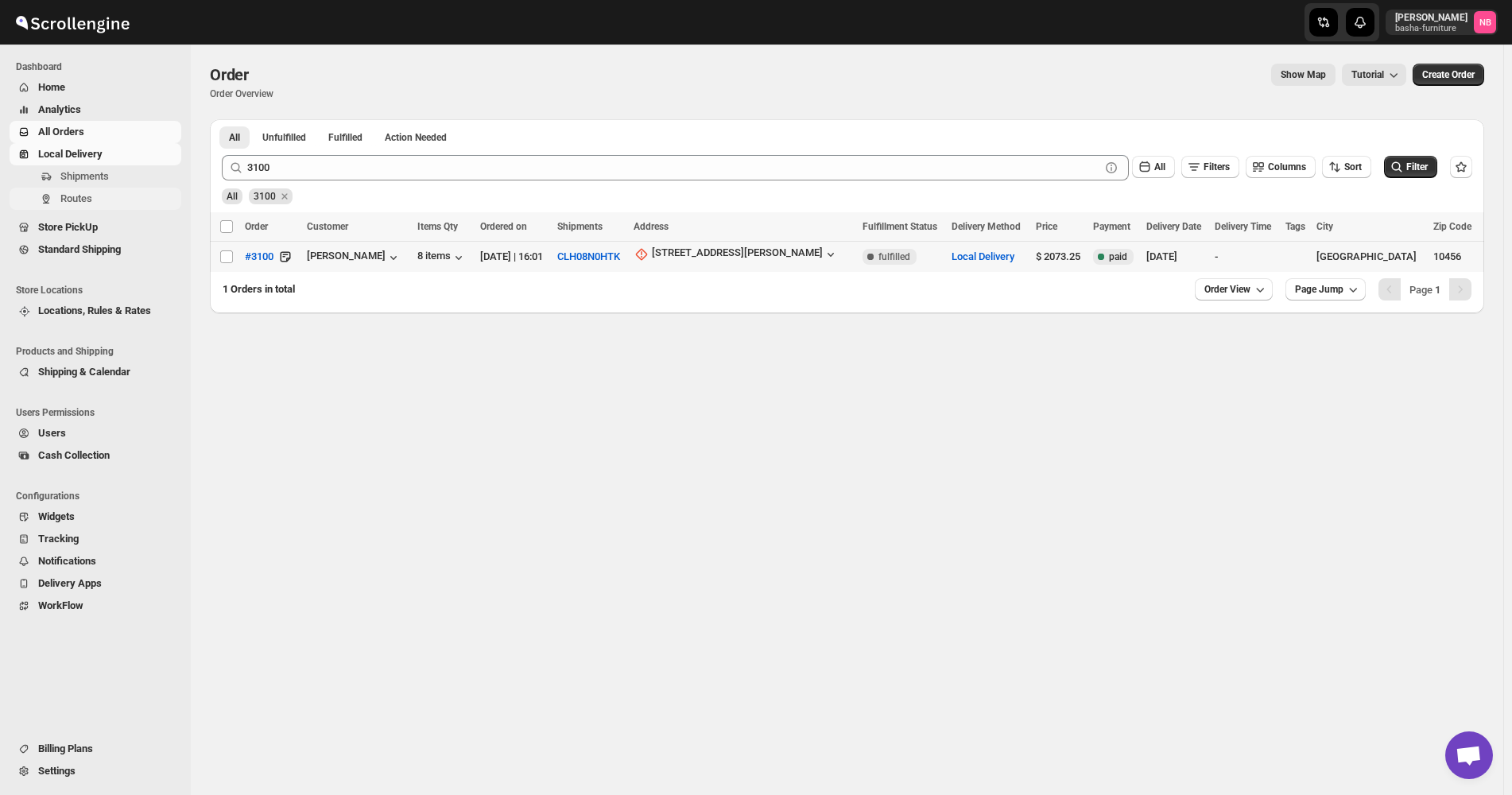
click at [72, 196] on span "Routes" at bounding box center [76, 198] width 32 height 12
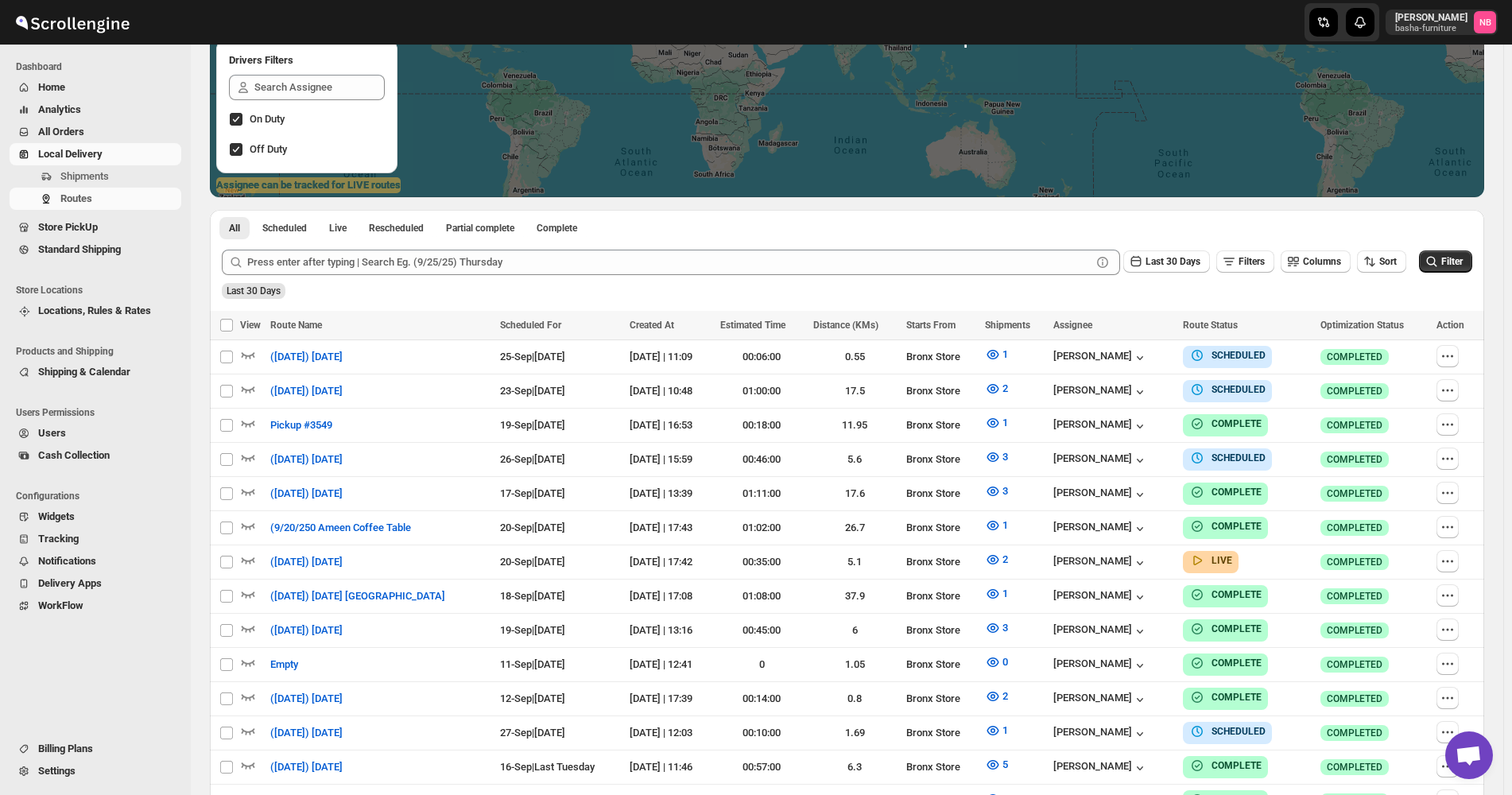
scroll to position [397, 0]
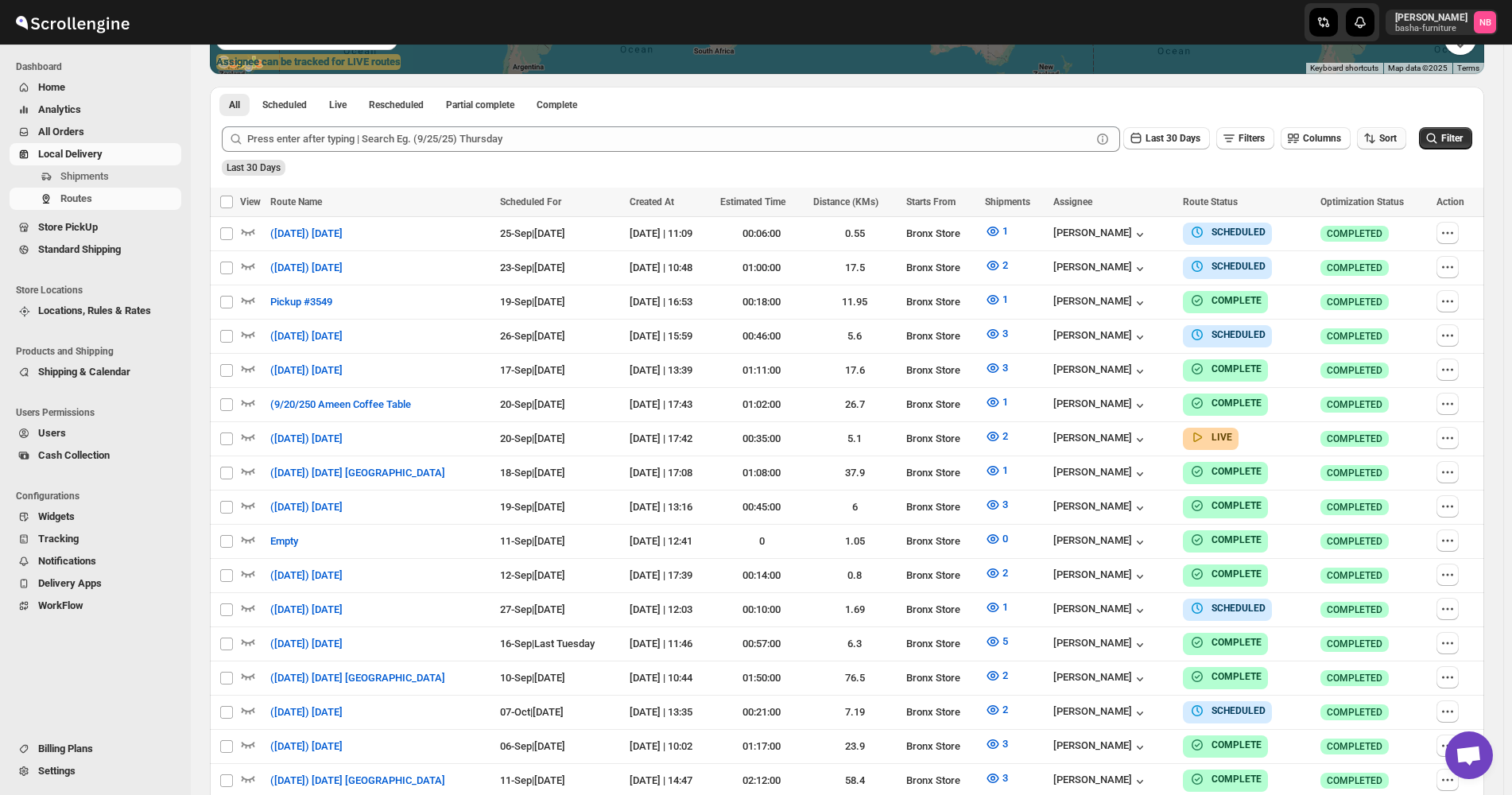
click at [1392, 144] on span "Sort" at bounding box center [1388, 138] width 17 height 12
click at [1367, 232] on button "Due Date" at bounding box center [1385, 224] width 96 height 25
click at [1145, 132] on button "Last 30 Days" at bounding box center [1166, 138] width 86 height 22
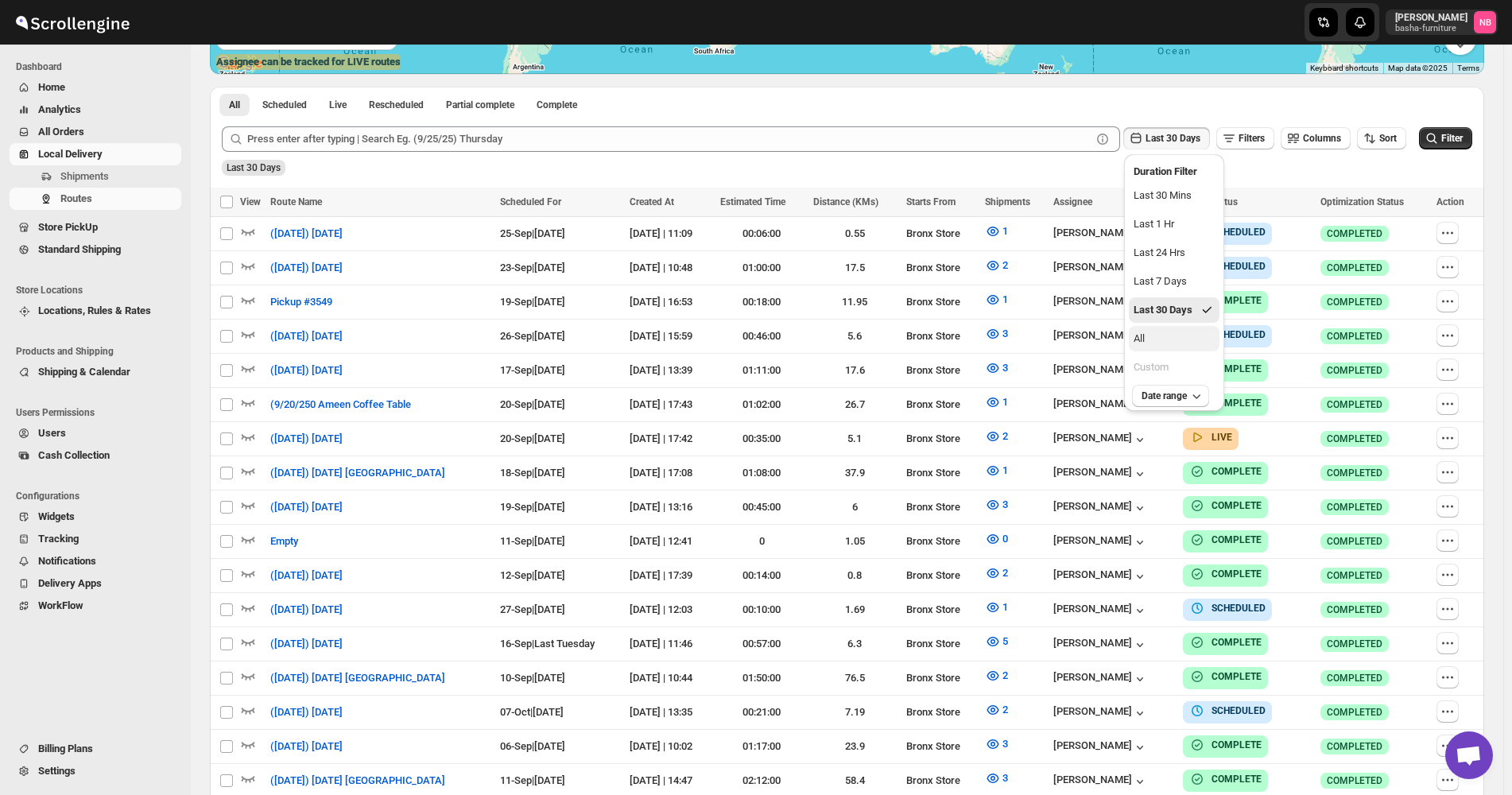
click at [1158, 340] on button "All" at bounding box center [1174, 338] width 90 height 25
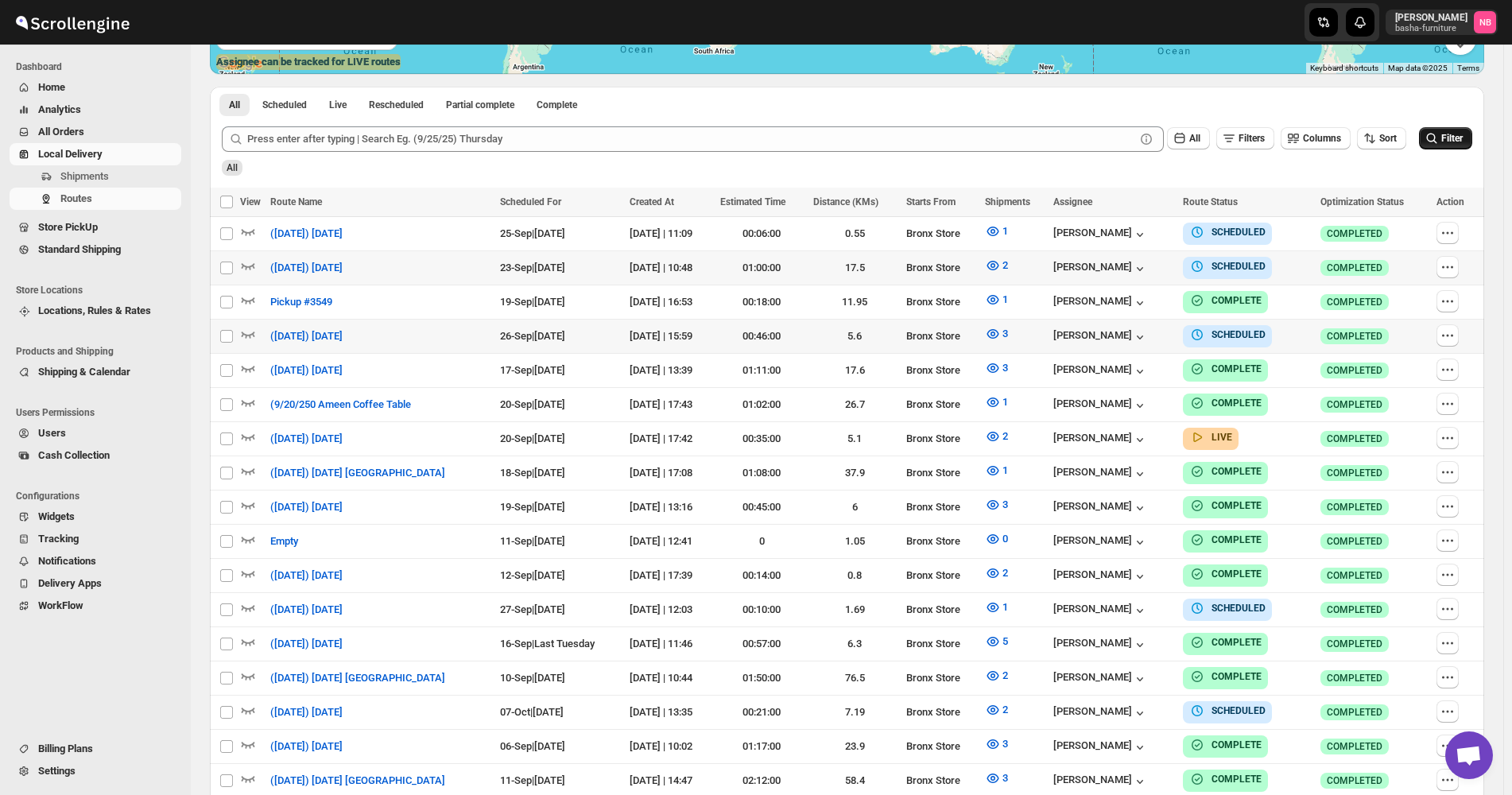
click at [1463, 141] on span "Filter" at bounding box center [1452, 138] width 21 height 12
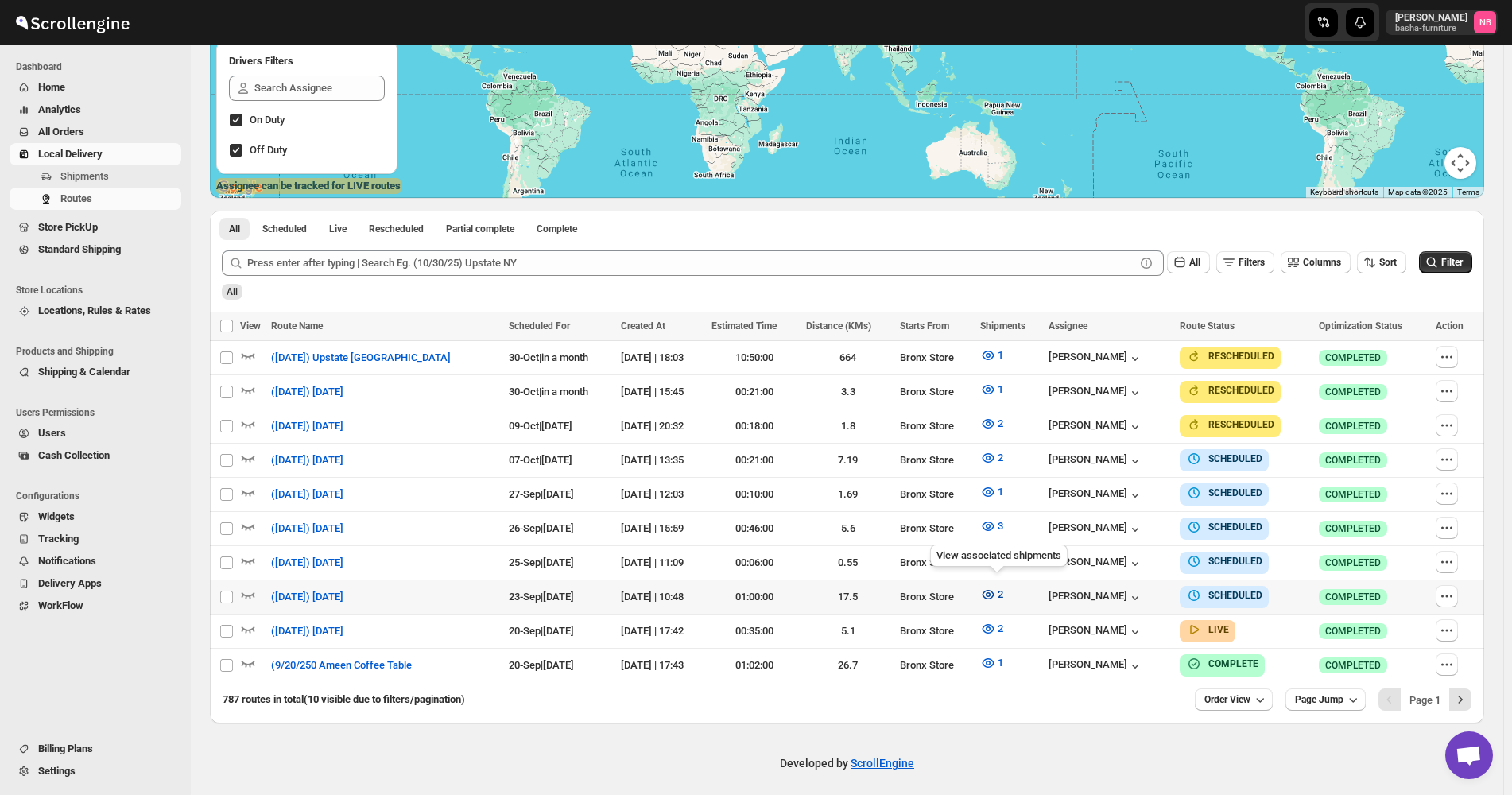
click at [996, 591] on icon "button" at bounding box center [988, 594] width 16 height 16
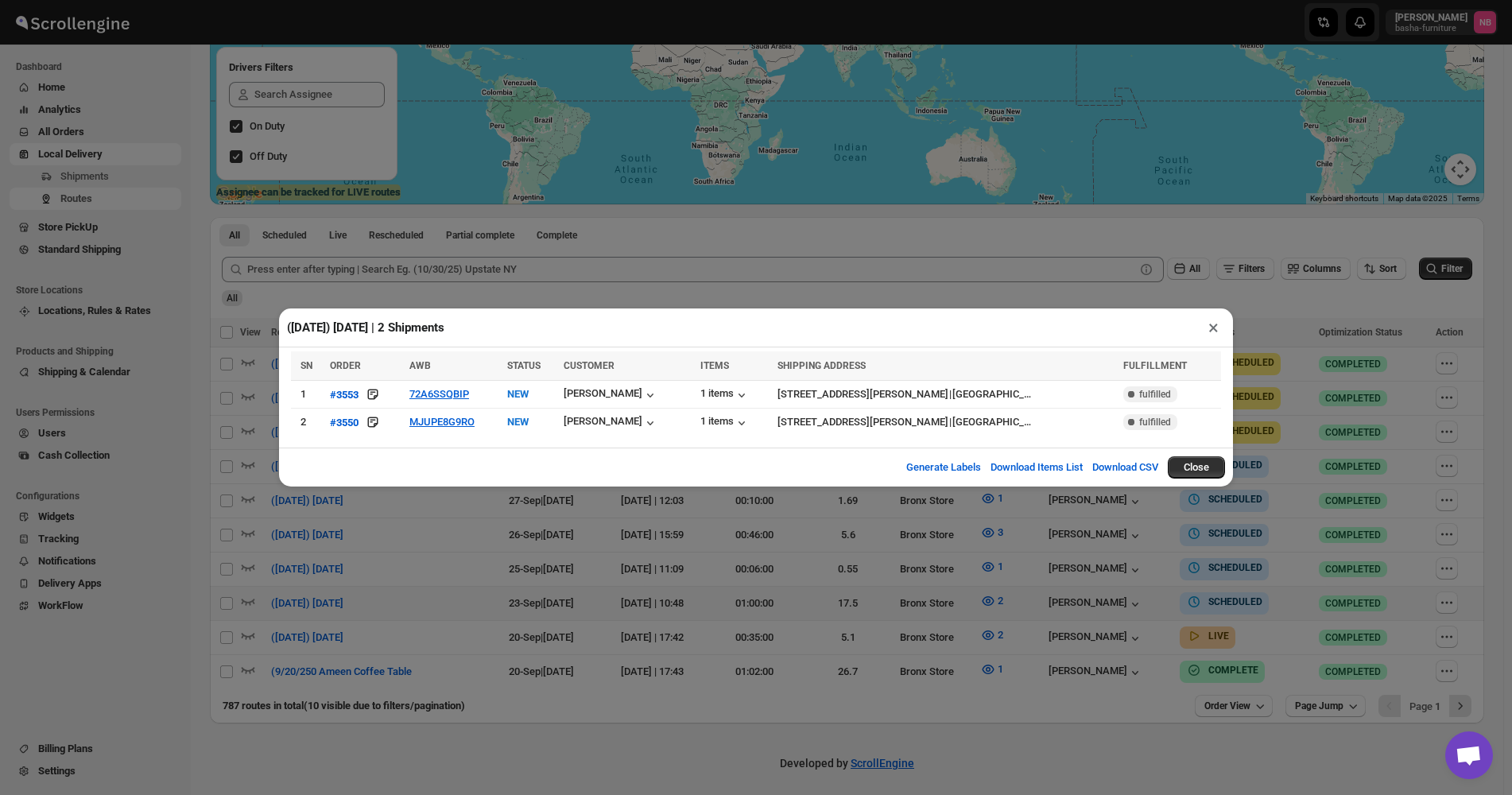
drag, startPoint x: 681, startPoint y: 570, endPoint x: 718, endPoint y: 577, distance: 37.7
click at [682, 571] on div "([DATE]) [DATE] | 2 Shipments × SN ORDER AWB STATUS CUSTOMER ITEMS SHIPPING ADD…" at bounding box center [756, 397] width 1512 height 795
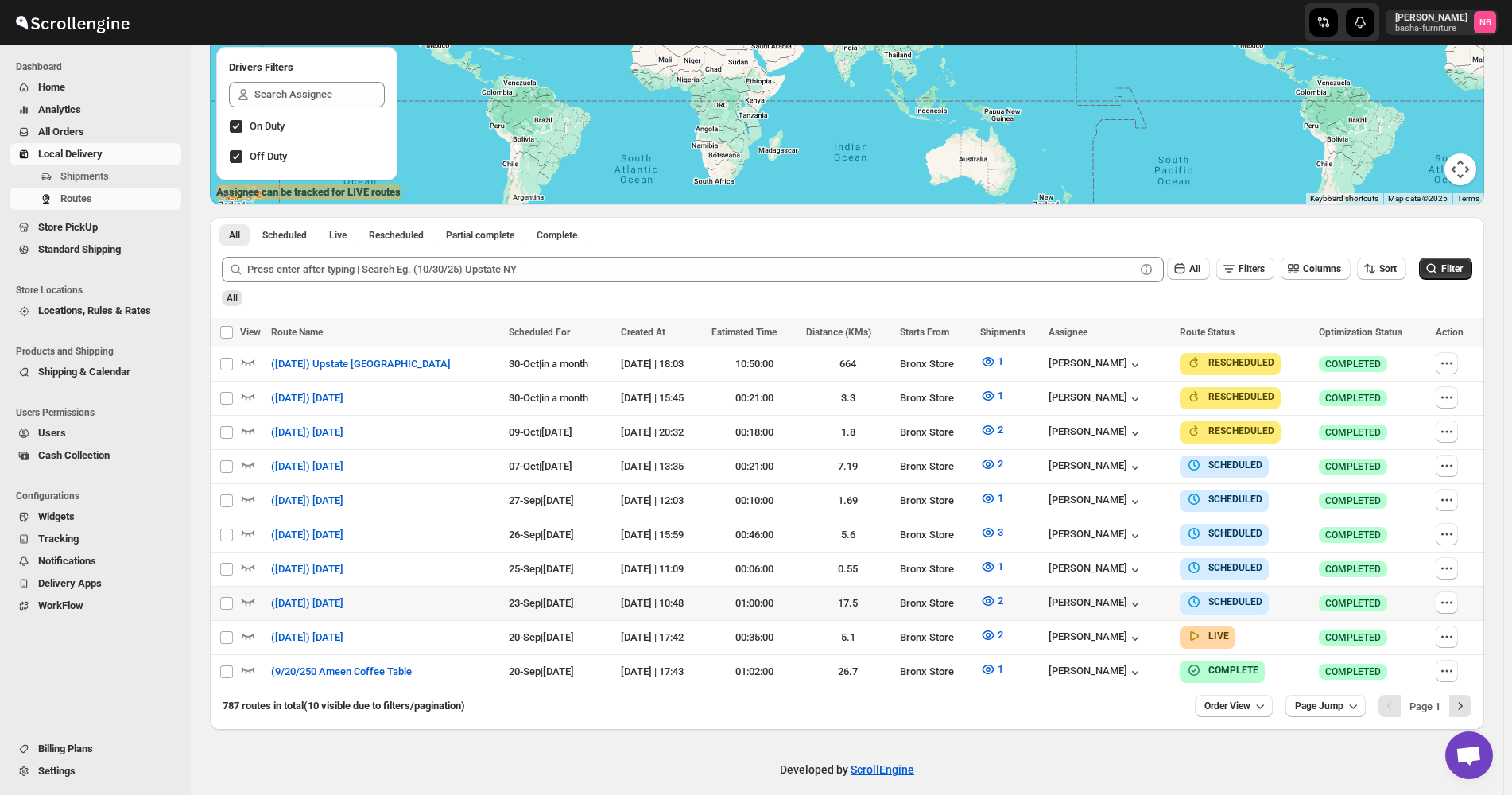
scroll to position [273, 0]
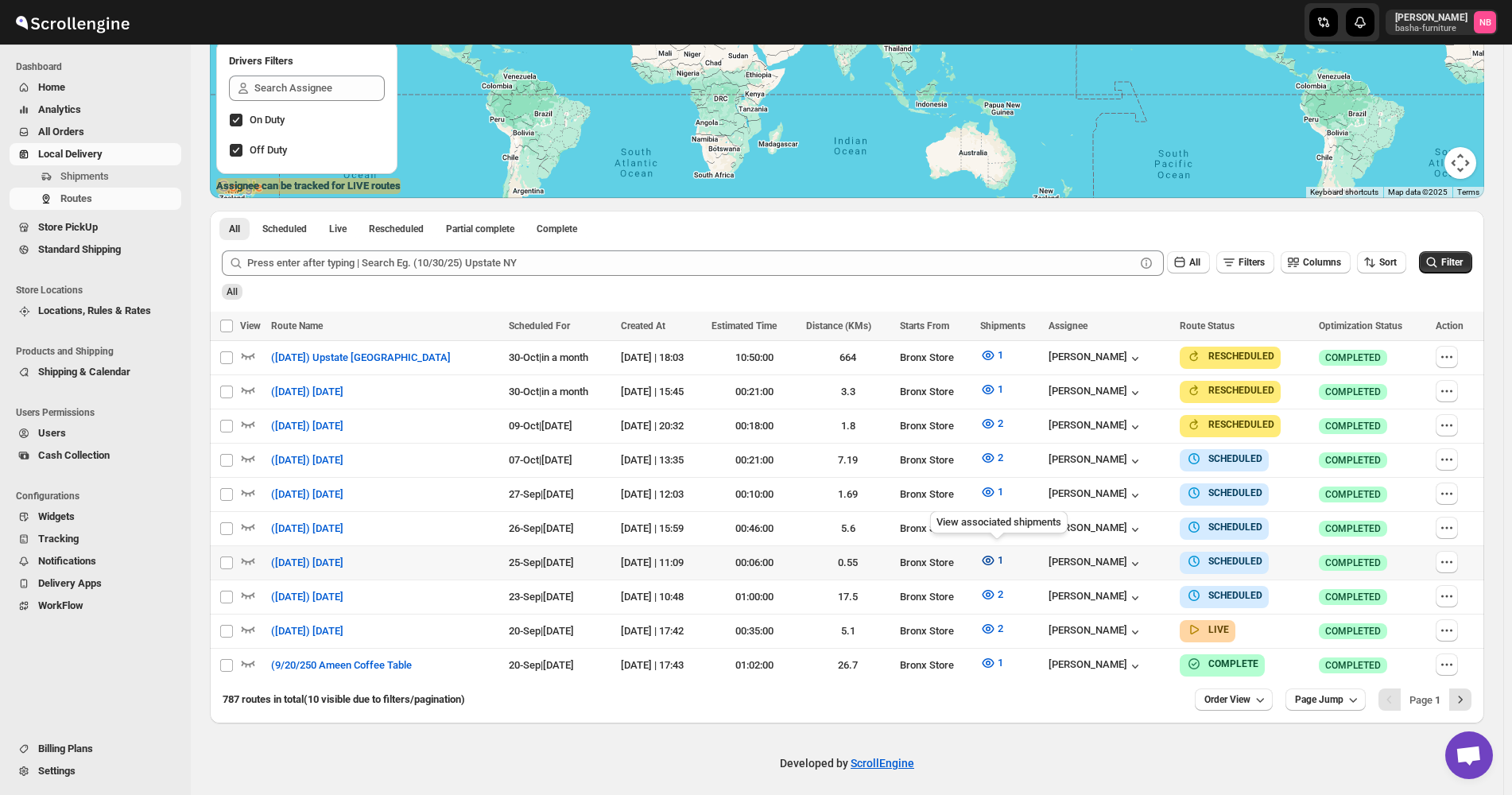
click at [996, 557] on icon "button" at bounding box center [988, 560] width 16 height 16
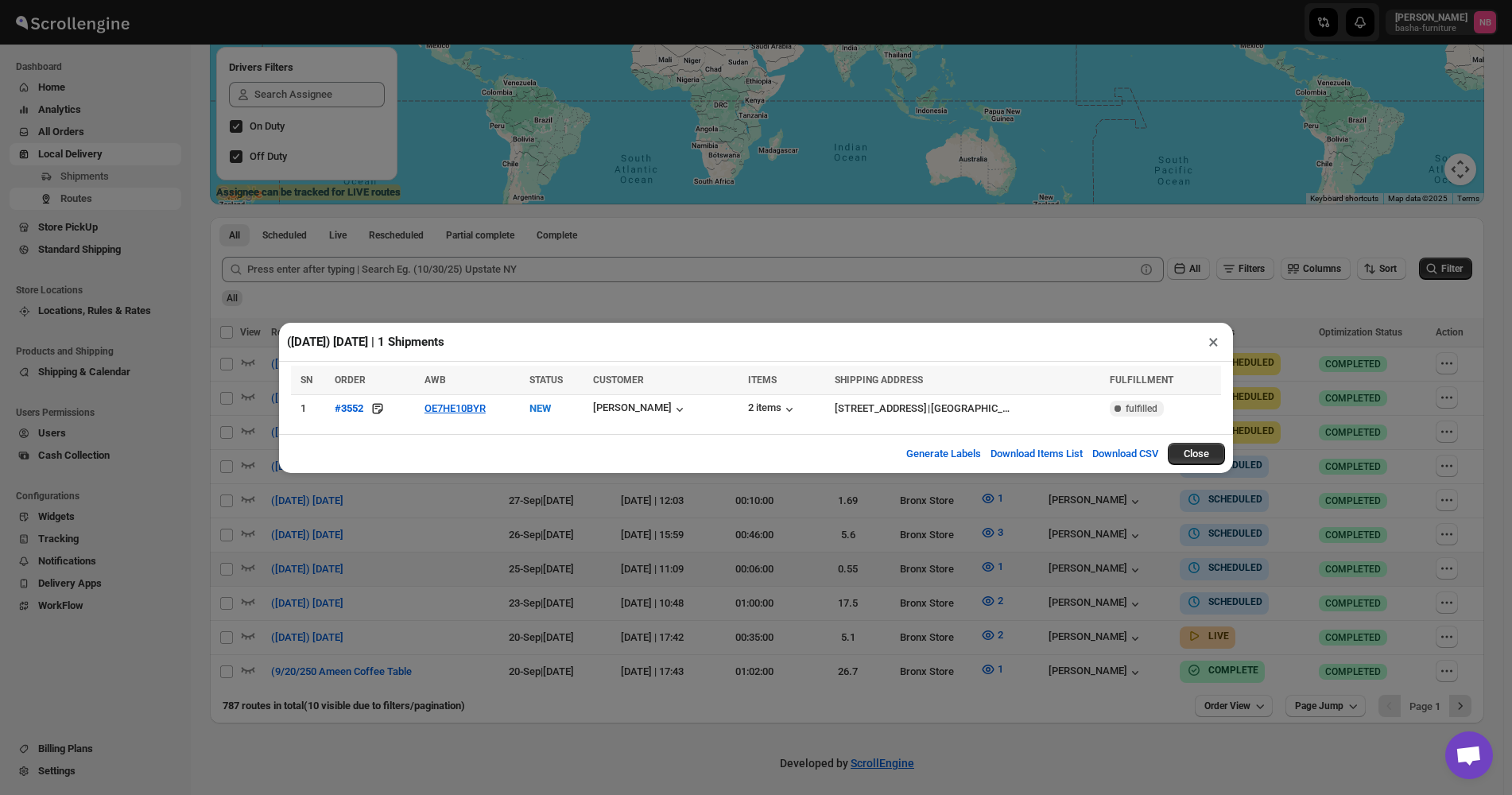
click at [803, 588] on div "([DATE]) [DATE] | 1 Shipments × Loading shipments… SN ORDER AWB STATUS CUSTOMER…" at bounding box center [756, 397] width 1512 height 795
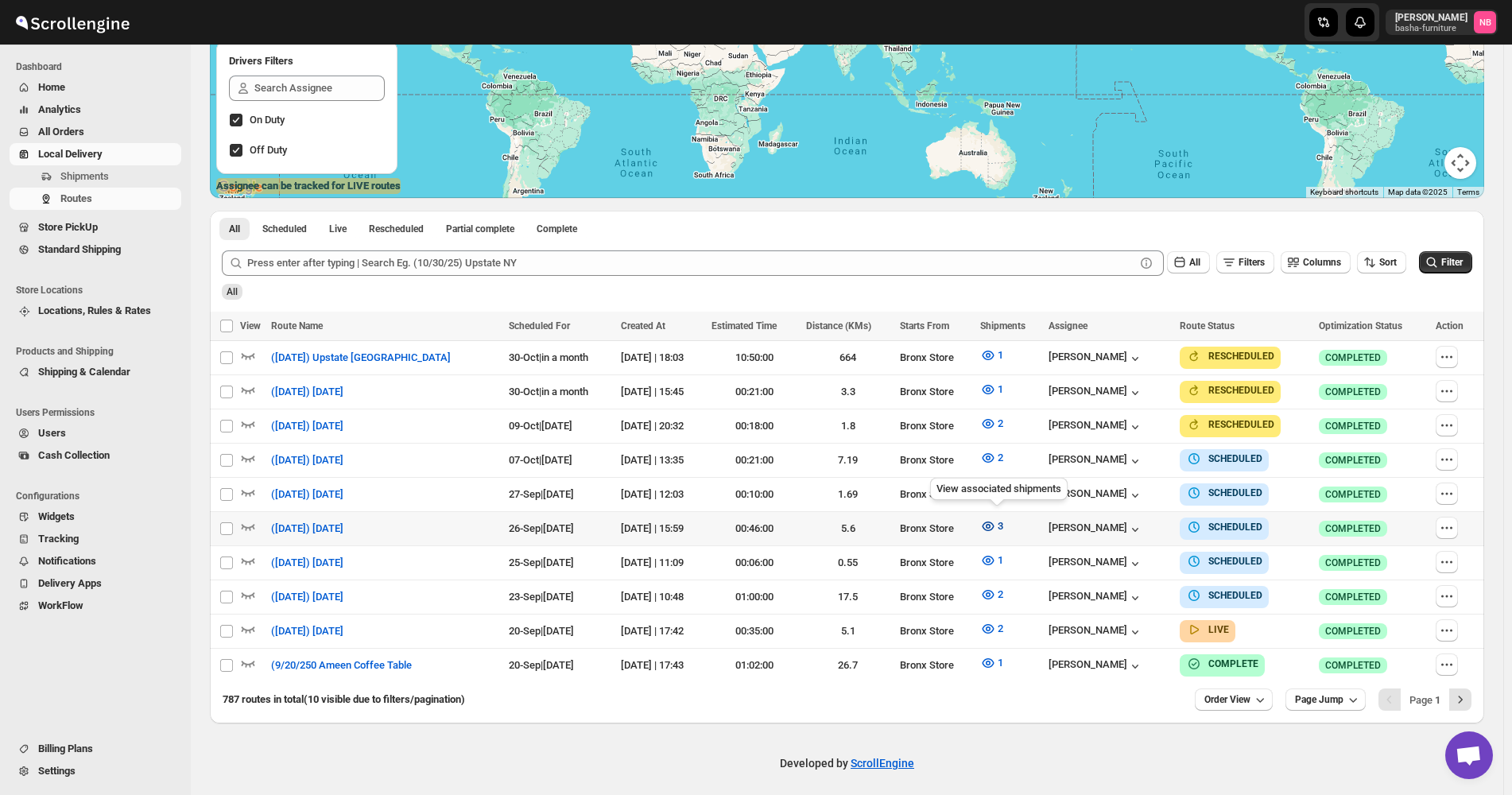
click at [994, 523] on icon "button" at bounding box center [988, 526] width 12 height 10
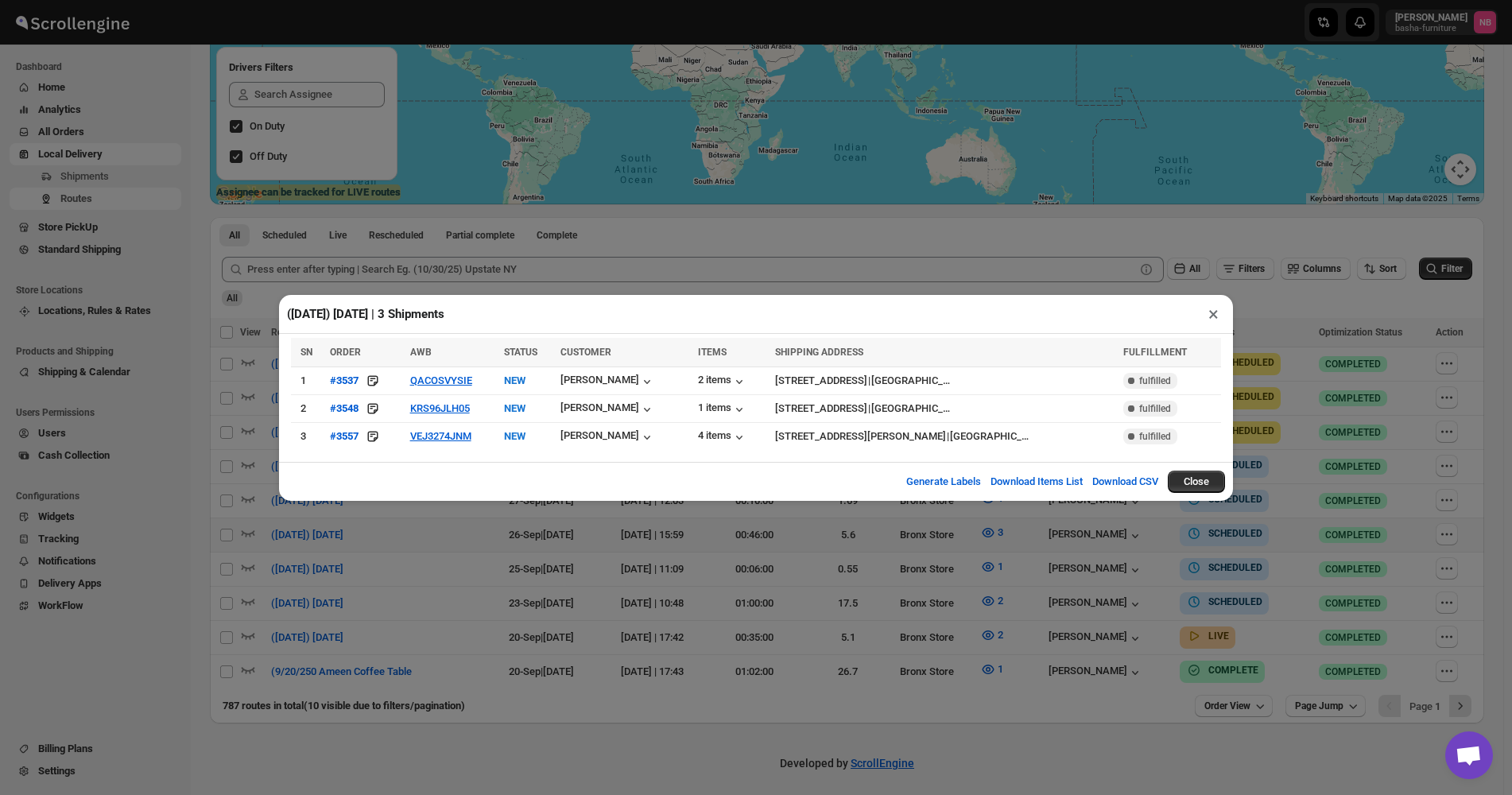
click at [788, 663] on div "([DATE]) [DATE] | 3 Shipments × SN ORDER AWB STATUS CUSTOMER ITEMS SHIPPING ADD…" at bounding box center [756, 397] width 1512 height 795
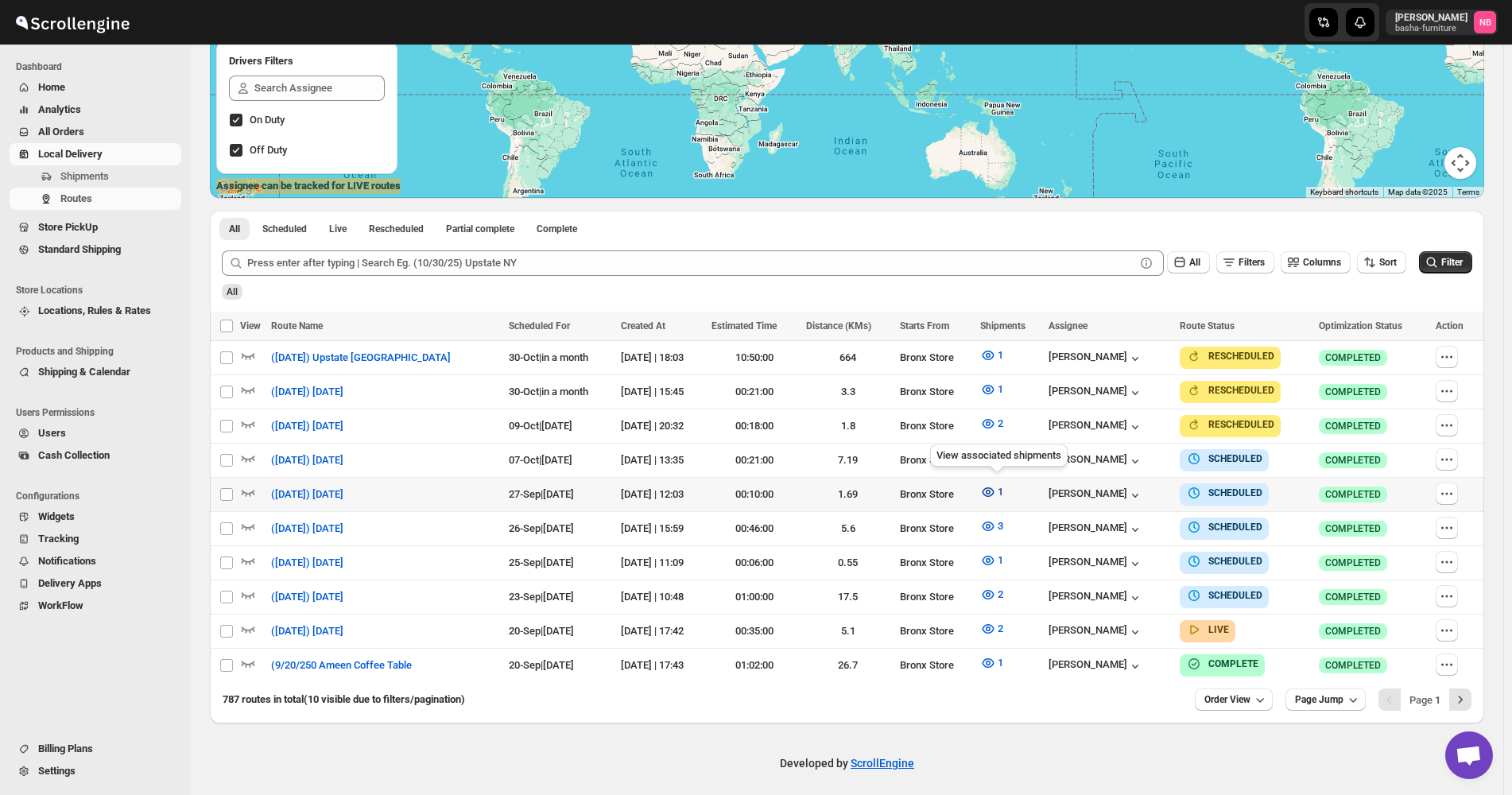
click at [1004, 486] on span "1" at bounding box center [1000, 492] width 6 height 12
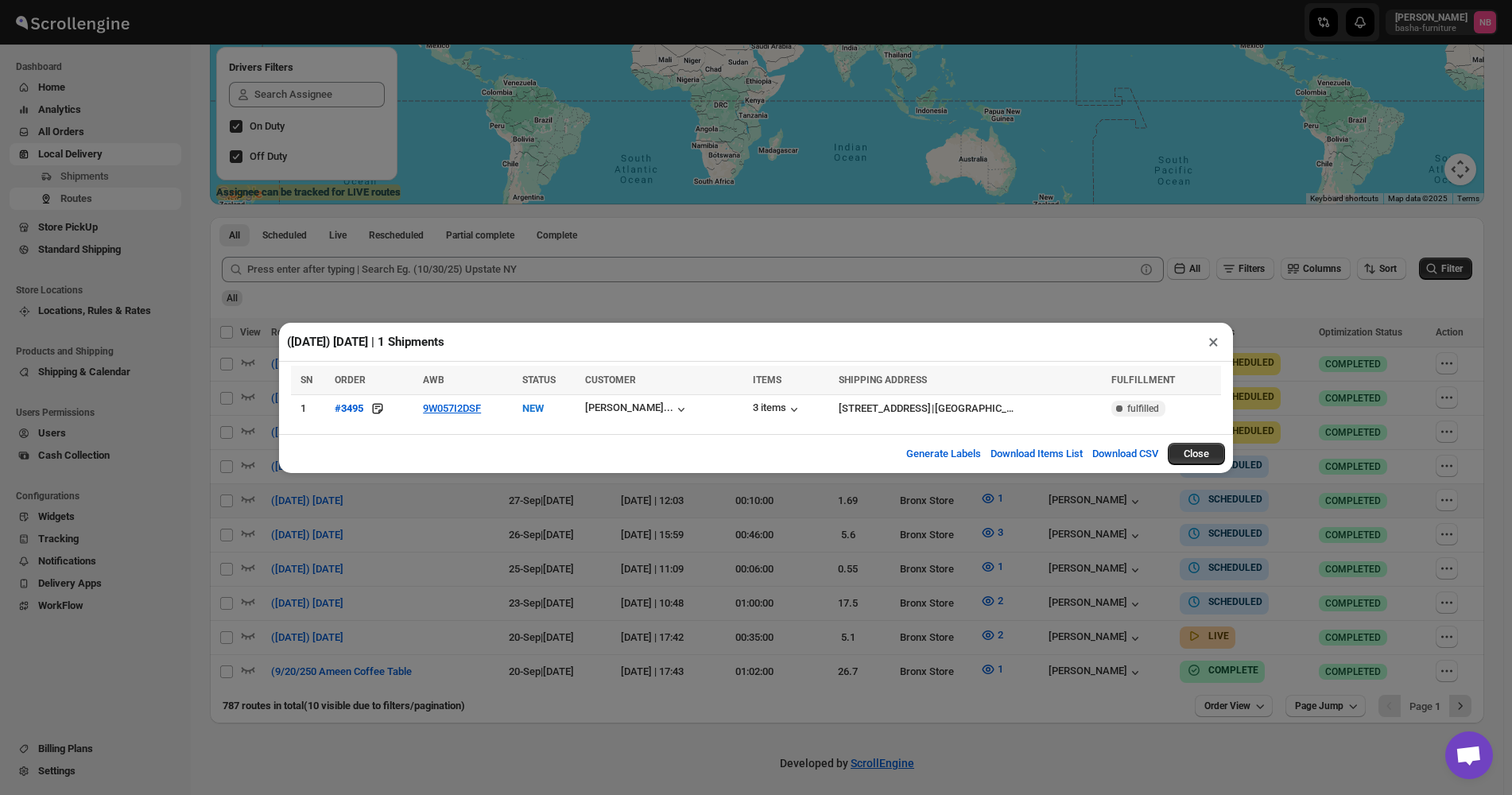
click at [768, 608] on div "([DATE]) [DATE] | 1 Shipments × SN ORDER AWB STATUS CUSTOMER ITEMS SHIPPING ADD…" at bounding box center [756, 397] width 1512 height 795
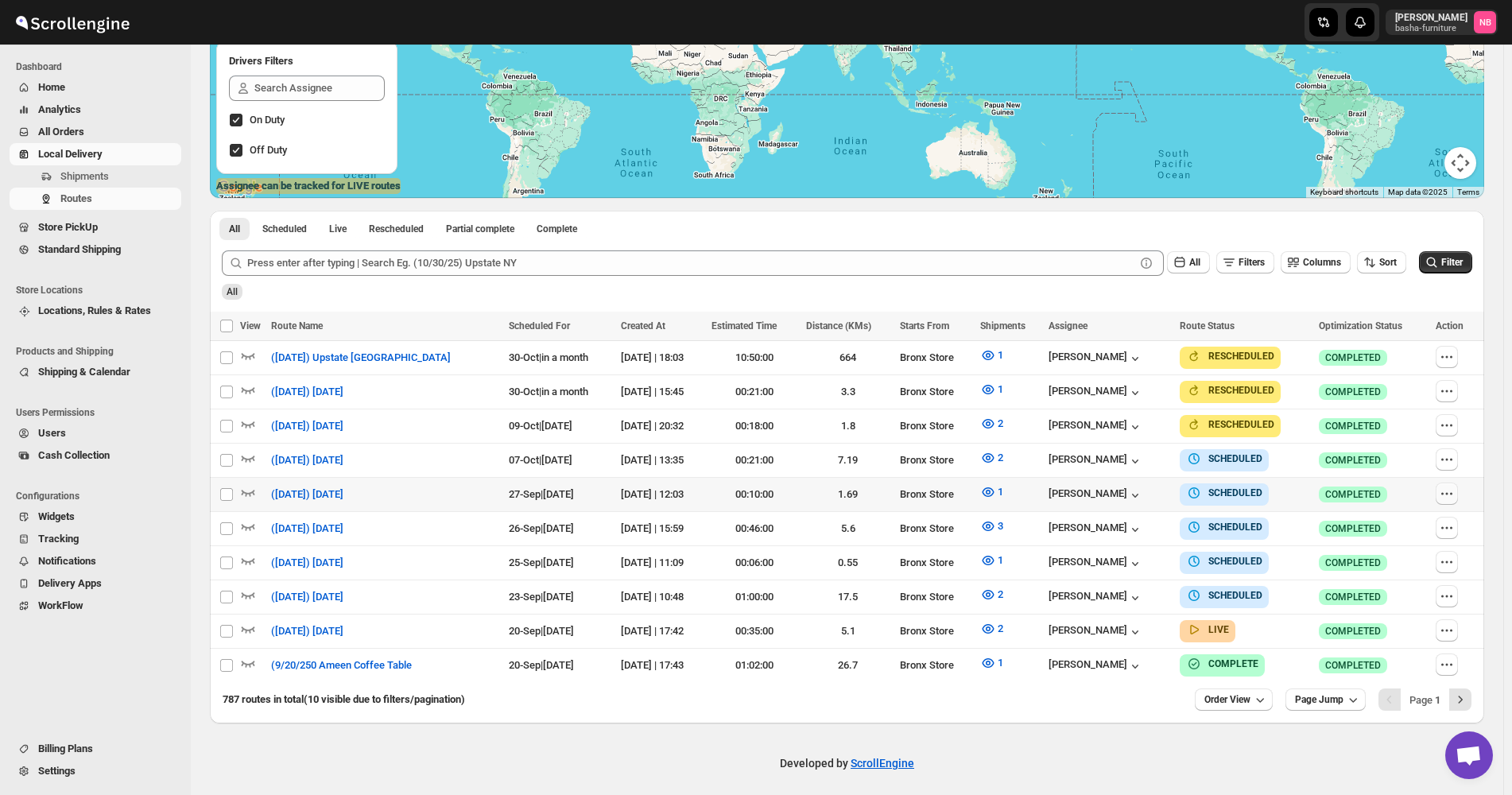
click at [1454, 488] on icon "button" at bounding box center [1446, 493] width 16 height 16
checkbox input "true"
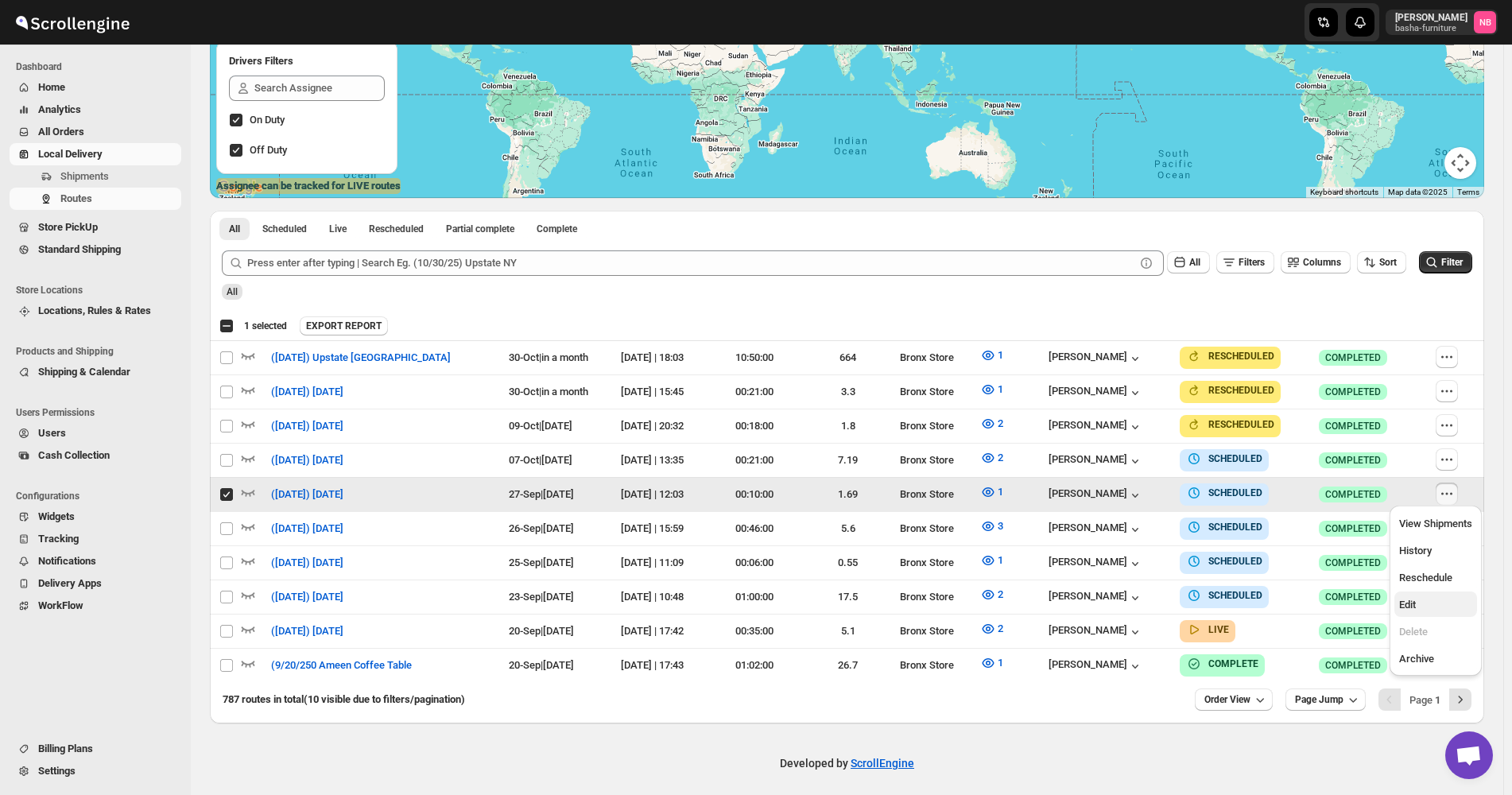
click at [1433, 605] on span "Edit" at bounding box center [1435, 604] width 73 height 16
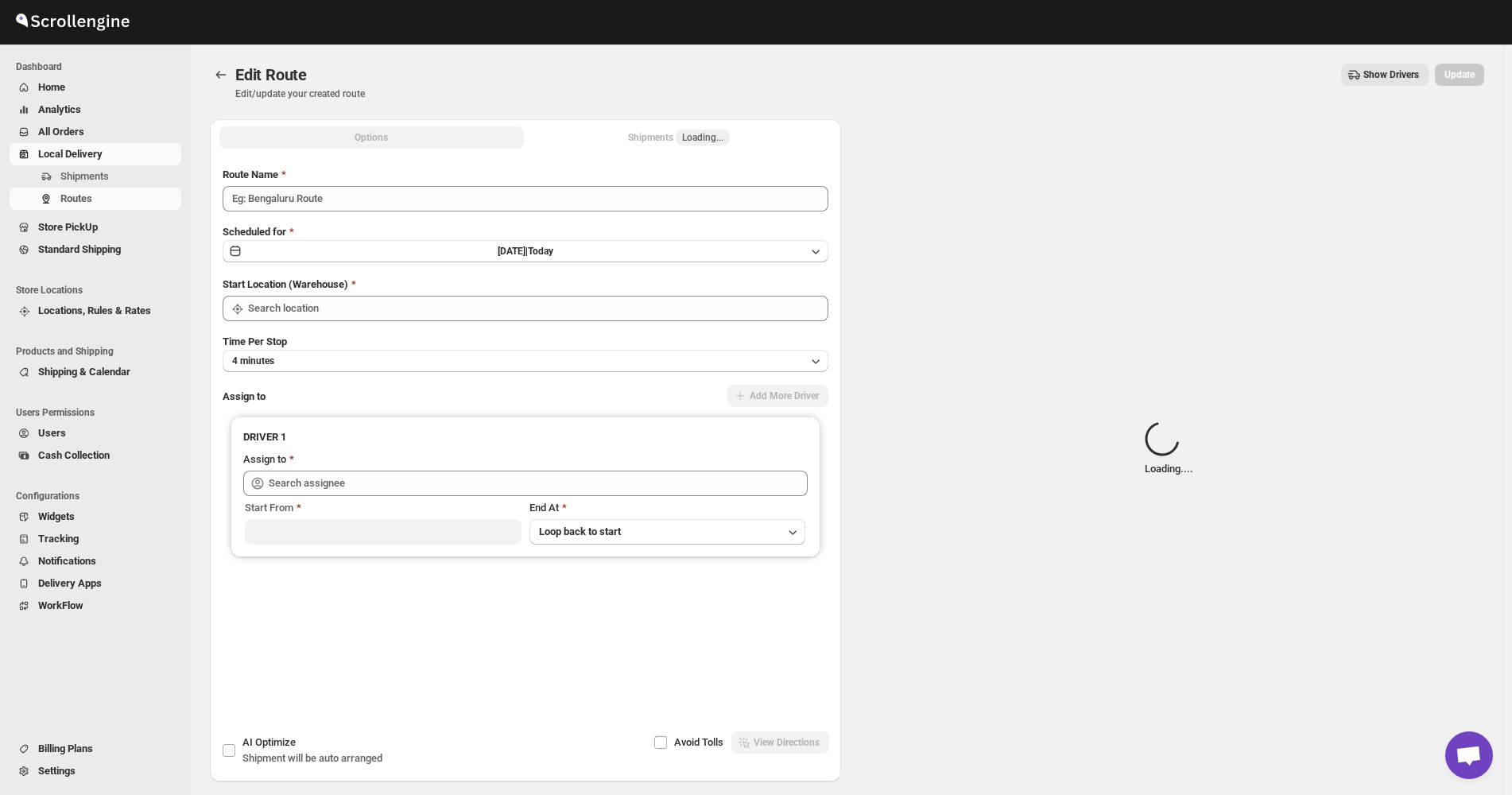
type input "([DATE]) [DATE]"
type input "Bronx Store"
type input "[PERSON_NAME] ([EMAIL_ADDRESS][DOMAIN_NAME])"
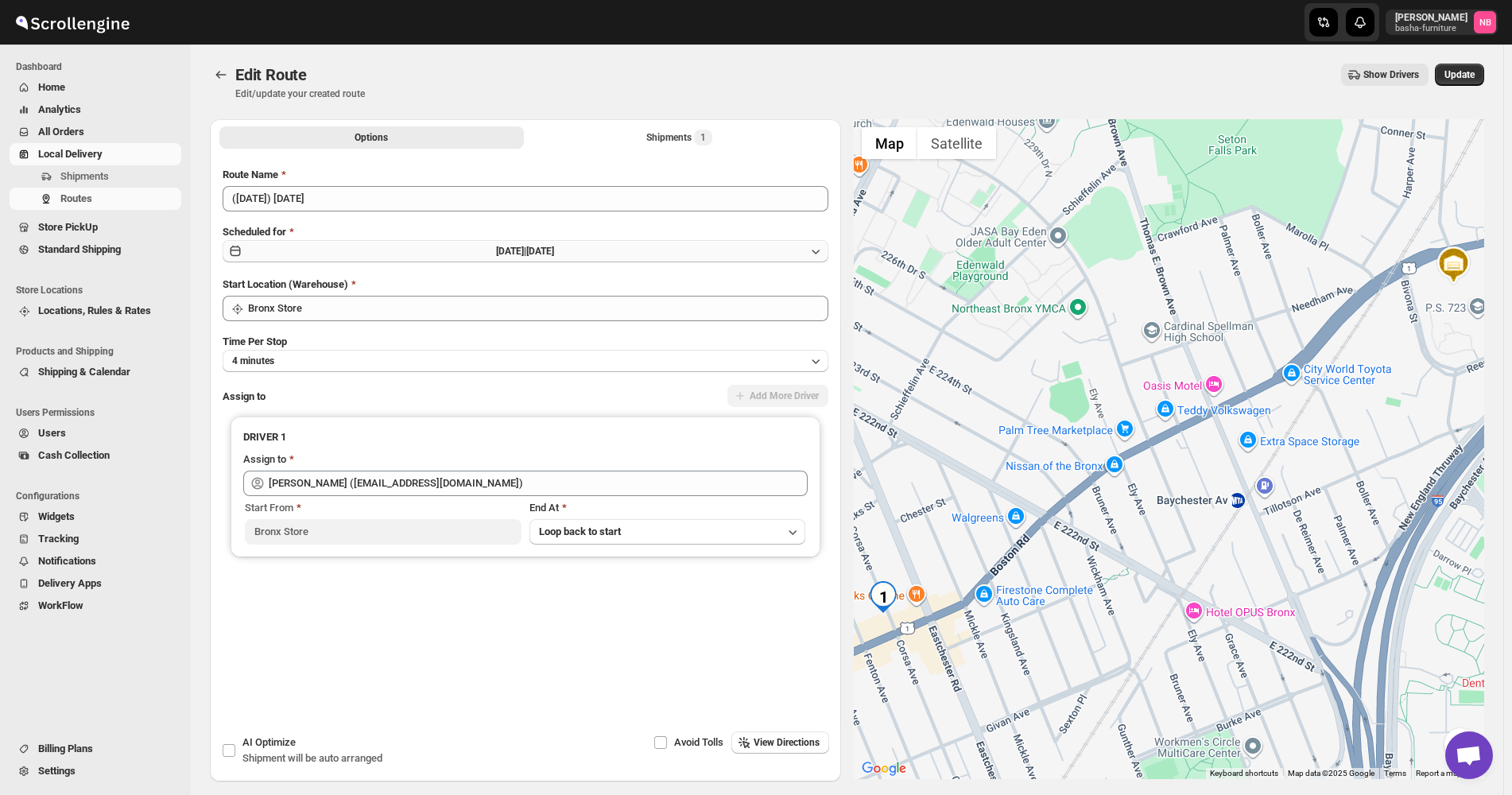
click at [554, 256] on span "[DATE]" at bounding box center [540, 252] width 28 height 12
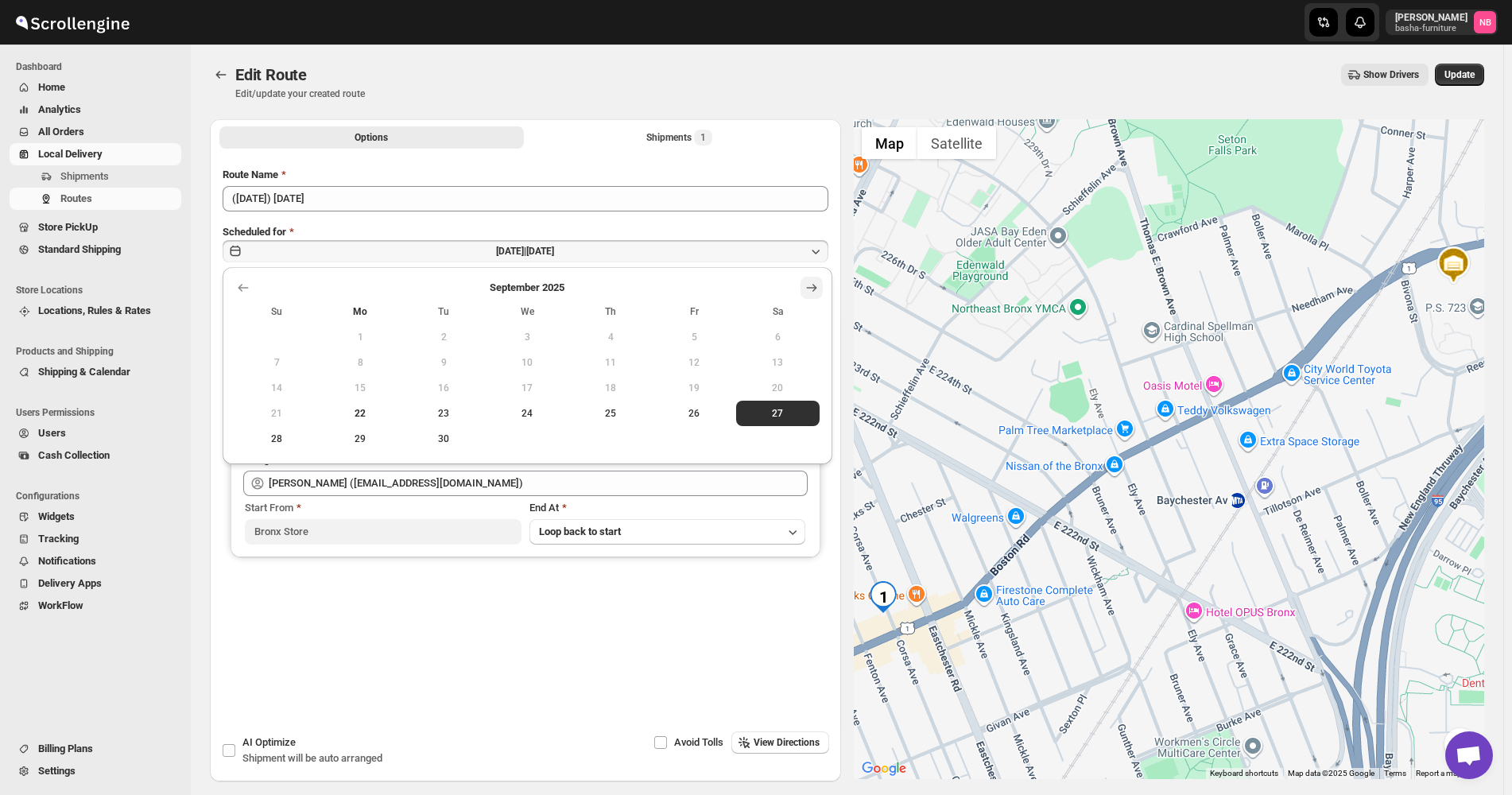
click at [809, 289] on icon "Show next month, October 2025" at bounding box center [811, 287] width 16 height 16
click at [781, 340] on span "4" at bounding box center [778, 336] width 71 height 12
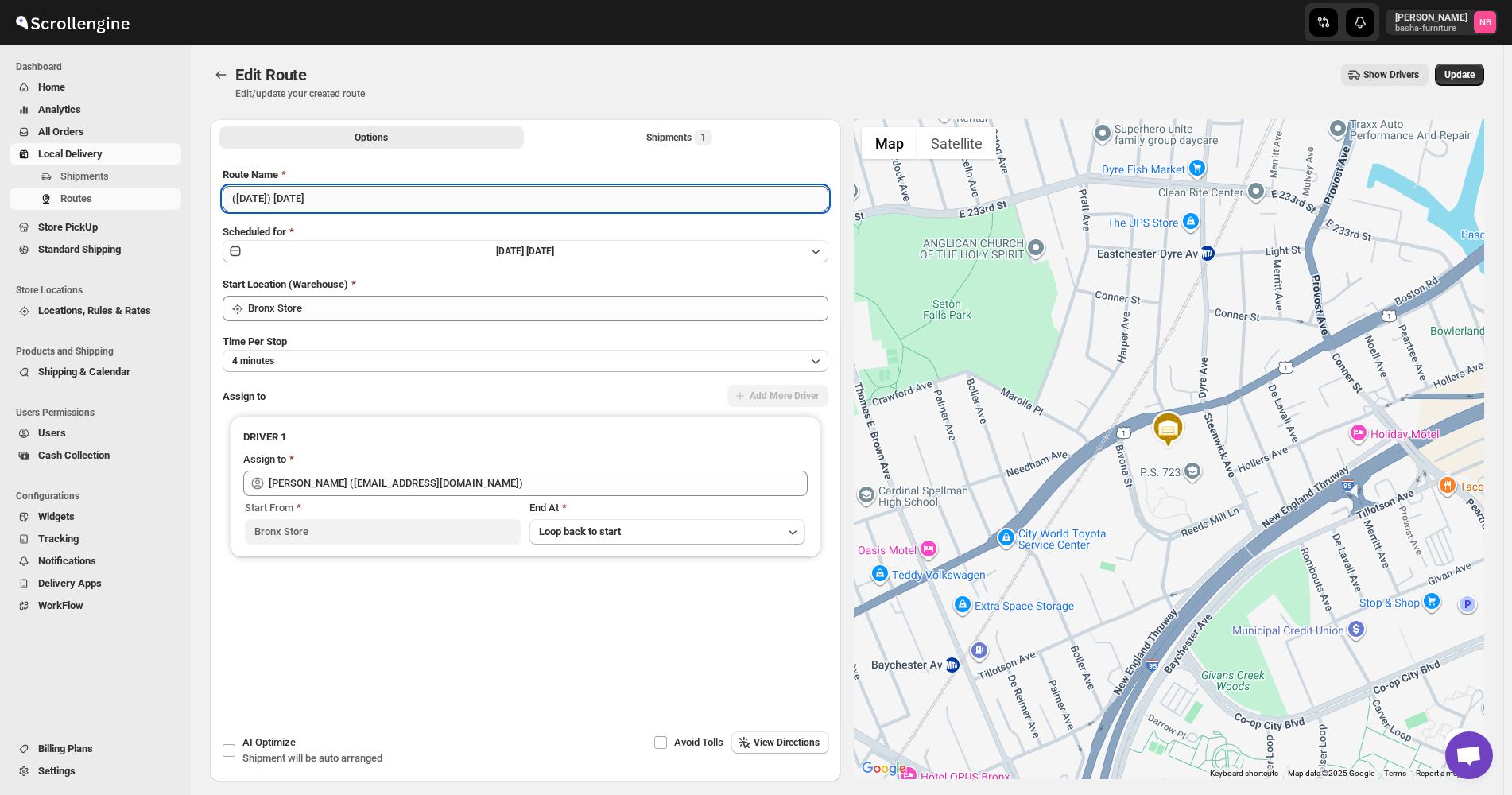
click at [257, 195] on input "([DATE]) [DATE]" at bounding box center [526, 198] width 605 height 25
type input "([DATE]) [DATE]"
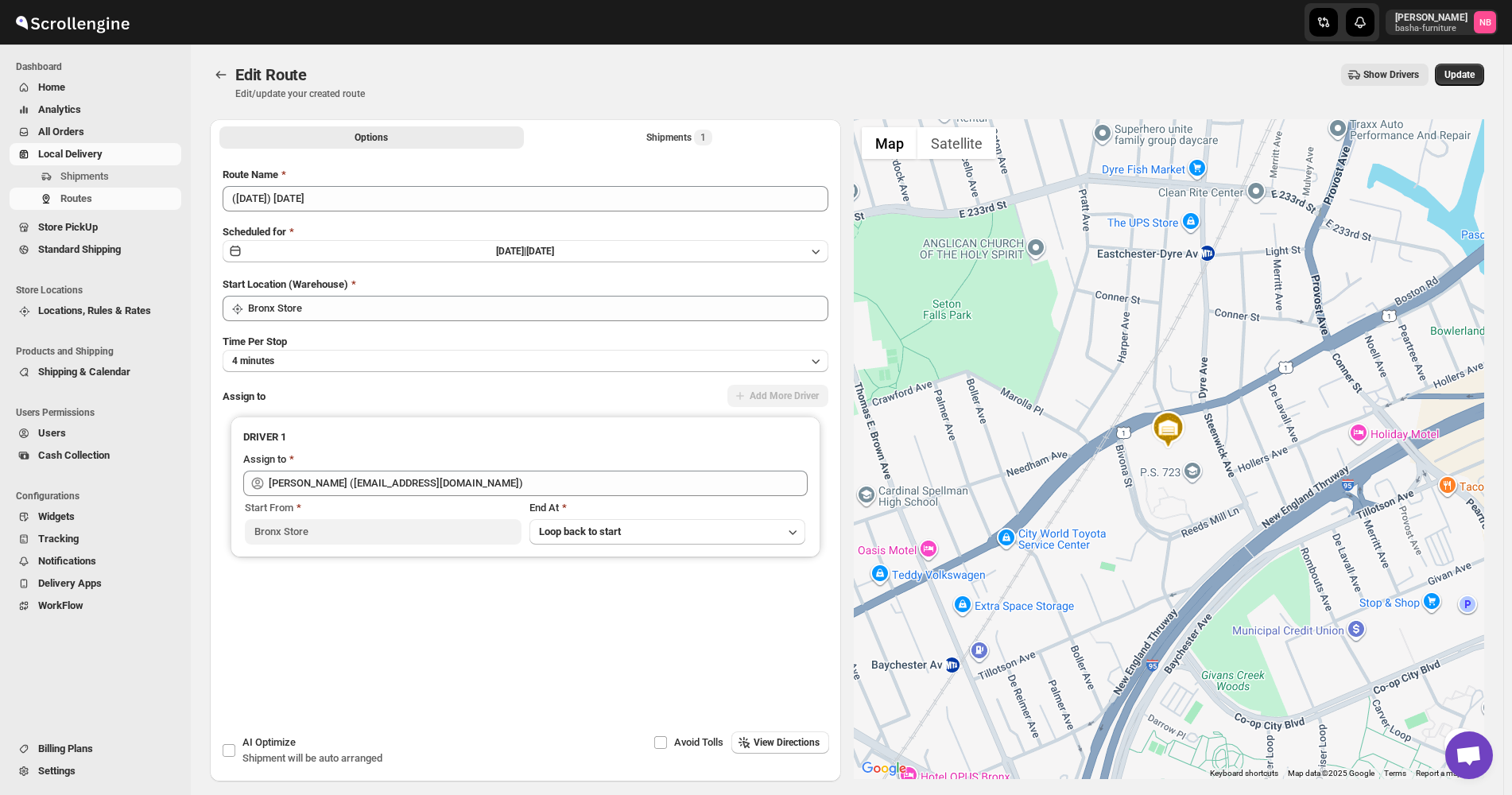
click at [765, 62] on div "Edit Route. This page is ready Edit Route Edit/update your created route Show D…" at bounding box center [846, 81] width 1274 height 75
click at [752, 86] on div "Edit Route Edit/update your created route Show Drivers More actions Show Driver…" at bounding box center [846, 81] width 1274 height 36
click at [660, 141] on div "Shipments 1" at bounding box center [679, 137] width 66 height 16
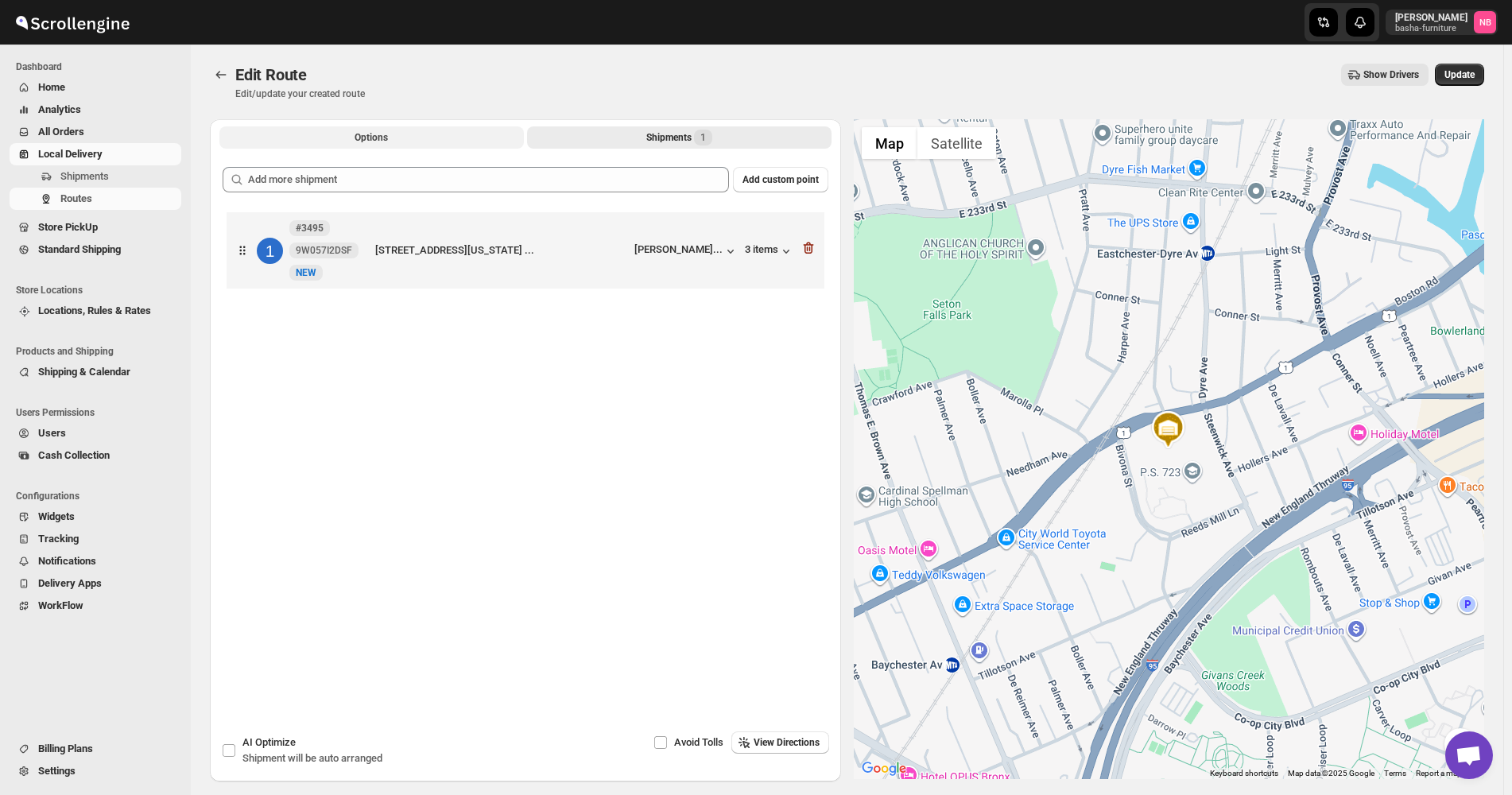
click at [436, 128] on button "Options" at bounding box center [372, 137] width 304 height 22
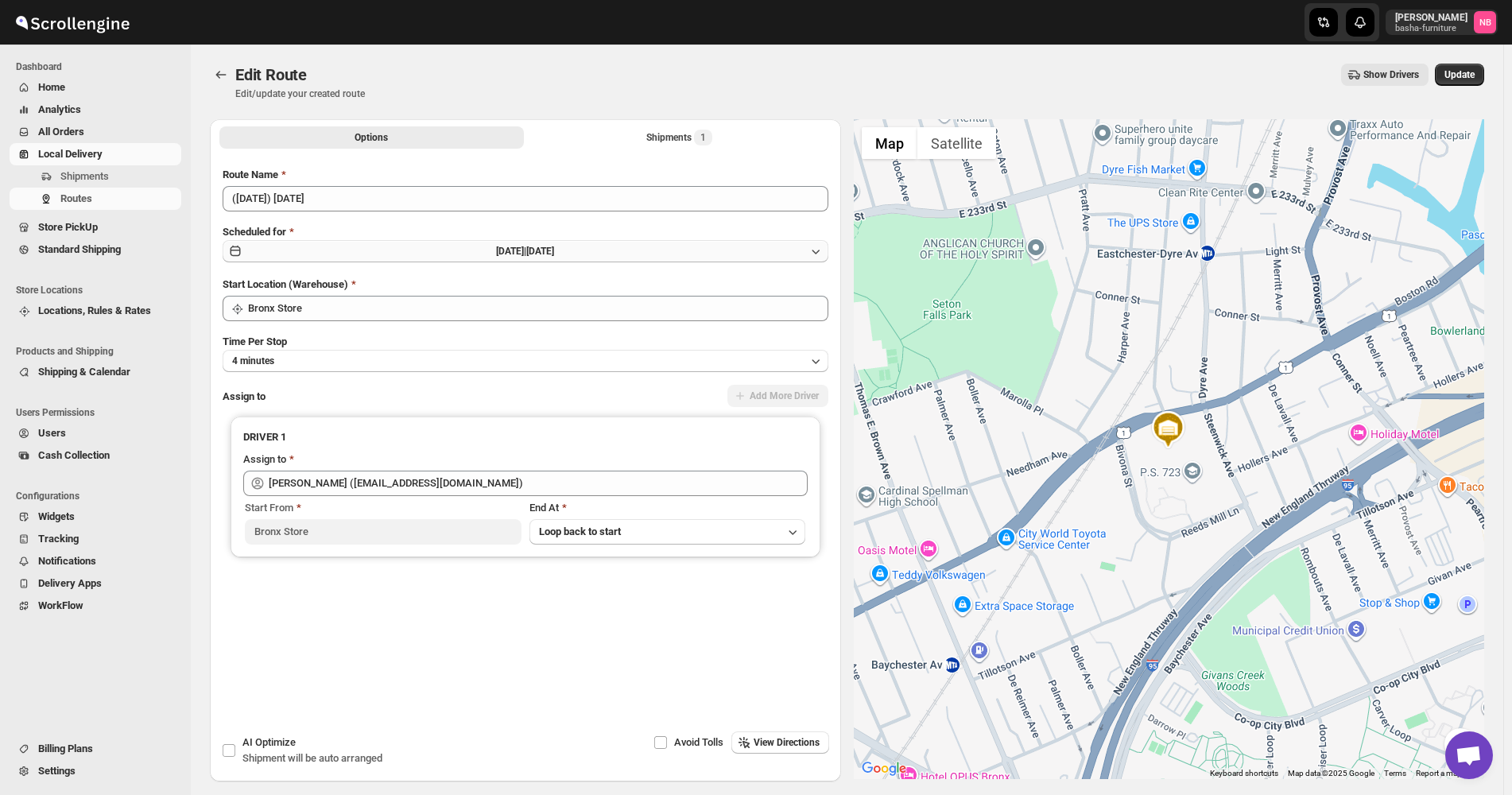
click at [526, 248] on span "[DATE] |" at bounding box center [511, 252] width 30 height 12
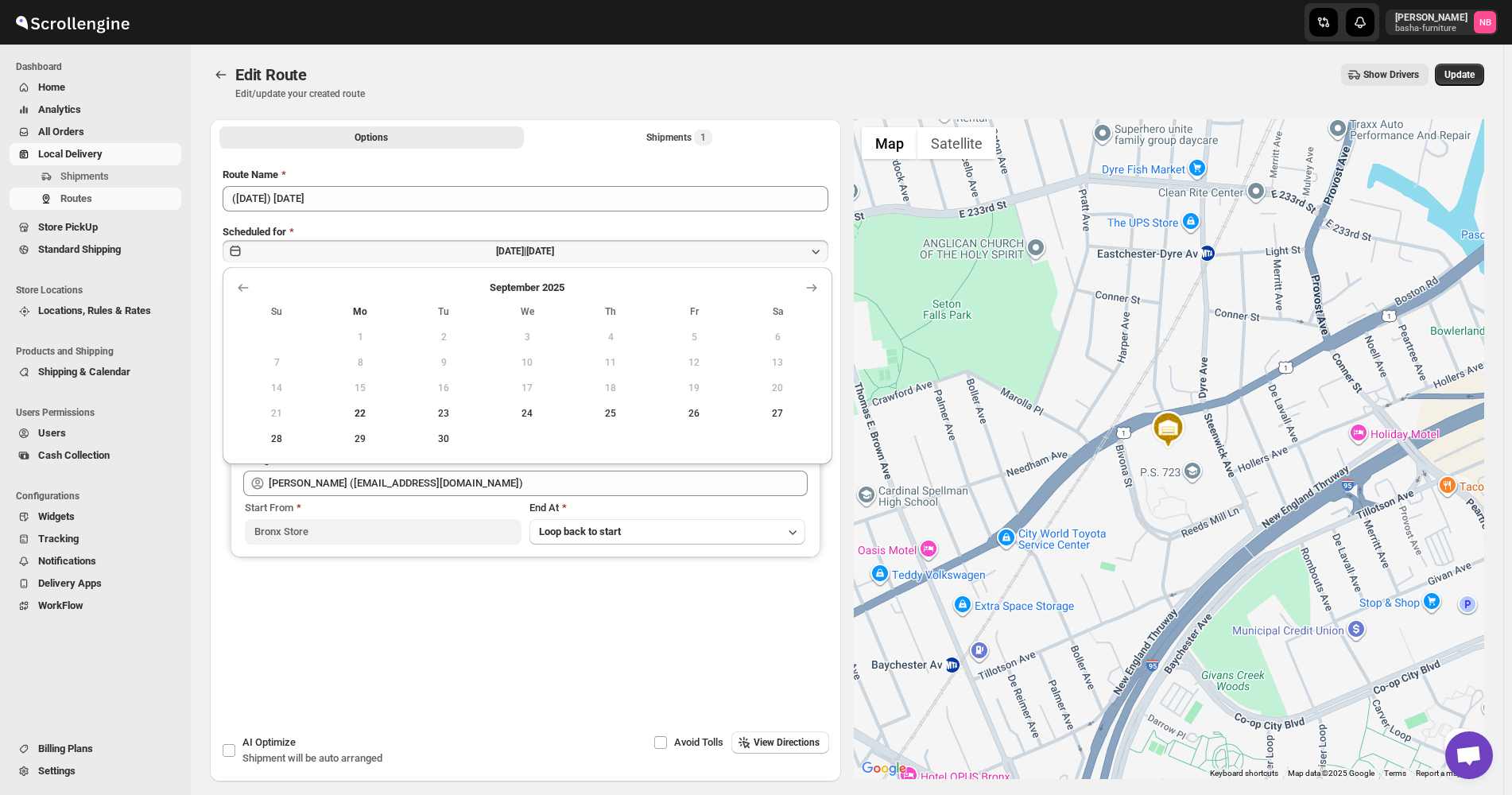
click at [630, 76] on div "Show Drivers" at bounding box center [903, 74] width 1051 height 22
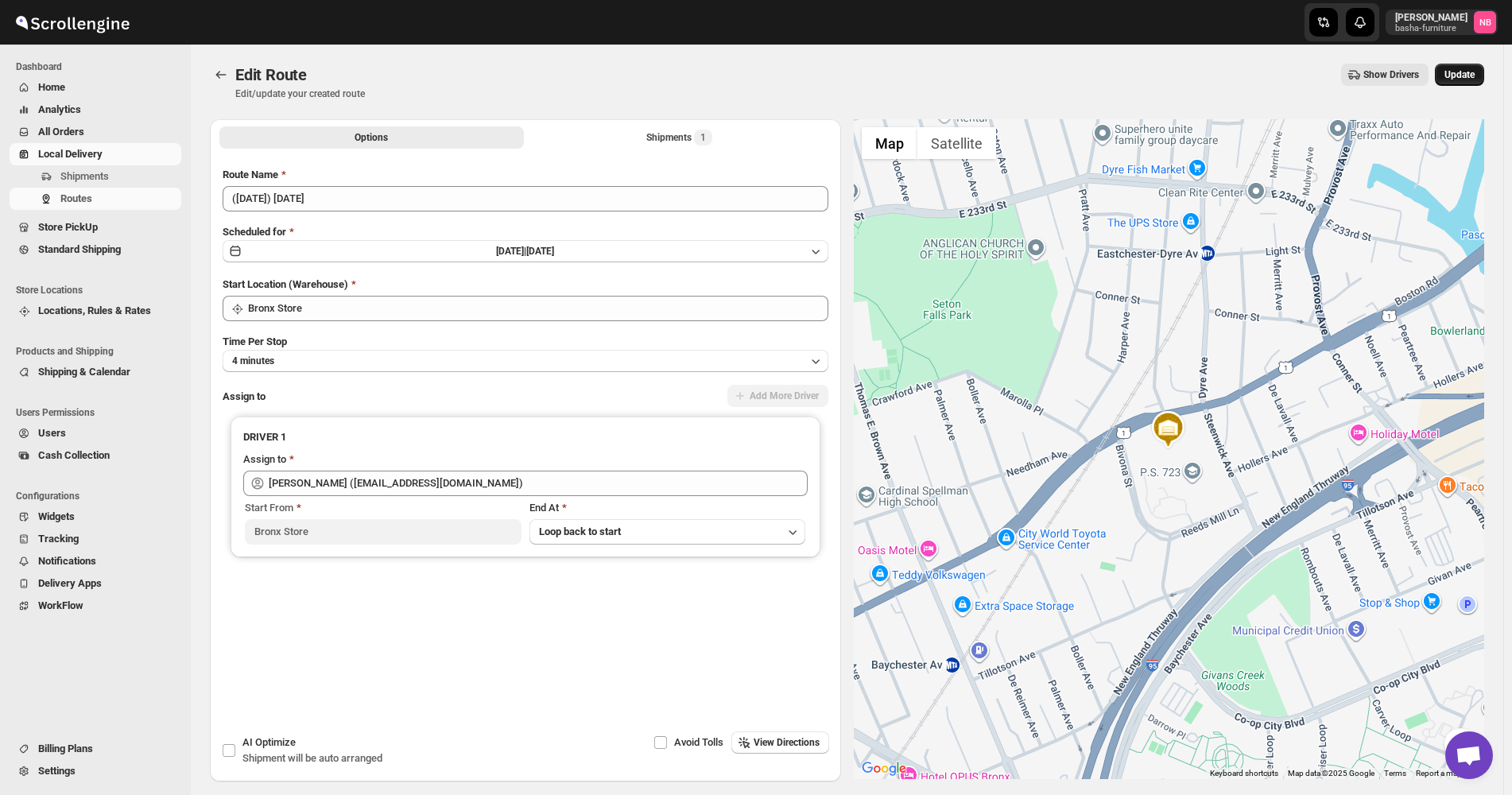
click at [1473, 70] on span "Update" at bounding box center [1459, 74] width 30 height 12
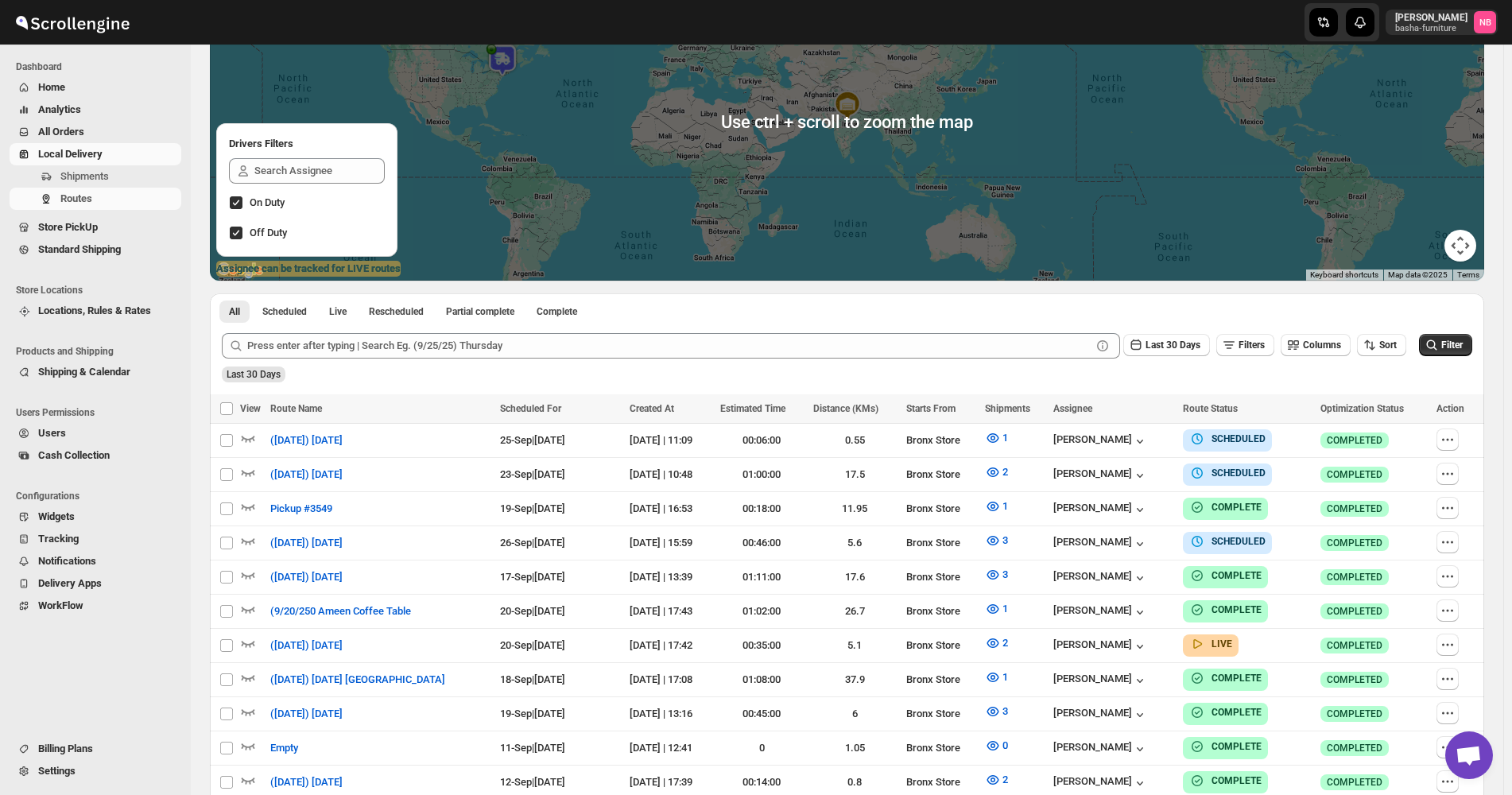
scroll to position [318, 0]
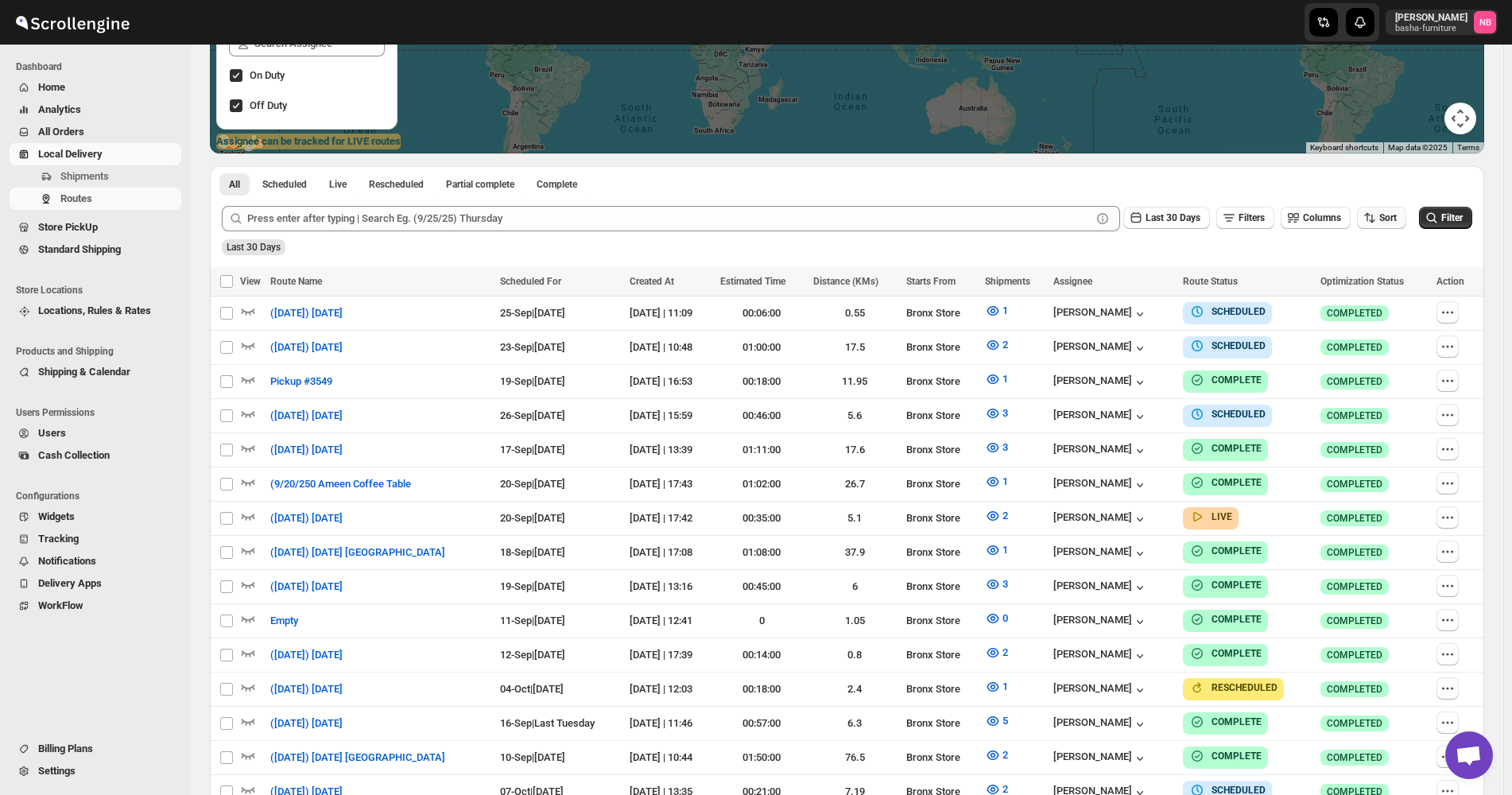
click at [1397, 216] on span "Sort" at bounding box center [1388, 218] width 17 height 12
click at [1384, 308] on div "Due Date" at bounding box center [1362, 303] width 42 height 16
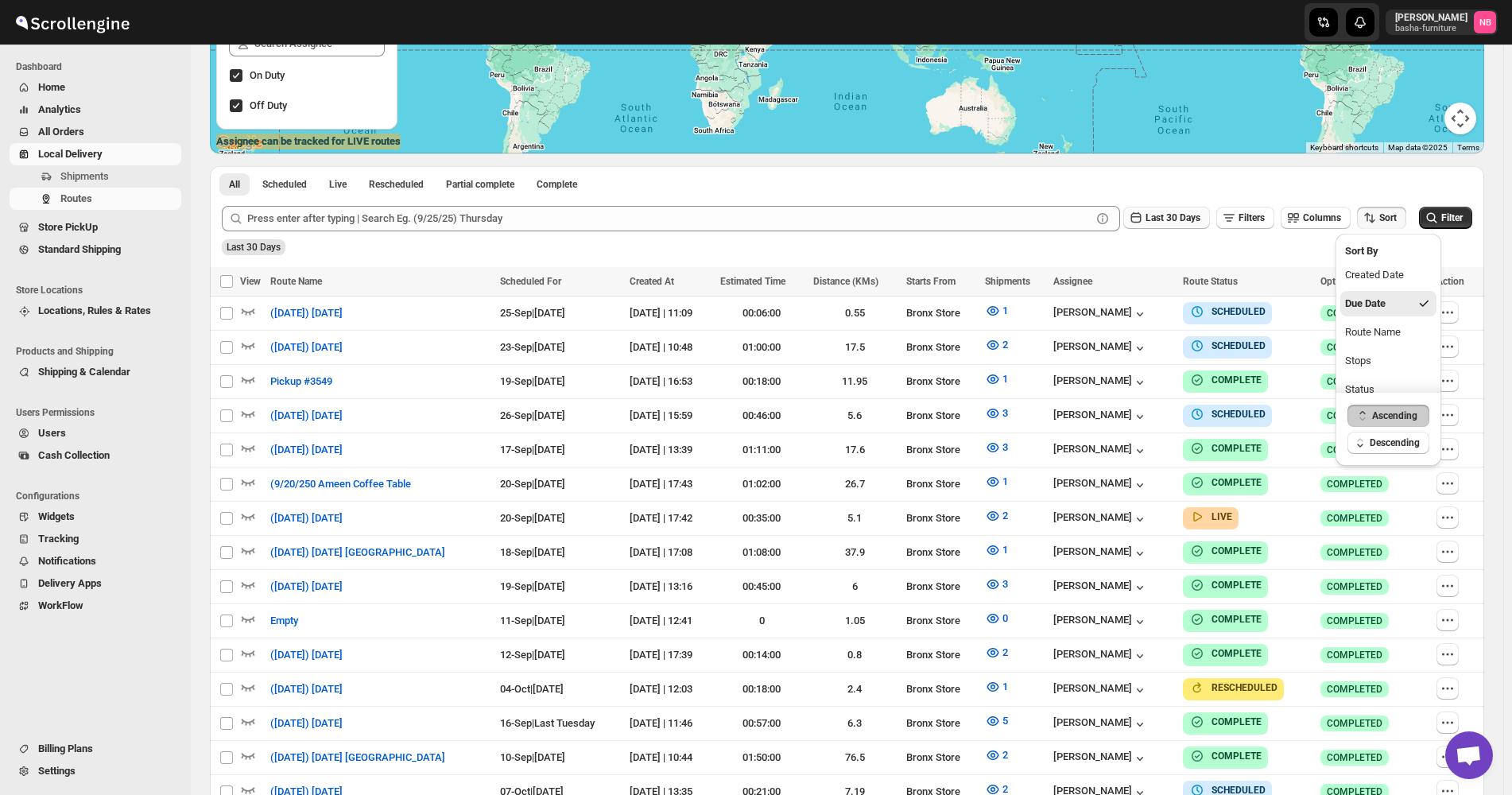
click at [1144, 224] on icon "button" at bounding box center [1136, 217] width 16 height 16
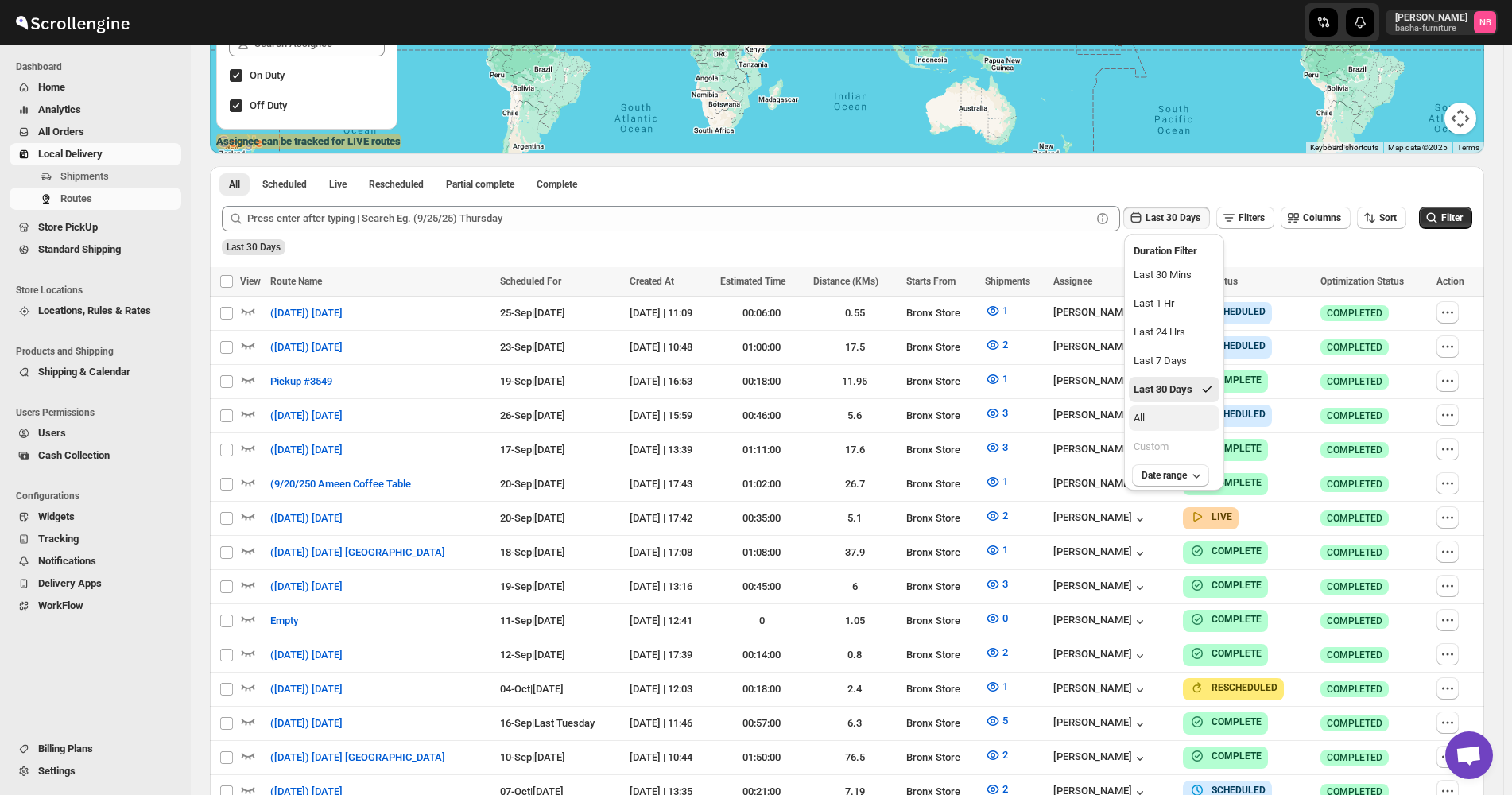
click at [1162, 413] on button "All" at bounding box center [1174, 418] width 90 height 25
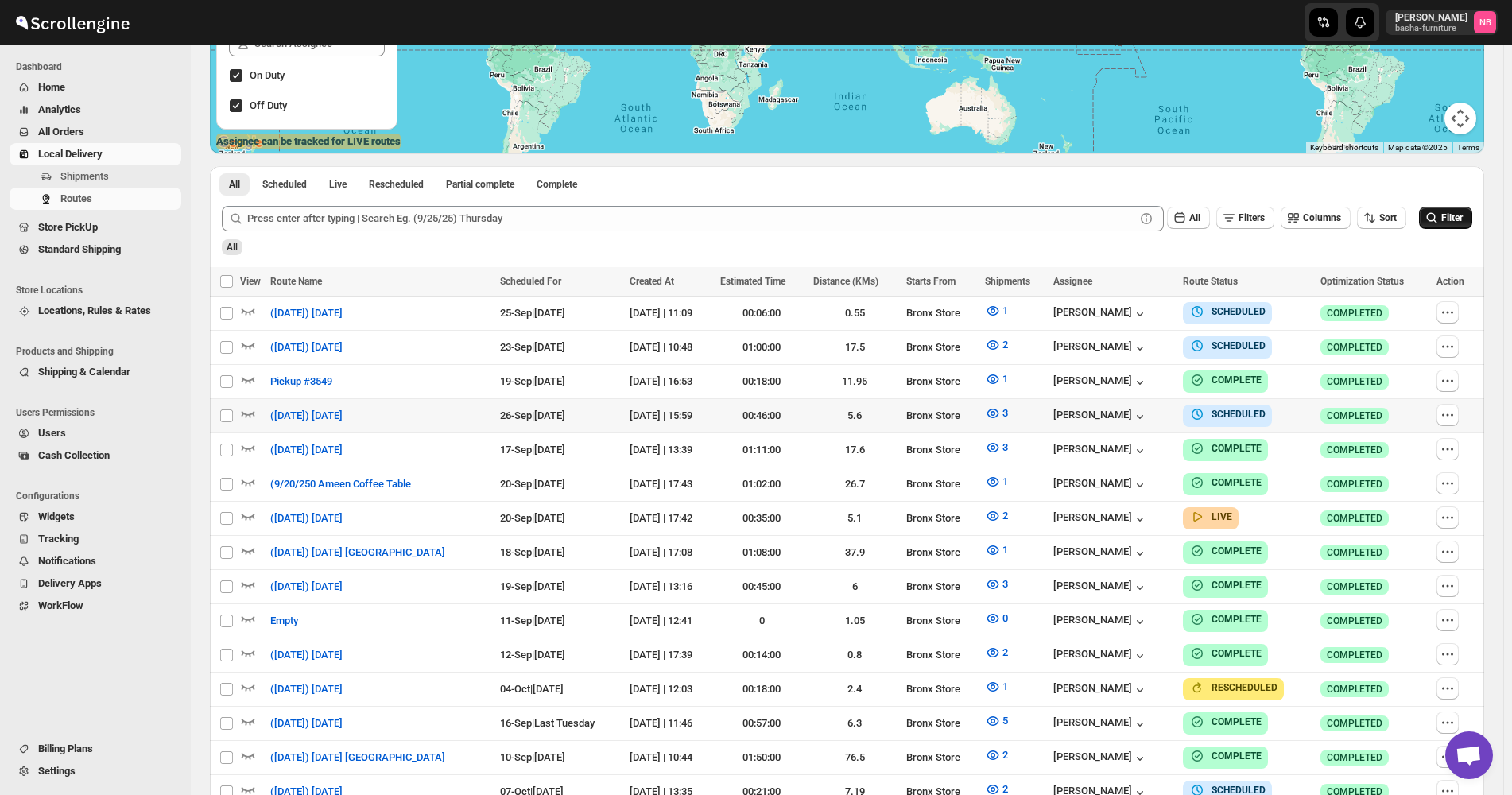
click at [1449, 214] on span "Filter" at bounding box center [1452, 218] width 21 height 12
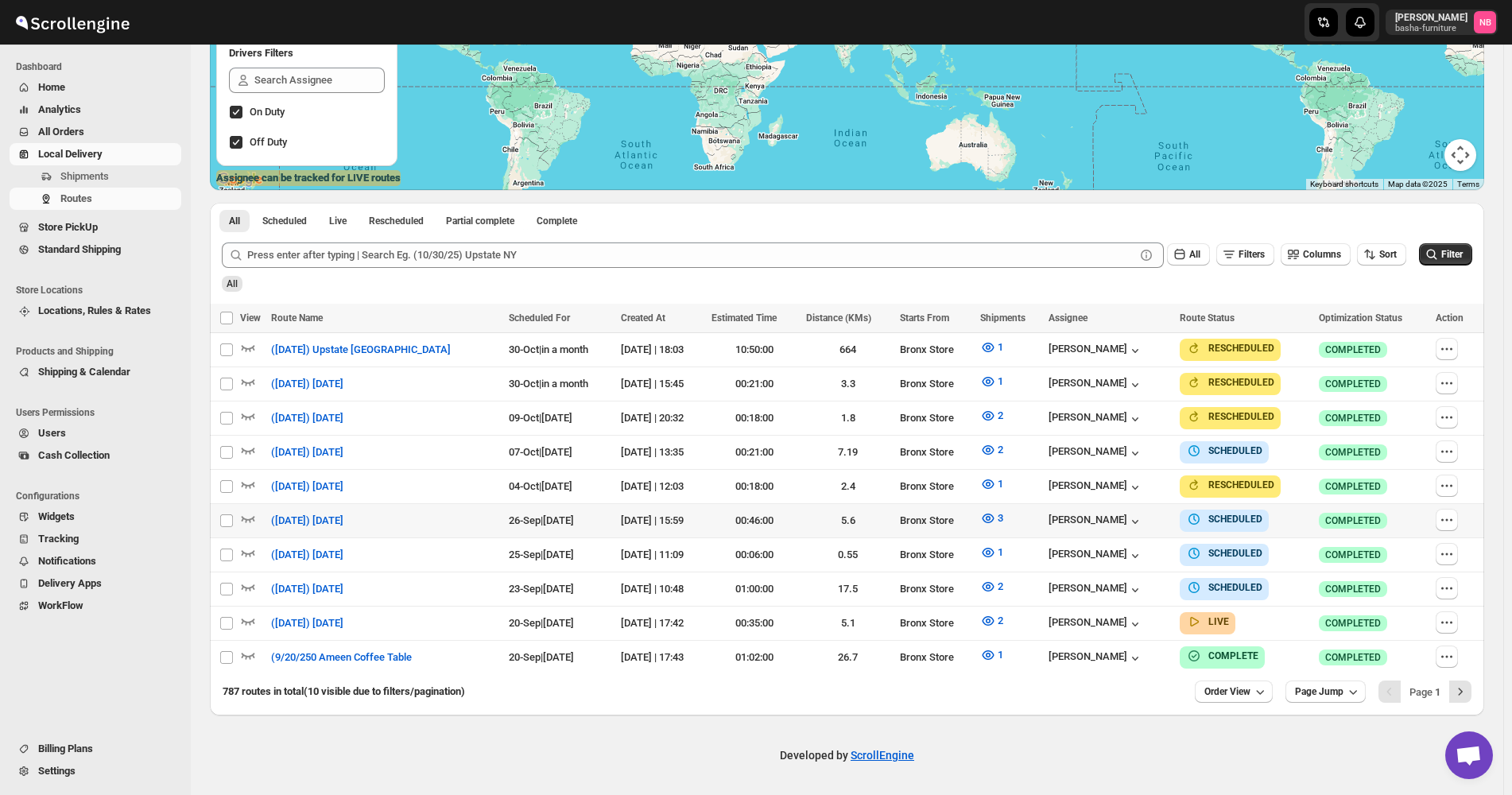
scroll to position [273, 0]
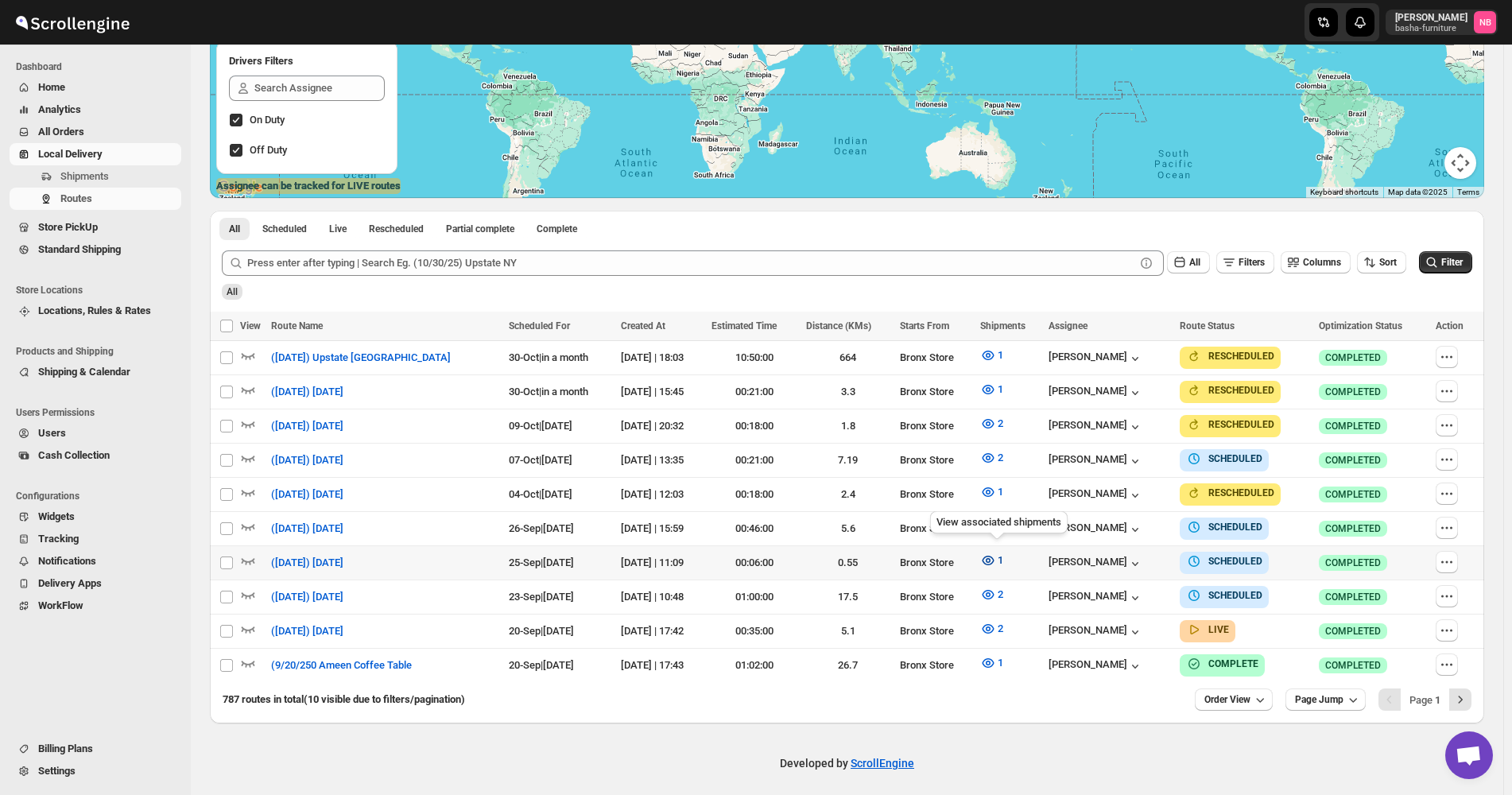
click at [996, 552] on icon "button" at bounding box center [988, 560] width 16 height 16
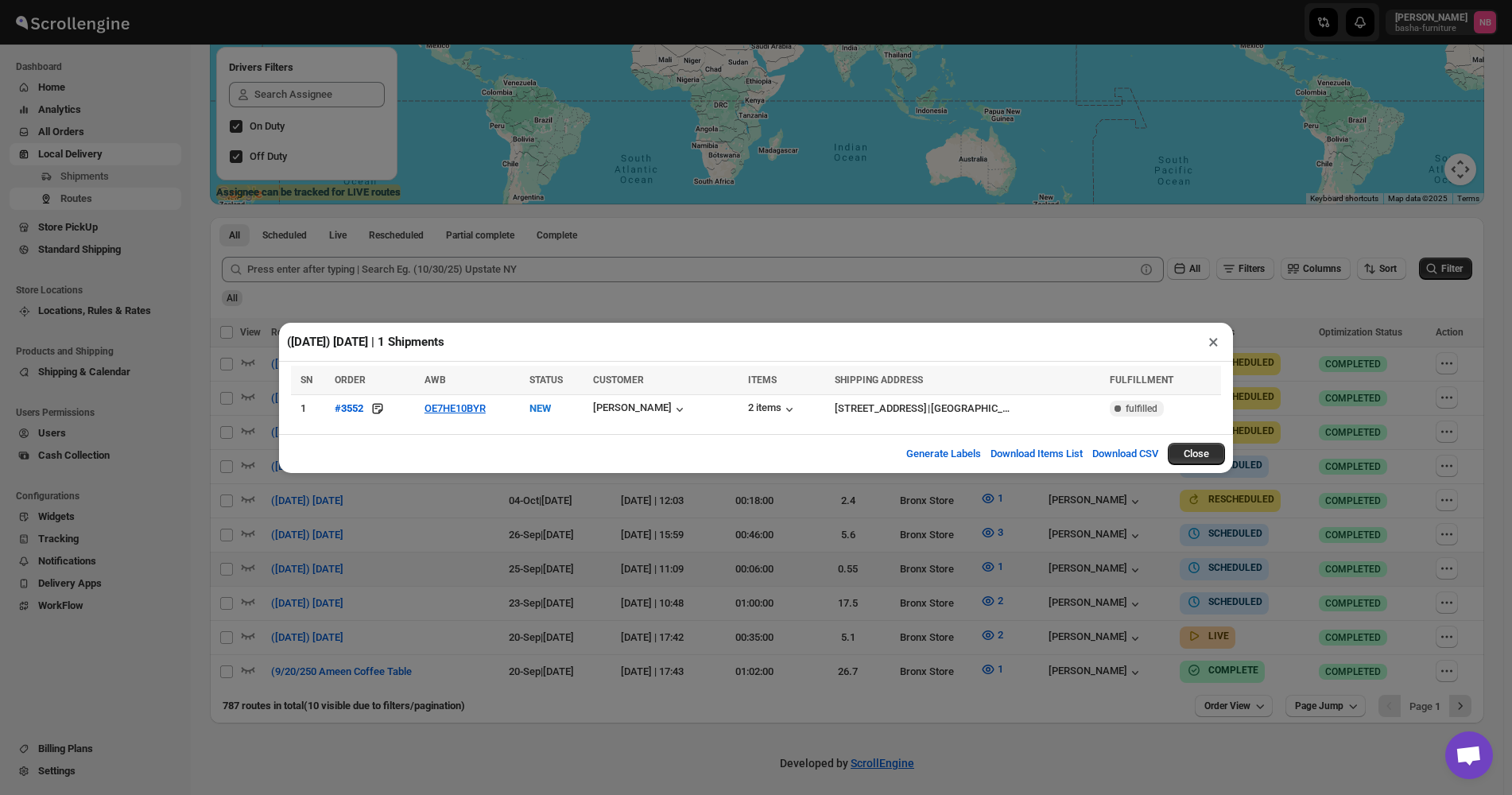
click at [828, 606] on div "([DATE]) [DATE] | 1 Shipments × SN ORDER AWB STATUS CUSTOMER ITEMS SHIPPING ADD…" at bounding box center [756, 397] width 1512 height 795
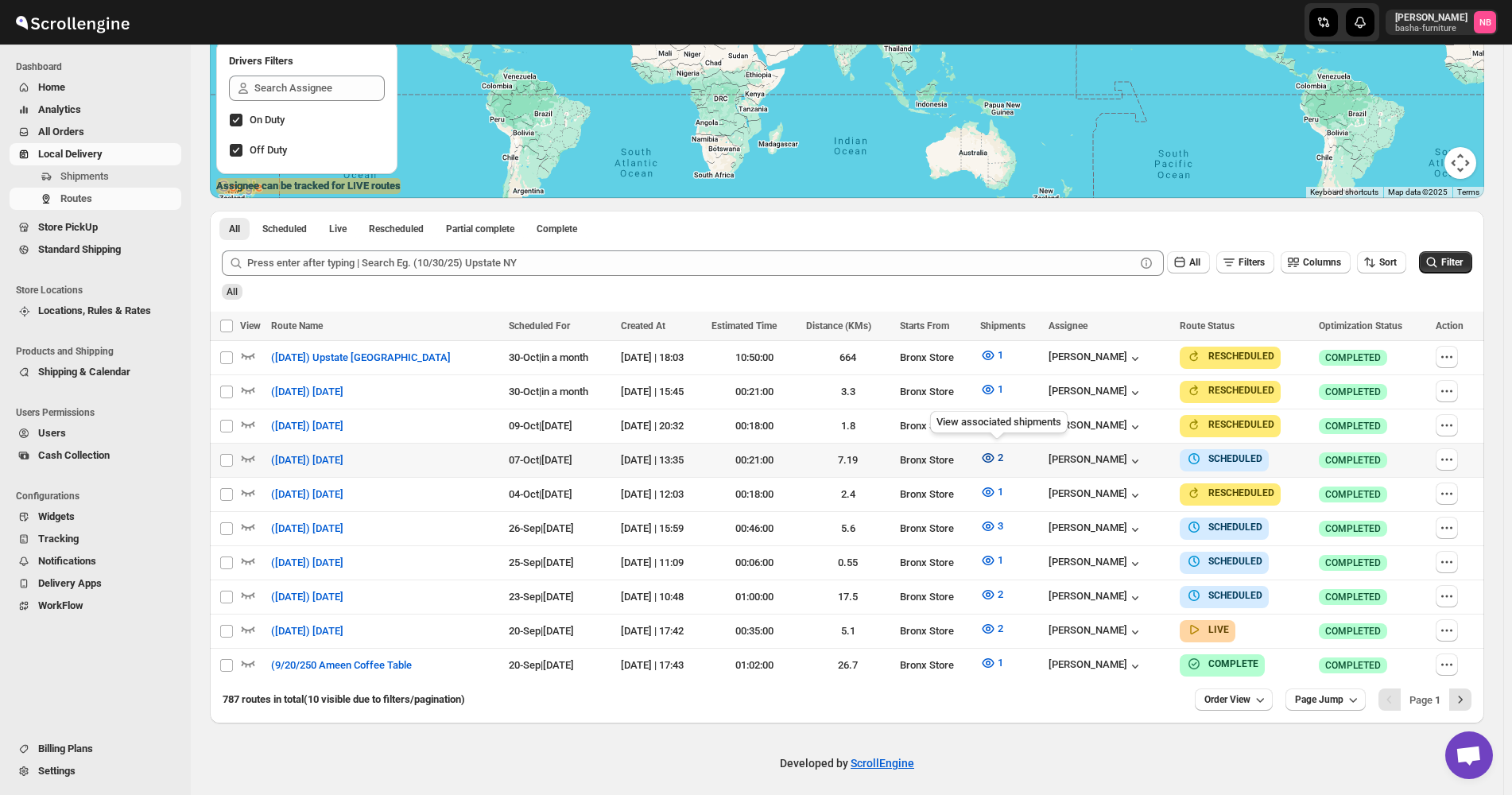
click at [995, 465] on button "2" at bounding box center [991, 457] width 42 height 25
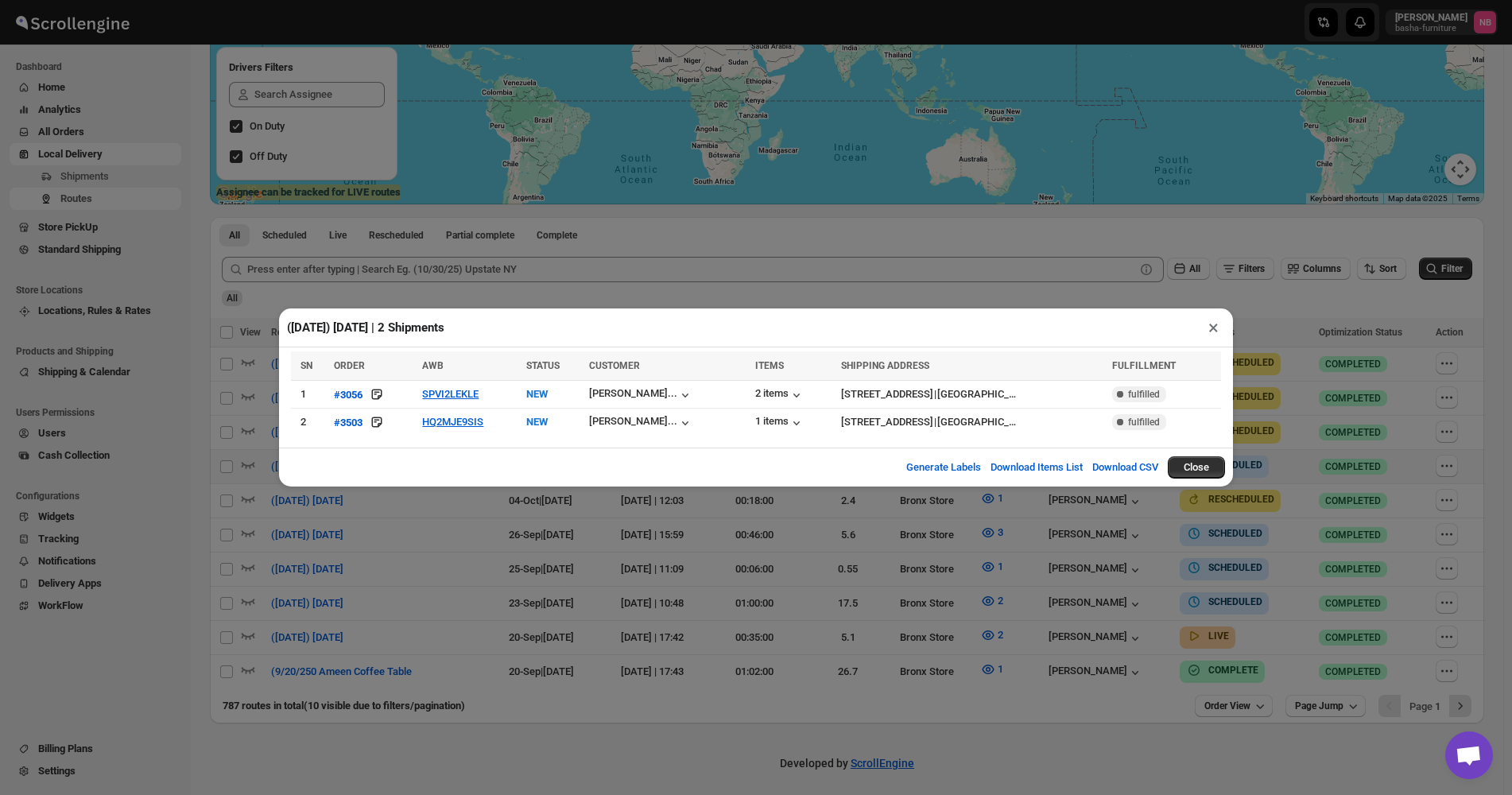
click at [489, 591] on div "([DATE]) [DATE] | 2 Shipments × SN ORDER AWB STATUS CUSTOMER ITEMS SHIPPING ADD…" at bounding box center [756, 397] width 1512 height 795
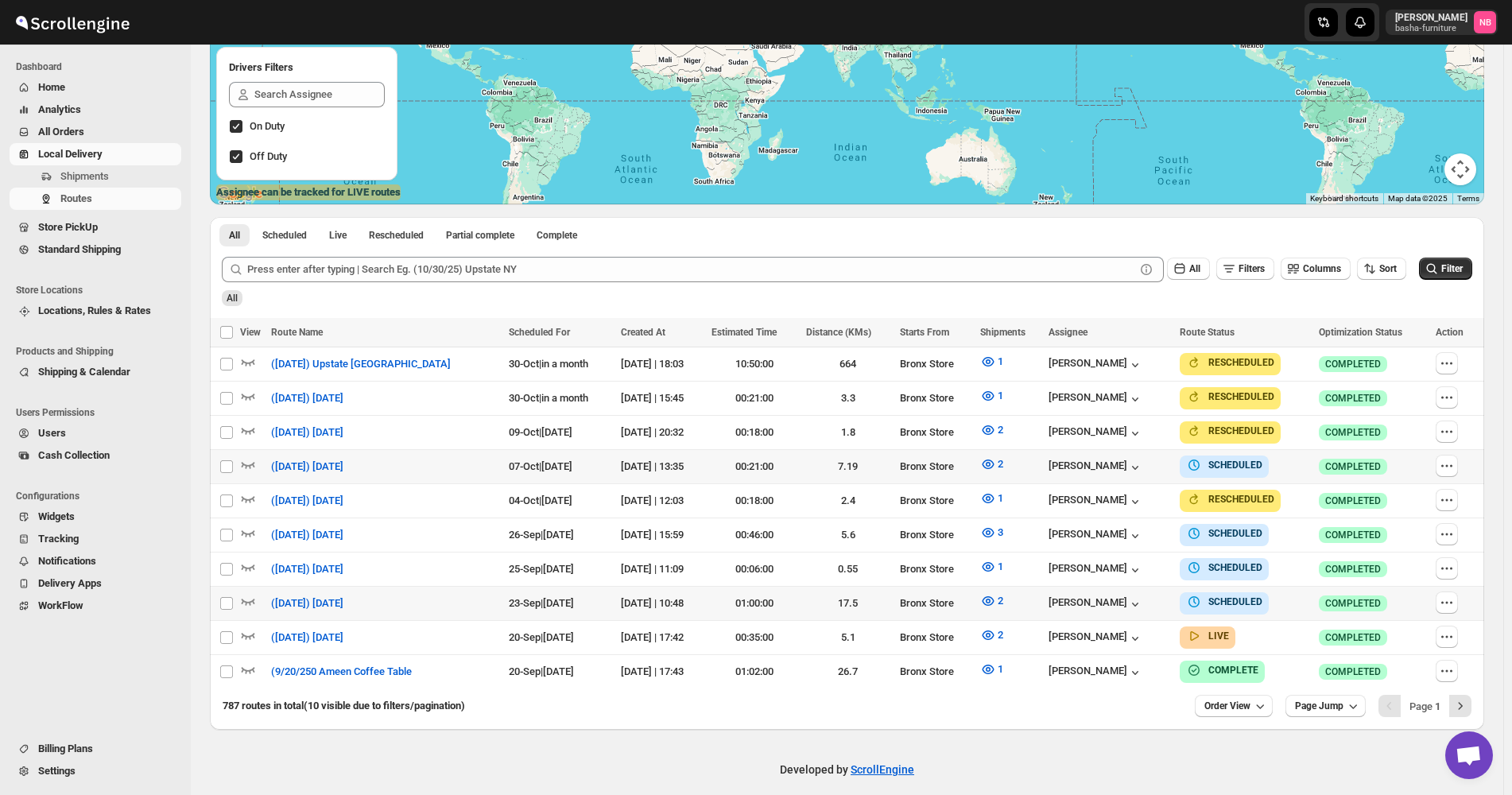
scroll to position [273, 0]
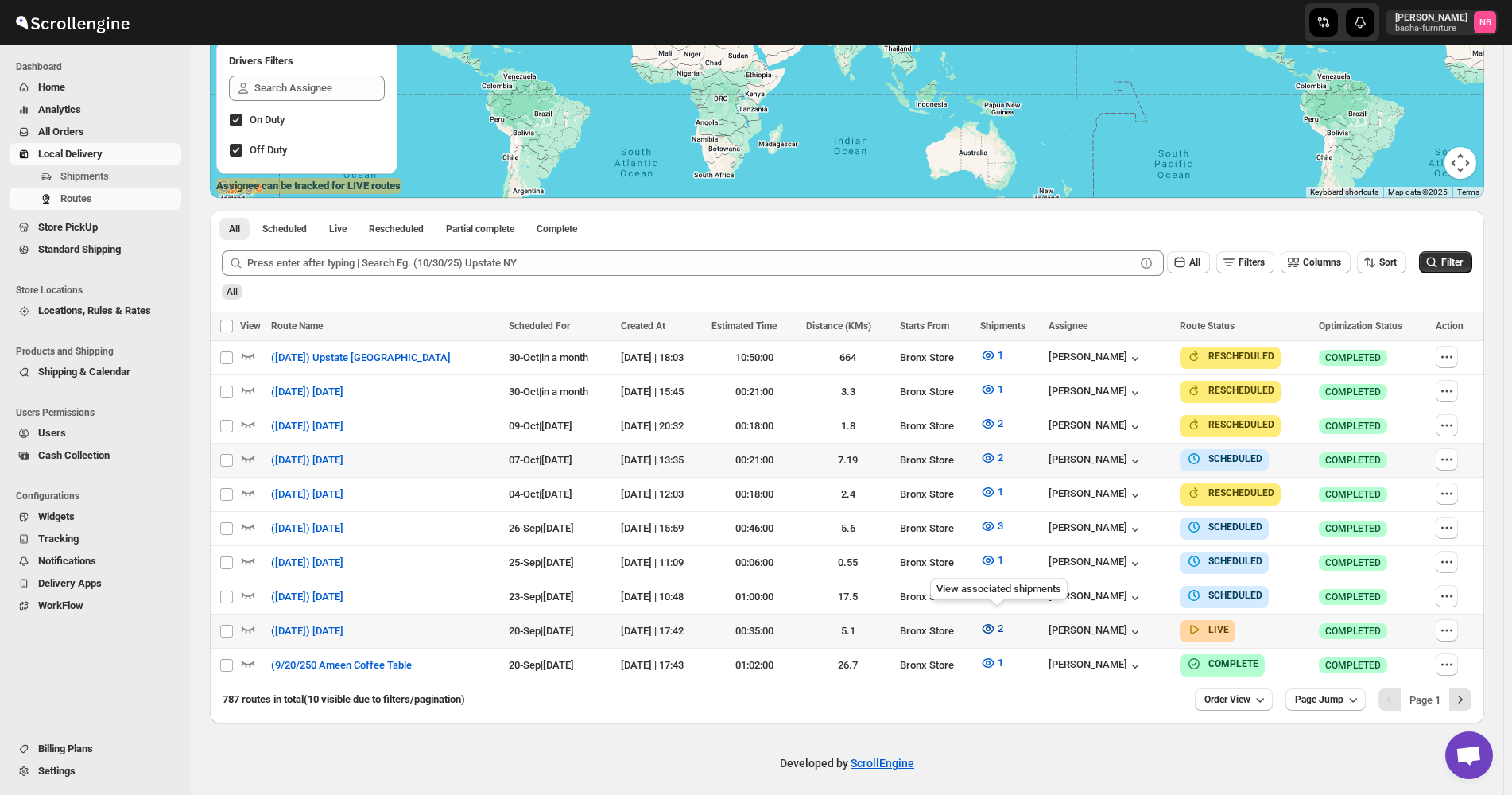
click at [994, 626] on icon "button" at bounding box center [988, 629] width 12 height 10
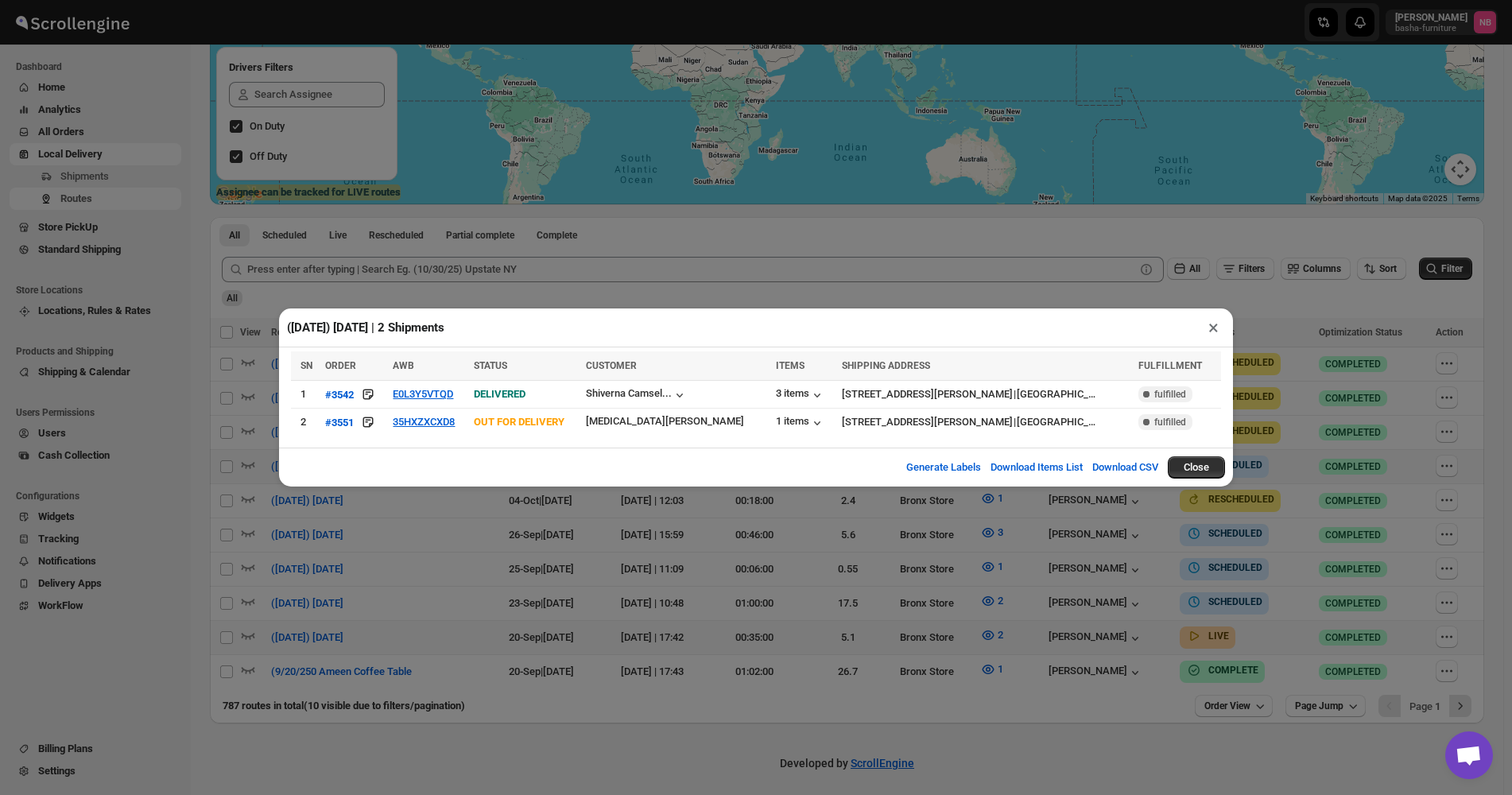
click at [494, 591] on div "([DATE]) [DATE] | 2 Shipments × SN ORDER AWB STATUS CUSTOMER ITEMS SHIPPING ADD…" at bounding box center [756, 397] width 1512 height 795
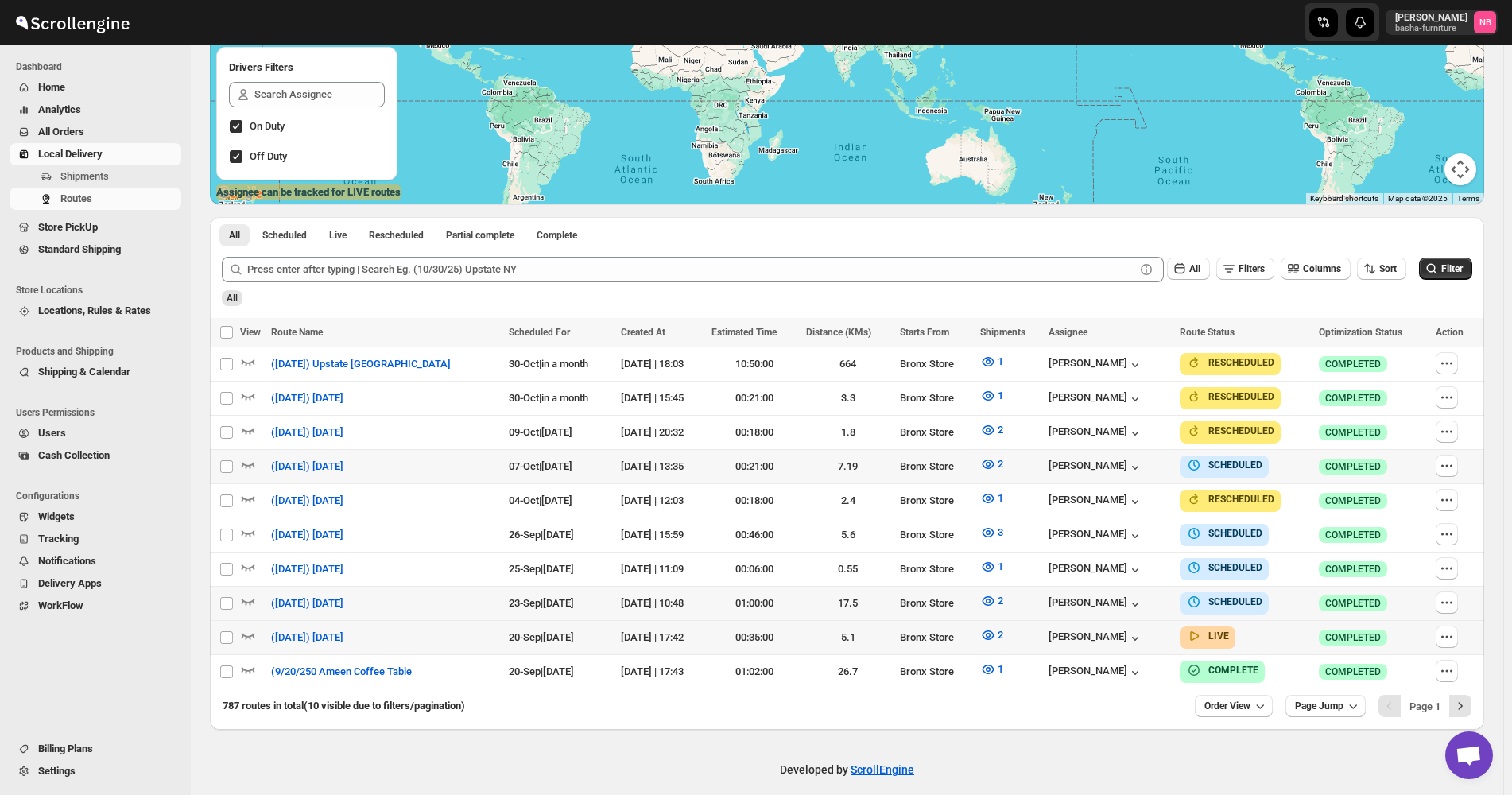
scroll to position [273, 0]
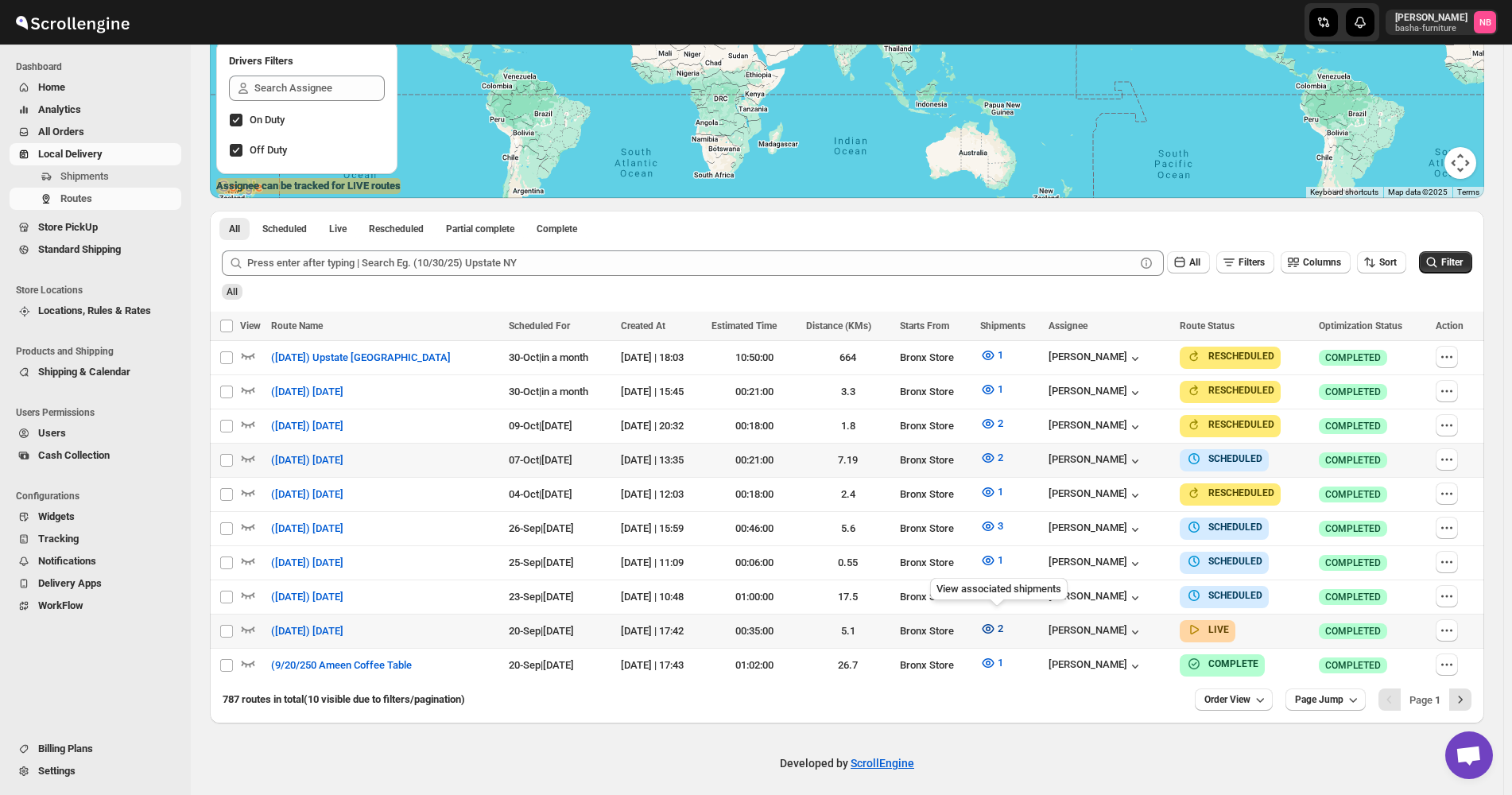
click at [996, 622] on icon "button" at bounding box center [988, 628] width 16 height 16
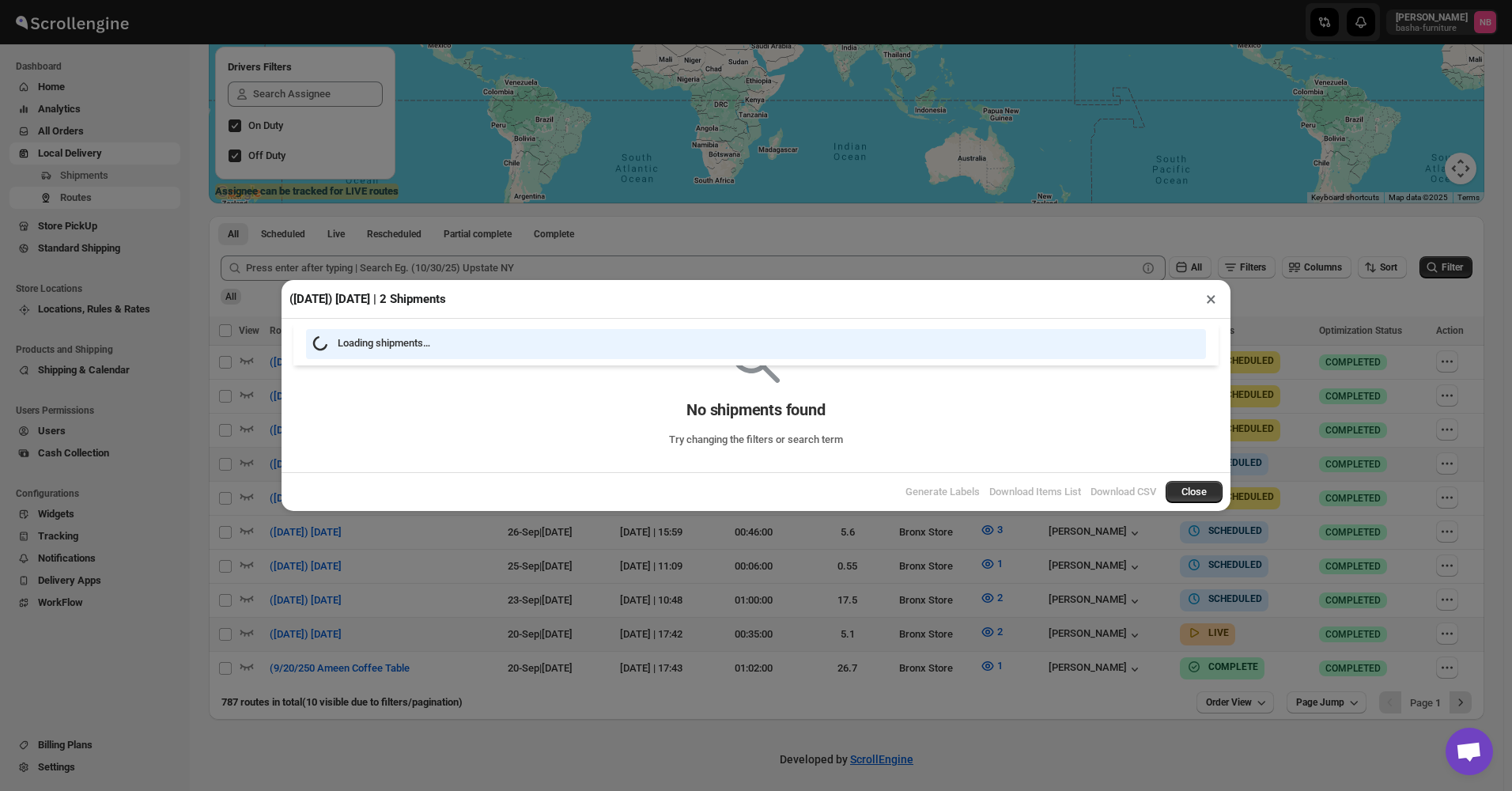
click at [854, 657] on div "([DATE]) [DATE] | 2 Shipments × Loading shipments… No shipments found Try chang…" at bounding box center [756, 395] width 1512 height 791
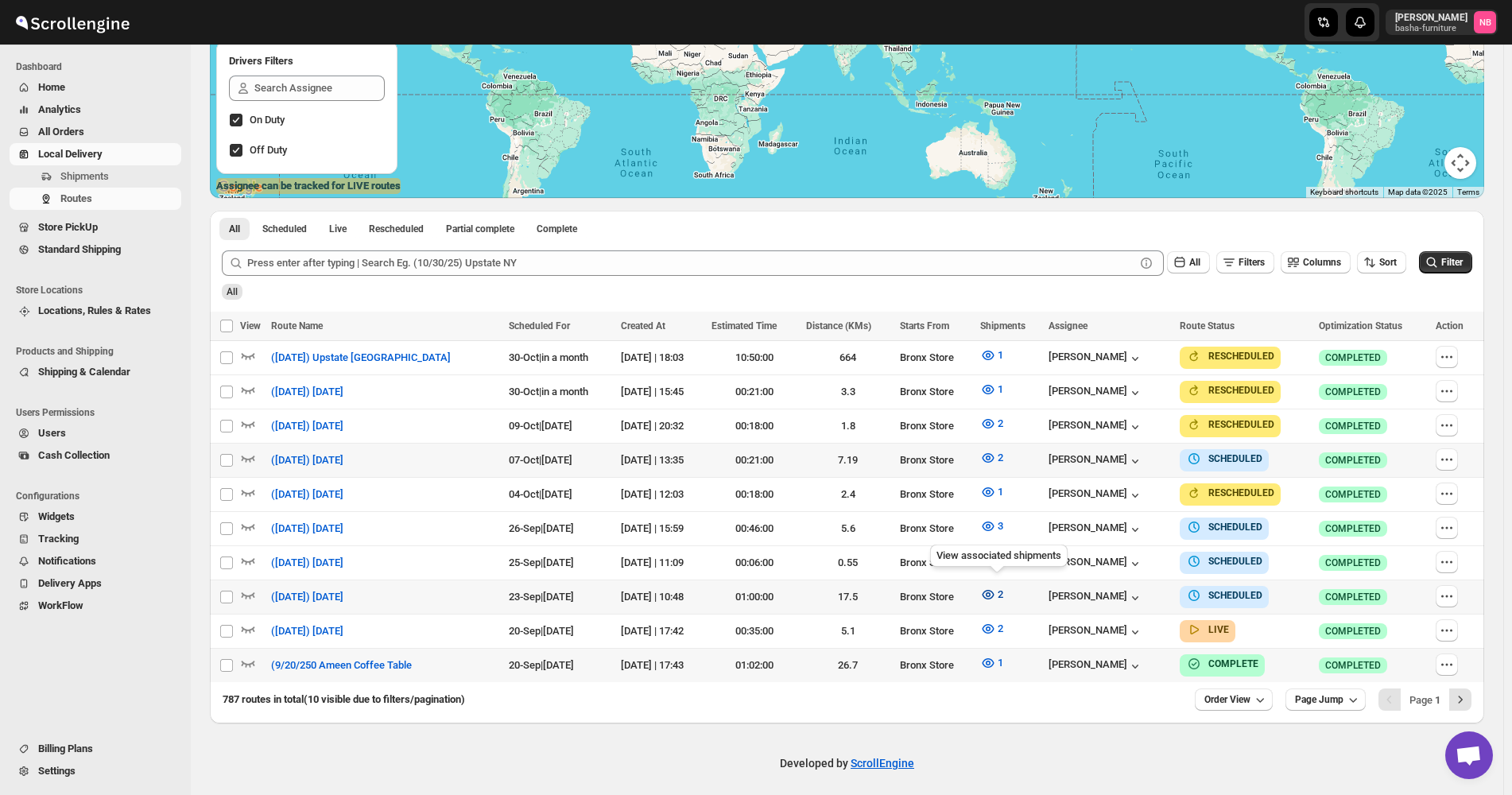
click at [989, 581] on button "2" at bounding box center [991, 594] width 42 height 25
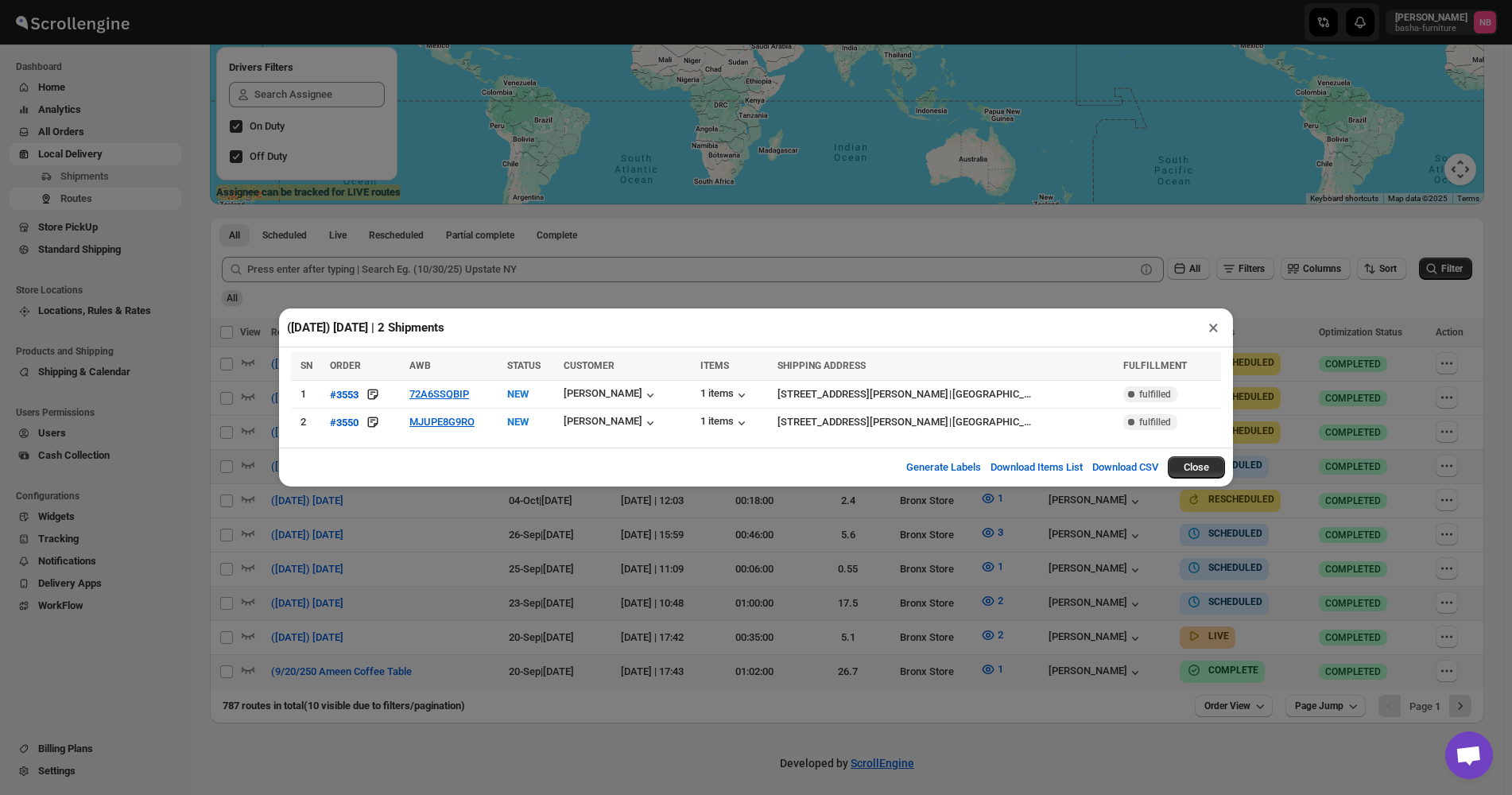
click at [580, 623] on div "([DATE]) [DATE] | 2 Shipments × SN ORDER AWB STATUS CUSTOMER ITEMS SHIPPING ADD…" at bounding box center [756, 397] width 1512 height 795
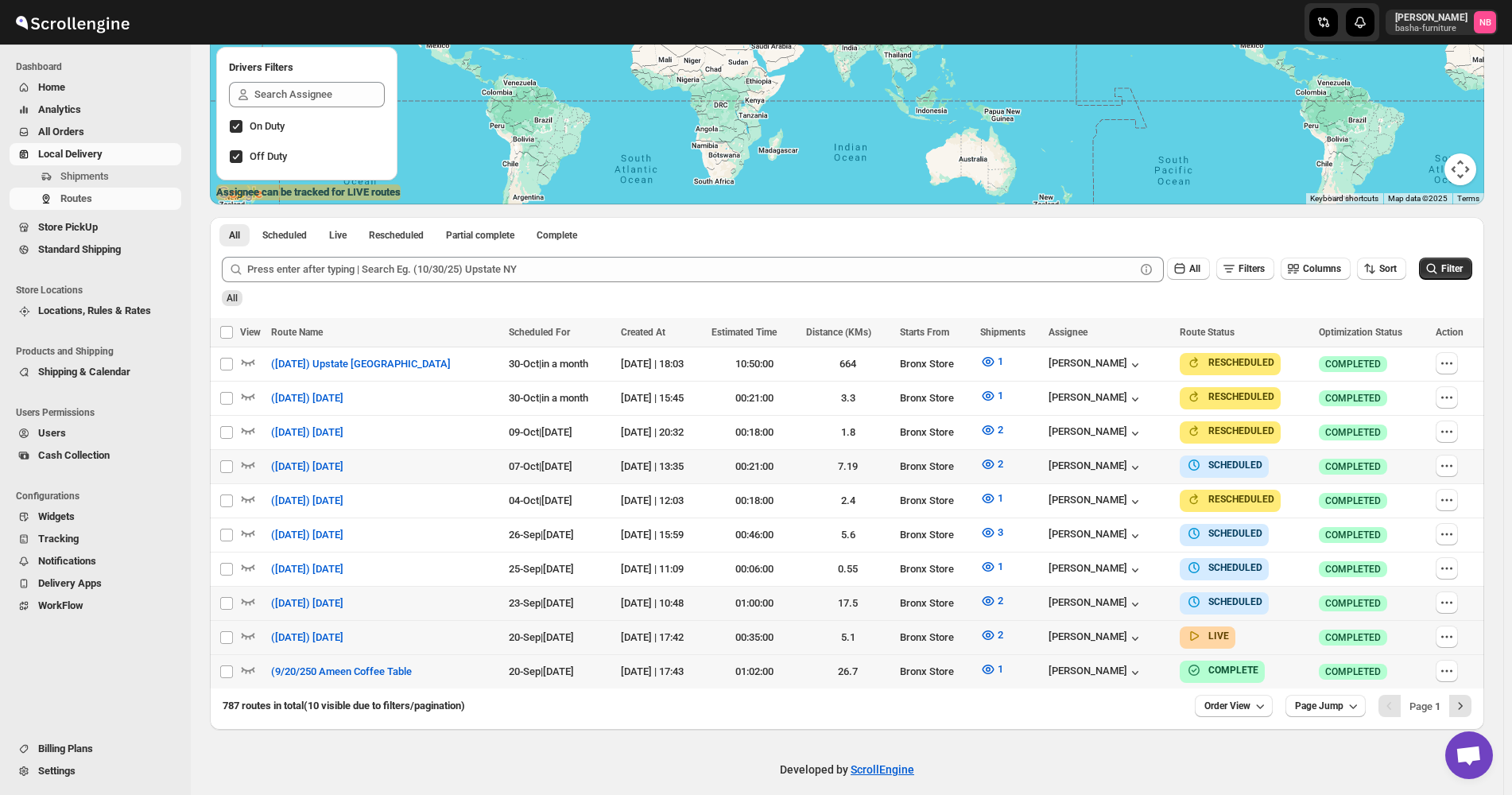
scroll to position [273, 0]
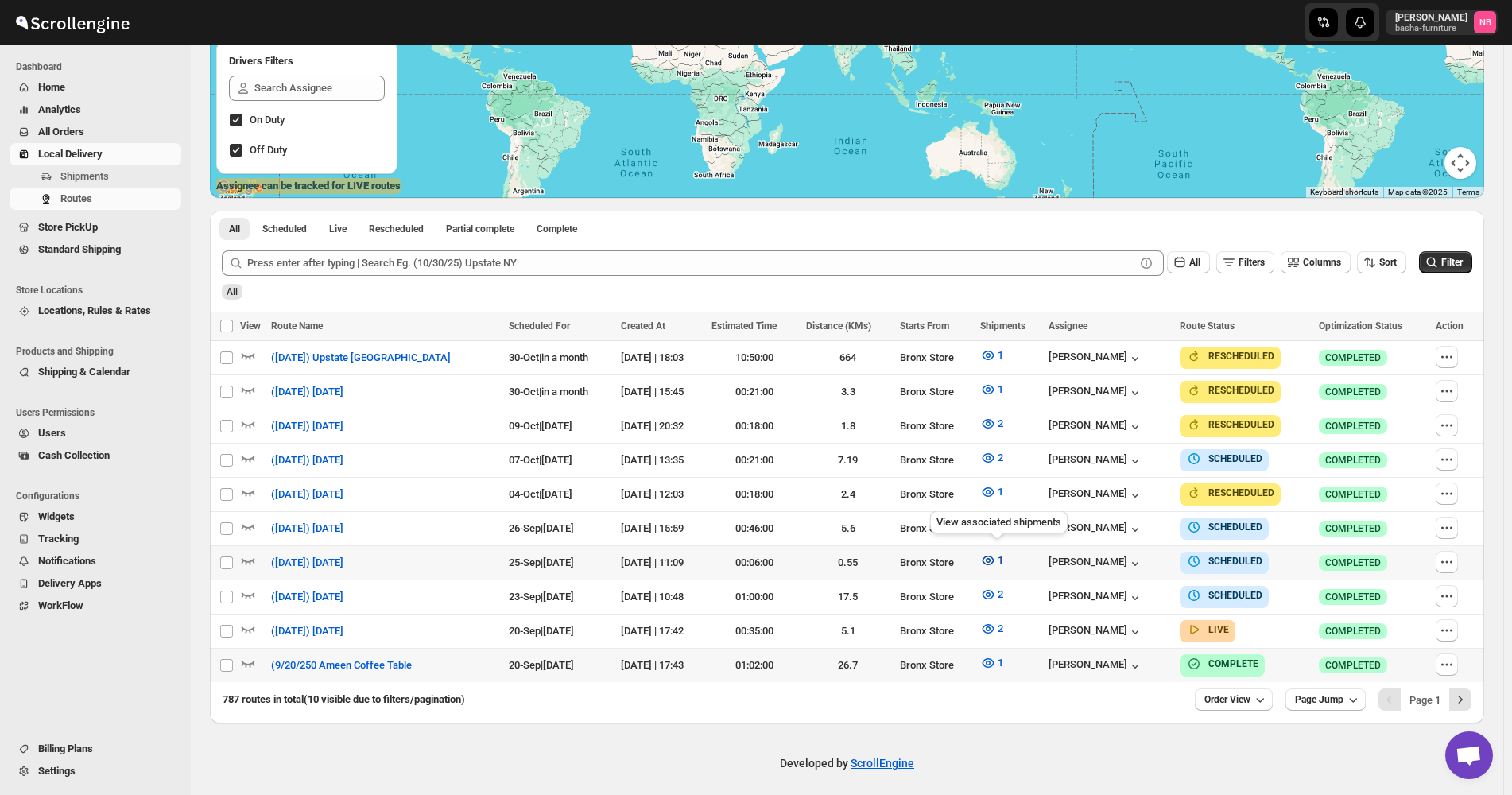
click at [996, 555] on icon "button" at bounding box center [988, 560] width 16 height 16
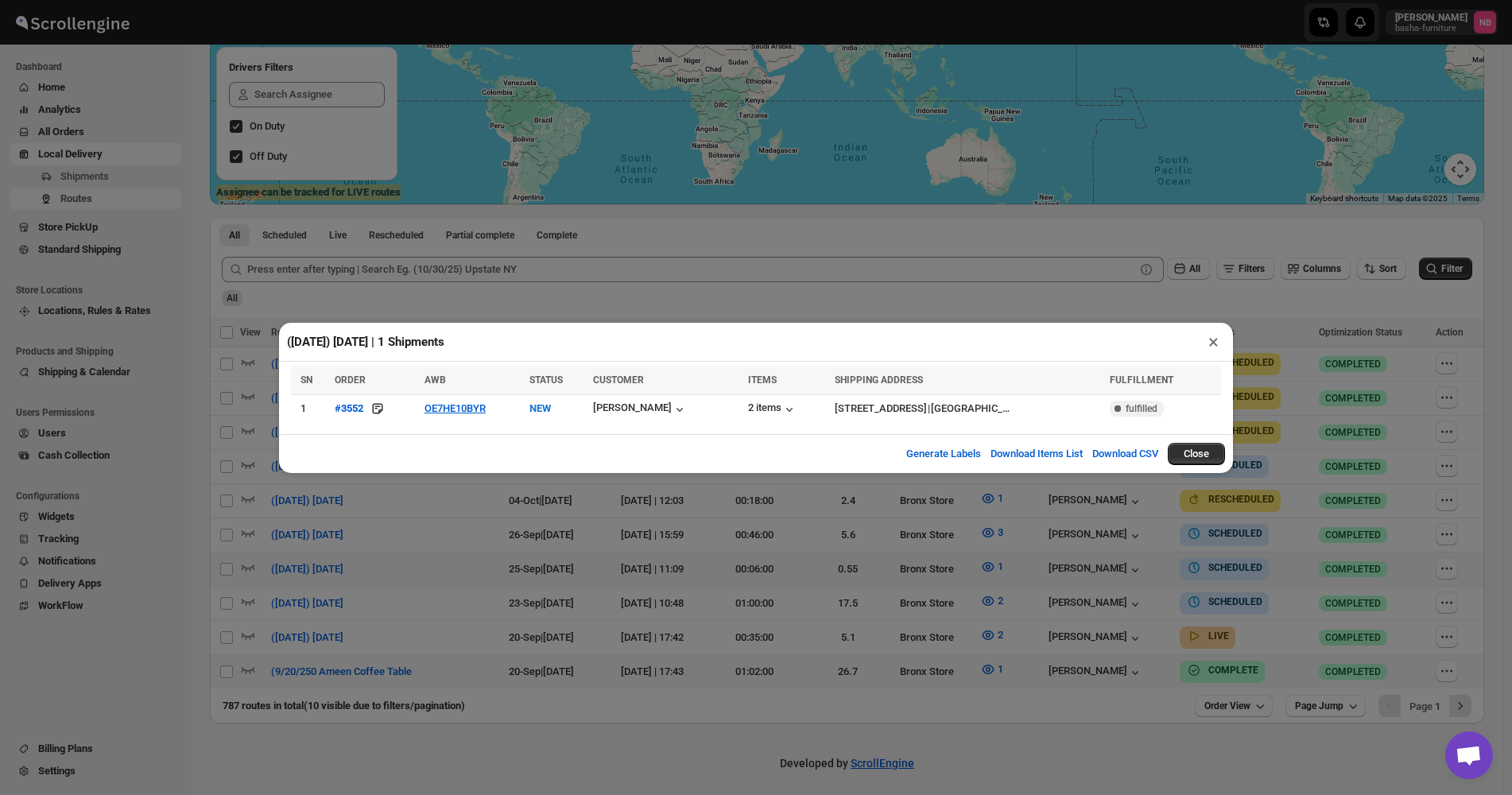
click at [658, 542] on div "([DATE]) [DATE] | 1 Shipments × SN ORDER AWB STATUS CUSTOMER ITEMS SHIPPING ADD…" at bounding box center [756, 397] width 1512 height 795
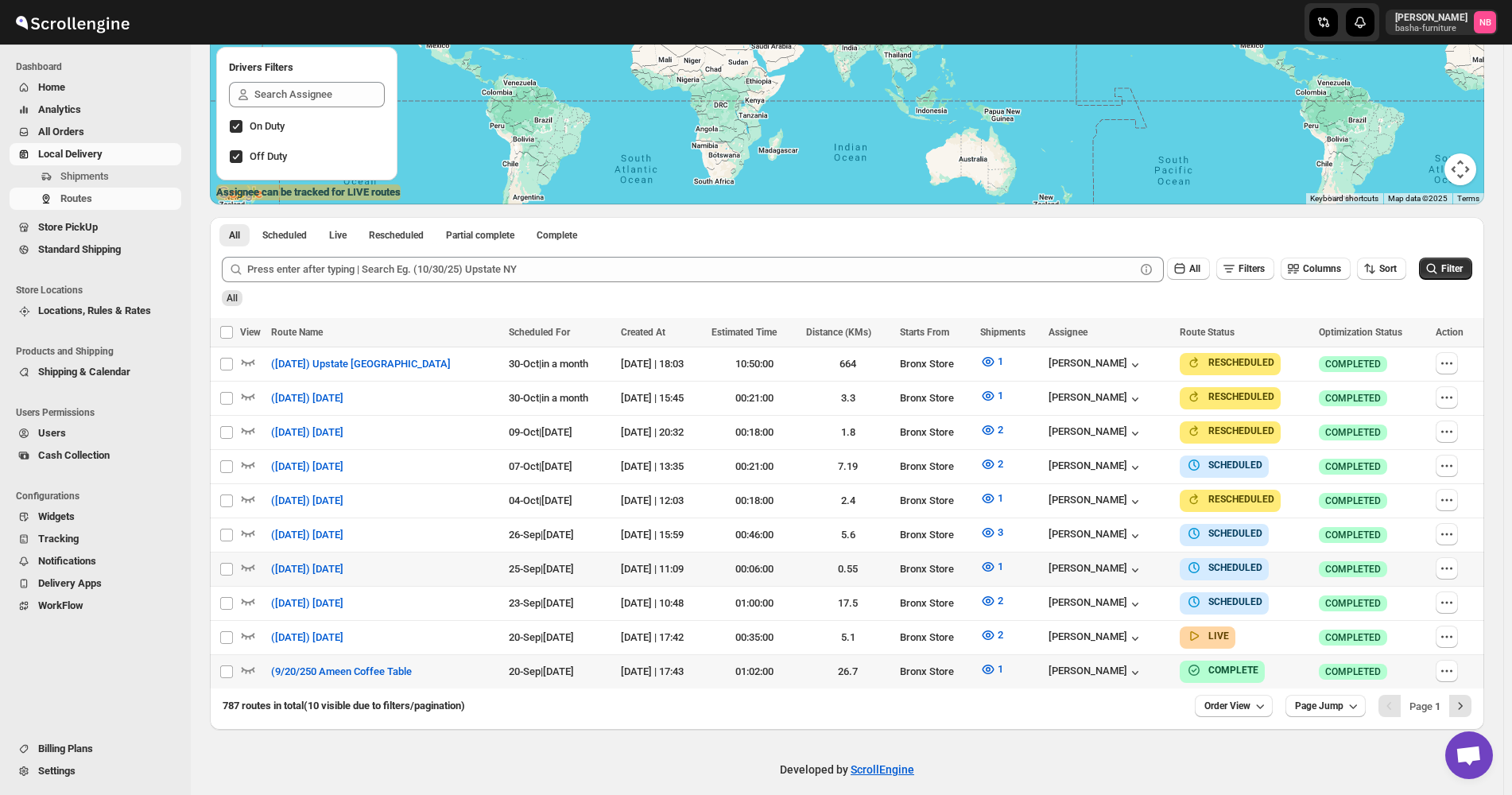
scroll to position [273, 0]
